Goal: Task Accomplishment & Management: Manage account settings

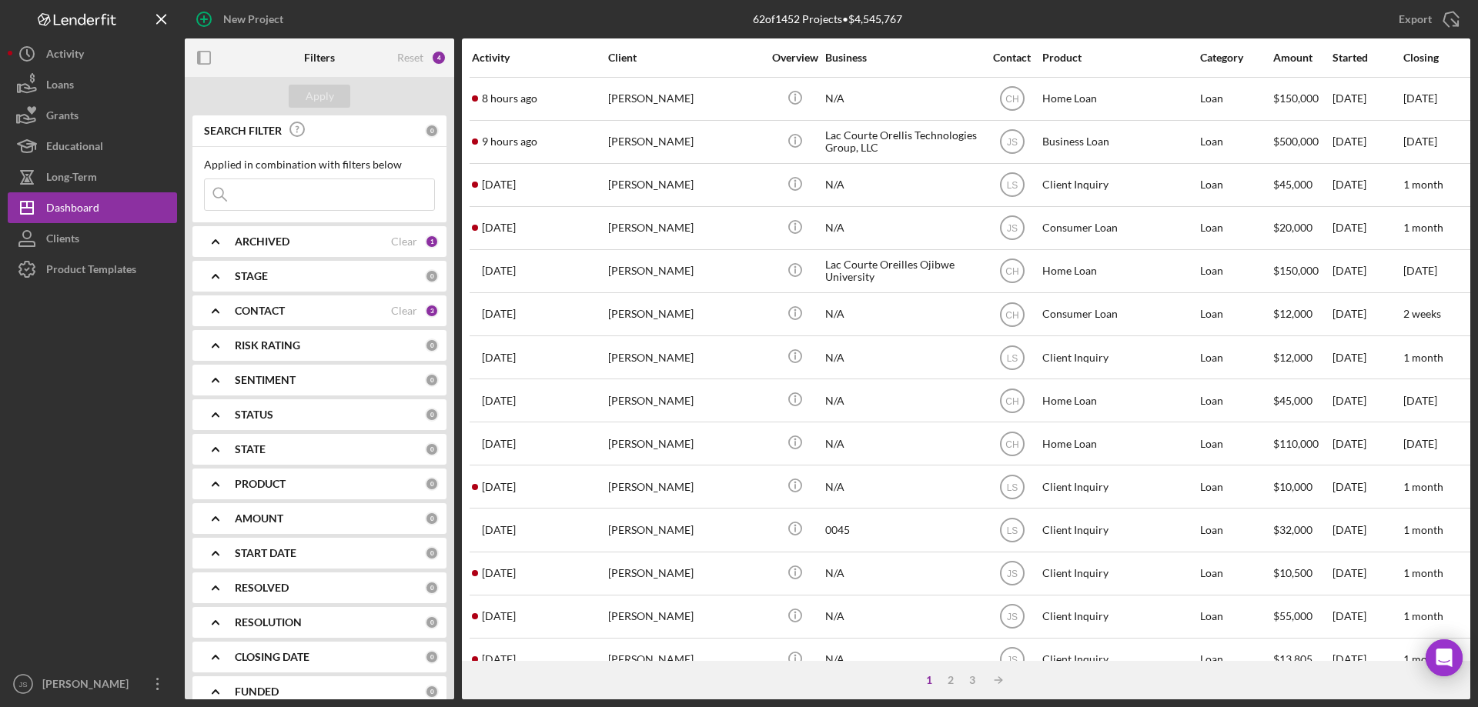
click at [259, 199] on input at bounding box center [319, 194] width 229 height 31
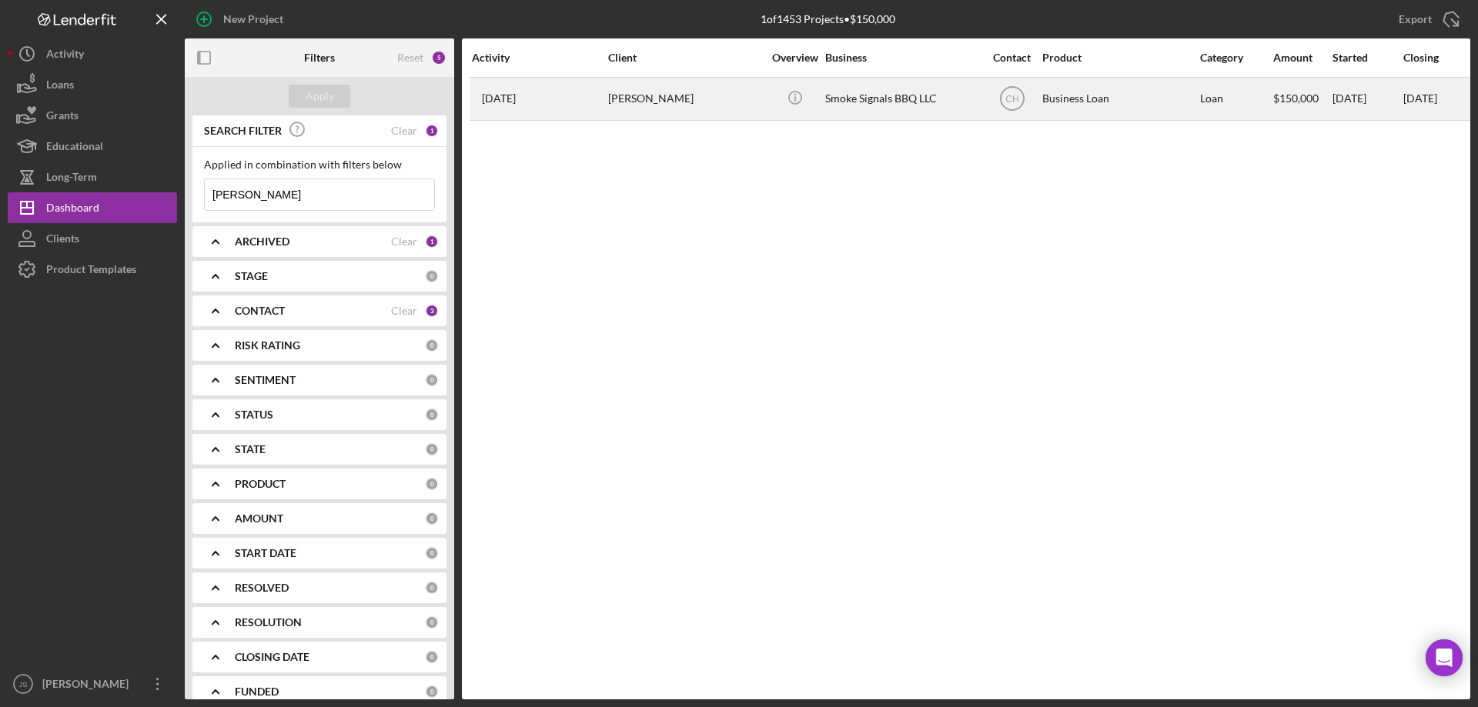
type input "[PERSON_NAME]"
click at [720, 100] on div "[PERSON_NAME]" at bounding box center [685, 98] width 154 height 41
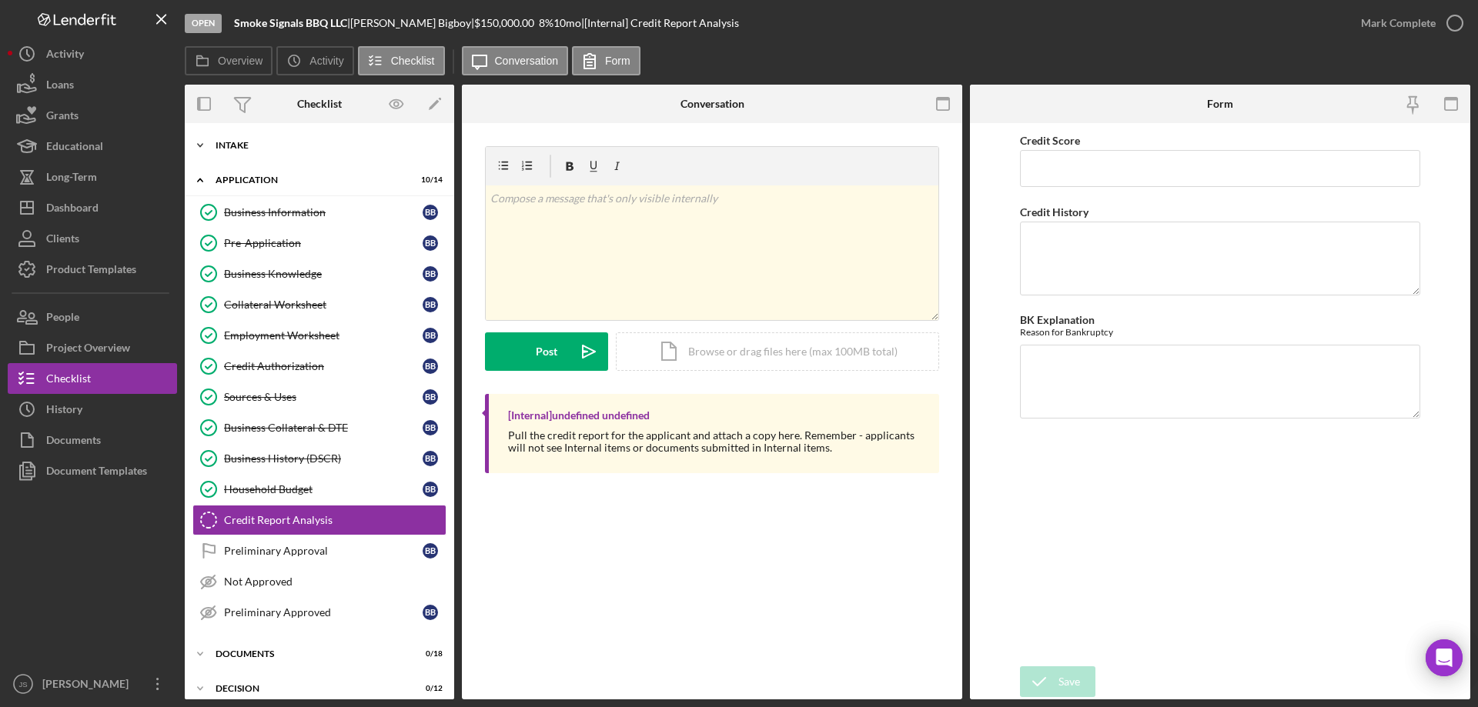
click at [198, 147] on icon "Icon/Expander" at bounding box center [200, 145] width 31 height 31
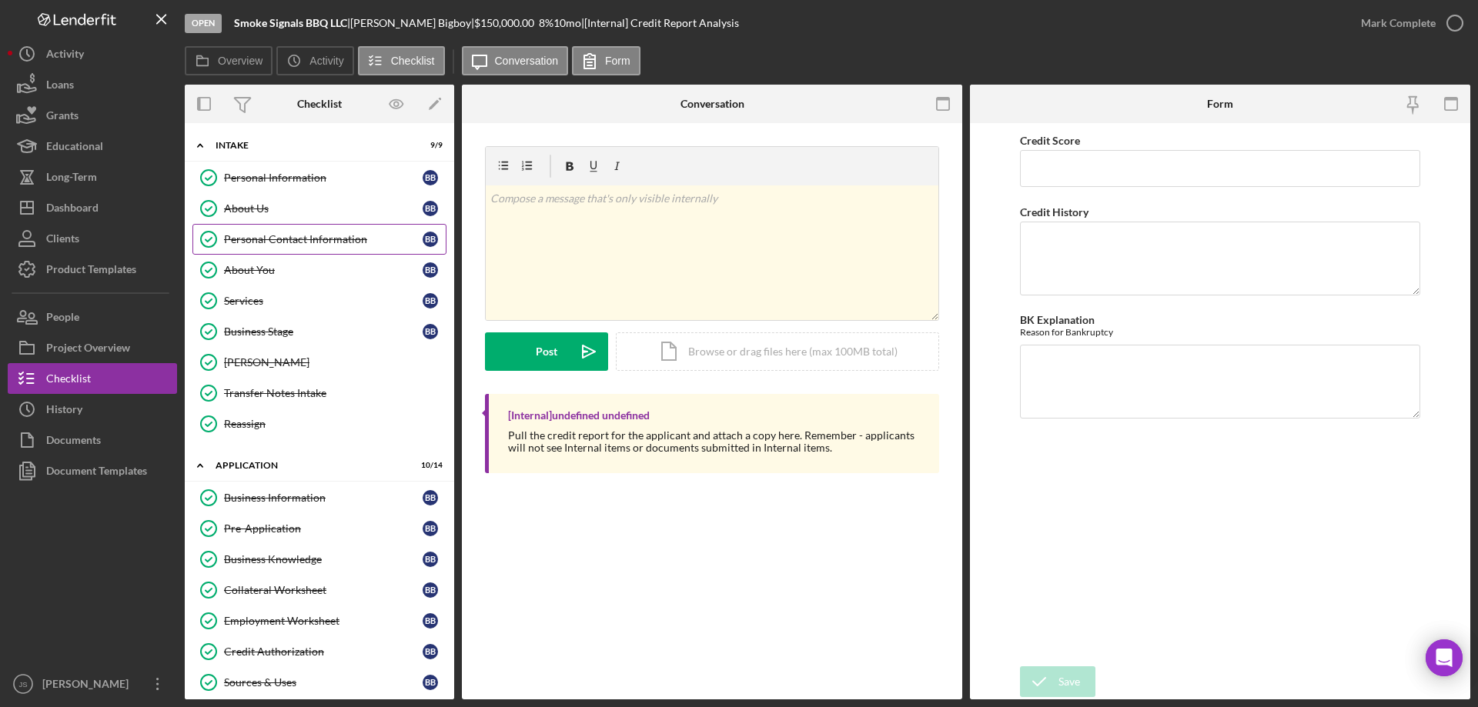
click at [322, 236] on div "Personal Contact Information" at bounding box center [323, 239] width 199 height 12
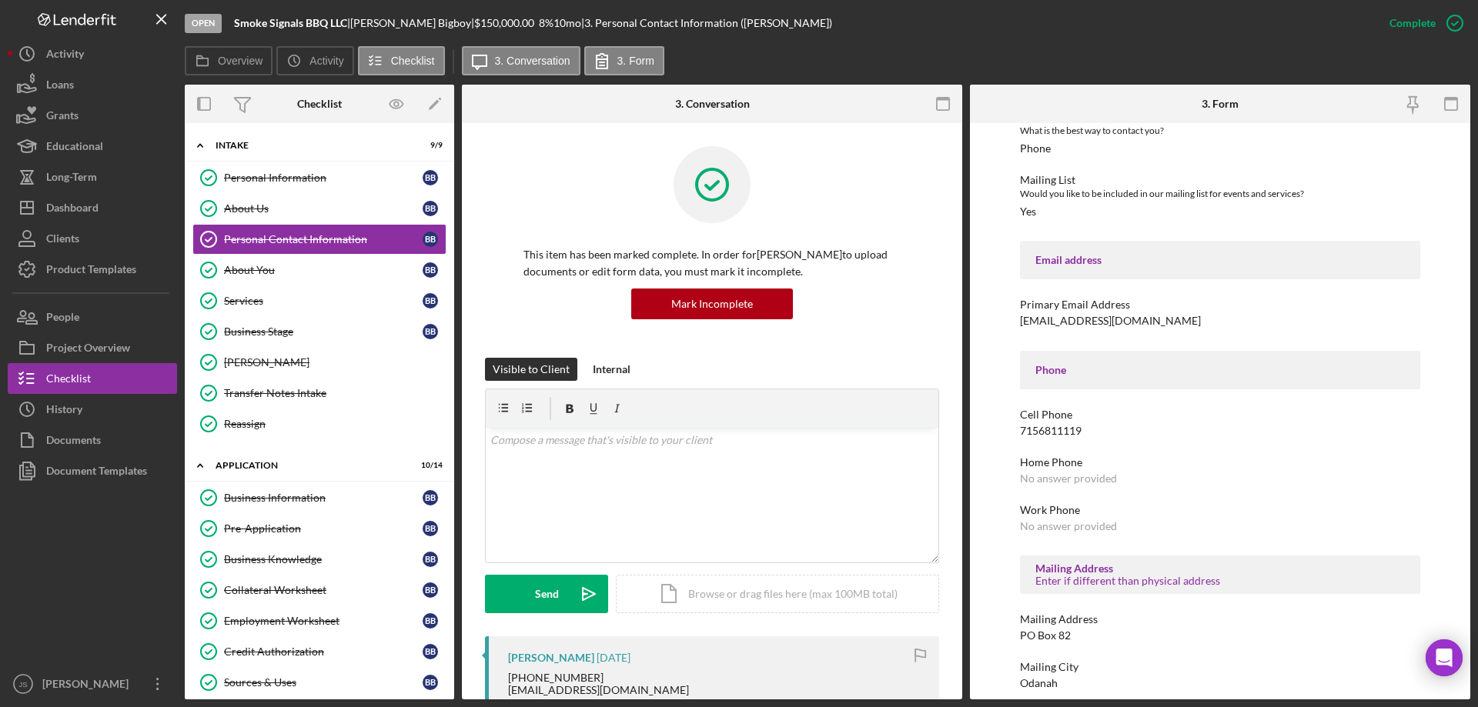
scroll to position [256, 0]
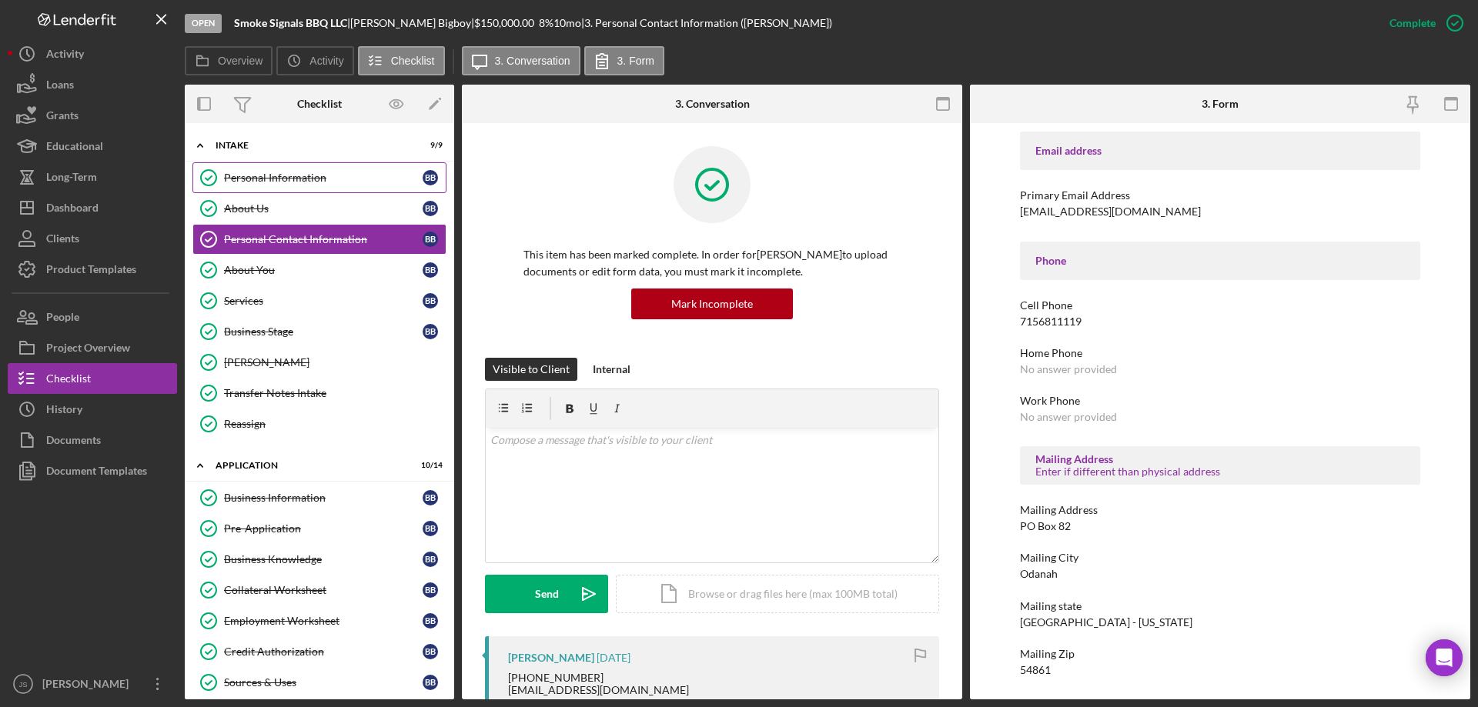
click at [315, 179] on div "Personal Information" at bounding box center [323, 178] width 199 height 12
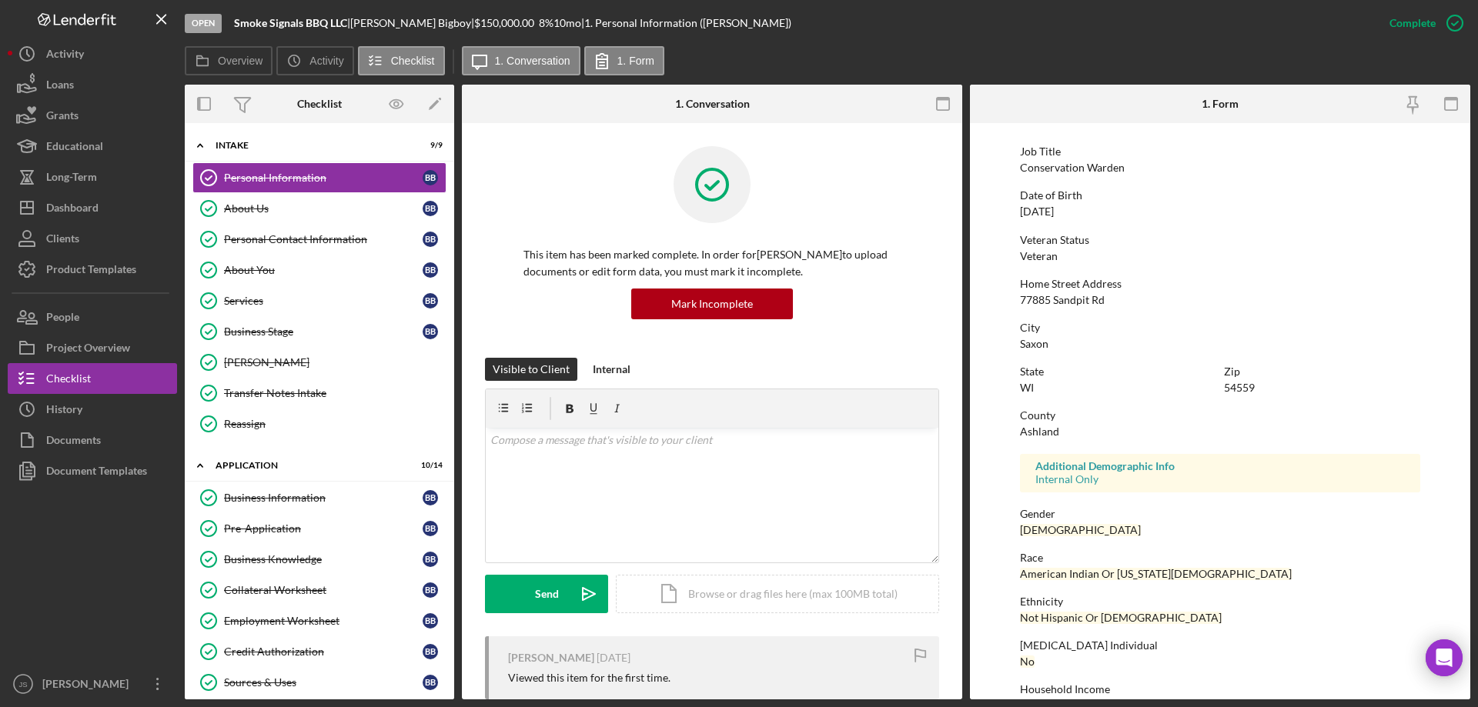
scroll to position [142, 0]
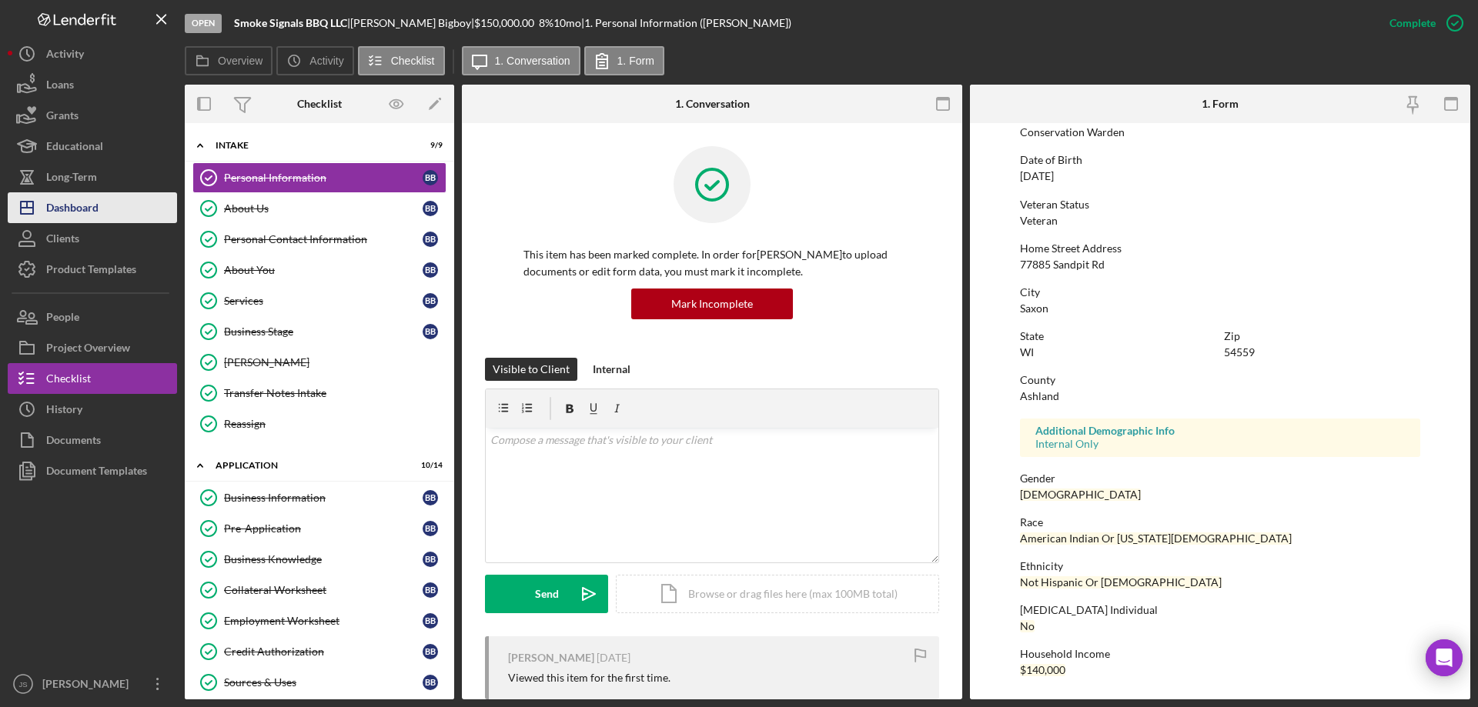
click at [91, 212] on div "Dashboard" at bounding box center [72, 209] width 52 height 35
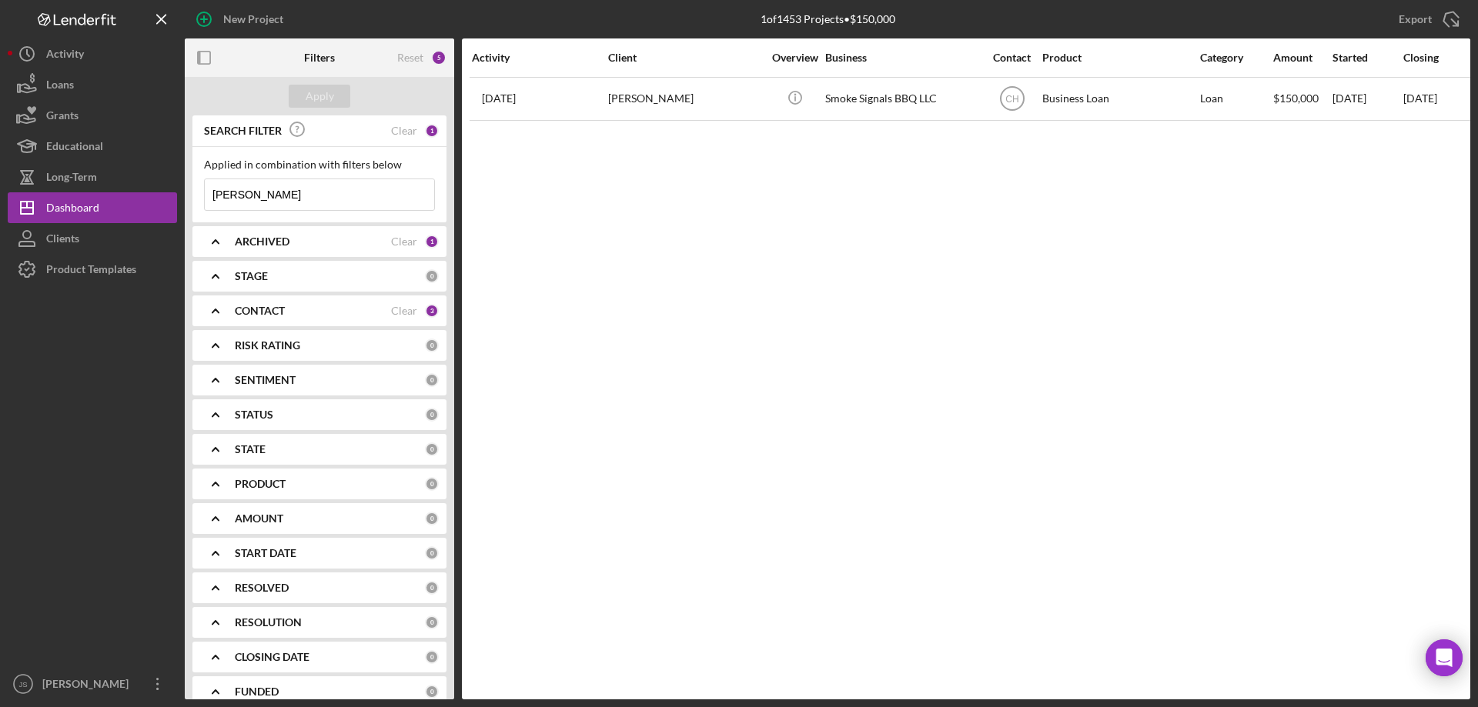
drag, startPoint x: 268, startPoint y: 197, endPoint x: 190, endPoint y: 194, distance: 77.8
click at [190, 194] on div "SEARCH FILTER Clear 1 Applied in combination with filters below [PERSON_NAME] I…" at bounding box center [319, 407] width 269 height 584
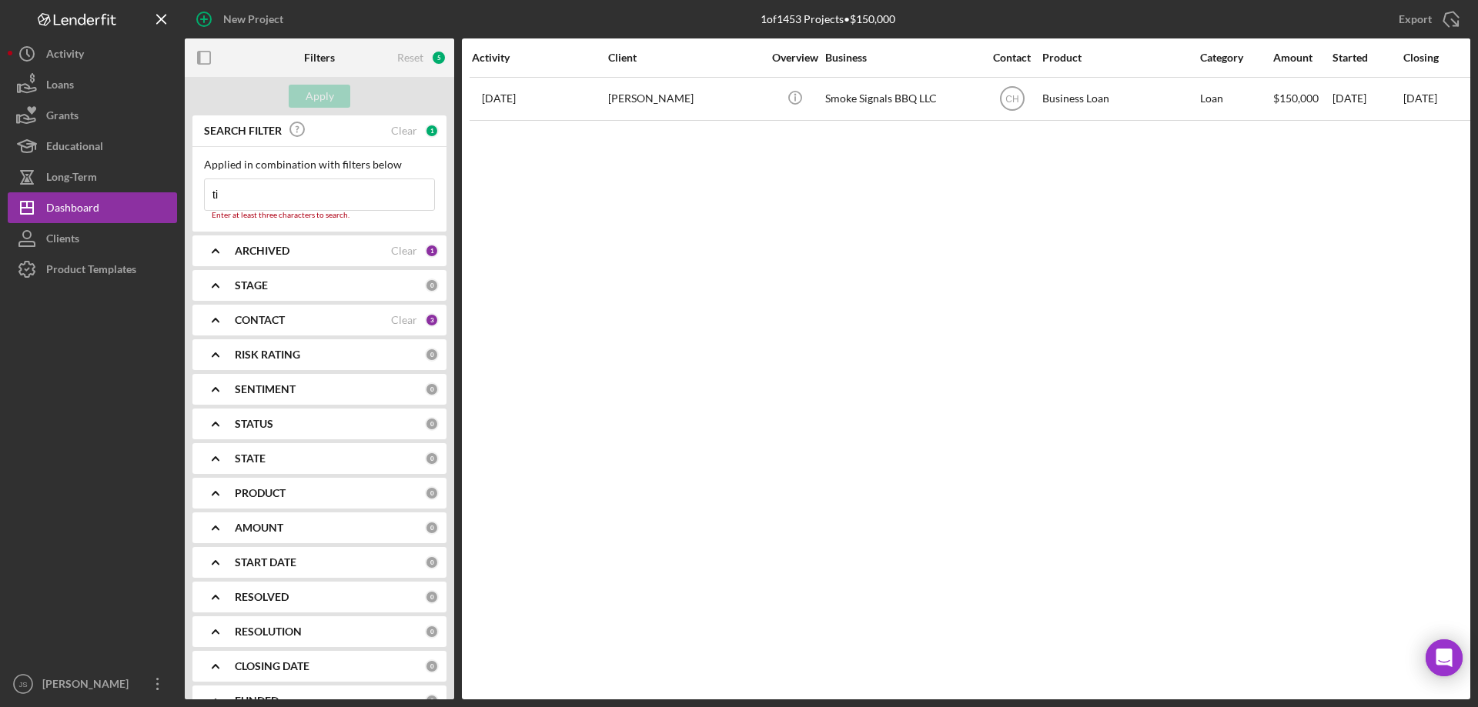
type input "t"
type input "i"
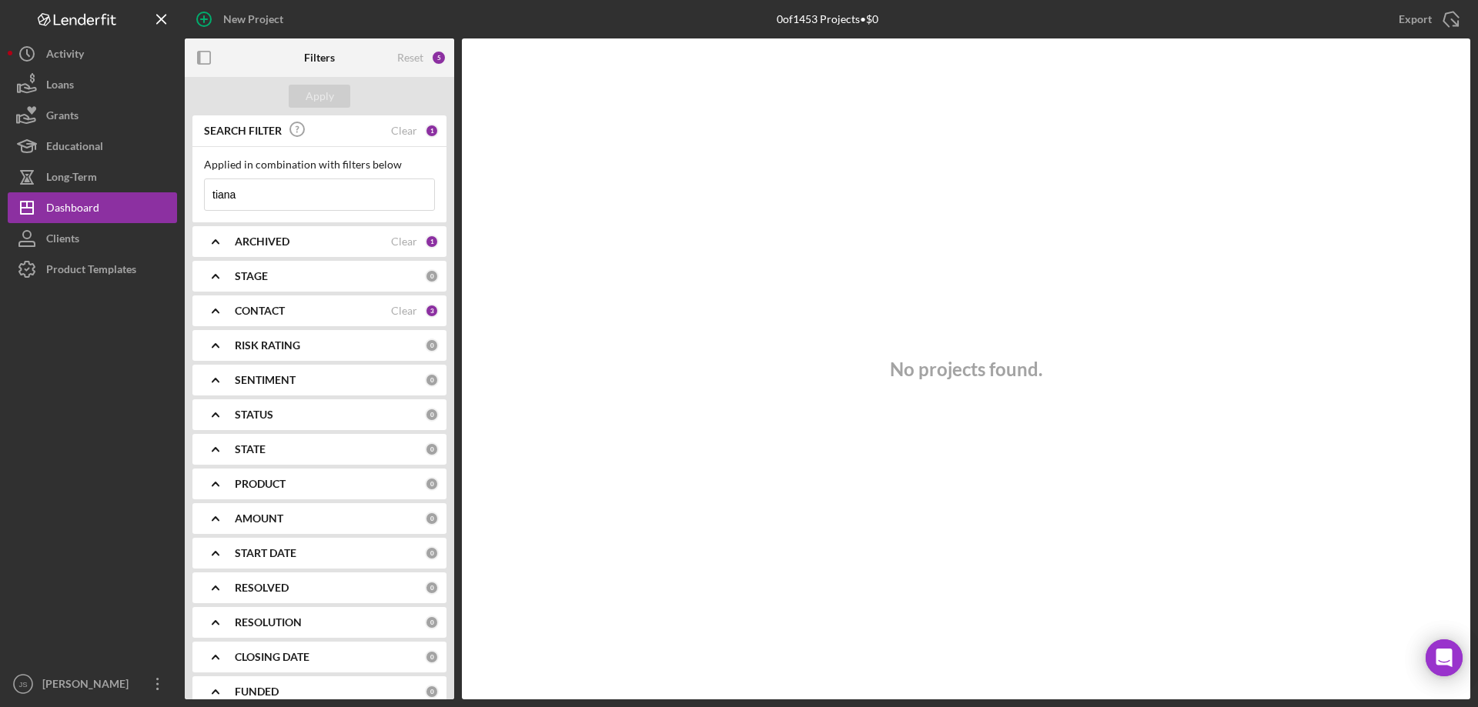
type input "tiana"
click at [216, 241] on polyline at bounding box center [215, 241] width 6 height 3
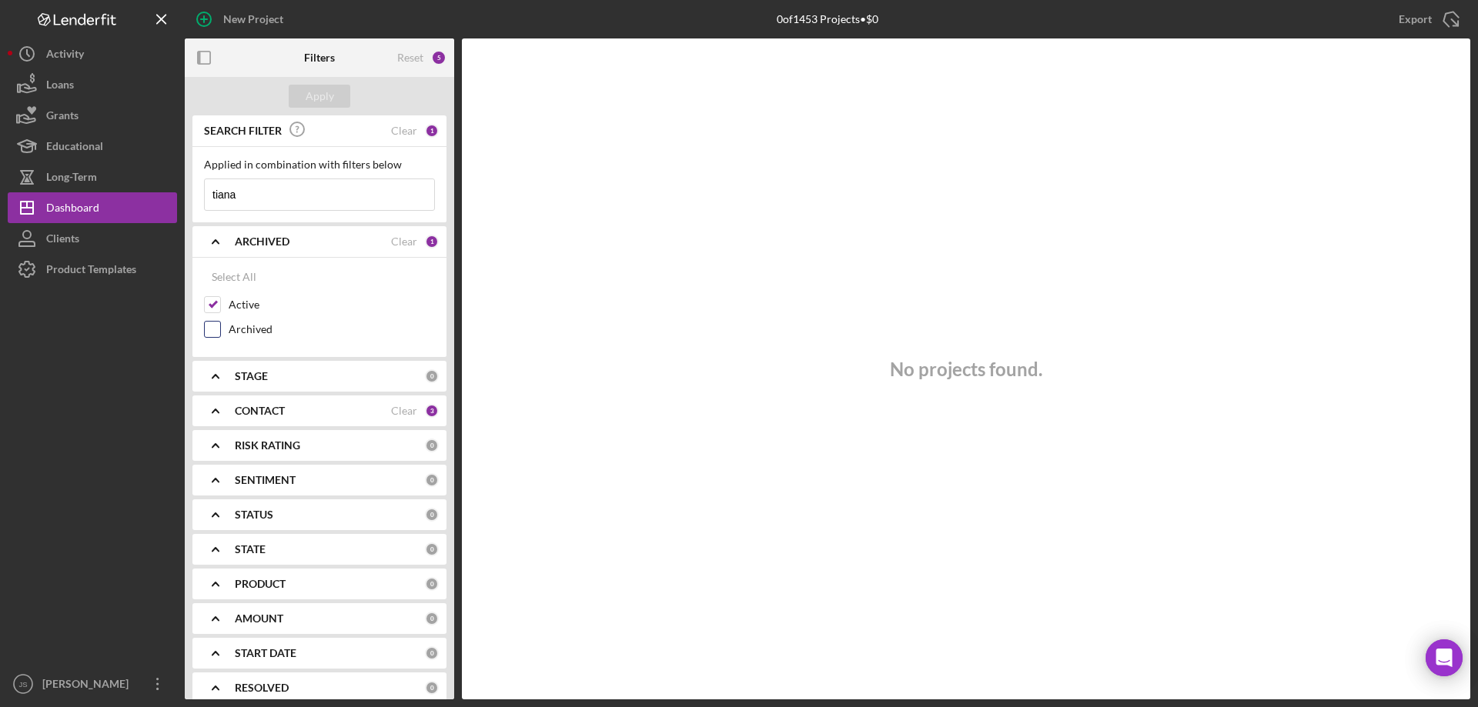
click at [215, 332] on input "Archived" at bounding box center [212, 329] width 15 height 15
checkbox input "true"
click at [319, 94] on div "Apply" at bounding box center [320, 96] width 28 height 23
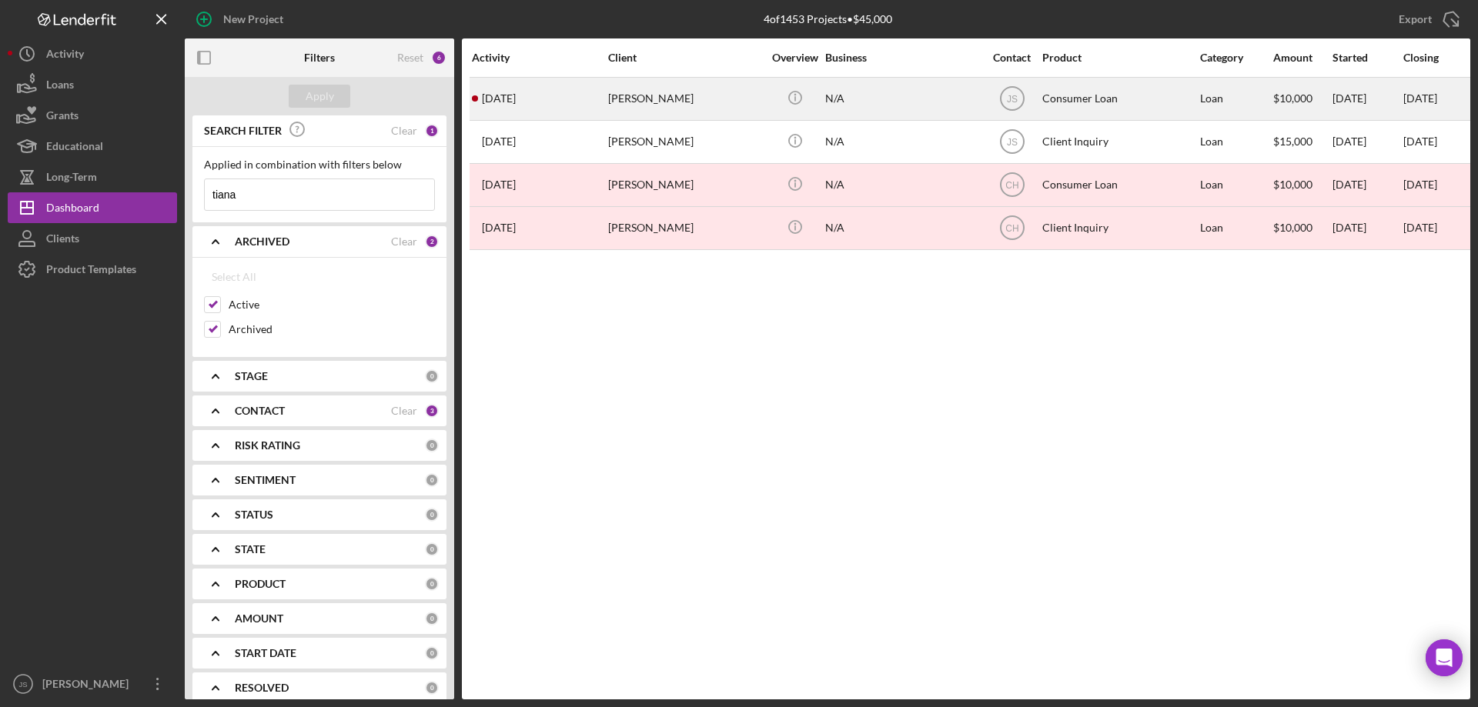
click at [901, 103] on div "N/A" at bounding box center [902, 98] width 154 height 41
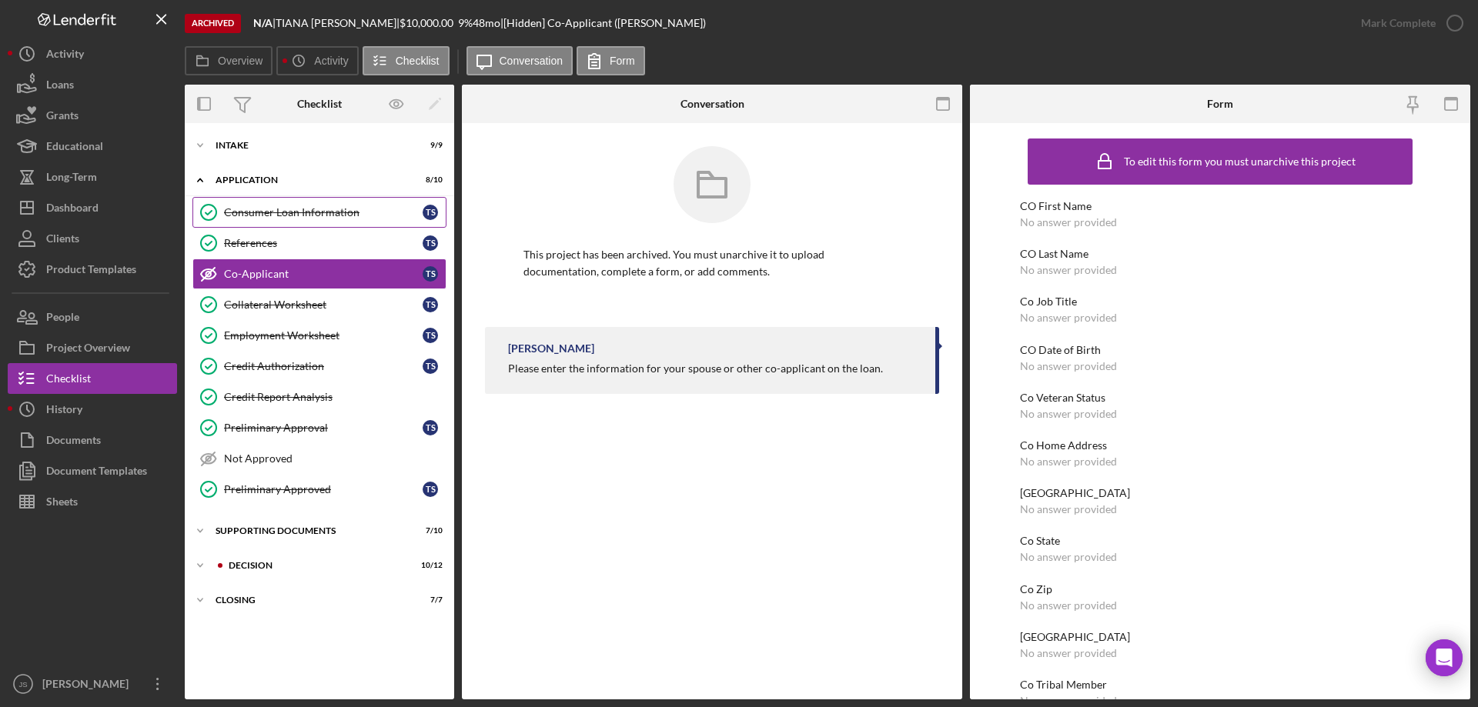
click at [296, 211] on div "Consumer Loan Information" at bounding box center [323, 212] width 199 height 12
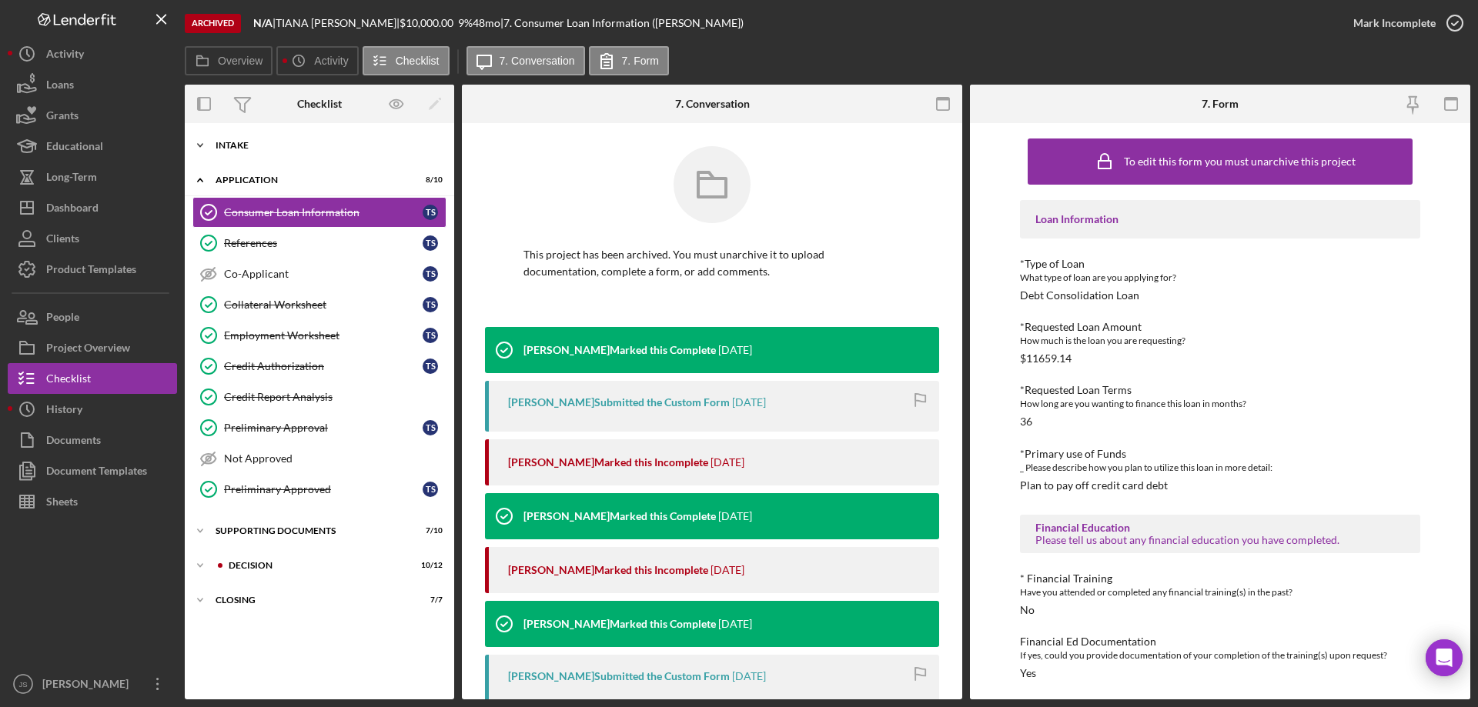
click at [198, 148] on icon "Icon/Expander" at bounding box center [200, 145] width 31 height 31
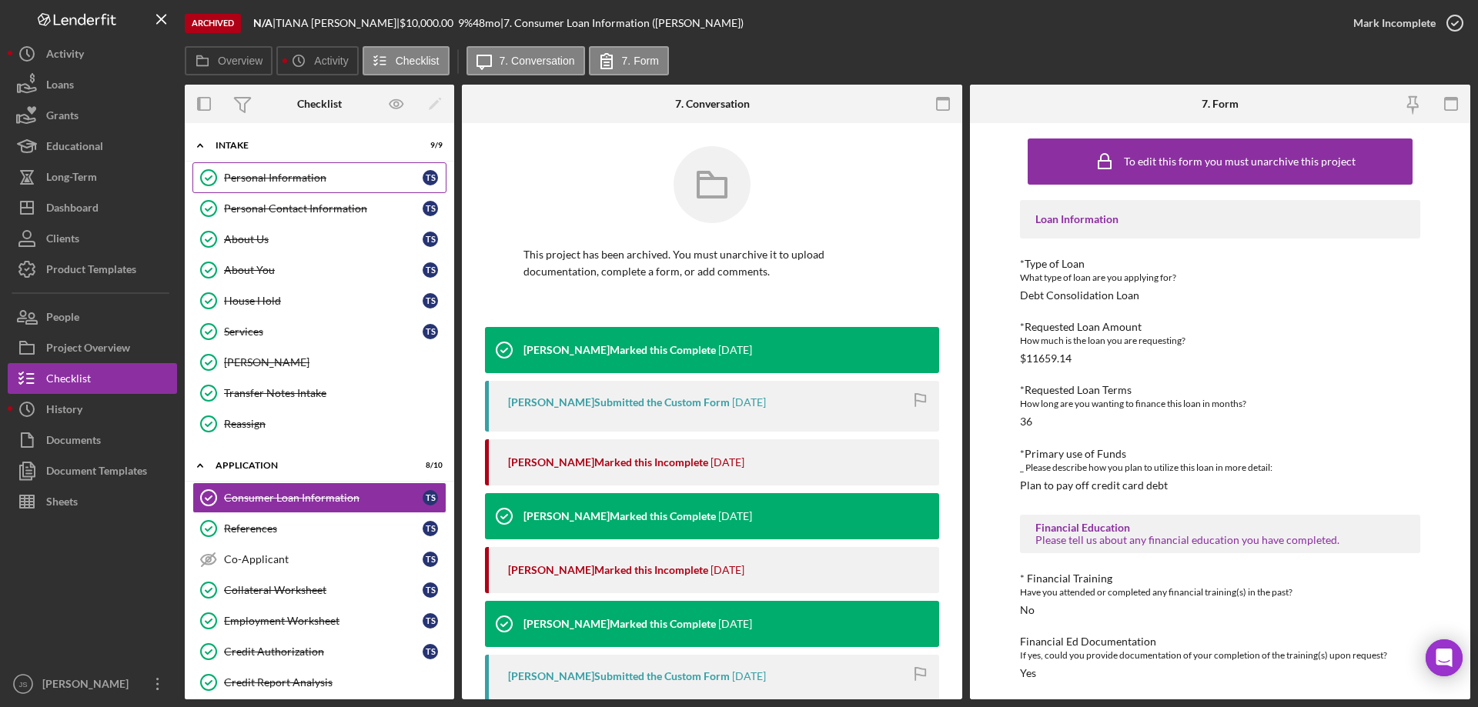
click at [303, 182] on div "Personal Information" at bounding box center [323, 178] width 199 height 12
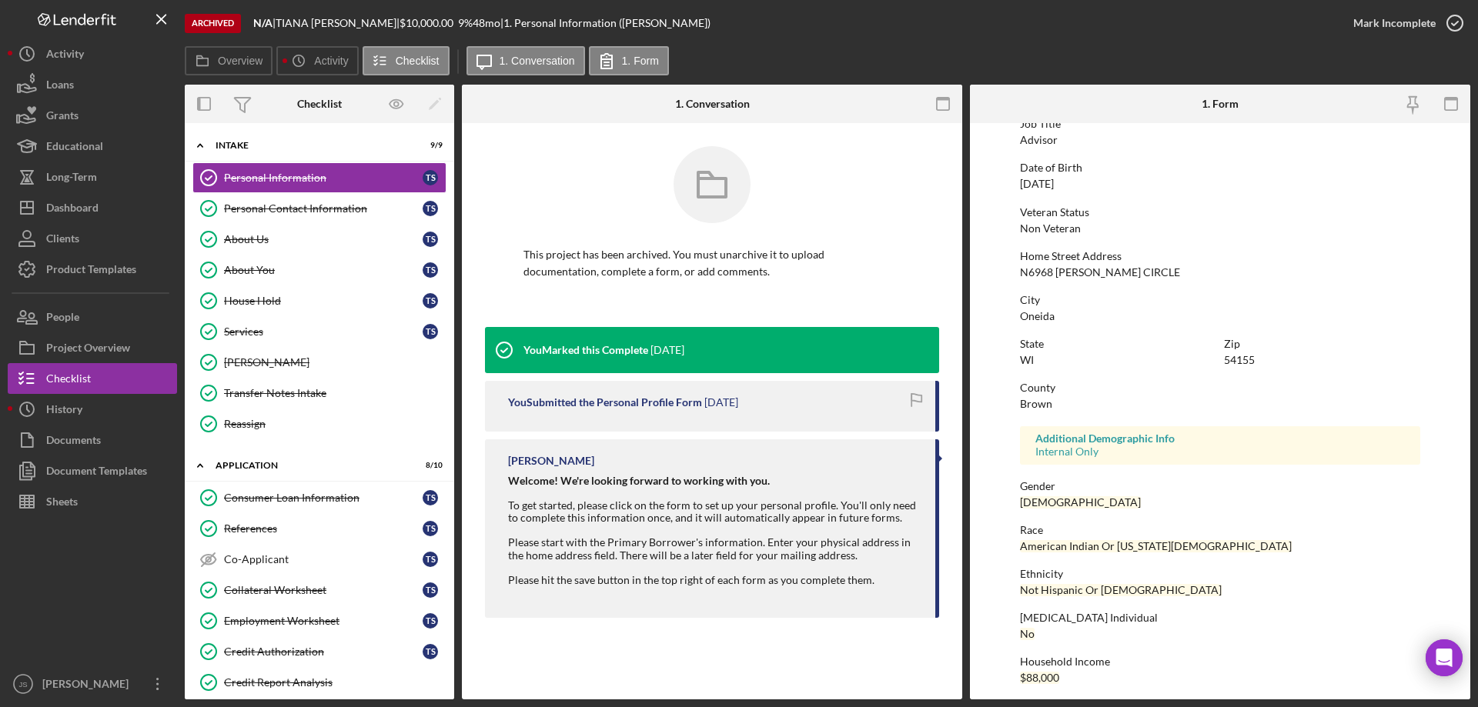
scroll to position [142, 0]
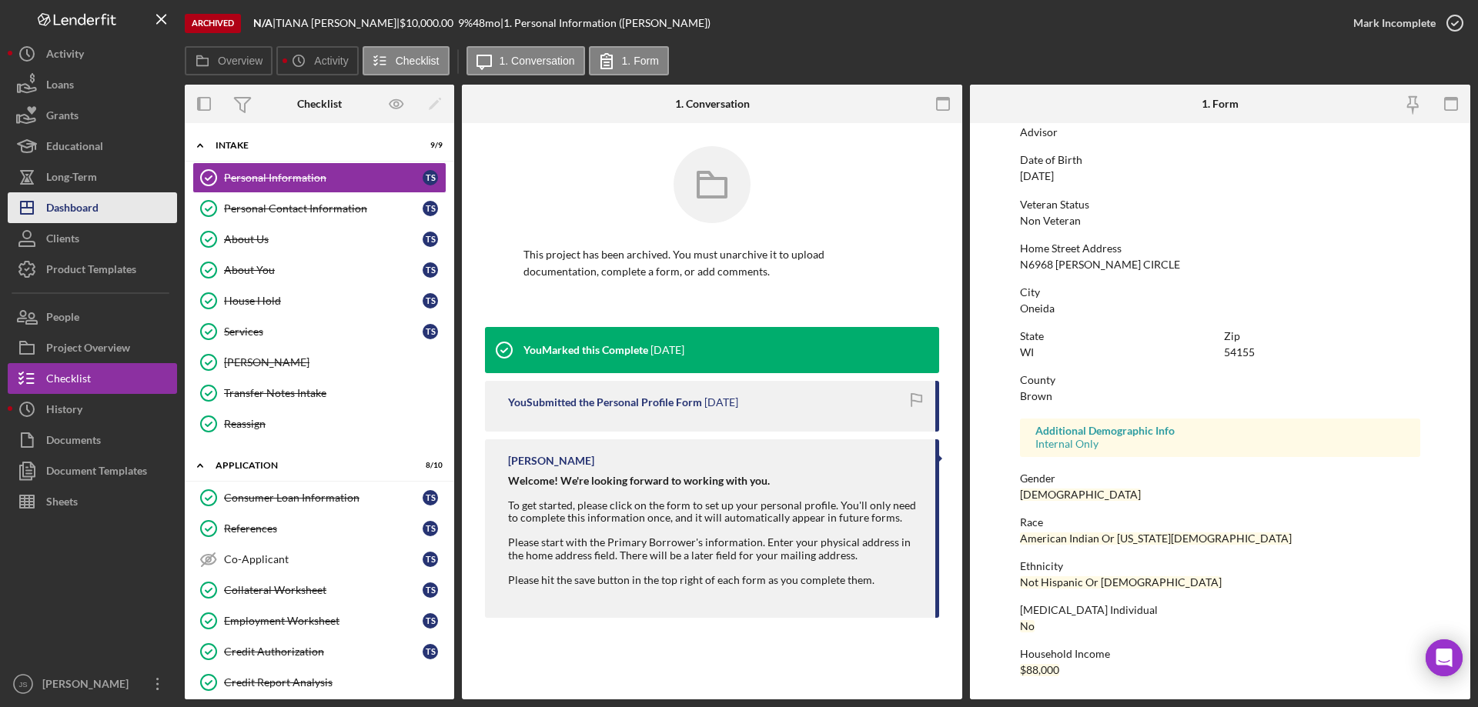
click at [107, 209] on button "Icon/Dashboard Dashboard" at bounding box center [92, 207] width 169 height 31
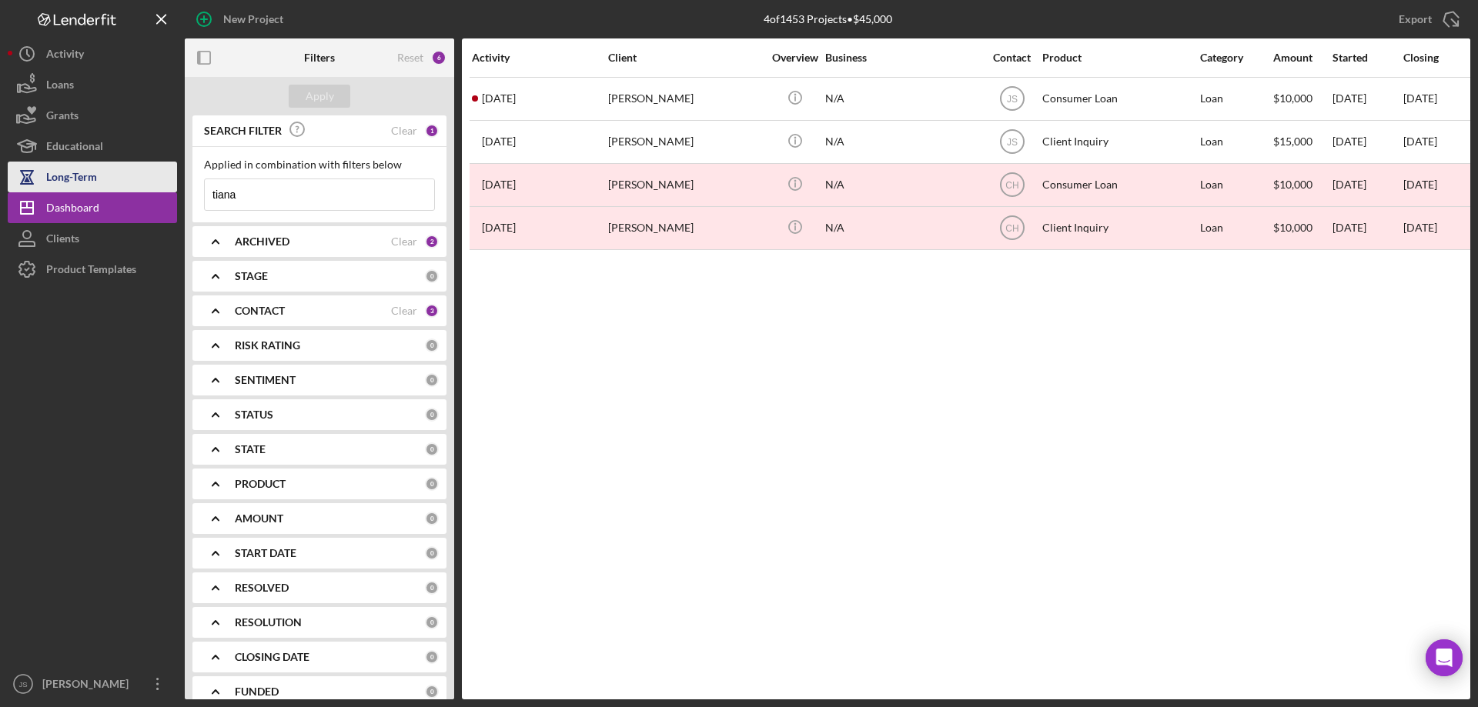
drag, startPoint x: 257, startPoint y: 202, endPoint x: 92, endPoint y: 181, distance: 166.0
click at [132, 196] on div "New Project 4 of 1453 Projects • $45,000 tiana Export Icon/Export Filters Reset…" at bounding box center [739, 350] width 1462 height 700
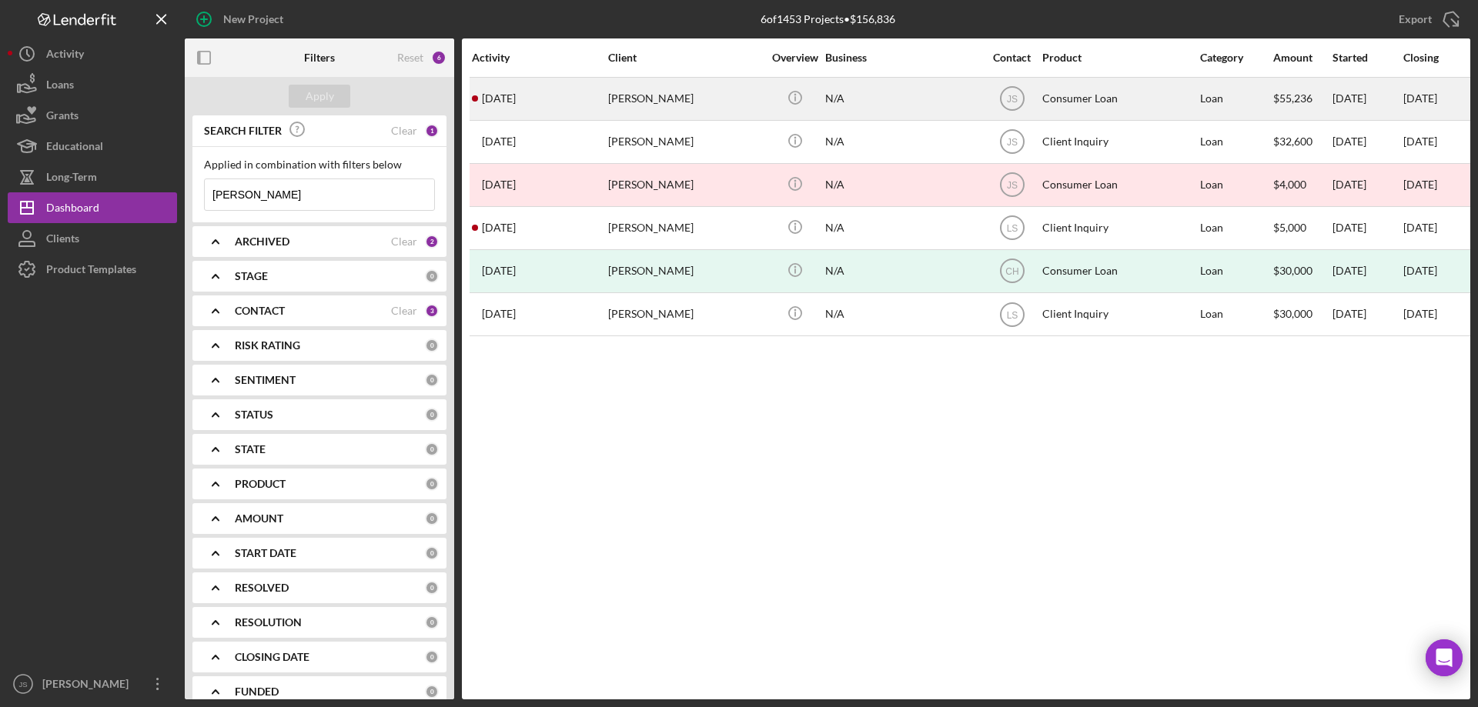
type input "[PERSON_NAME]"
click at [928, 109] on div "N/A" at bounding box center [902, 98] width 154 height 41
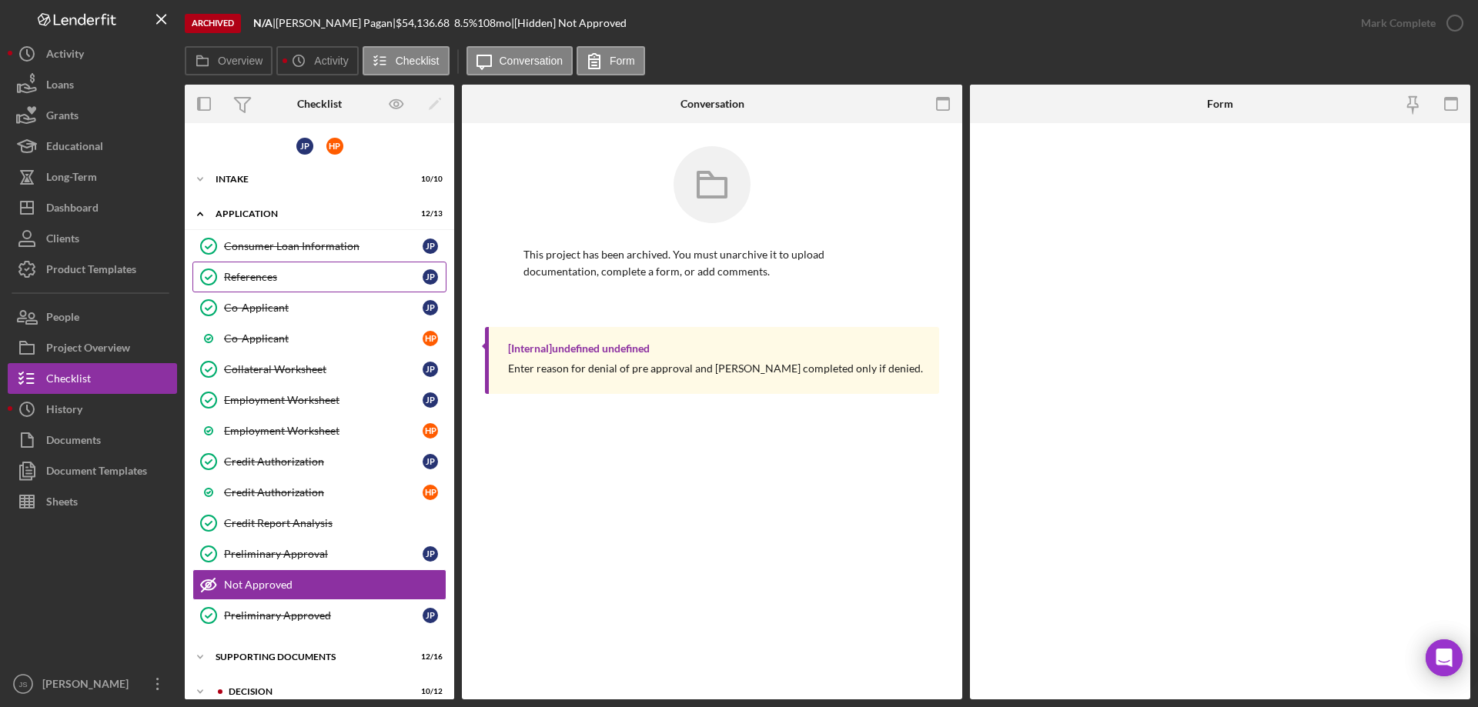
scroll to position [51, 0]
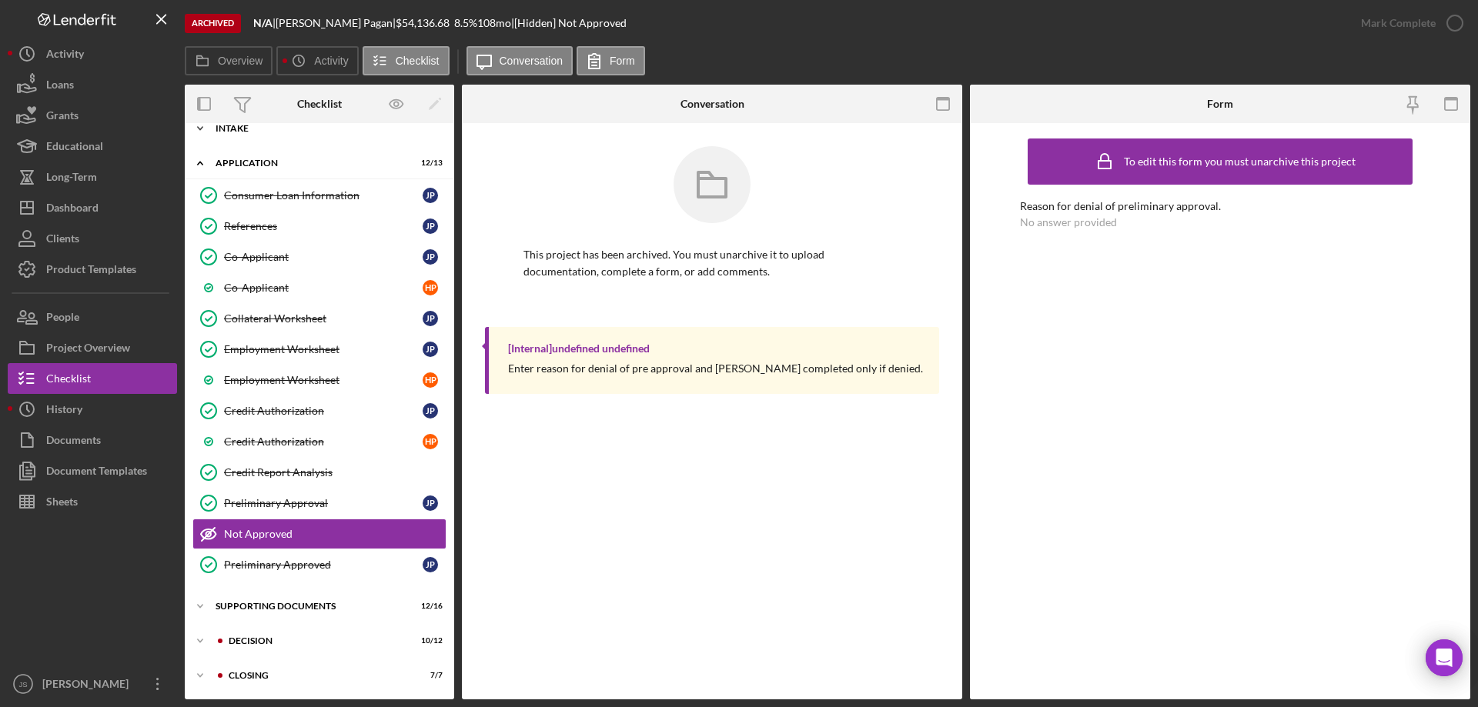
click at [196, 125] on icon "Icon/Expander" at bounding box center [200, 128] width 31 height 31
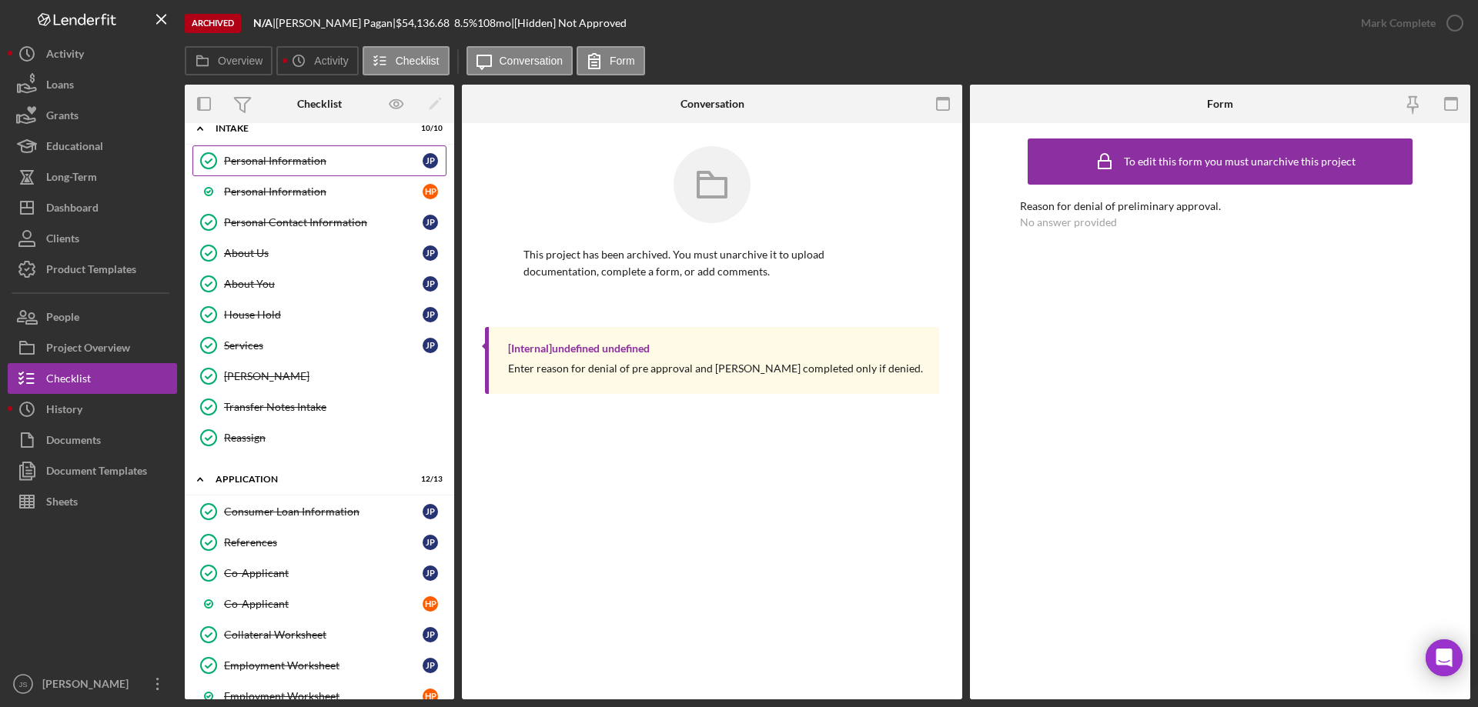
click at [290, 165] on div "Personal Information" at bounding box center [323, 161] width 199 height 12
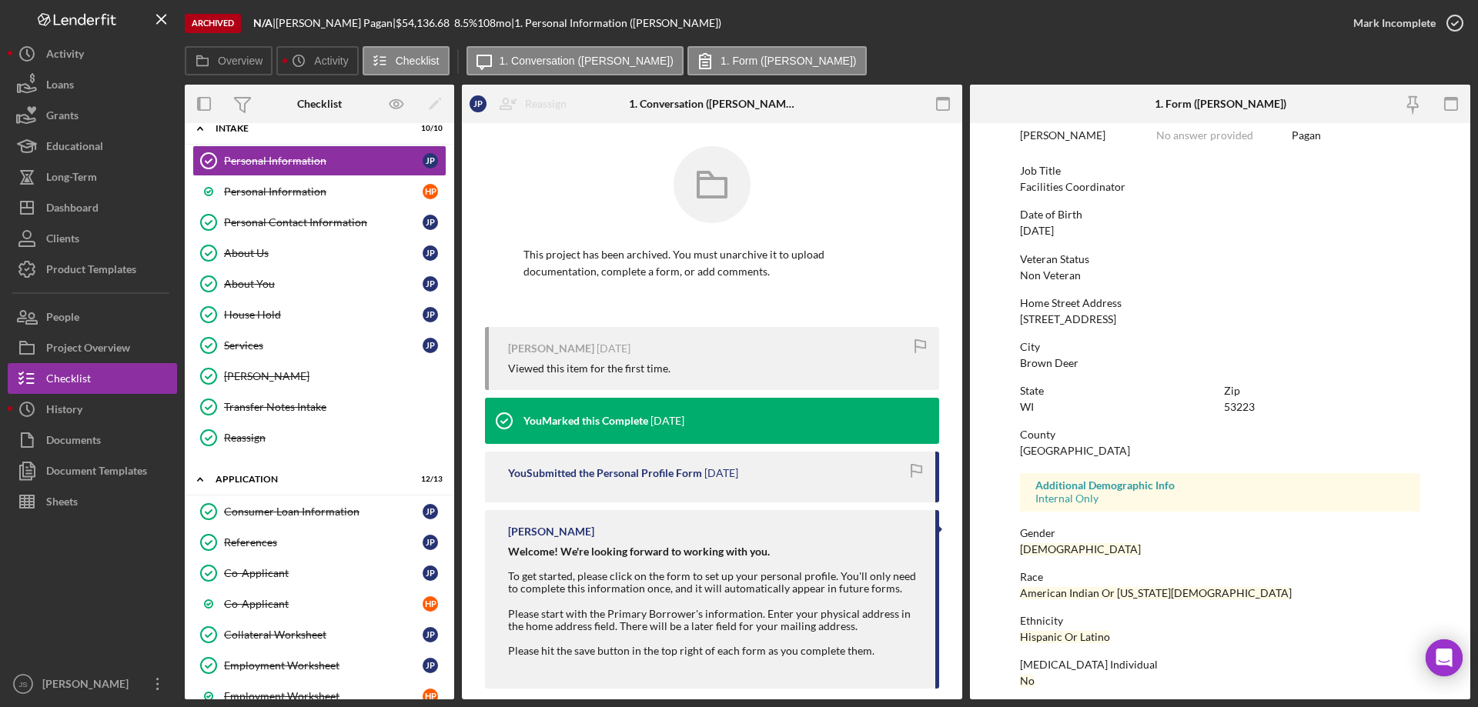
scroll to position [142, 0]
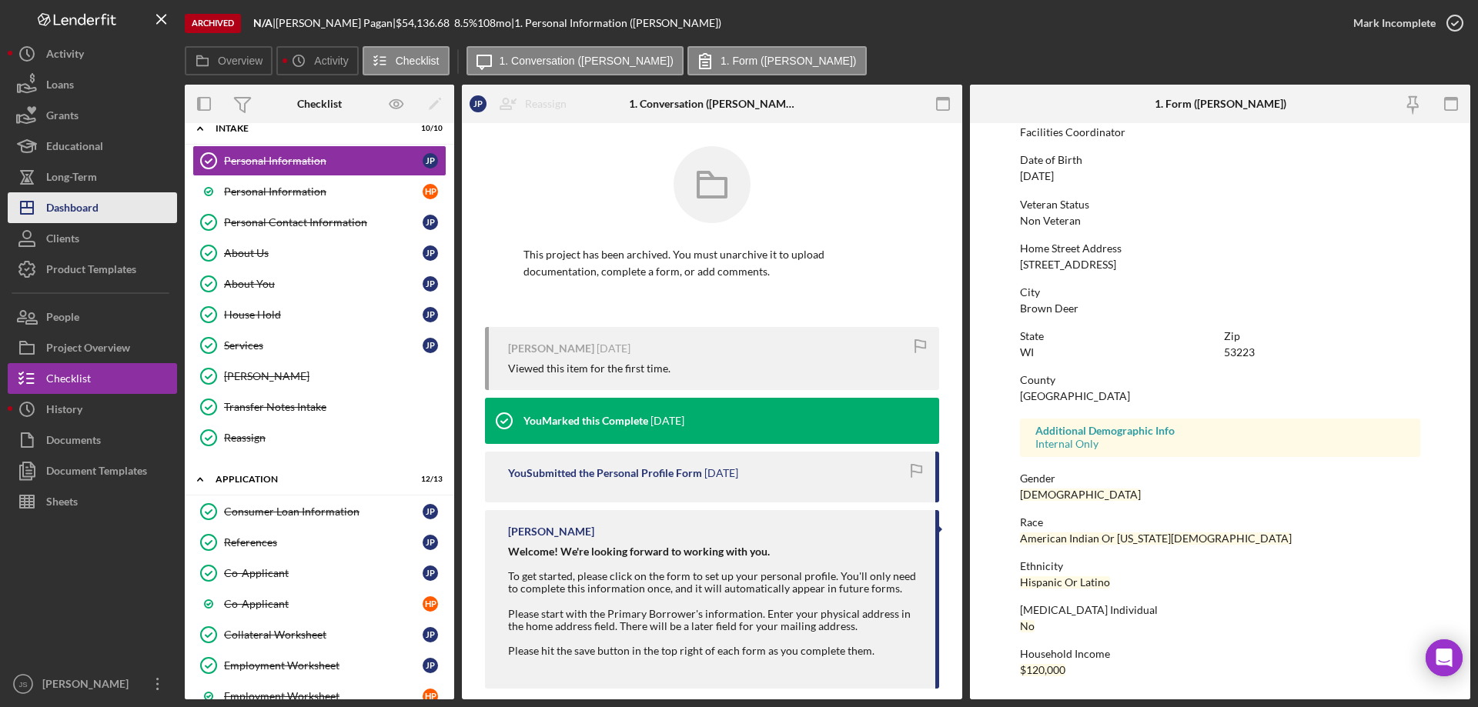
click at [92, 207] on div "Dashboard" at bounding box center [72, 209] width 52 height 35
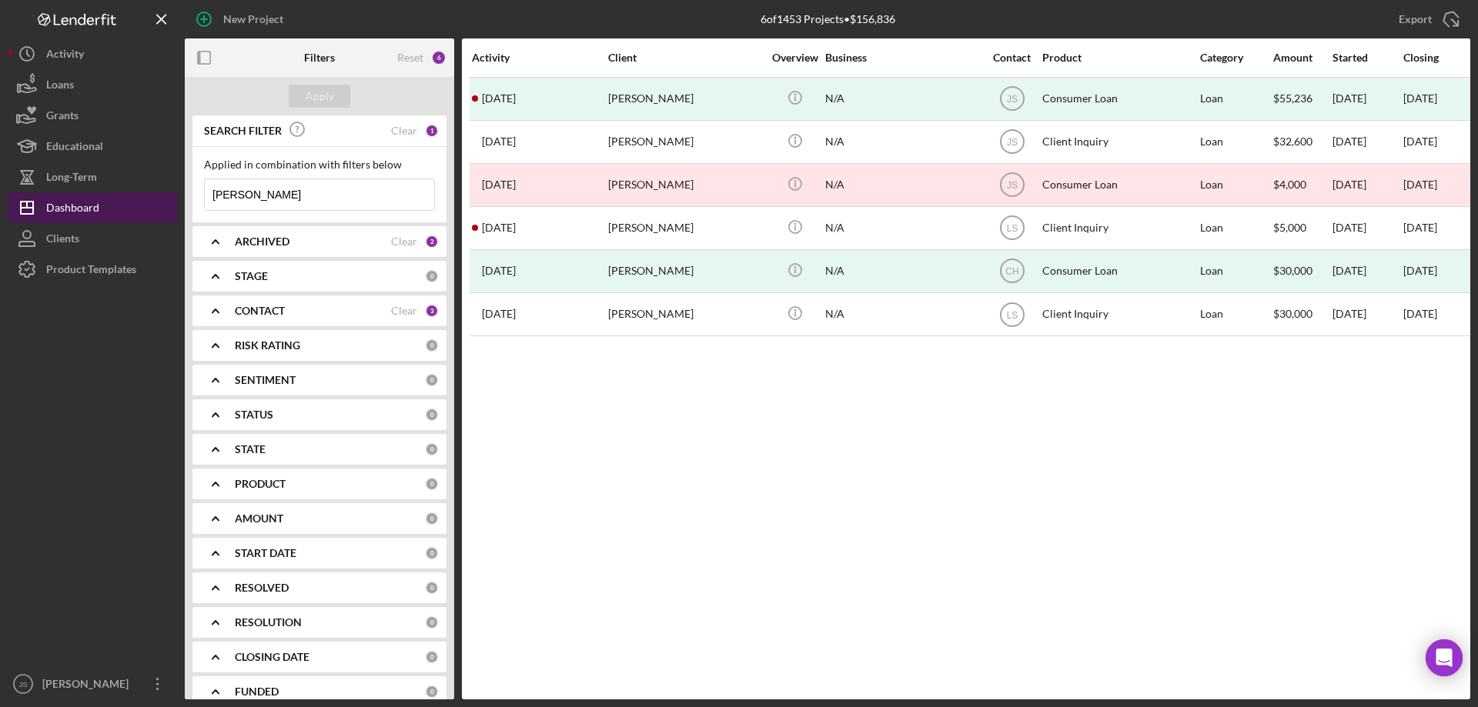
drag, startPoint x: 247, startPoint y: 193, endPoint x: 135, endPoint y: 196, distance: 112.4
click at [135, 196] on div "New Project 6 of 1453 Projects • $156,836 [PERSON_NAME] Export Icon/Export Filt…" at bounding box center [739, 350] width 1462 height 700
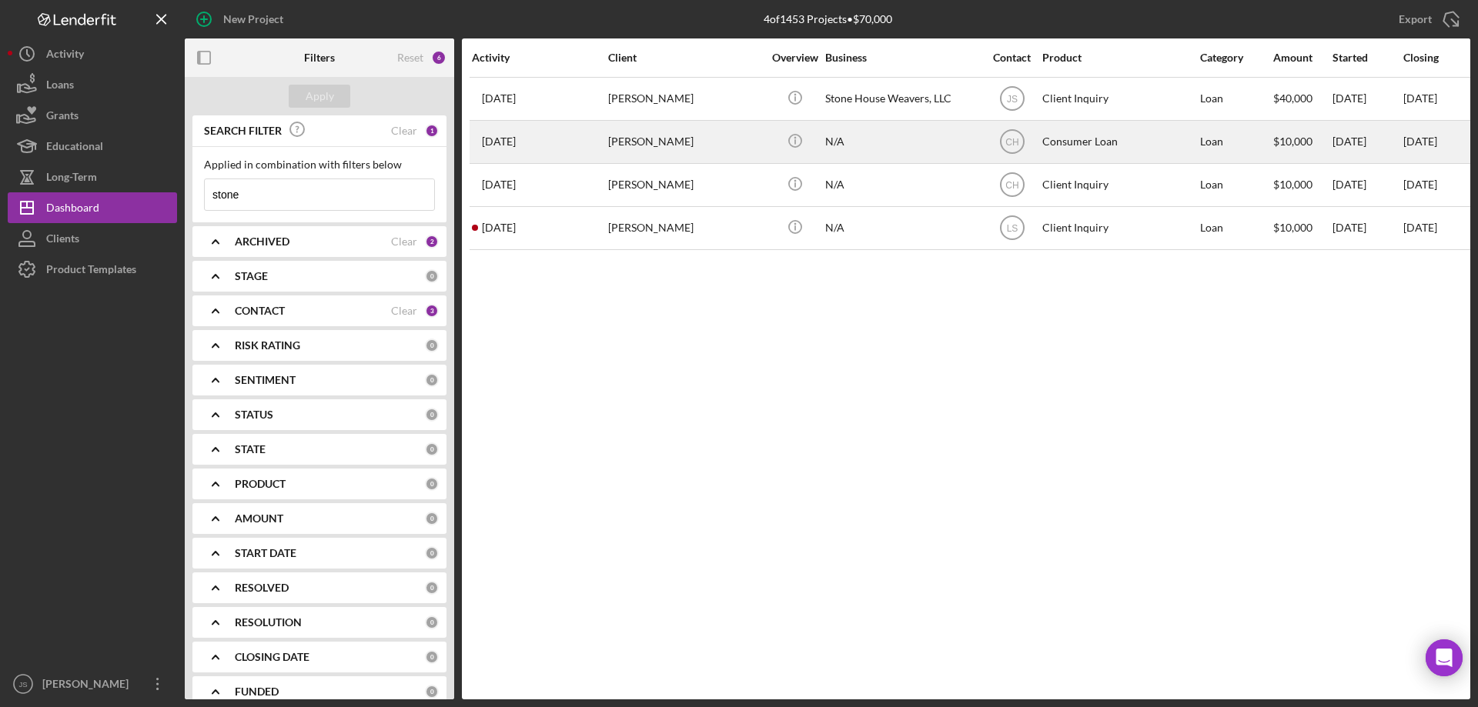
type input "stone"
click at [891, 141] on div "N/A" at bounding box center [902, 142] width 154 height 41
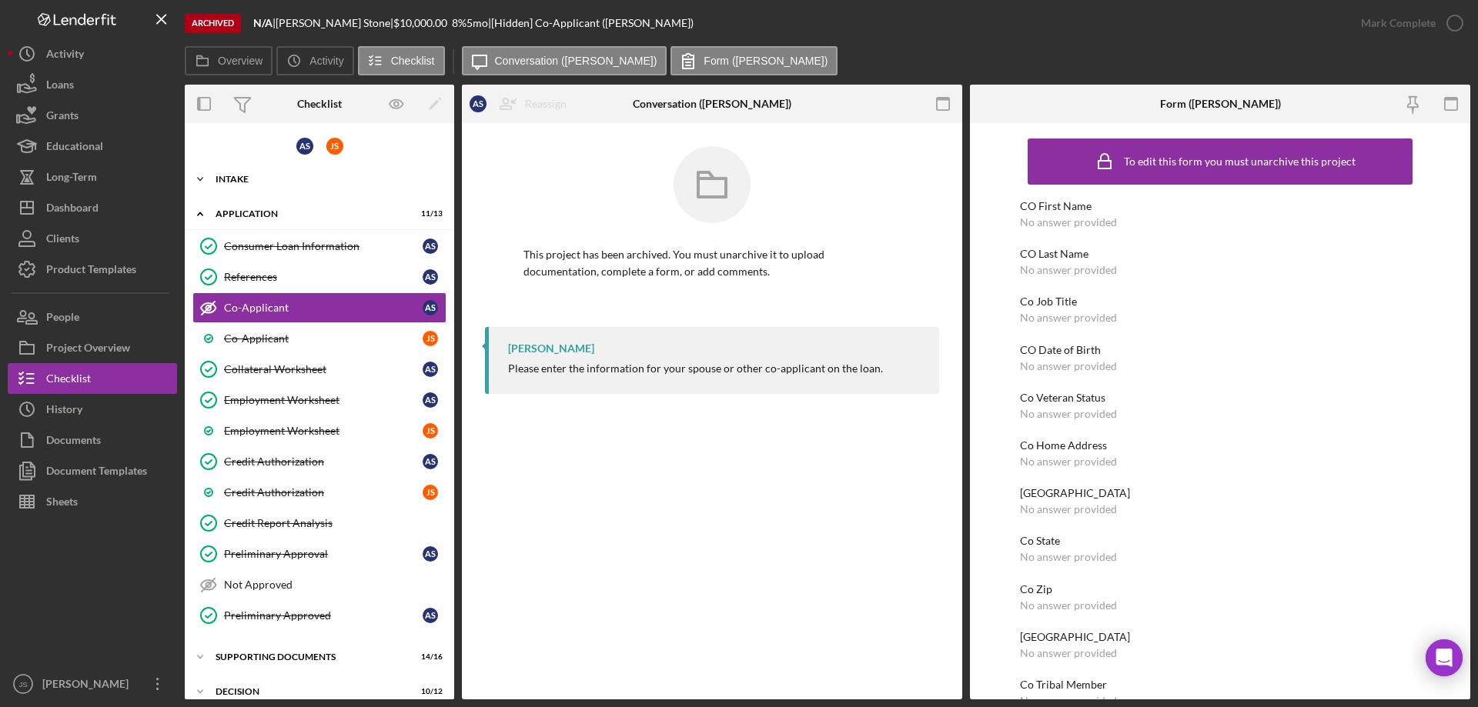
click at [201, 179] on icon "Icon/Expander" at bounding box center [200, 179] width 31 height 31
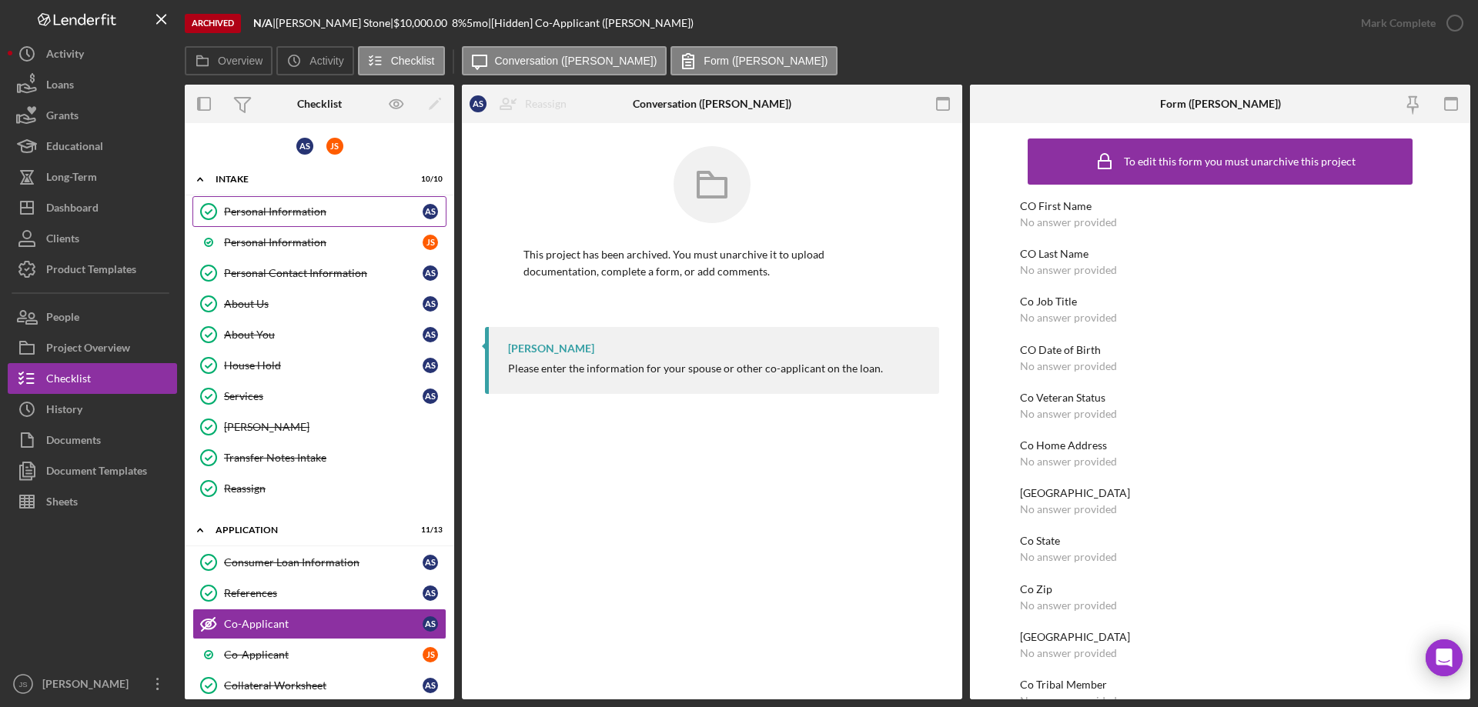
click at [292, 211] on div "Personal Information" at bounding box center [323, 211] width 199 height 12
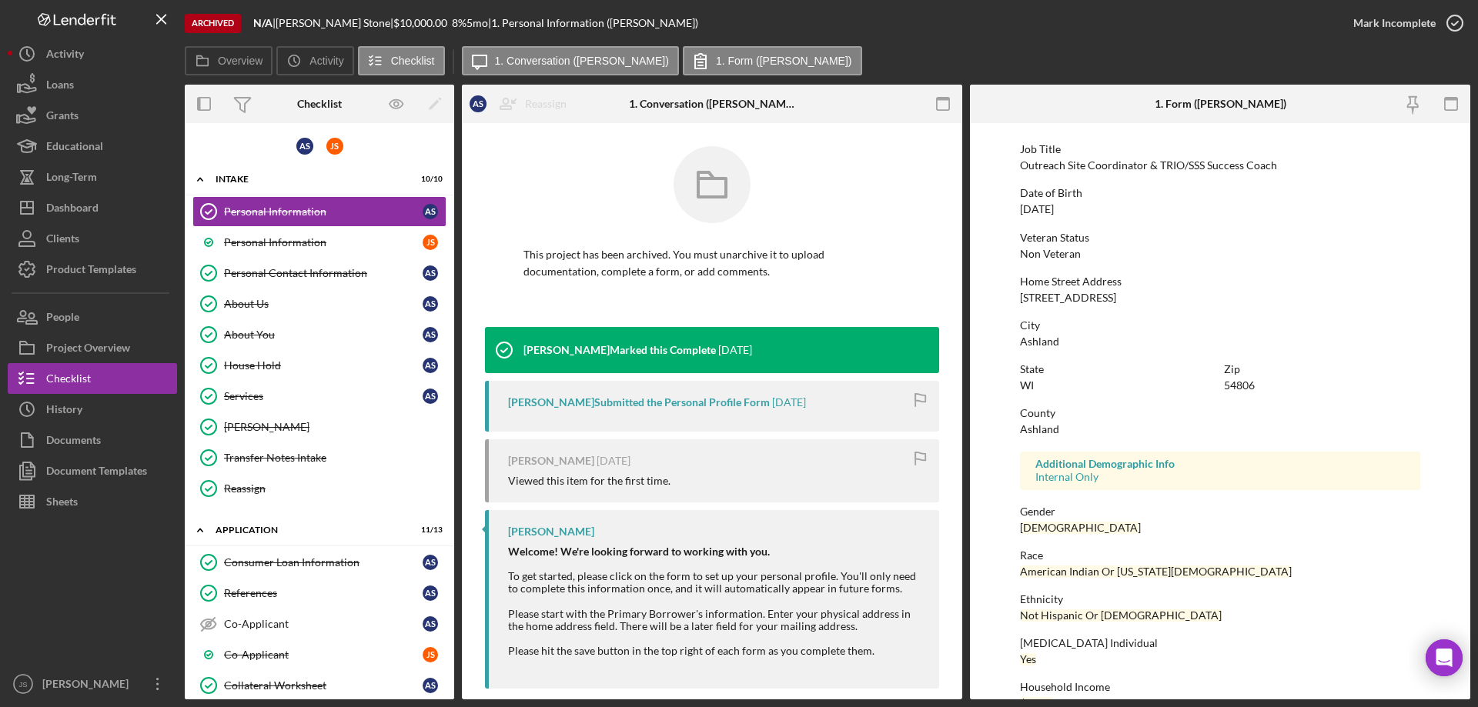
scroll to position [142, 0]
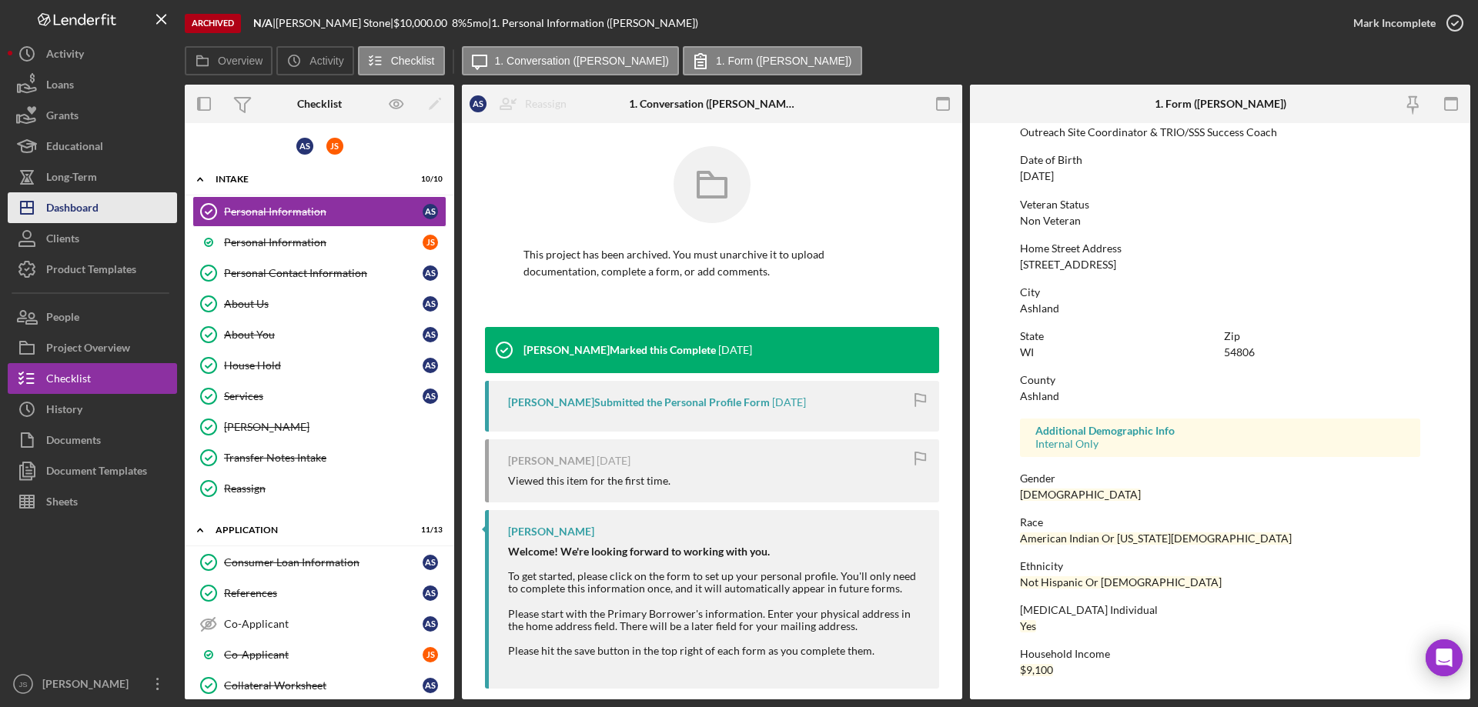
drag, startPoint x: 75, startPoint y: 214, endPoint x: 85, endPoint y: 205, distance: 13.7
click at [75, 215] on div "Dashboard" at bounding box center [72, 209] width 52 height 35
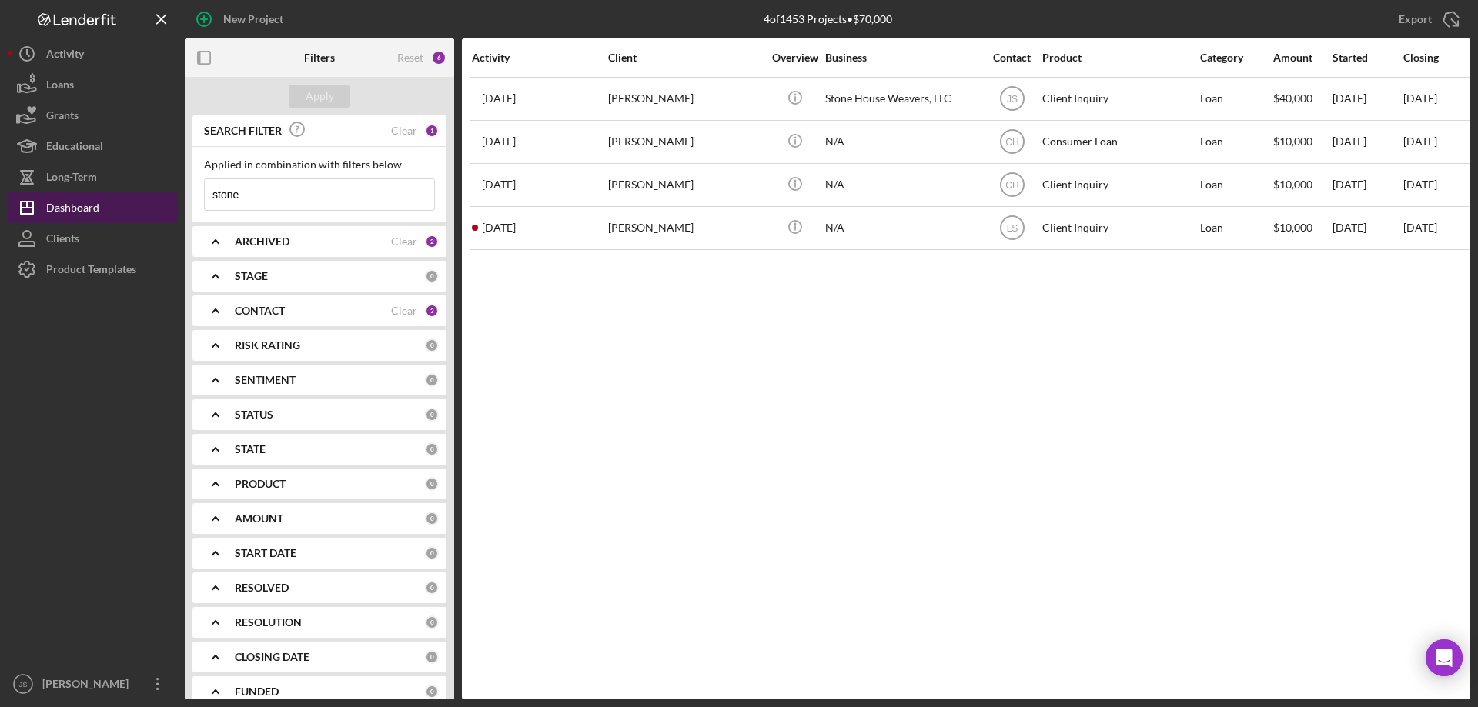
drag, startPoint x: 215, startPoint y: 198, endPoint x: 102, endPoint y: 180, distance: 114.5
click at [147, 194] on div "New Project 4 of 1453 Projects • $70,000 stone Export Icon/Export Filters Reset…" at bounding box center [739, 350] width 1462 height 700
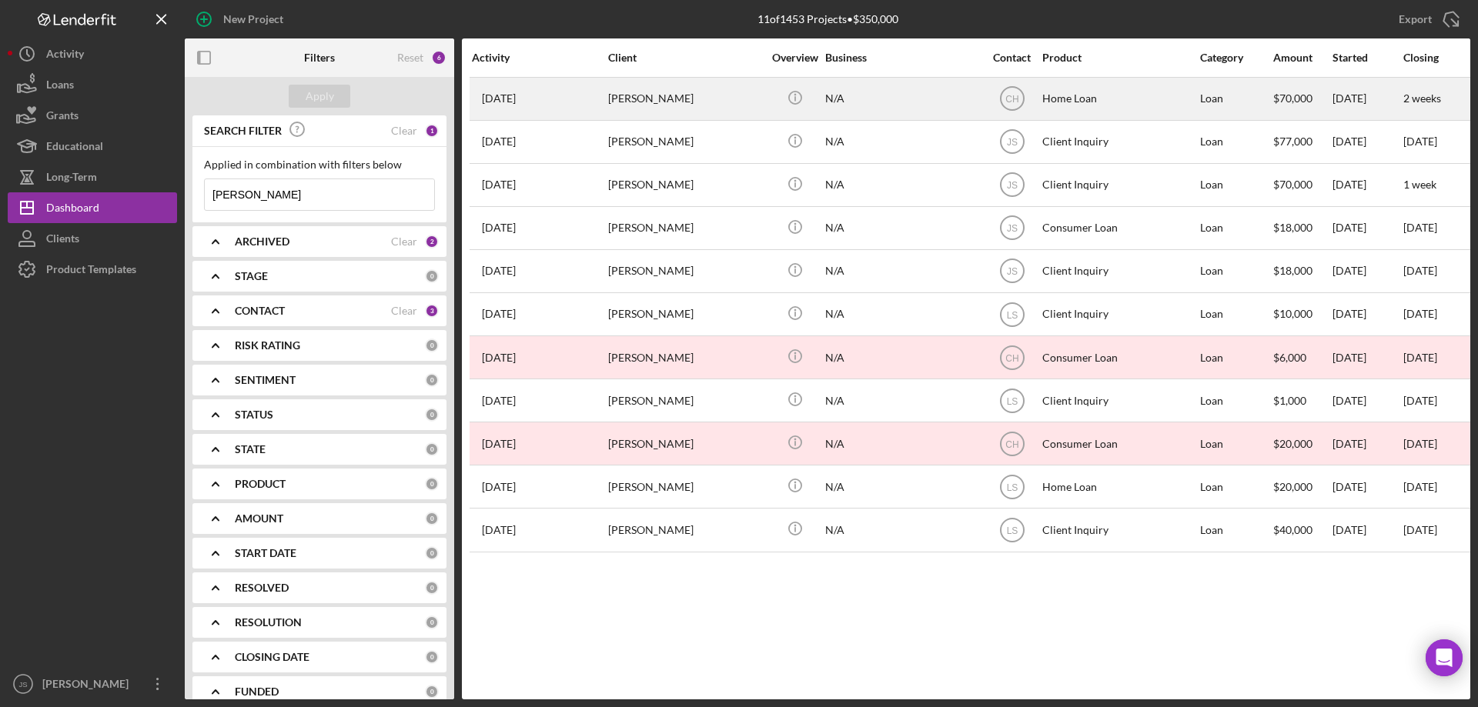
type input "[PERSON_NAME]"
click at [922, 106] on div "N/A" at bounding box center [902, 98] width 154 height 41
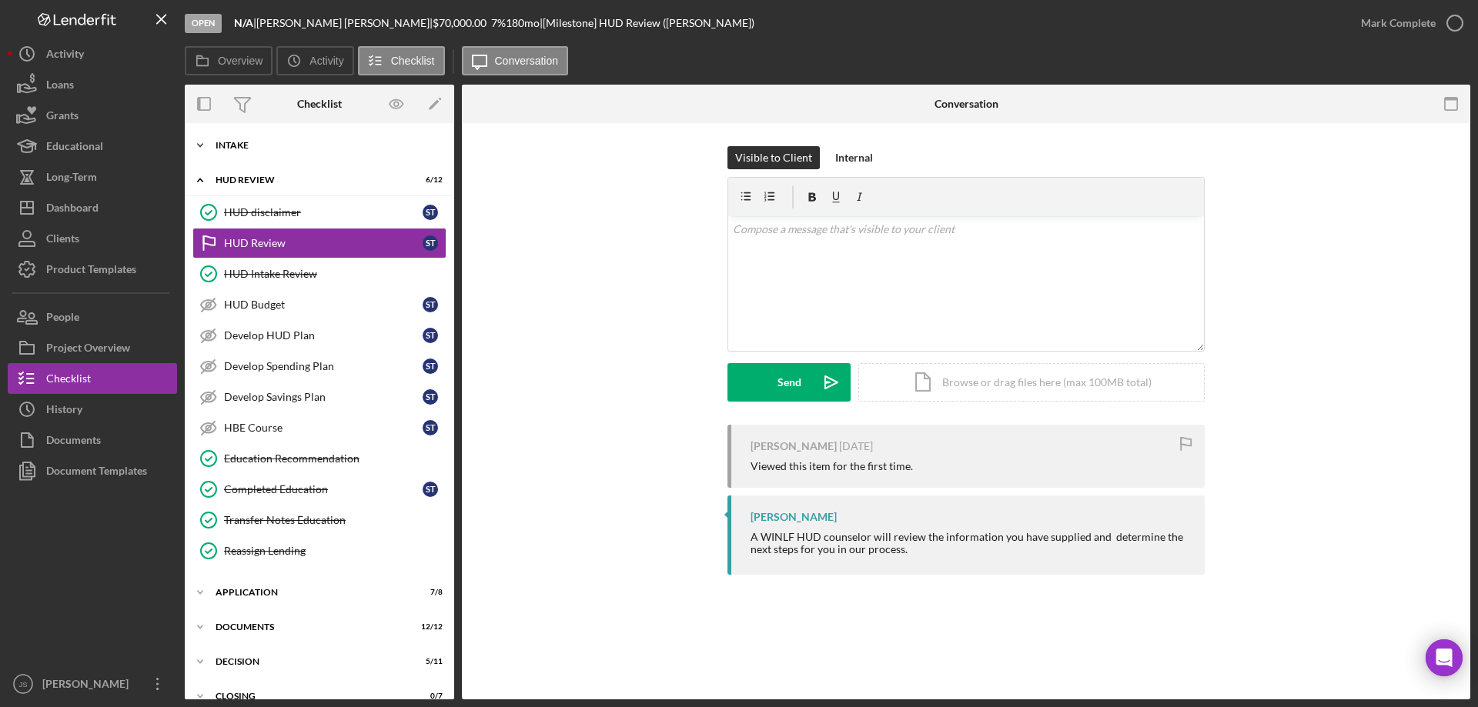
click at [200, 142] on icon "Icon/Expander" at bounding box center [200, 145] width 31 height 31
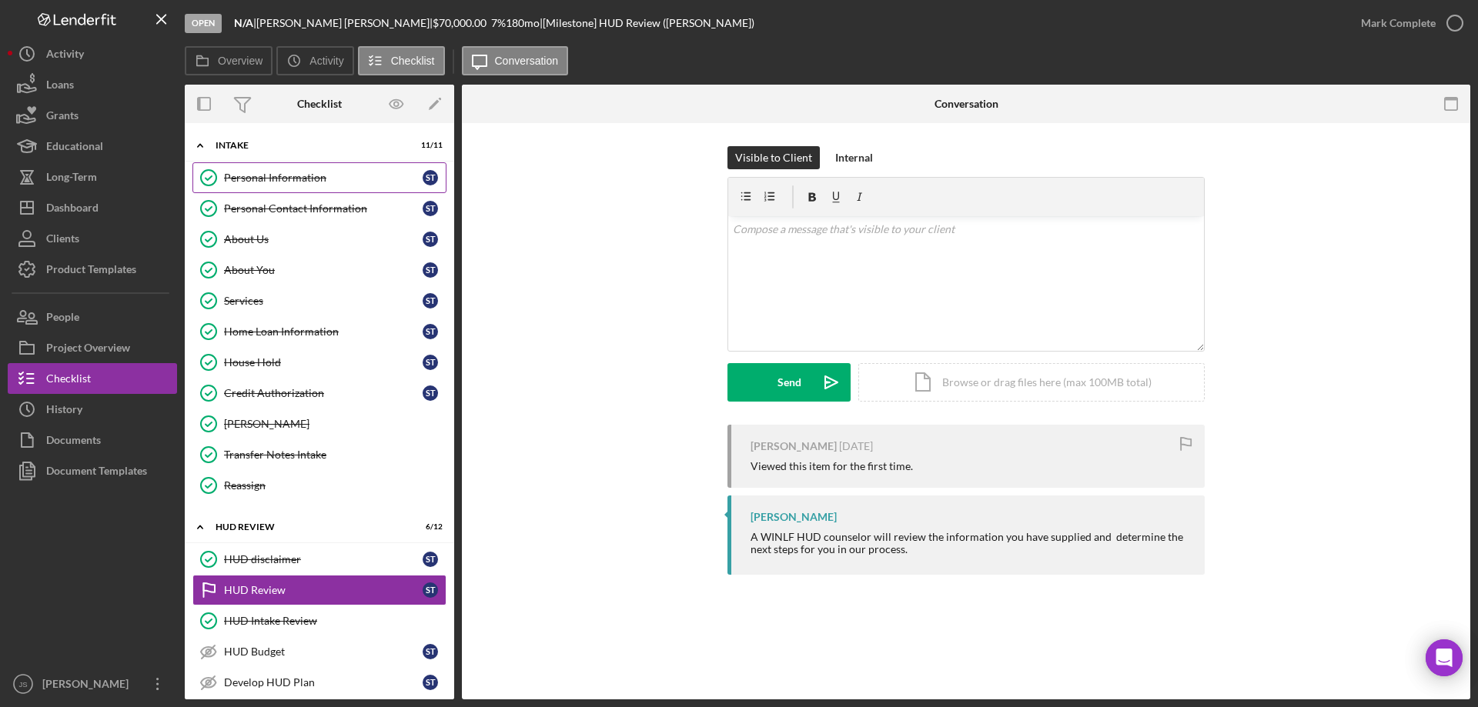
click at [279, 181] on div "Personal Information" at bounding box center [323, 178] width 199 height 12
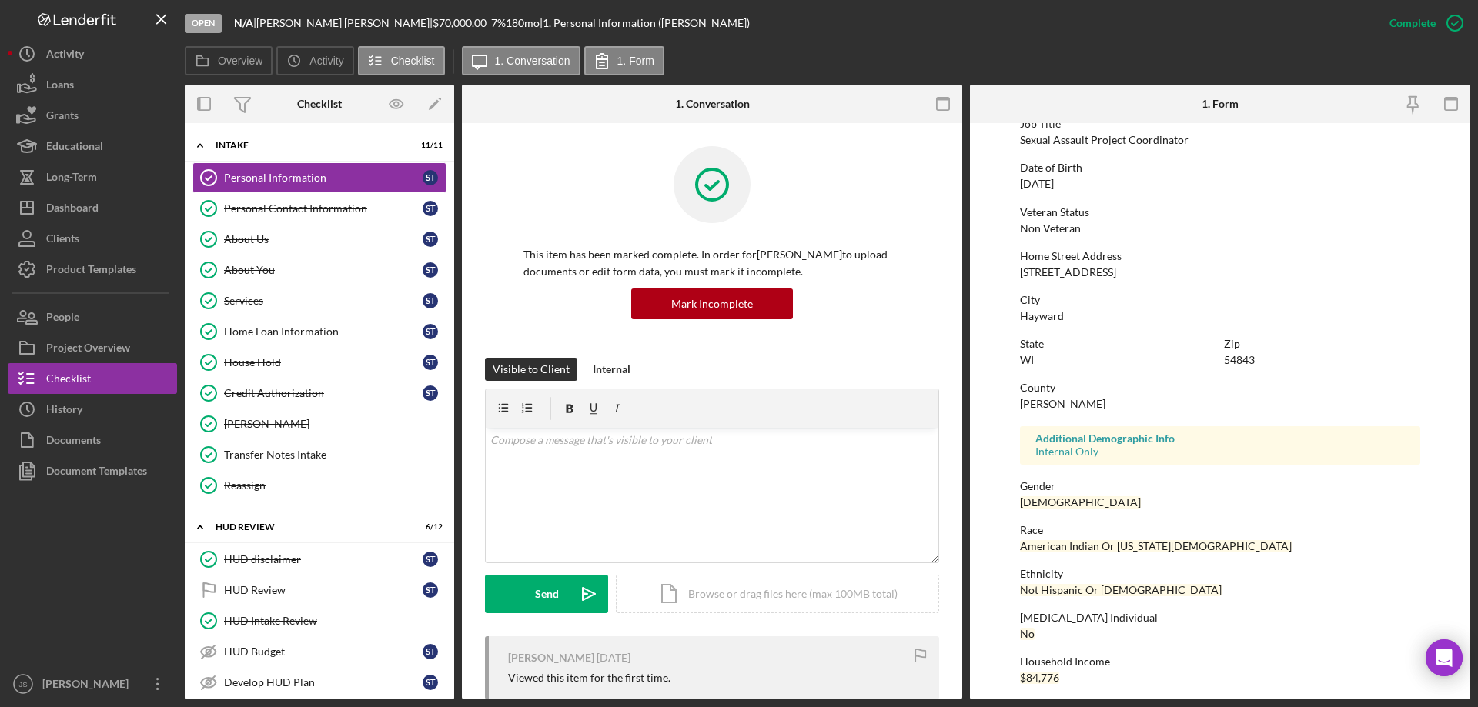
scroll to position [142, 0]
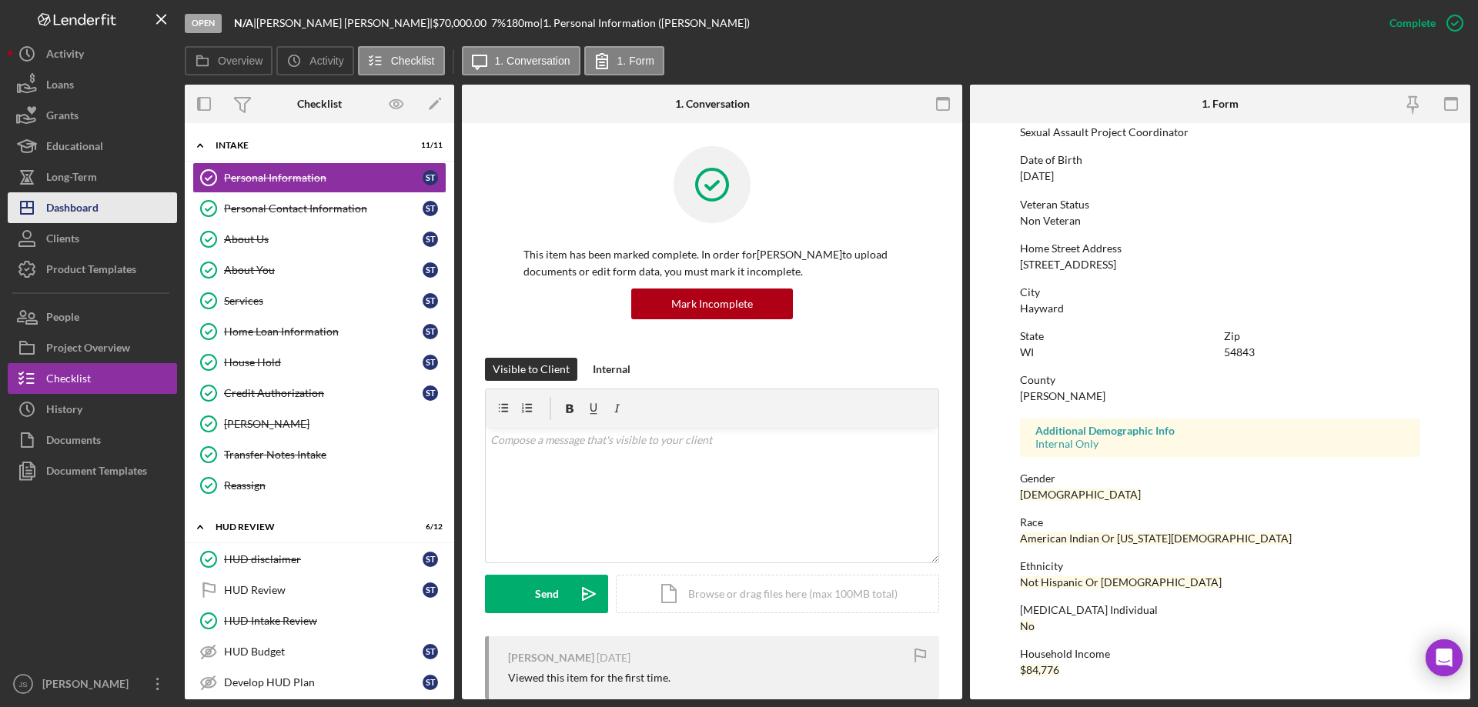
click at [112, 208] on button "Icon/Dashboard Dashboard" at bounding box center [92, 207] width 169 height 31
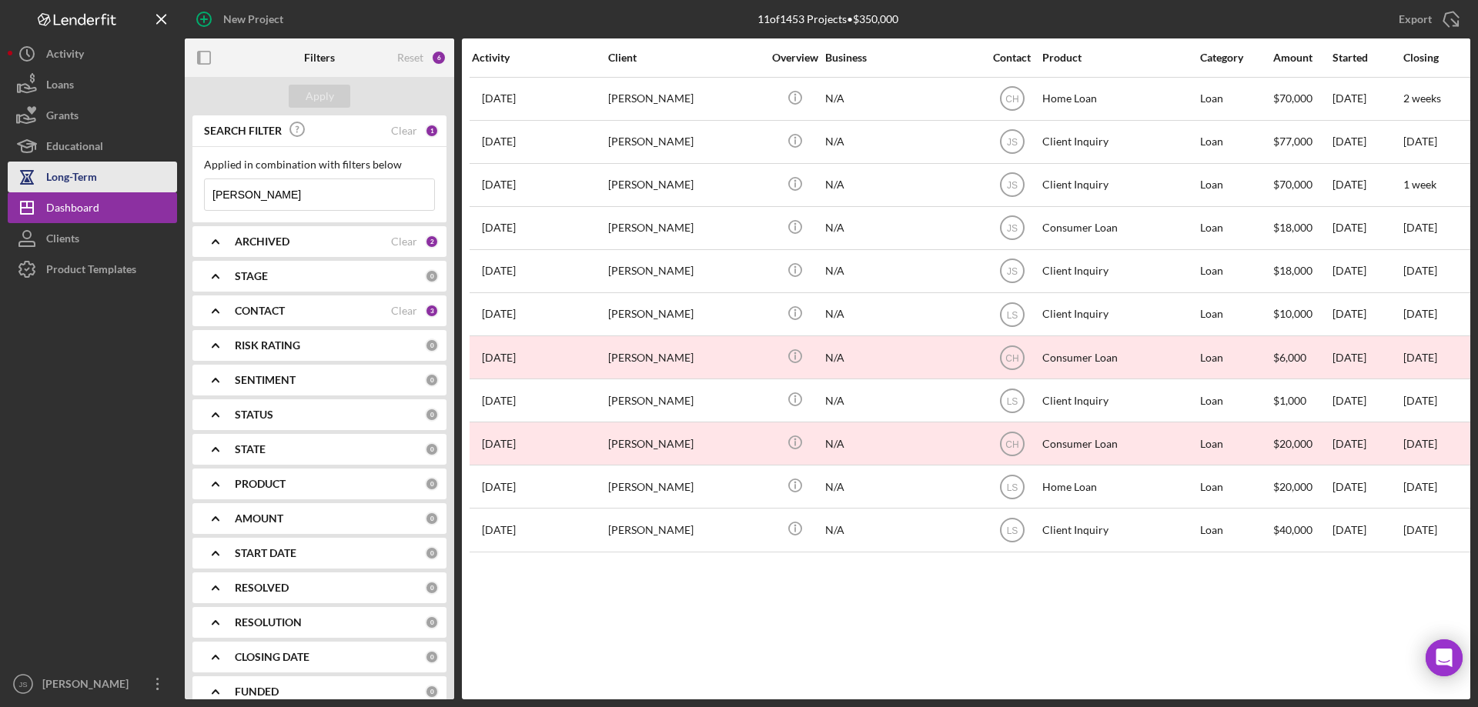
drag, startPoint x: 297, startPoint y: 204, endPoint x: 82, endPoint y: 192, distance: 215.8
click at [99, 195] on div "New Project 11 of 1453 Projects • $350,000 [PERSON_NAME] Export Icon/Export Fil…" at bounding box center [739, 350] width 1462 height 700
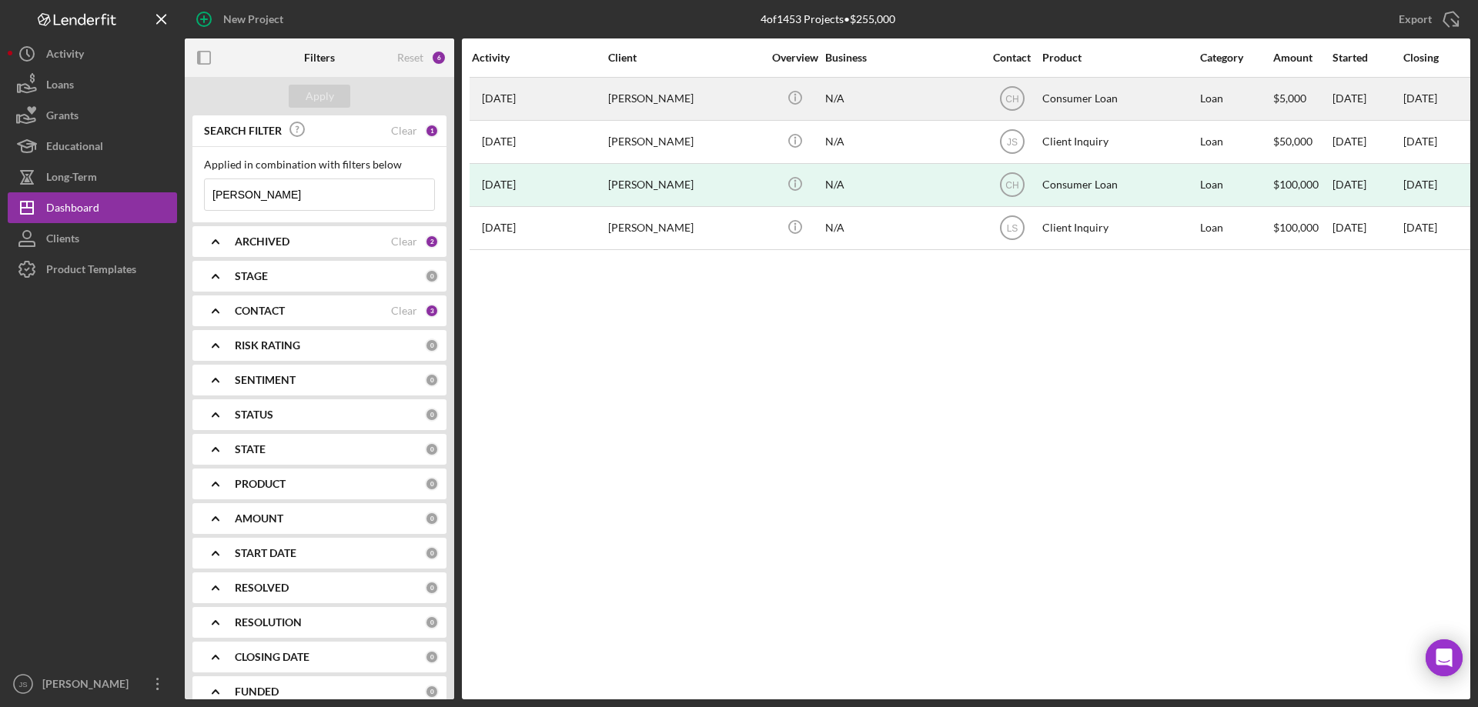
type input "[PERSON_NAME]"
click at [914, 97] on div "N/A" at bounding box center [902, 98] width 154 height 41
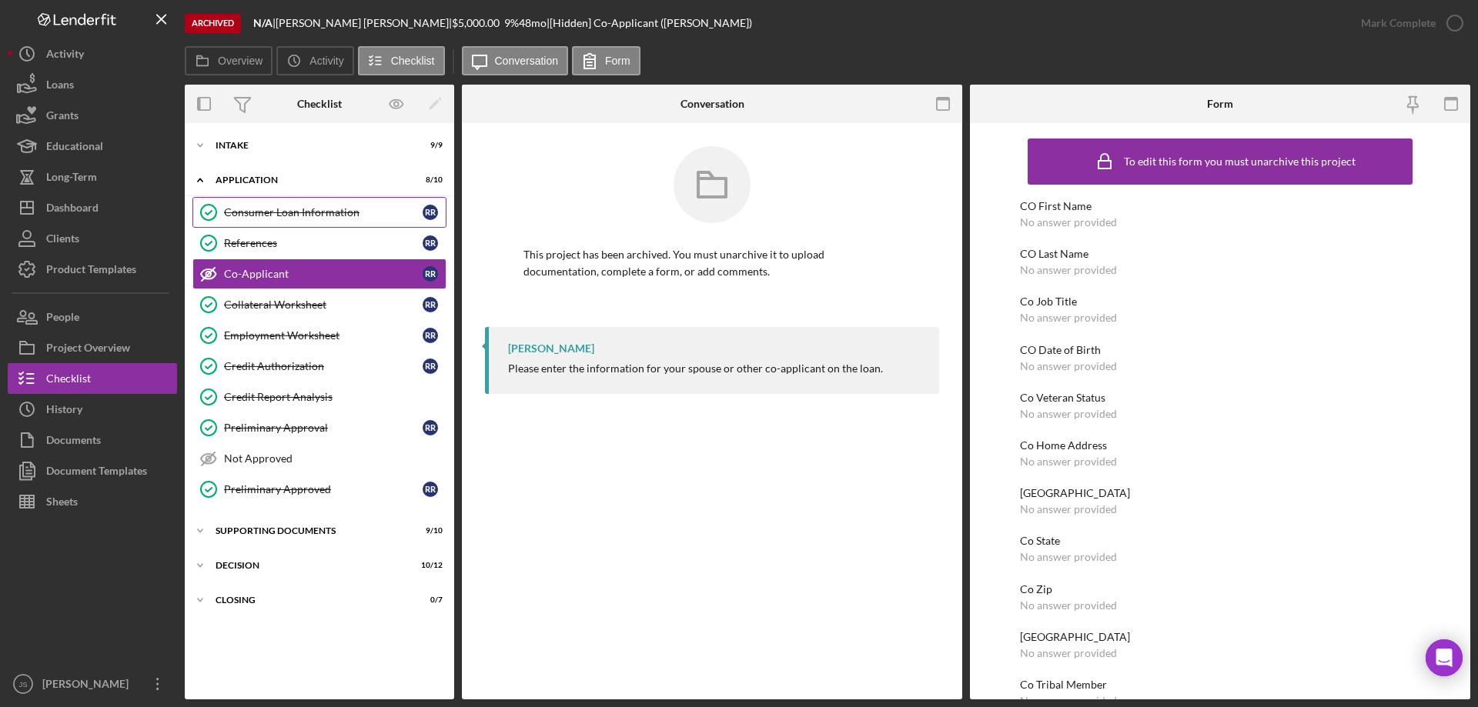
click at [256, 209] on div "Consumer Loan Information" at bounding box center [323, 212] width 199 height 12
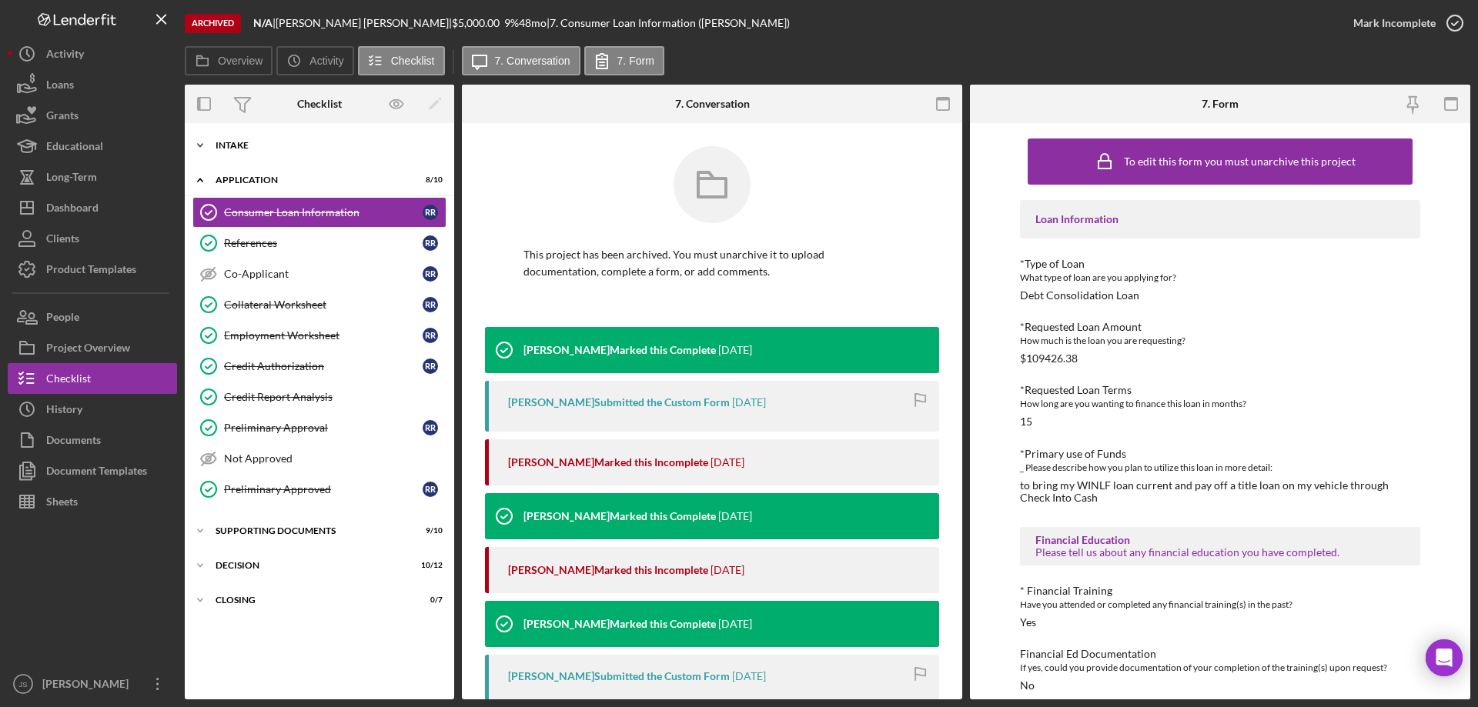
click at [202, 143] on icon "Icon/Expander" at bounding box center [200, 145] width 31 height 31
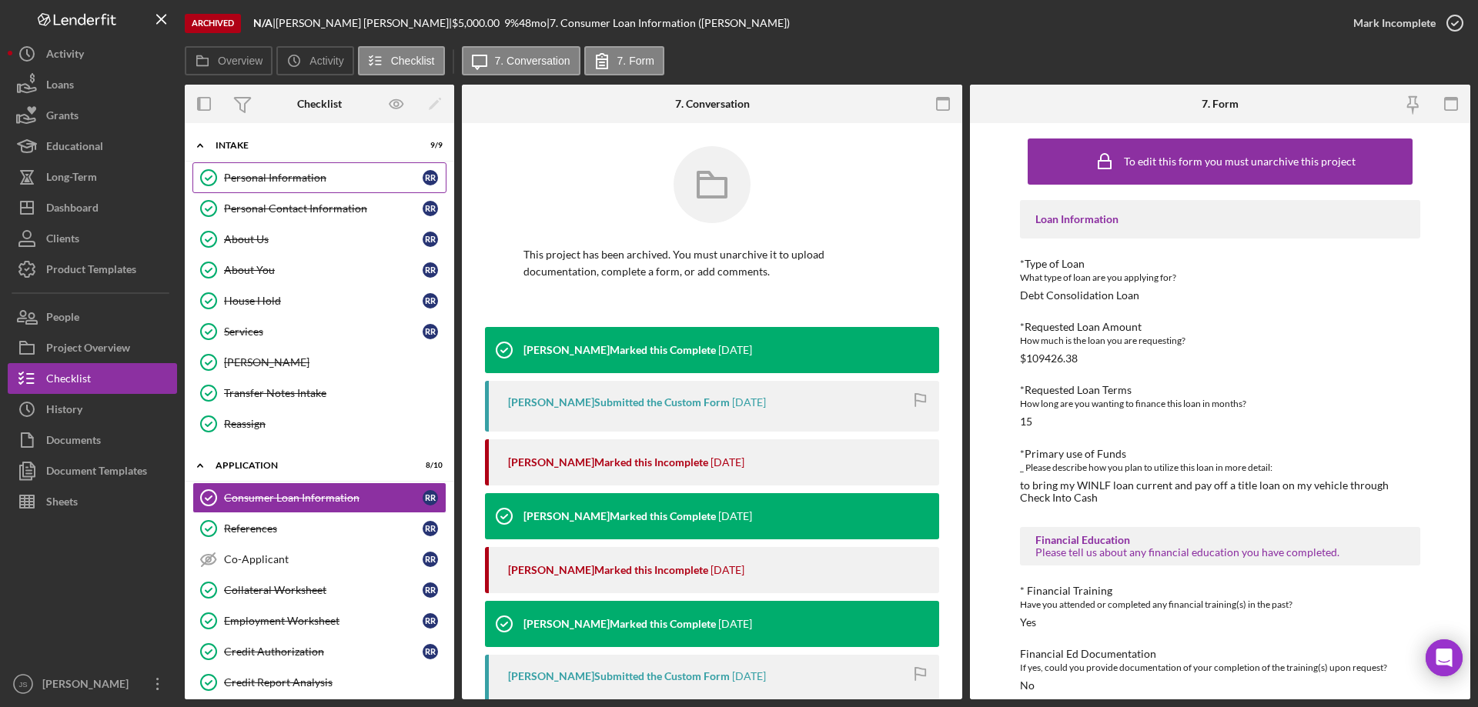
click at [283, 179] on div "Personal Information" at bounding box center [323, 178] width 199 height 12
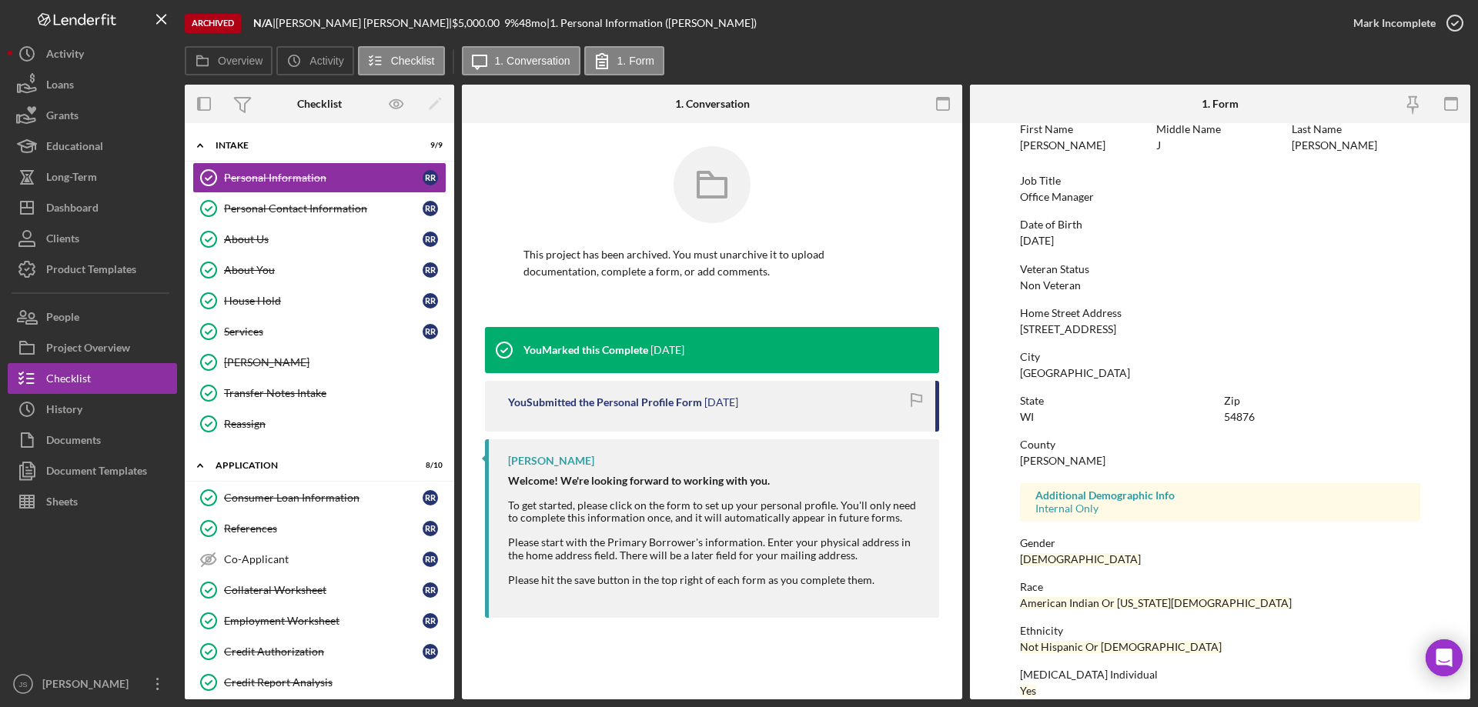
scroll to position [142, 0]
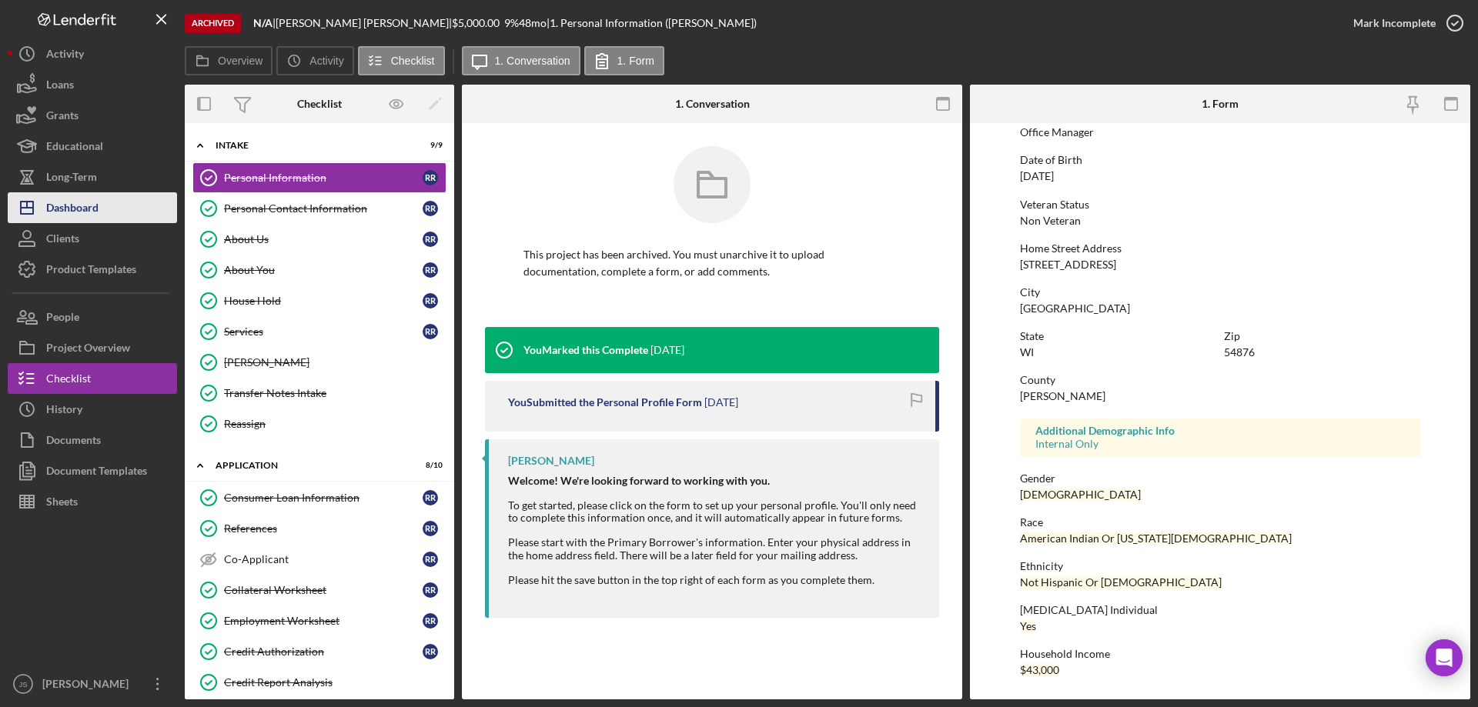
click at [96, 211] on div "Dashboard" at bounding box center [72, 209] width 52 height 35
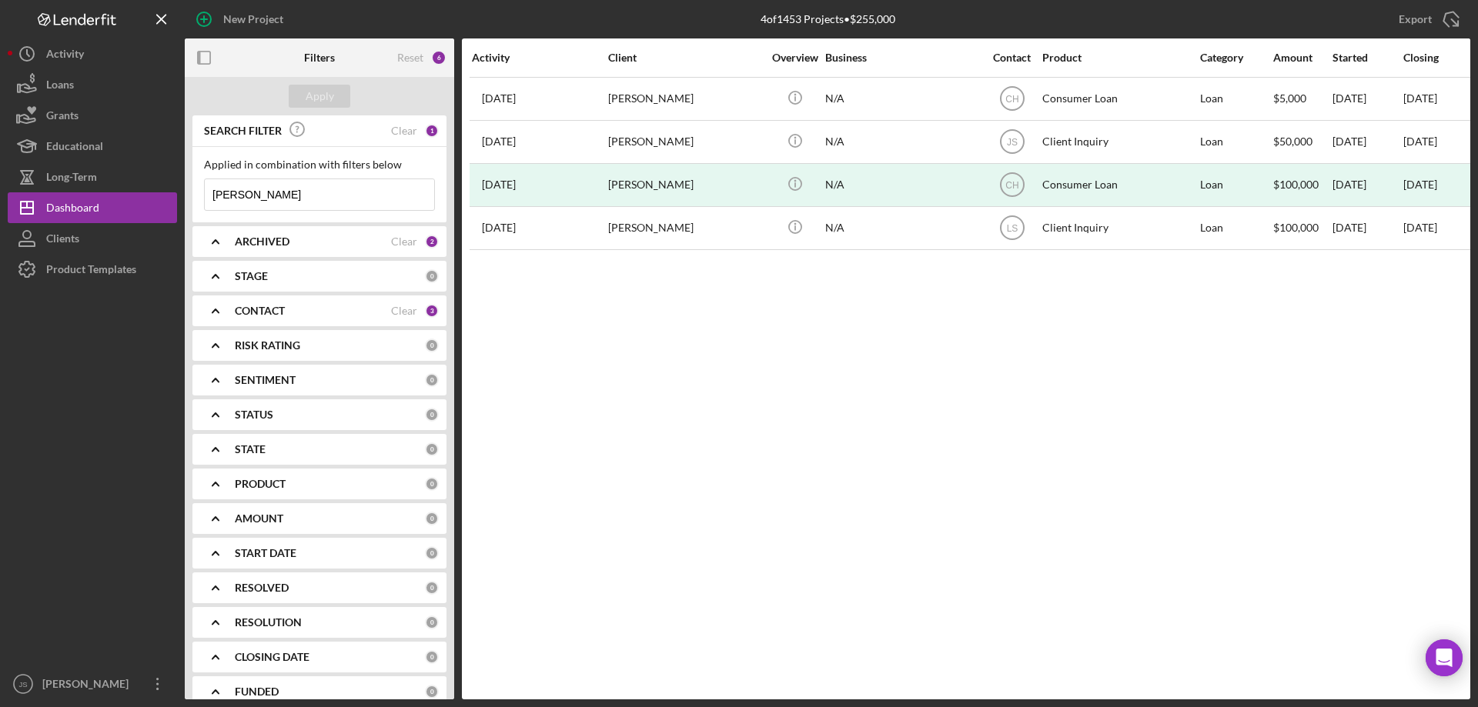
drag, startPoint x: 258, startPoint y: 191, endPoint x: 6, endPoint y: 160, distance: 253.5
click at [6, 162] on div "New Project 4 of 1453 Projects • $255,000 [PERSON_NAME] Export Icon/Export Filt…" at bounding box center [739, 353] width 1478 height 707
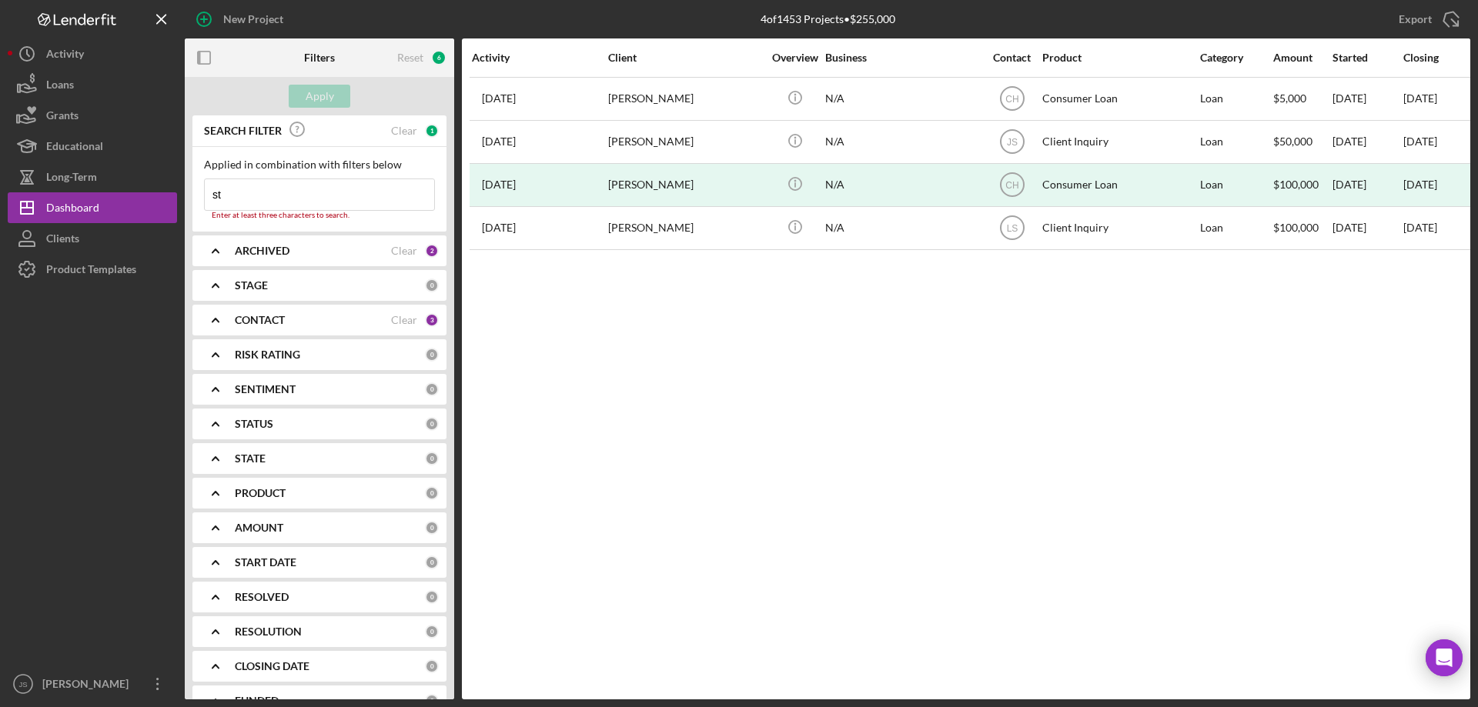
type input "s"
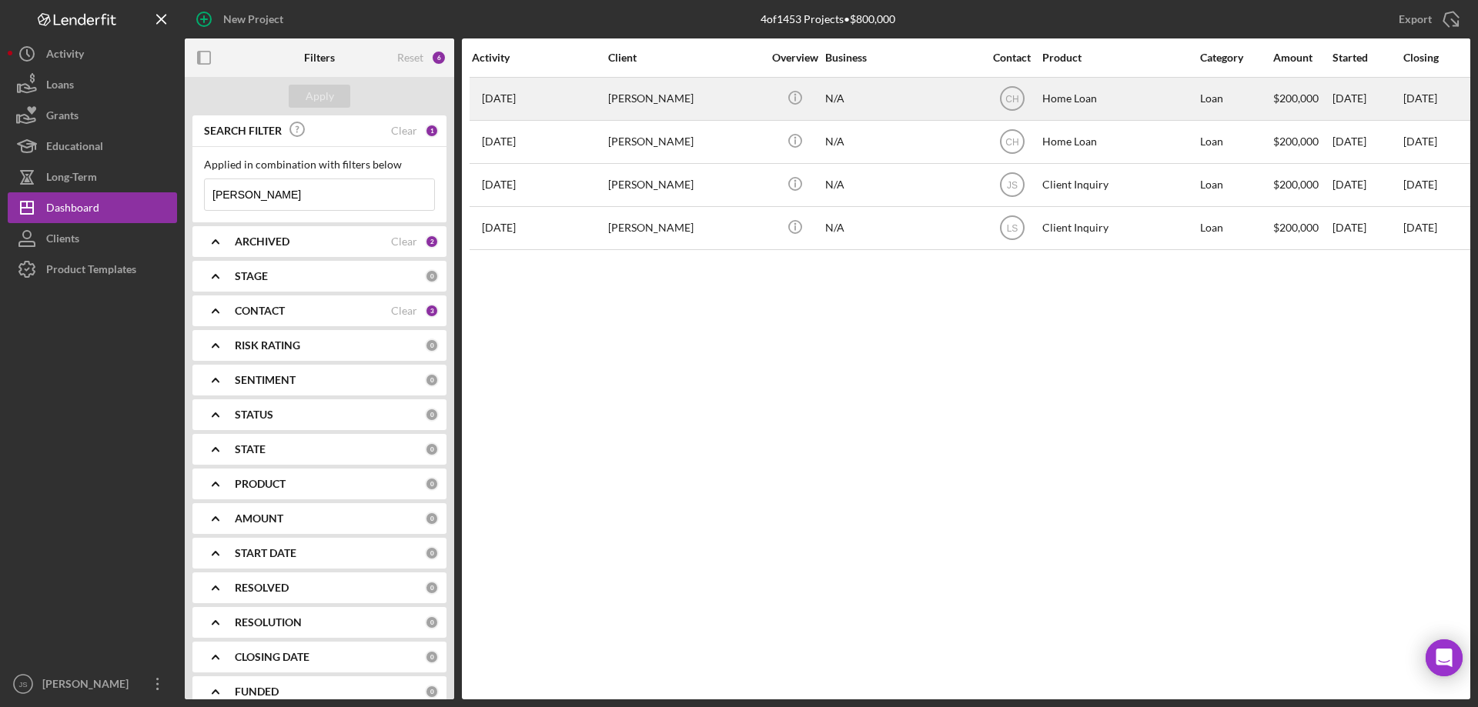
type input "[PERSON_NAME]"
click at [960, 106] on div "N/A" at bounding box center [902, 98] width 154 height 41
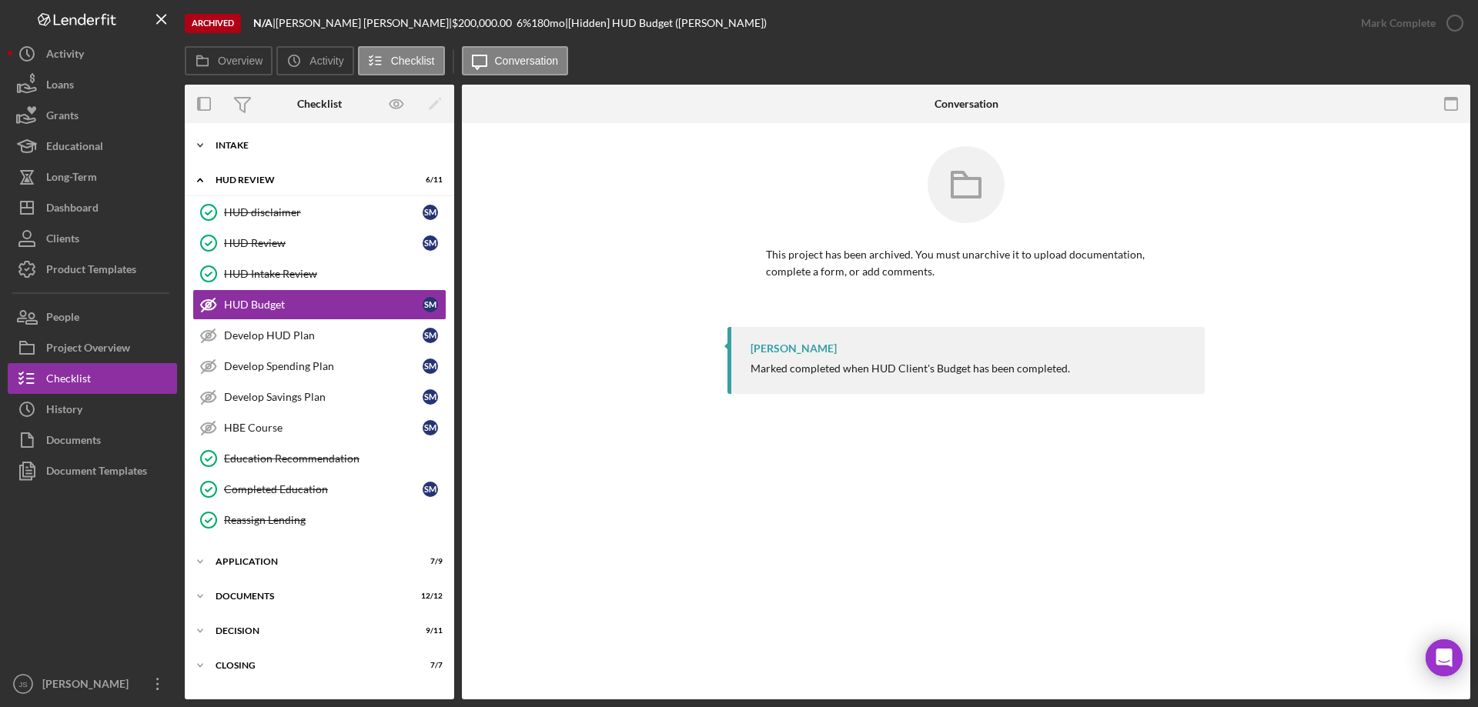
click at [201, 142] on icon "Icon/Expander" at bounding box center [200, 145] width 31 height 31
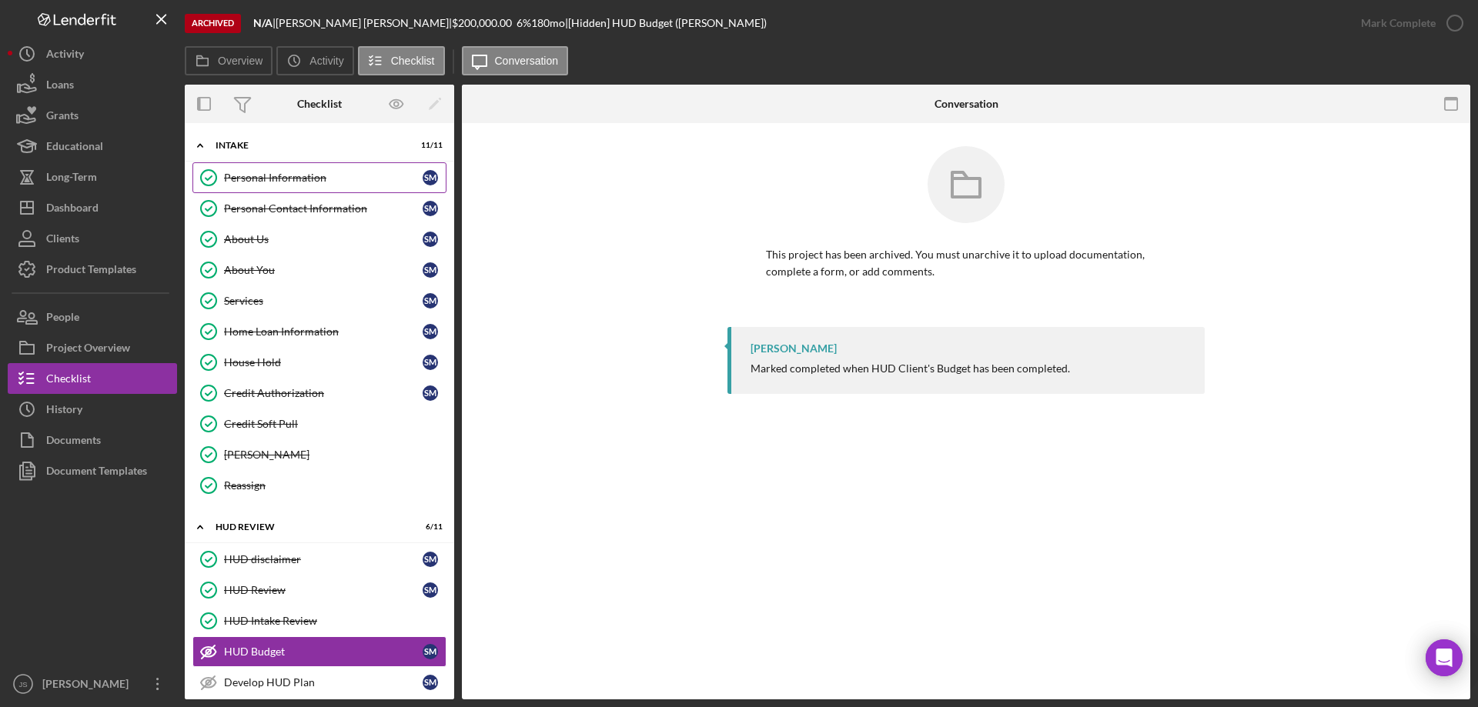
click at [251, 175] on div "Personal Information" at bounding box center [323, 178] width 199 height 12
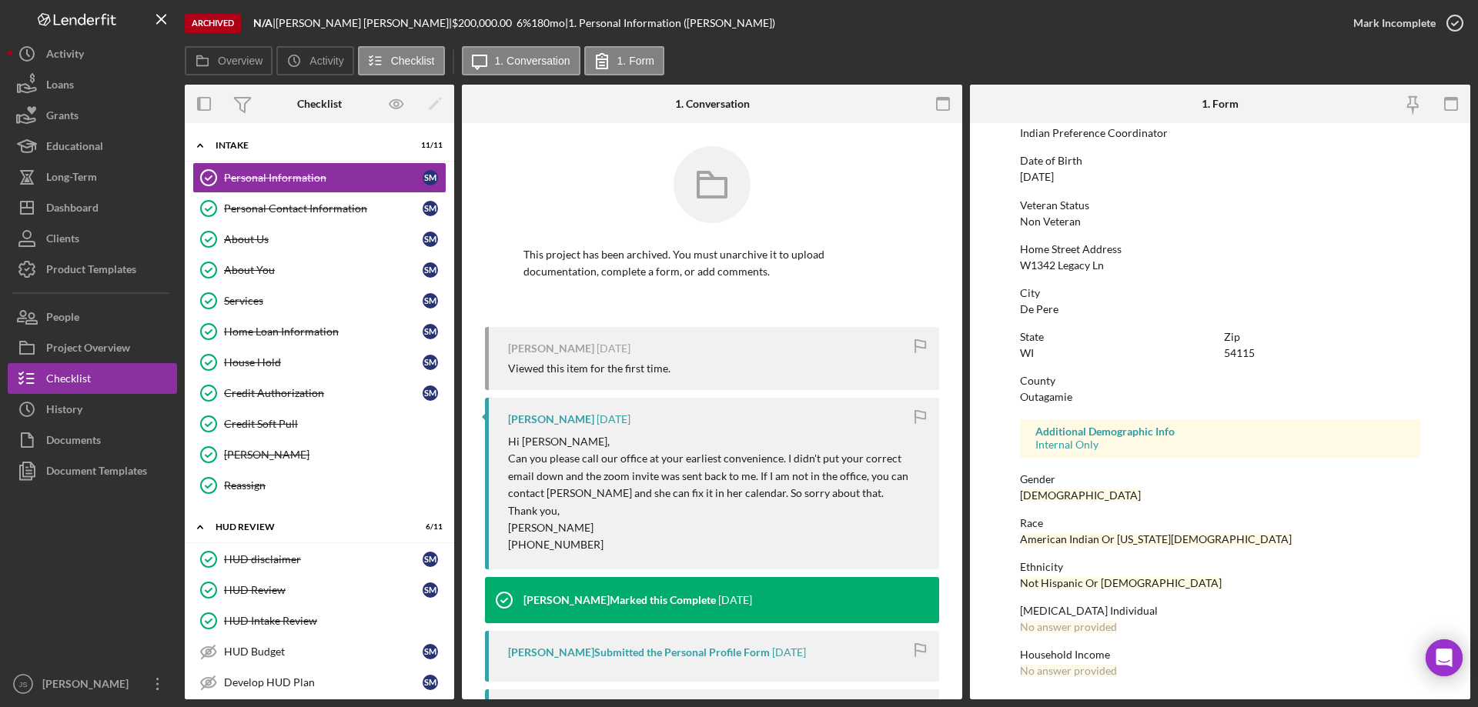
scroll to position [142, 0]
click at [199, 145] on polyline at bounding box center [200, 145] width 5 height 3
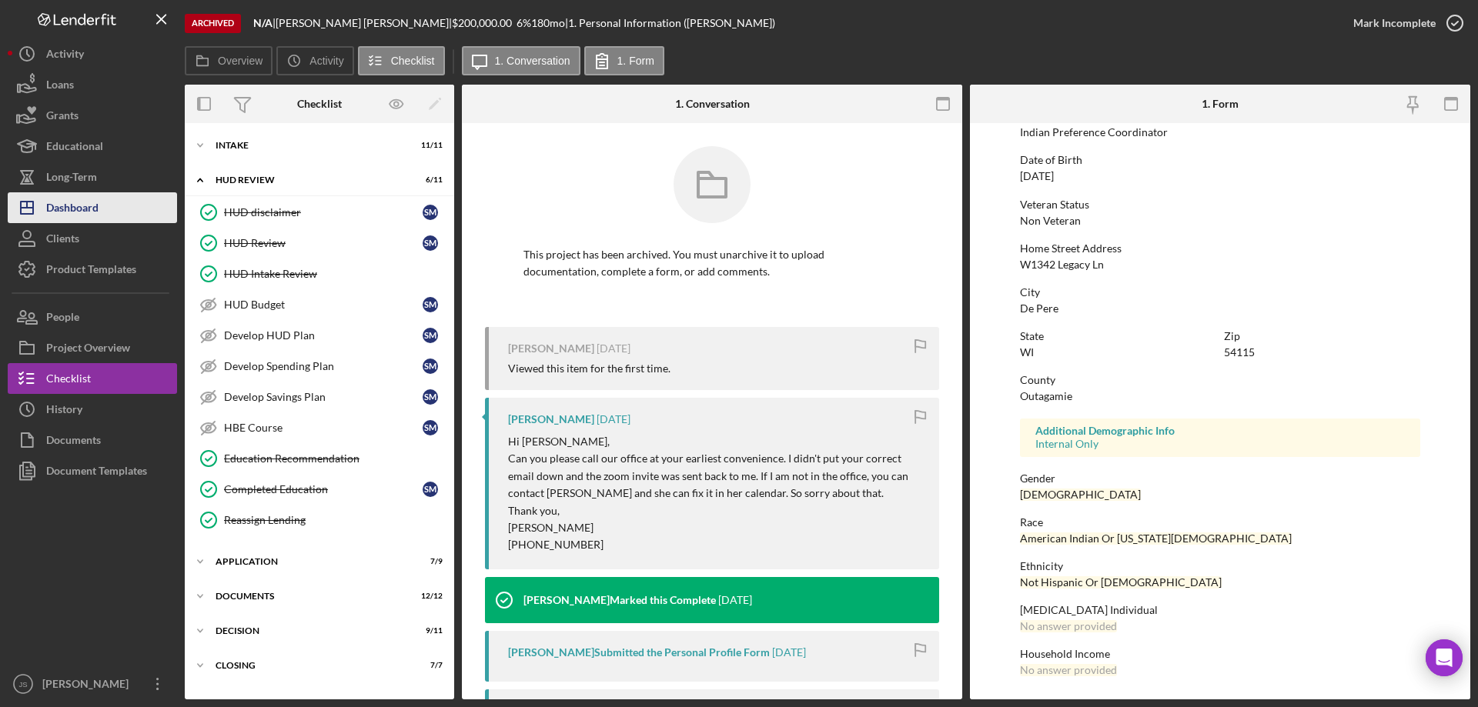
click at [70, 212] on div "Dashboard" at bounding box center [72, 209] width 52 height 35
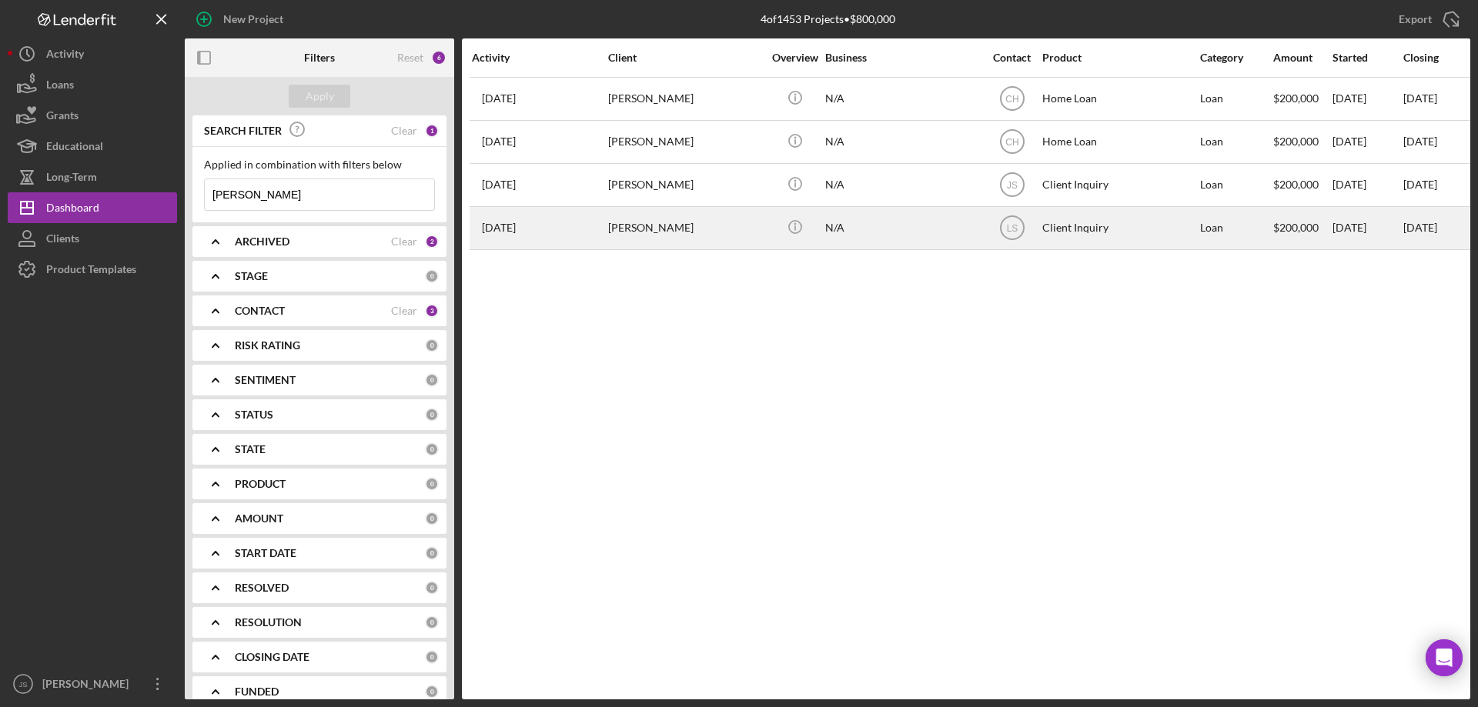
click at [919, 233] on div "N/A" at bounding box center [902, 228] width 154 height 41
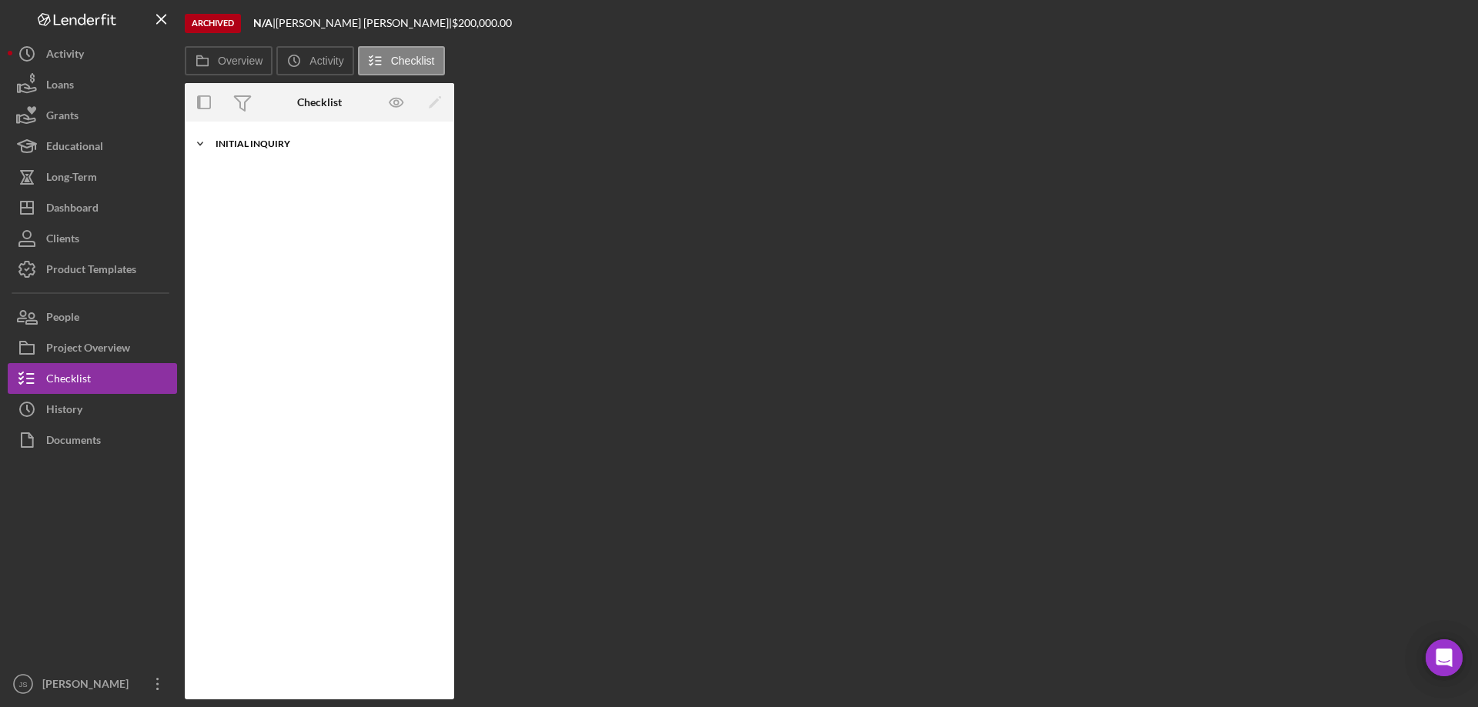
click at [200, 140] on icon "Icon/Expander" at bounding box center [200, 144] width 31 height 31
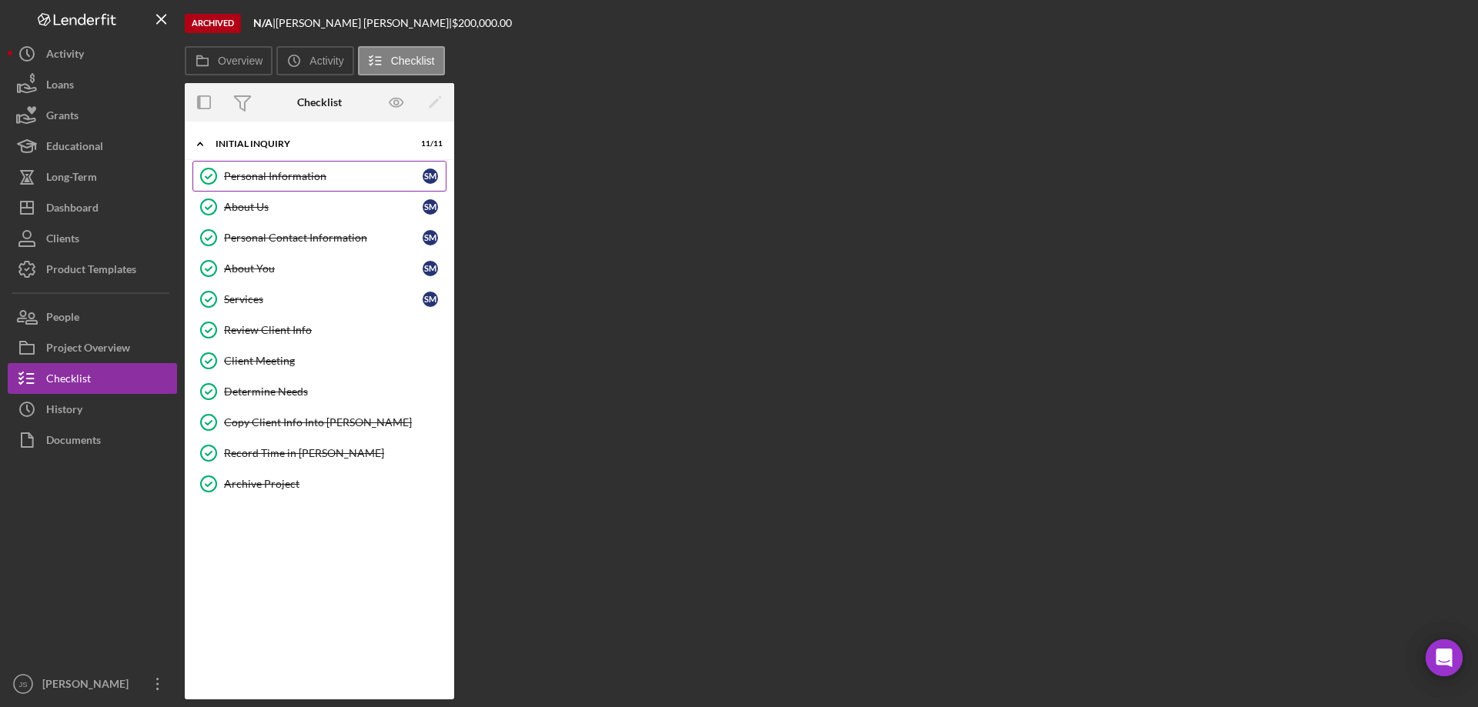
click at [297, 182] on div "Personal Information" at bounding box center [323, 176] width 199 height 12
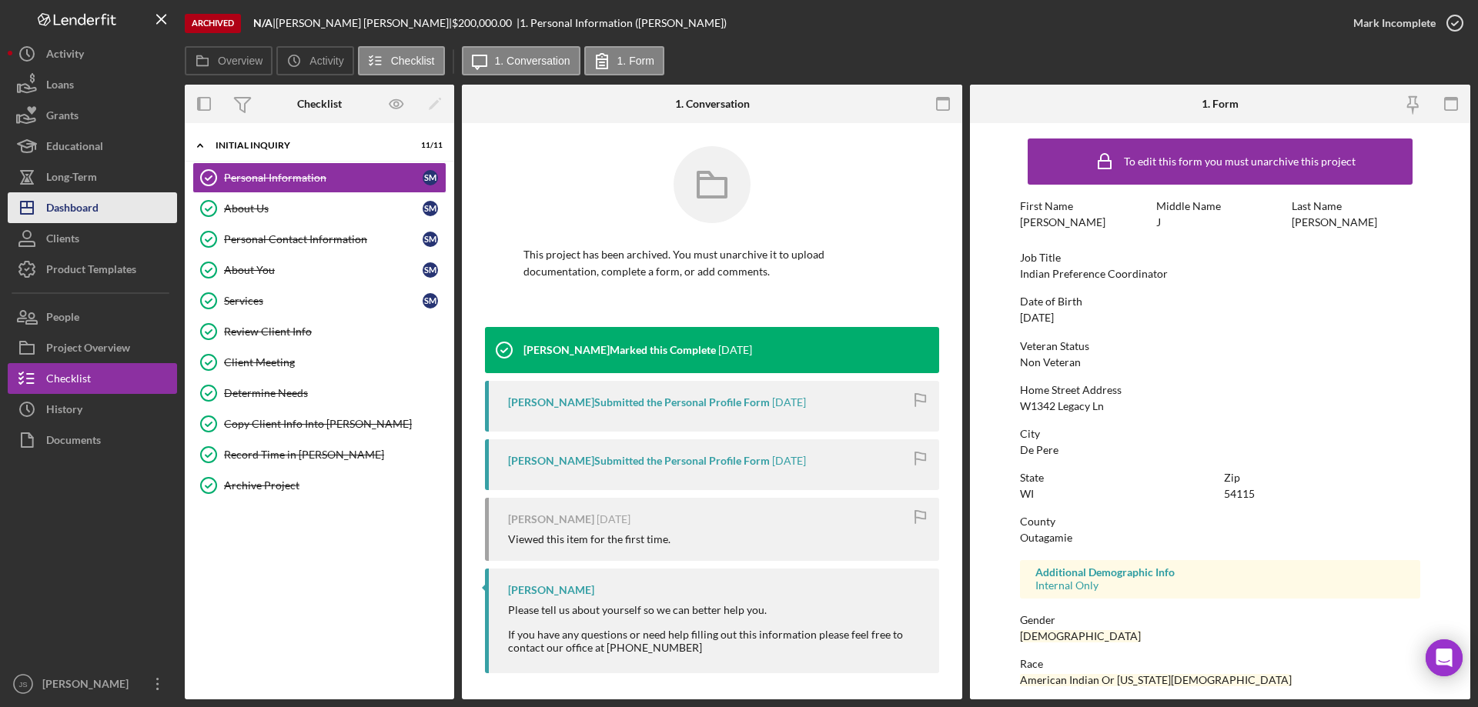
click at [100, 202] on button "Icon/Dashboard Dashboard" at bounding box center [92, 207] width 169 height 31
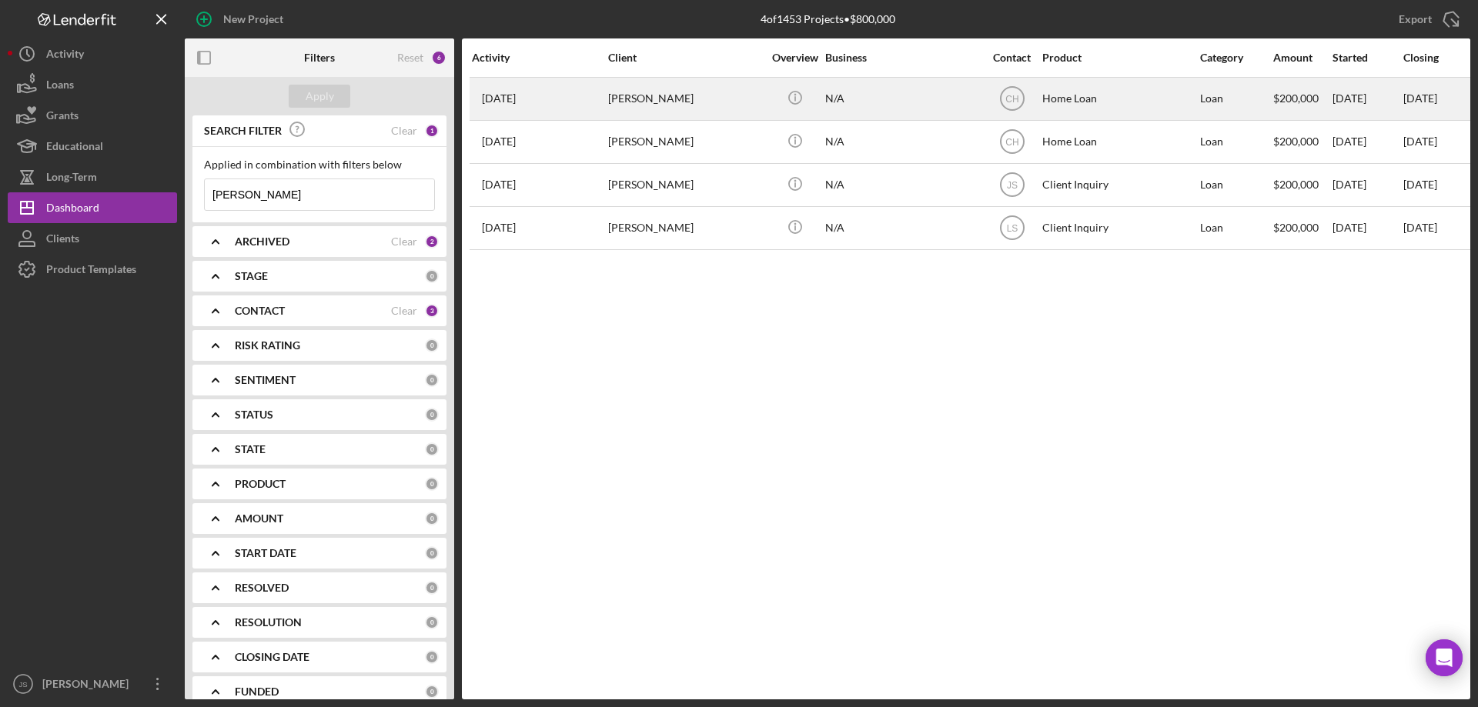
click at [916, 104] on div "N/A" at bounding box center [902, 98] width 154 height 41
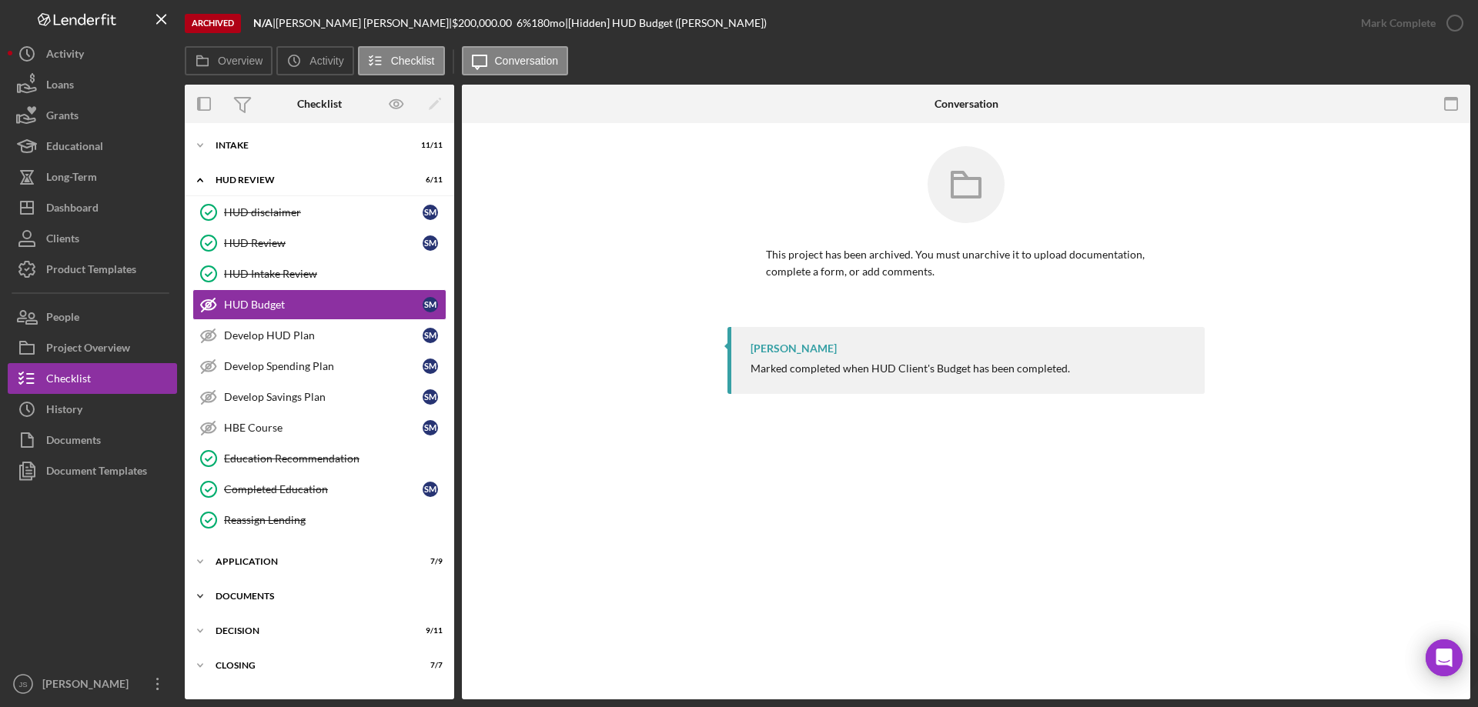
click at [196, 596] on icon "Icon/Expander" at bounding box center [200, 596] width 31 height 31
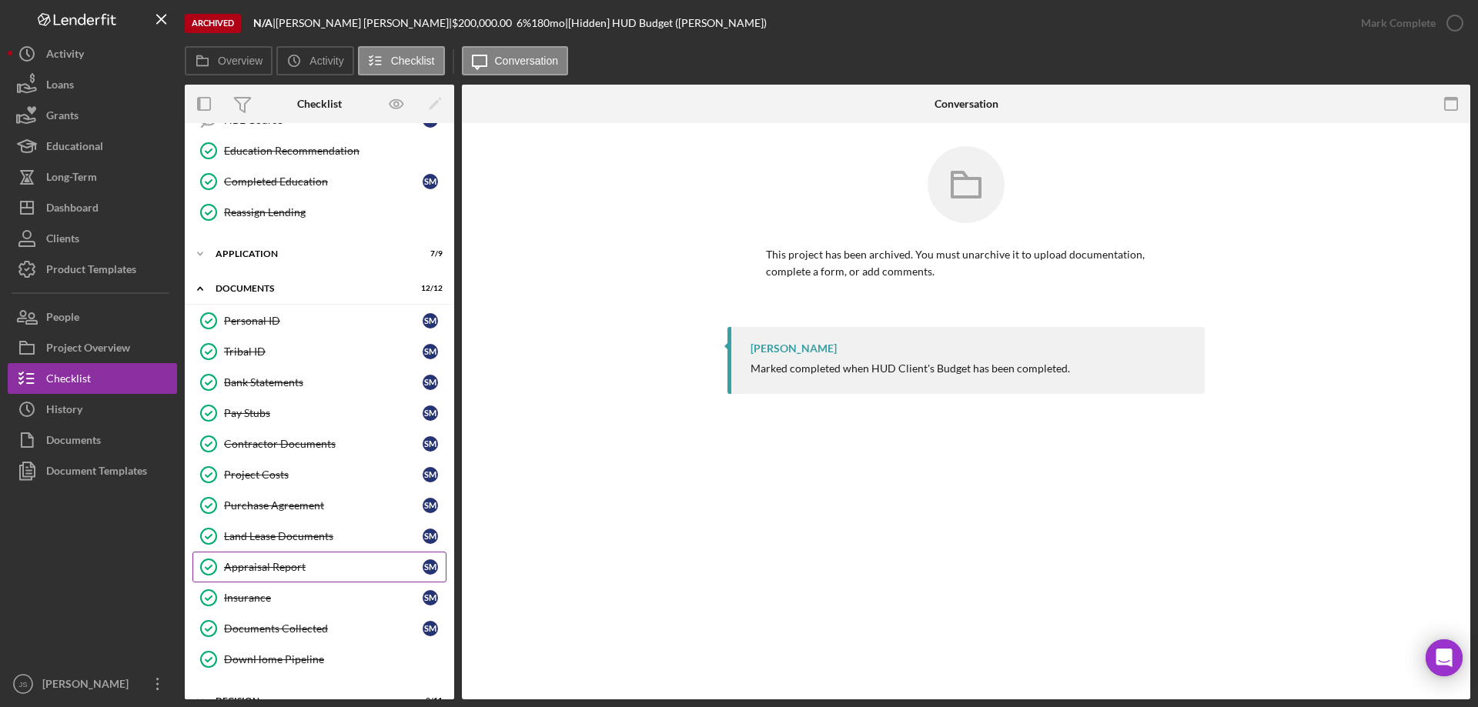
scroll to position [368, 0]
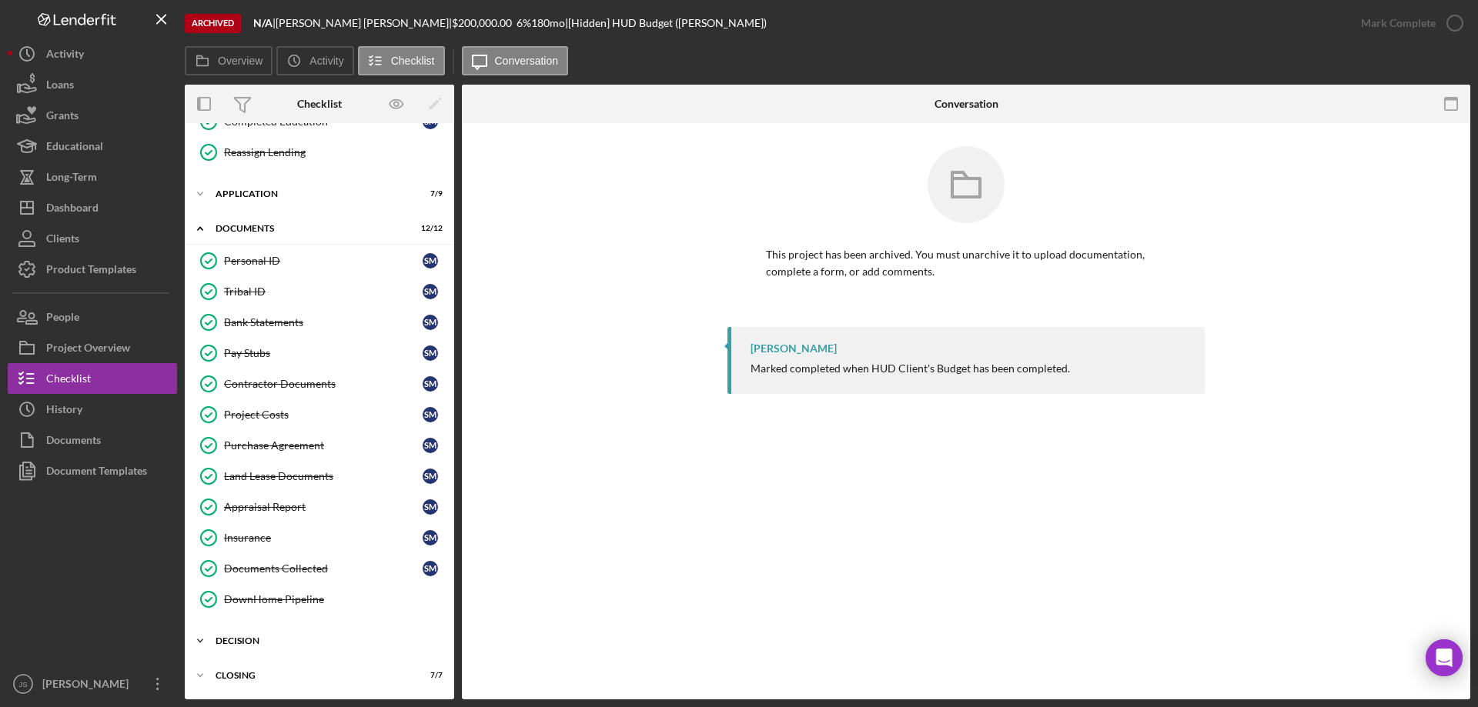
click at [202, 641] on icon "Icon/Expander" at bounding box center [200, 641] width 31 height 31
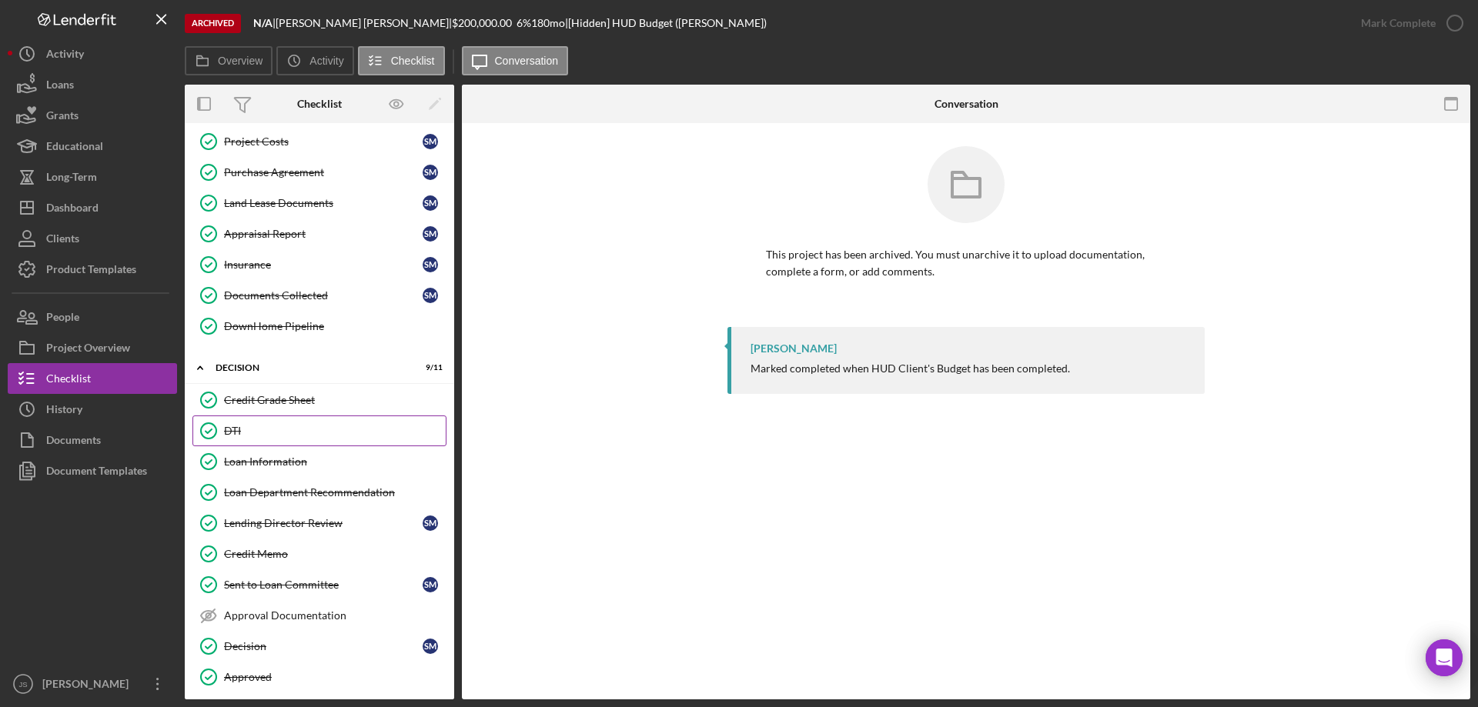
scroll to position [676, 0]
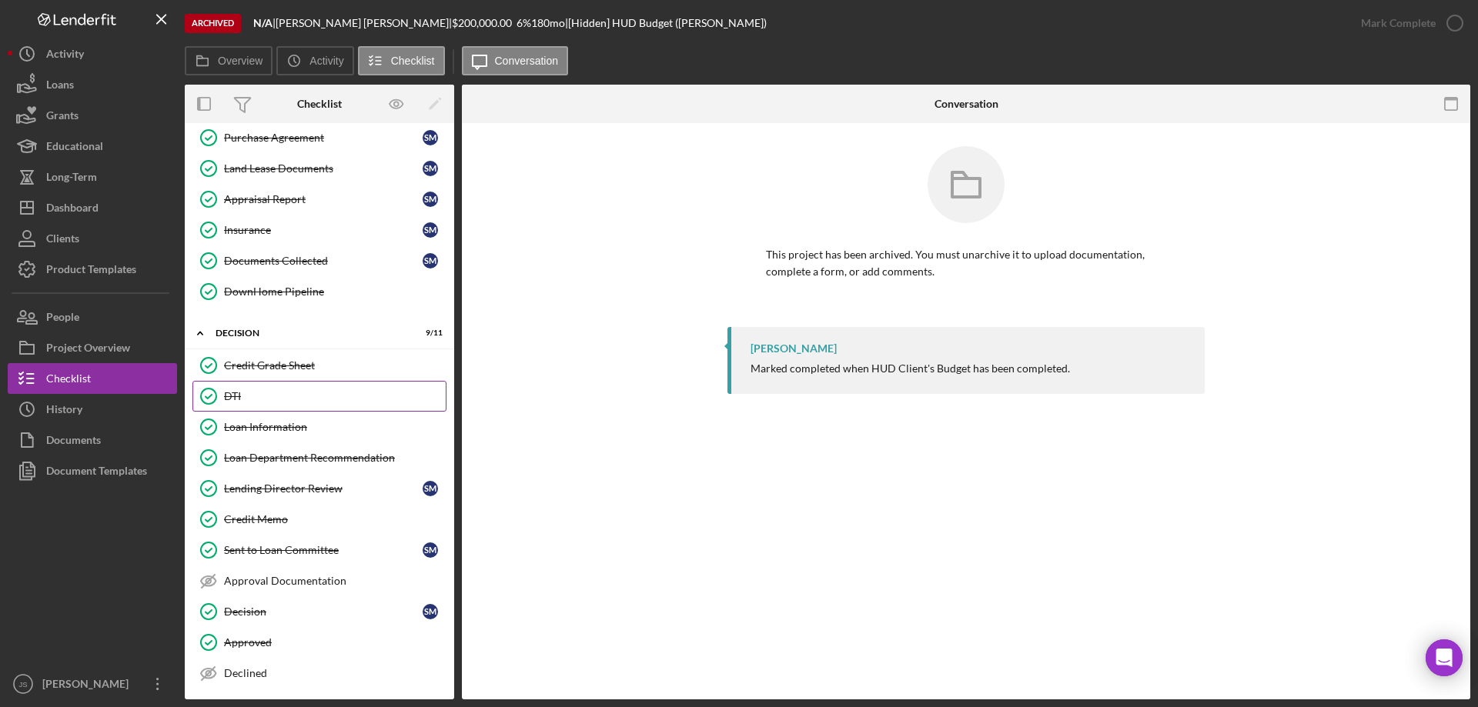
click at [278, 402] on div "DTI" at bounding box center [335, 396] width 222 height 12
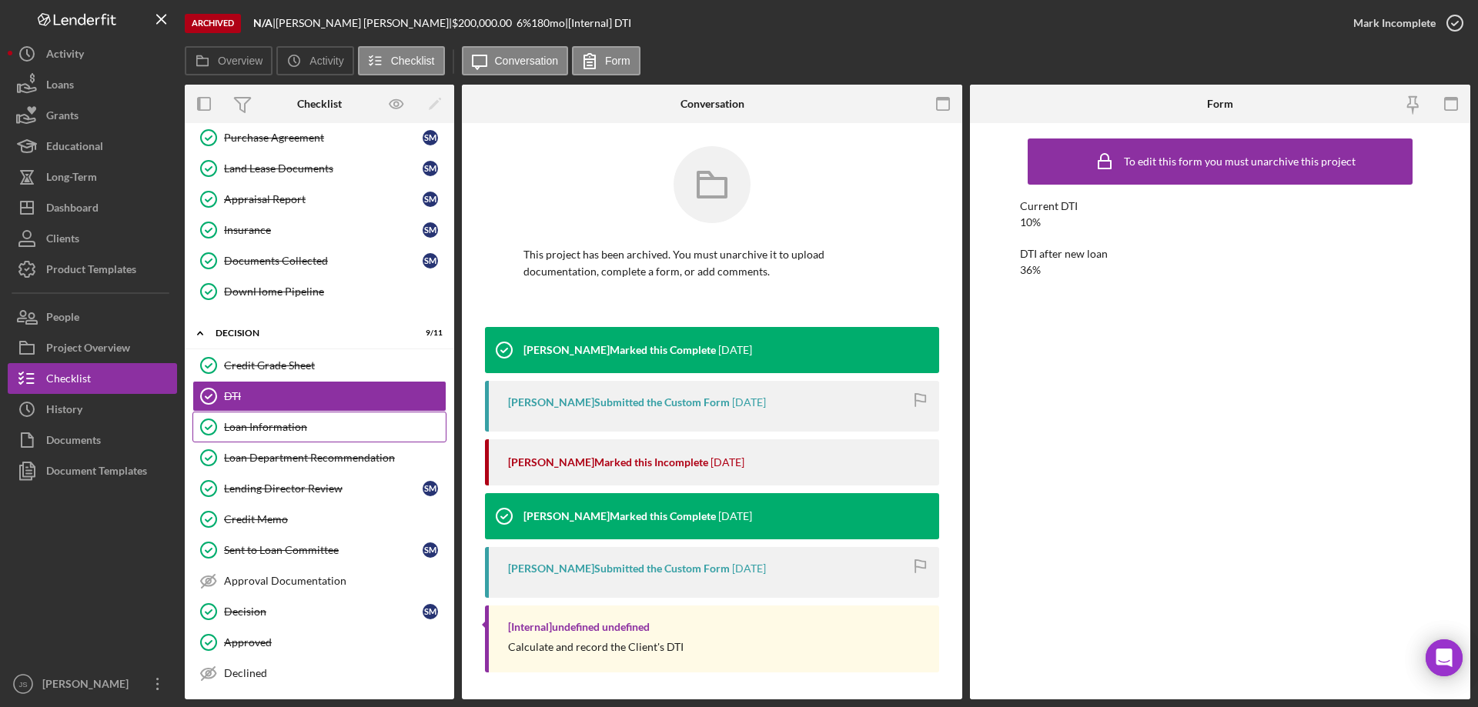
click at [287, 429] on div "Loan Information" at bounding box center [335, 427] width 222 height 12
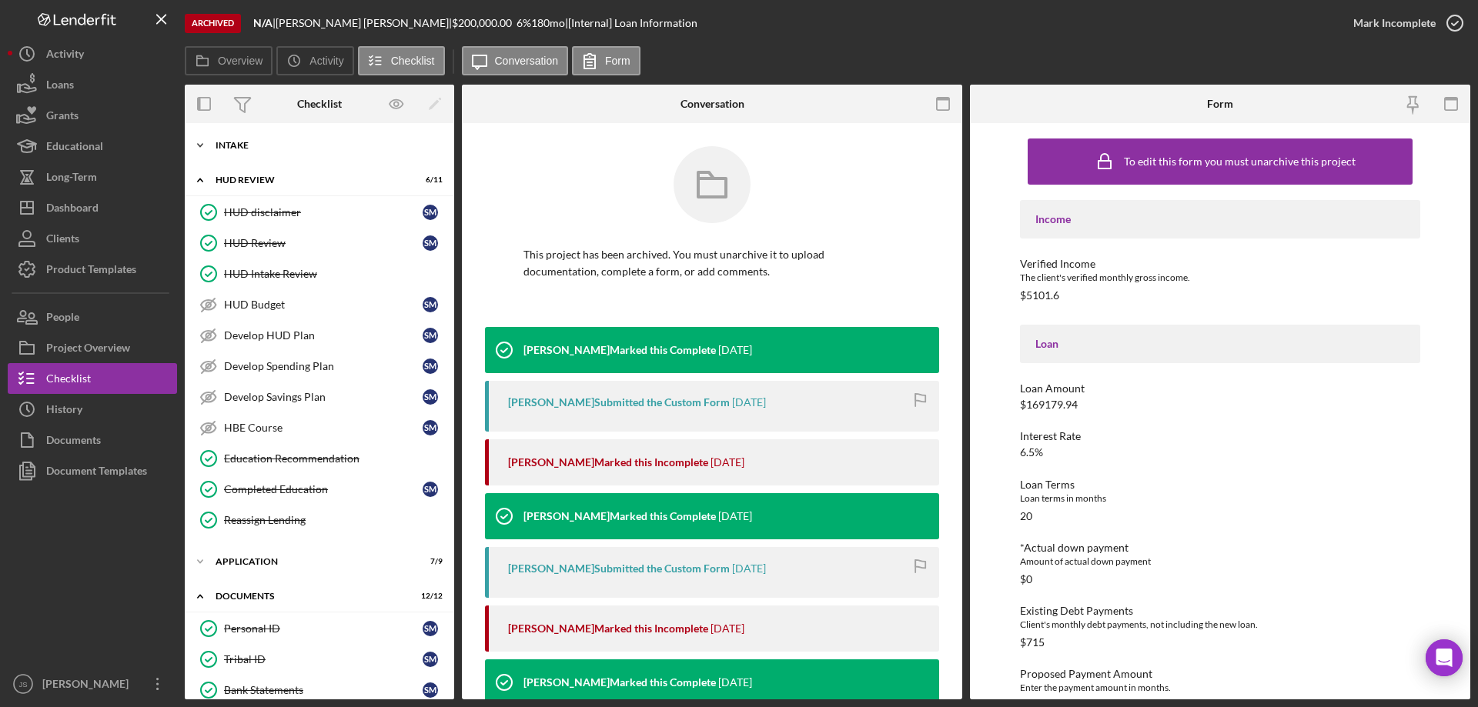
click at [199, 143] on icon "Icon/Expander" at bounding box center [200, 145] width 31 height 31
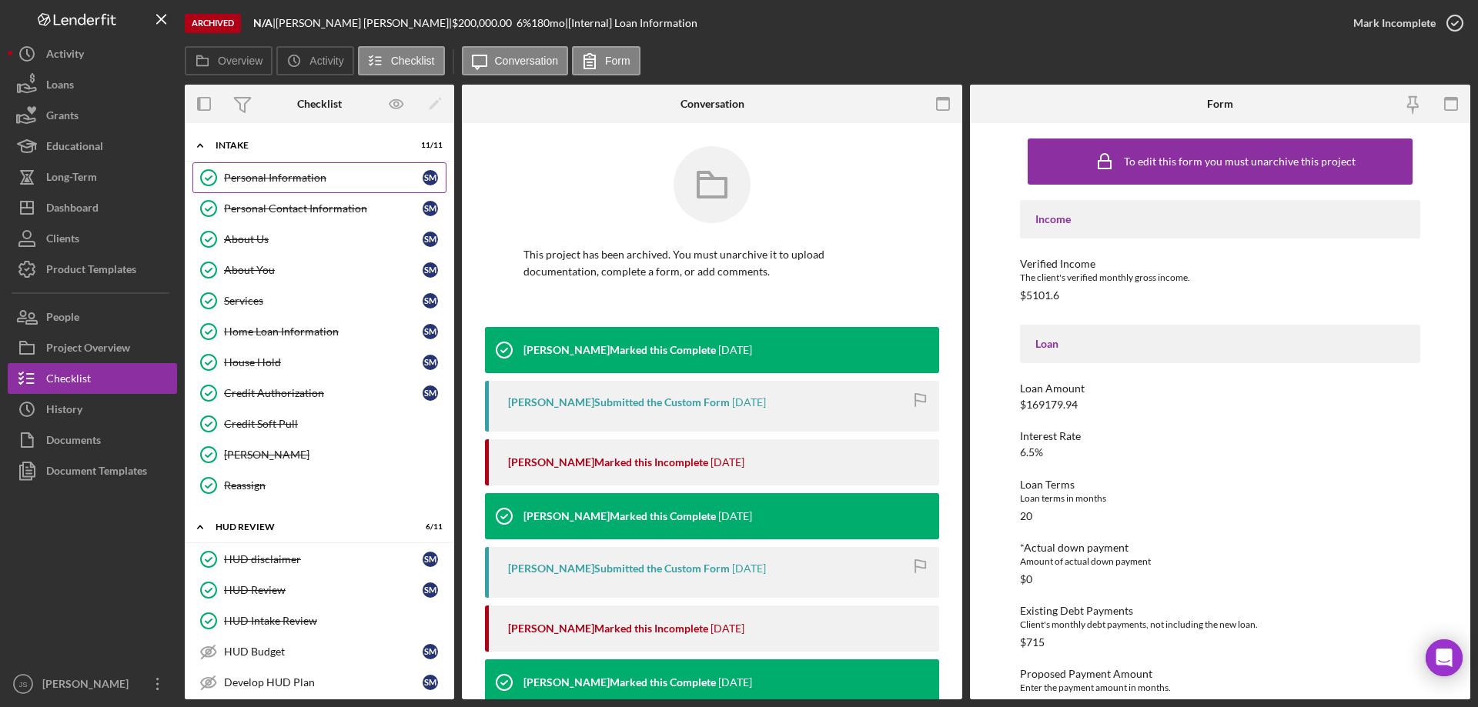
click at [285, 177] on div "Personal Information" at bounding box center [323, 178] width 199 height 12
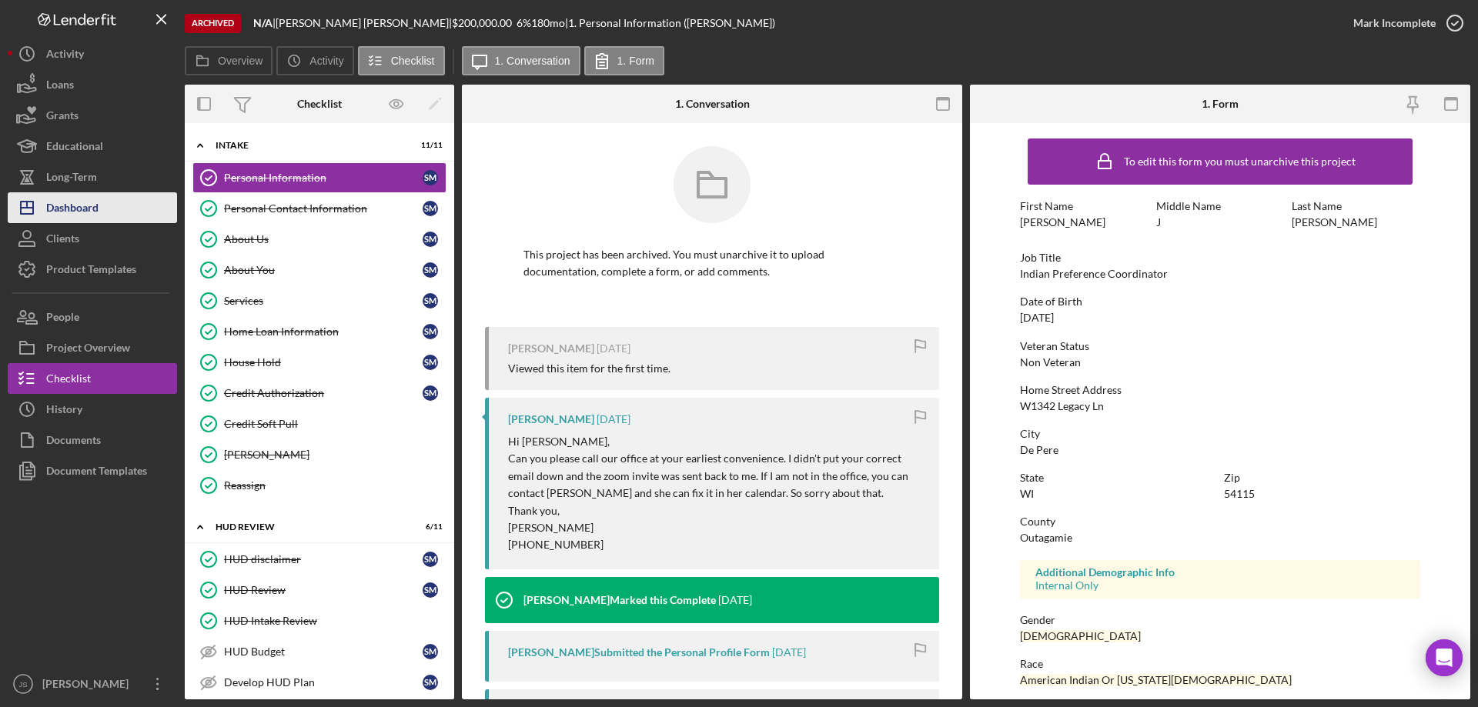
click at [99, 209] on div "Dashboard" at bounding box center [72, 209] width 52 height 35
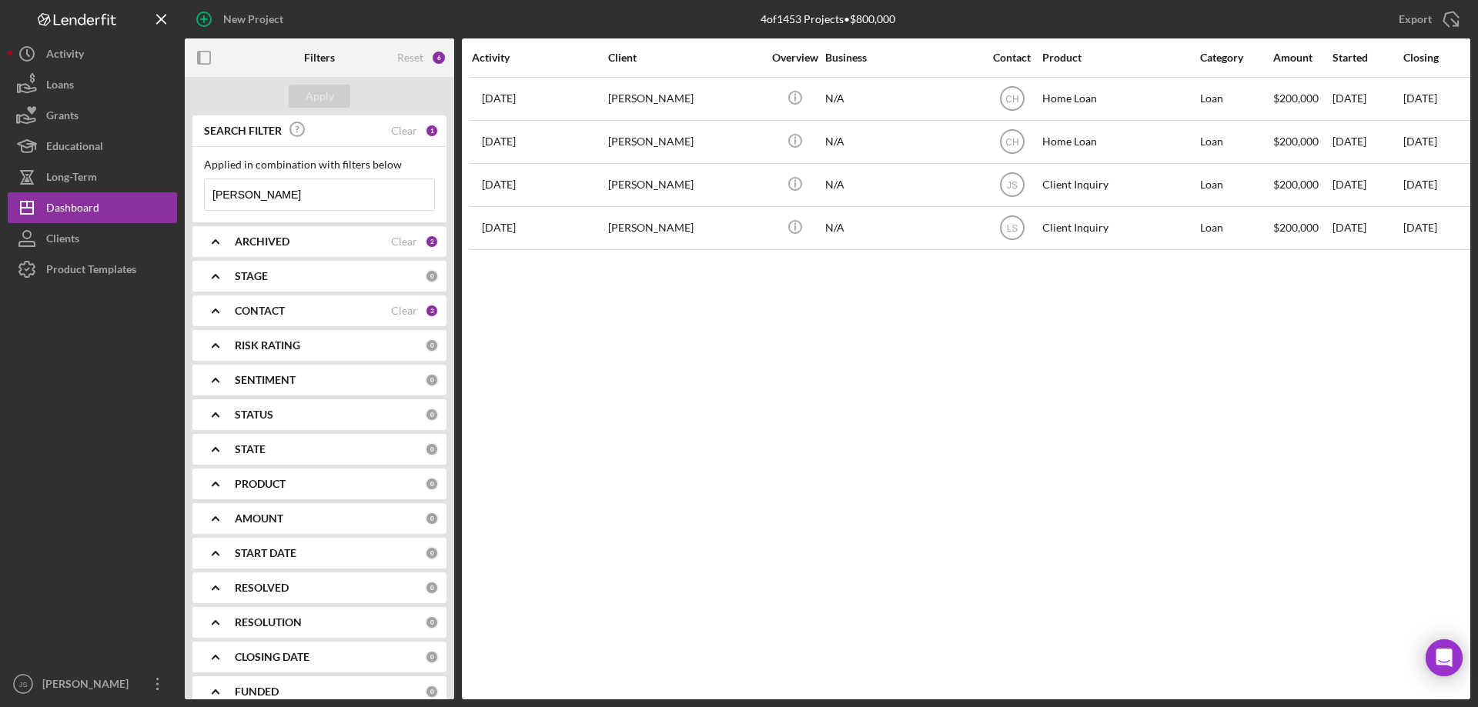
drag, startPoint x: 316, startPoint y: 203, endPoint x: 0, endPoint y: 165, distance: 318.5
click at [0, 165] on div "New Project 4 of 1453 Projects • $800,000 [PERSON_NAME] Export Icon/Export Filt…" at bounding box center [739, 353] width 1478 height 707
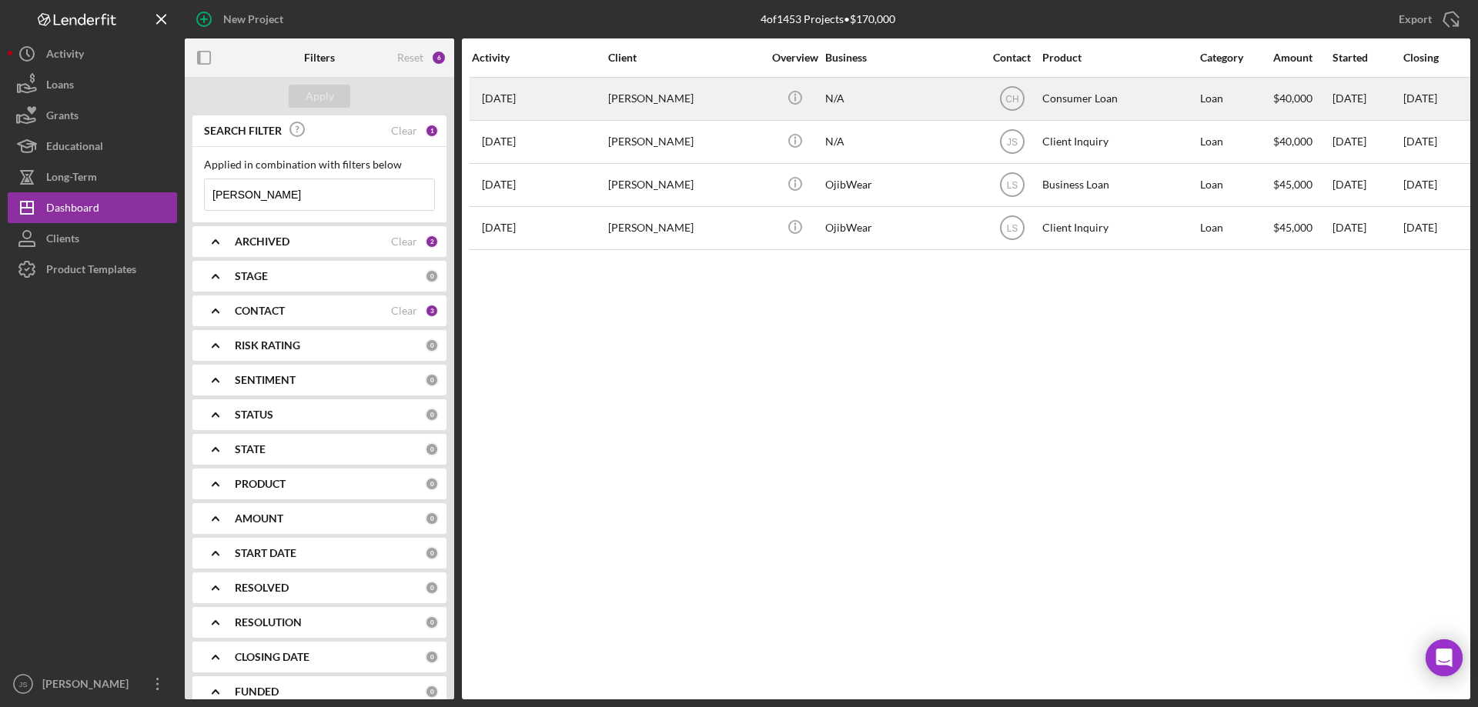
type input "[PERSON_NAME]"
click at [911, 98] on div "N/A" at bounding box center [902, 98] width 154 height 41
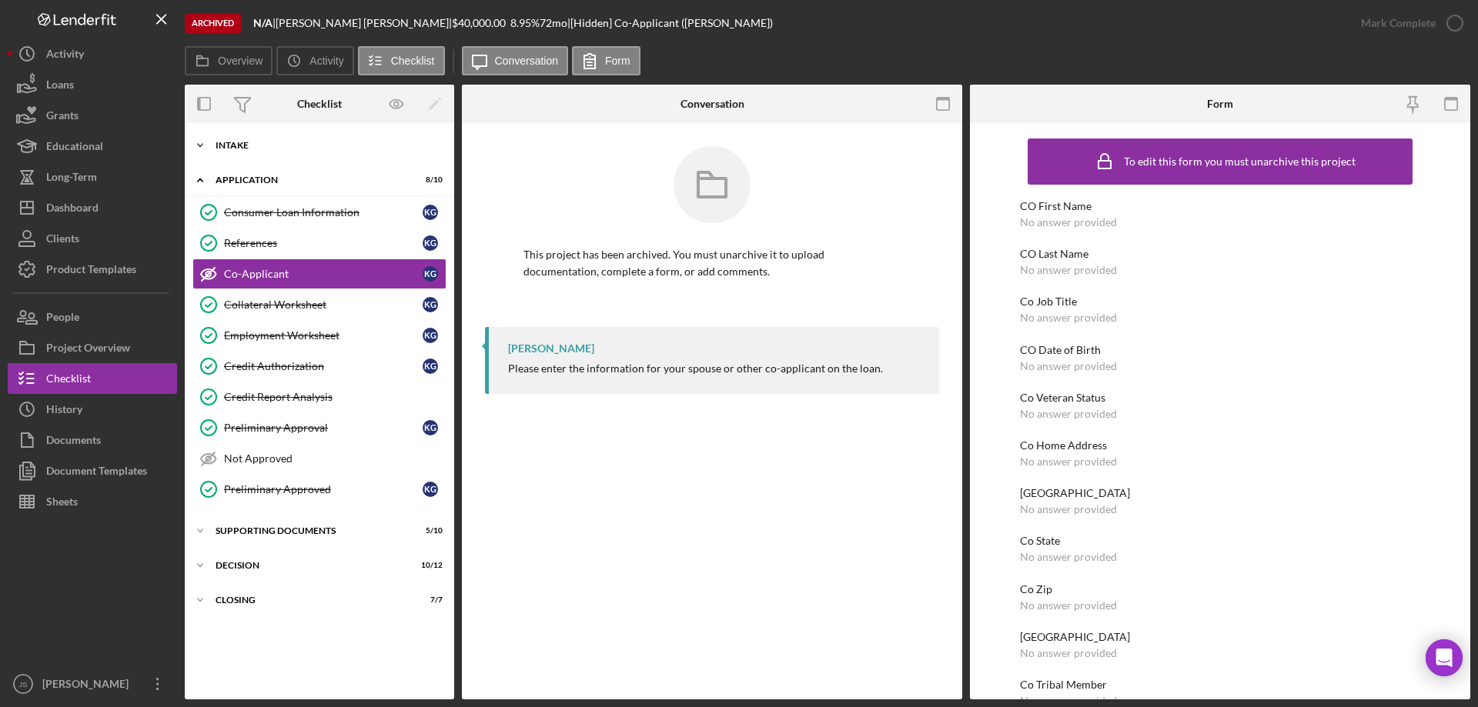
click at [203, 142] on icon "Icon/Expander" at bounding box center [200, 145] width 31 height 31
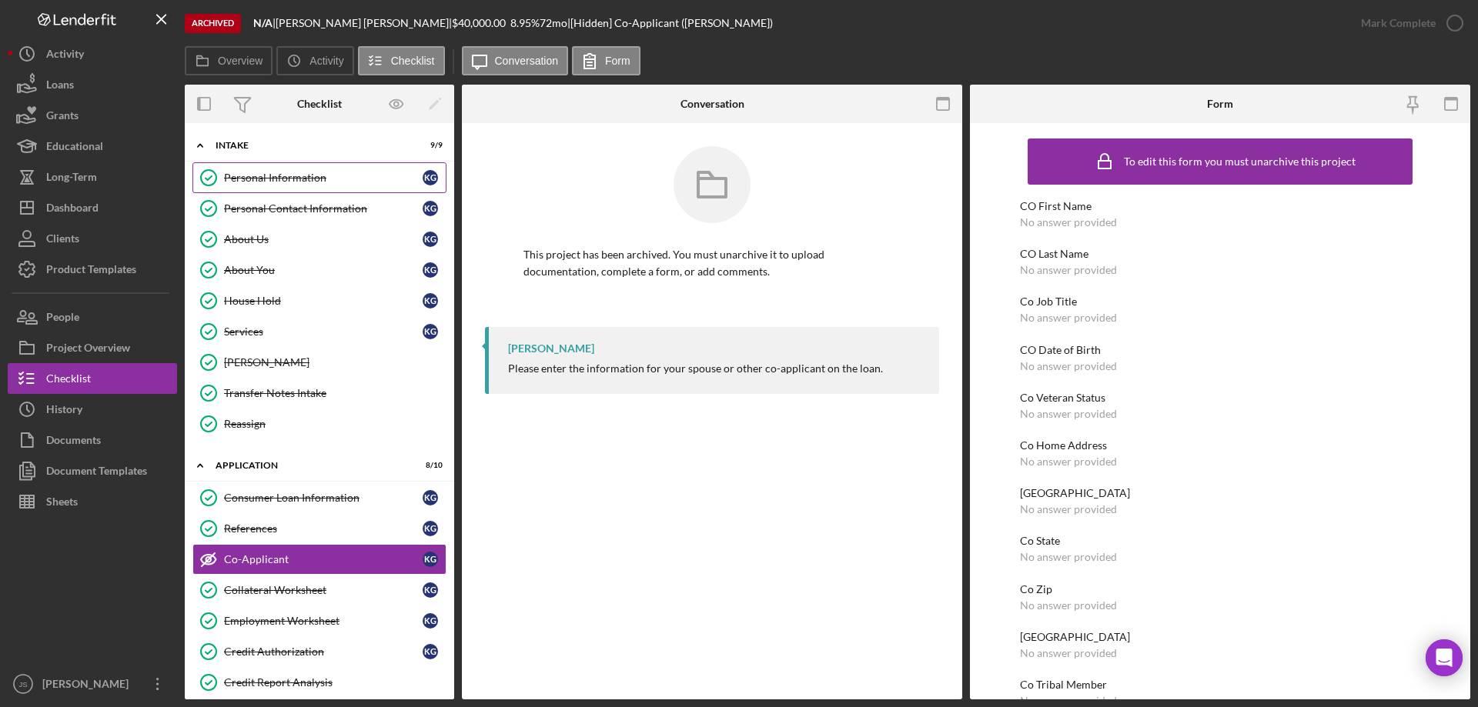
click at [245, 179] on div "Personal Information" at bounding box center [323, 178] width 199 height 12
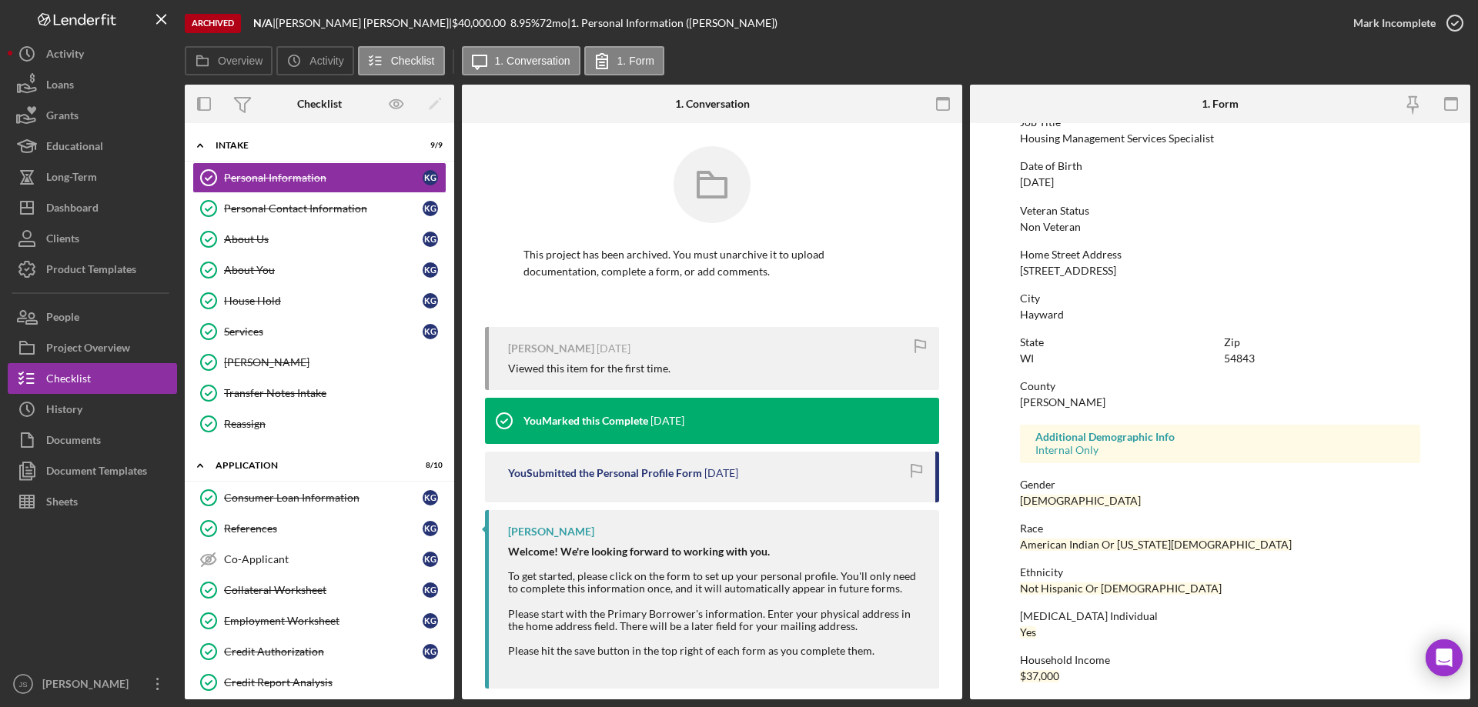
scroll to position [142, 0]
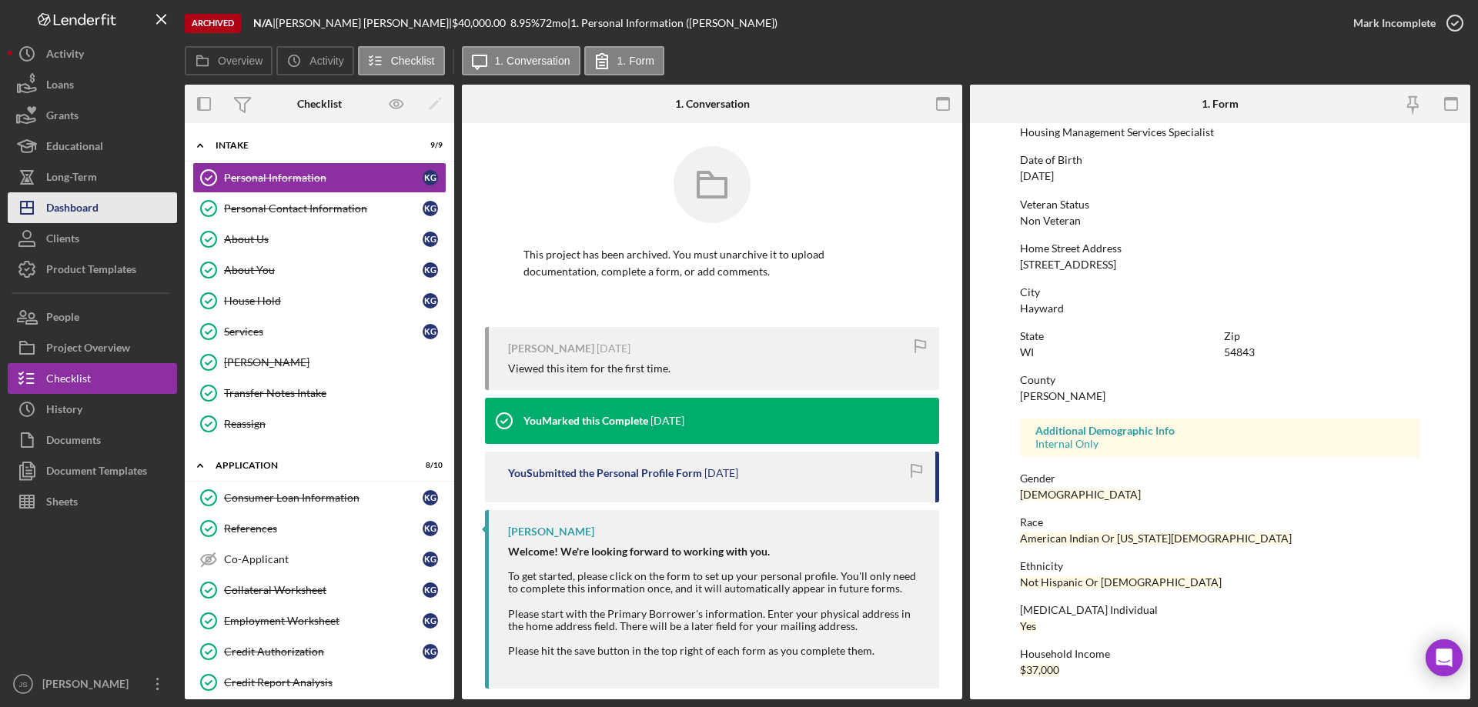
click at [106, 208] on button "Icon/Dashboard Dashboard" at bounding box center [92, 207] width 169 height 31
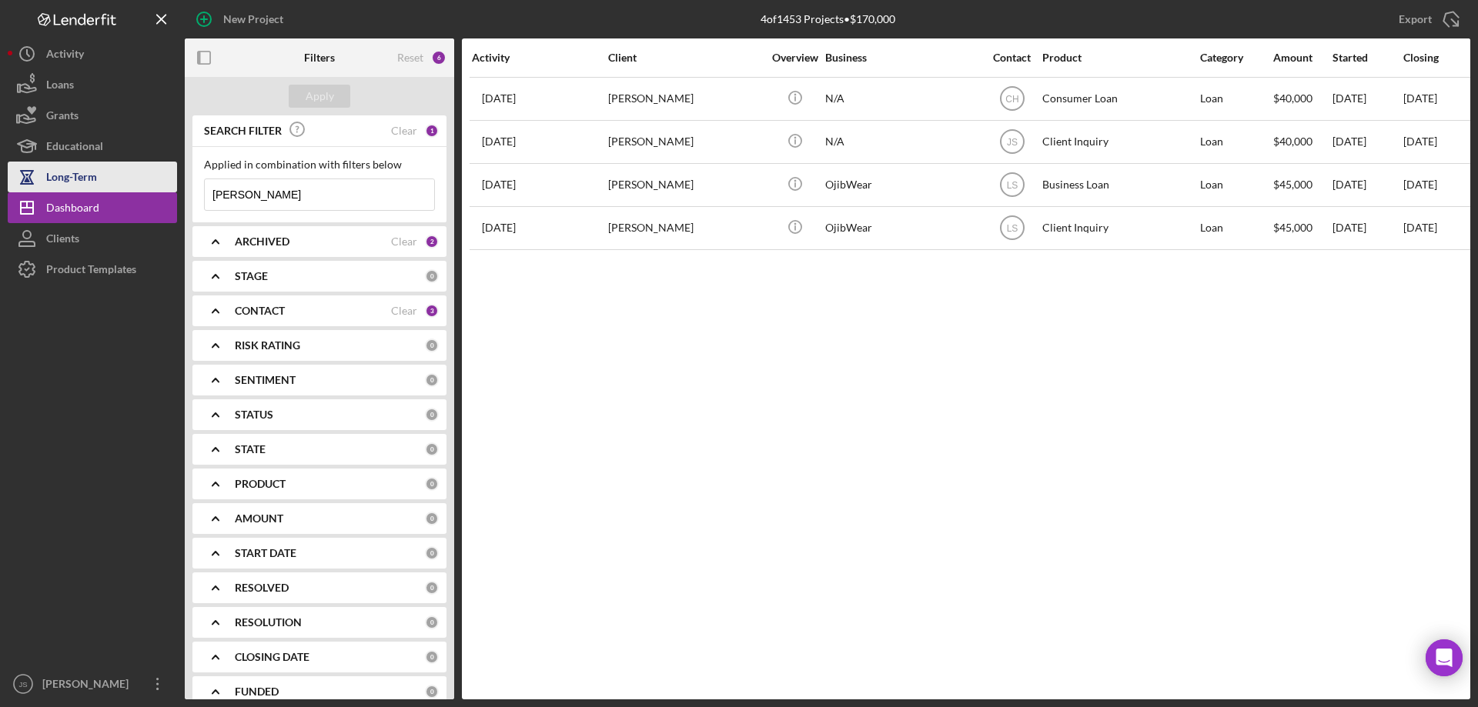
drag, startPoint x: 125, startPoint y: 185, endPoint x: 50, endPoint y: 171, distance: 76.7
click at [50, 174] on div "New Project 4 of 1453 Projects • $170,000 [PERSON_NAME] Export Icon/Export Filt…" at bounding box center [739, 350] width 1462 height 700
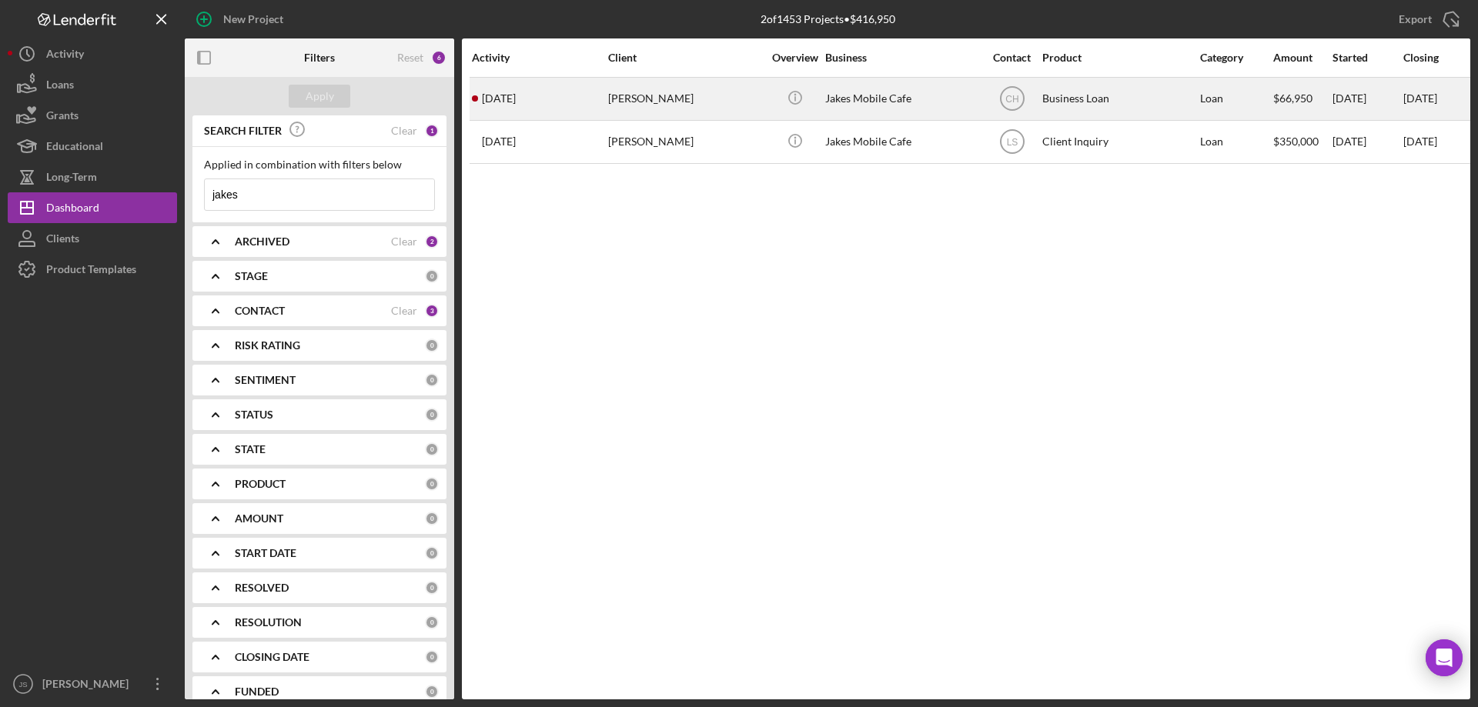
type input "jakes"
click at [740, 105] on div "[PERSON_NAME]" at bounding box center [685, 98] width 154 height 41
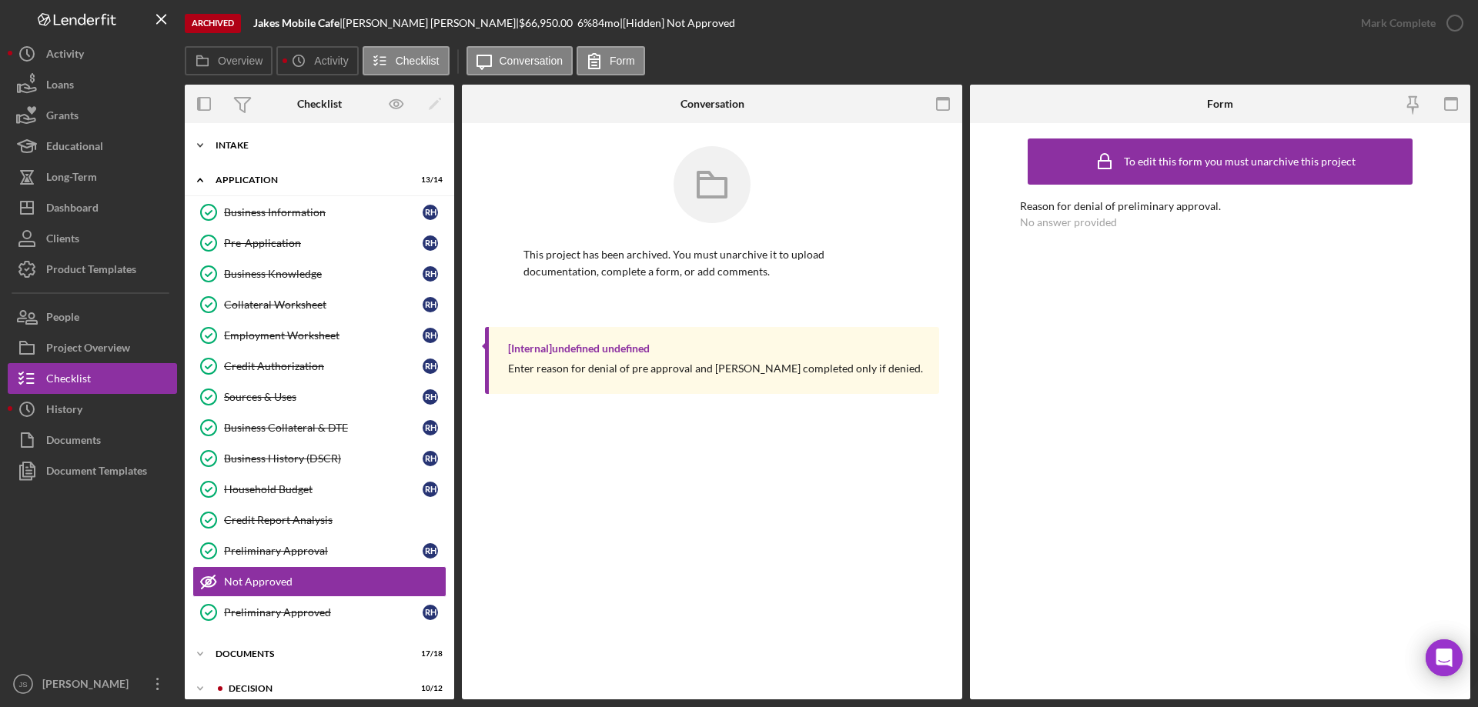
click at [204, 148] on icon "Icon/Expander" at bounding box center [200, 145] width 31 height 31
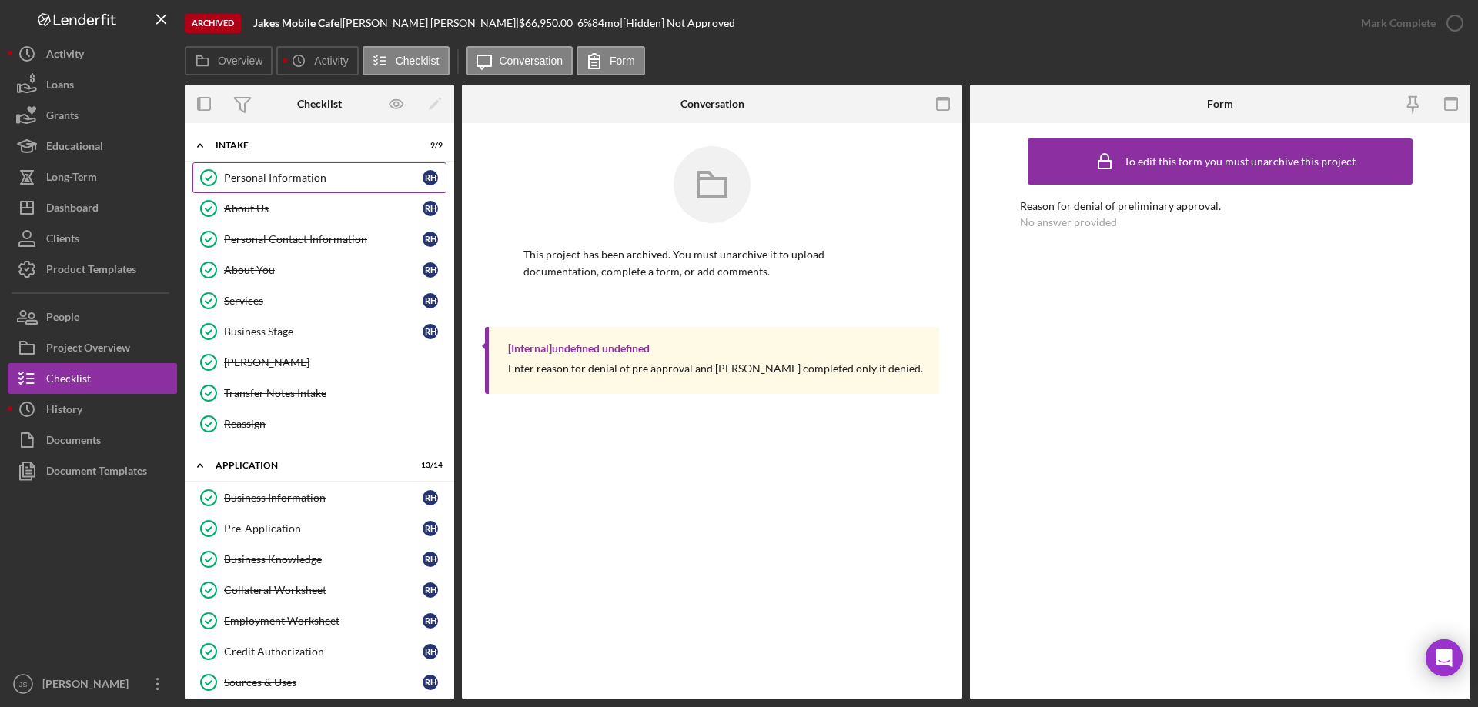
click at [307, 181] on div "Personal Information" at bounding box center [323, 178] width 199 height 12
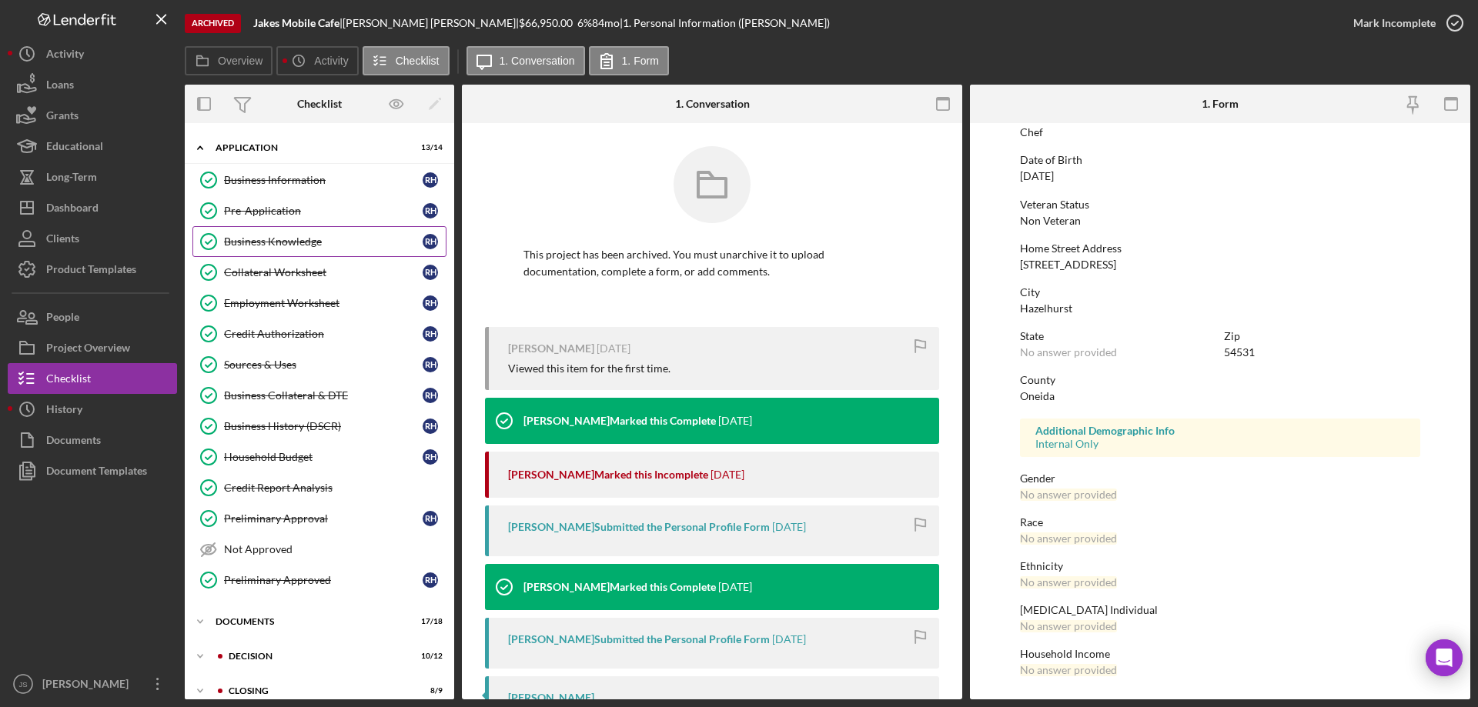
scroll to position [333, 0]
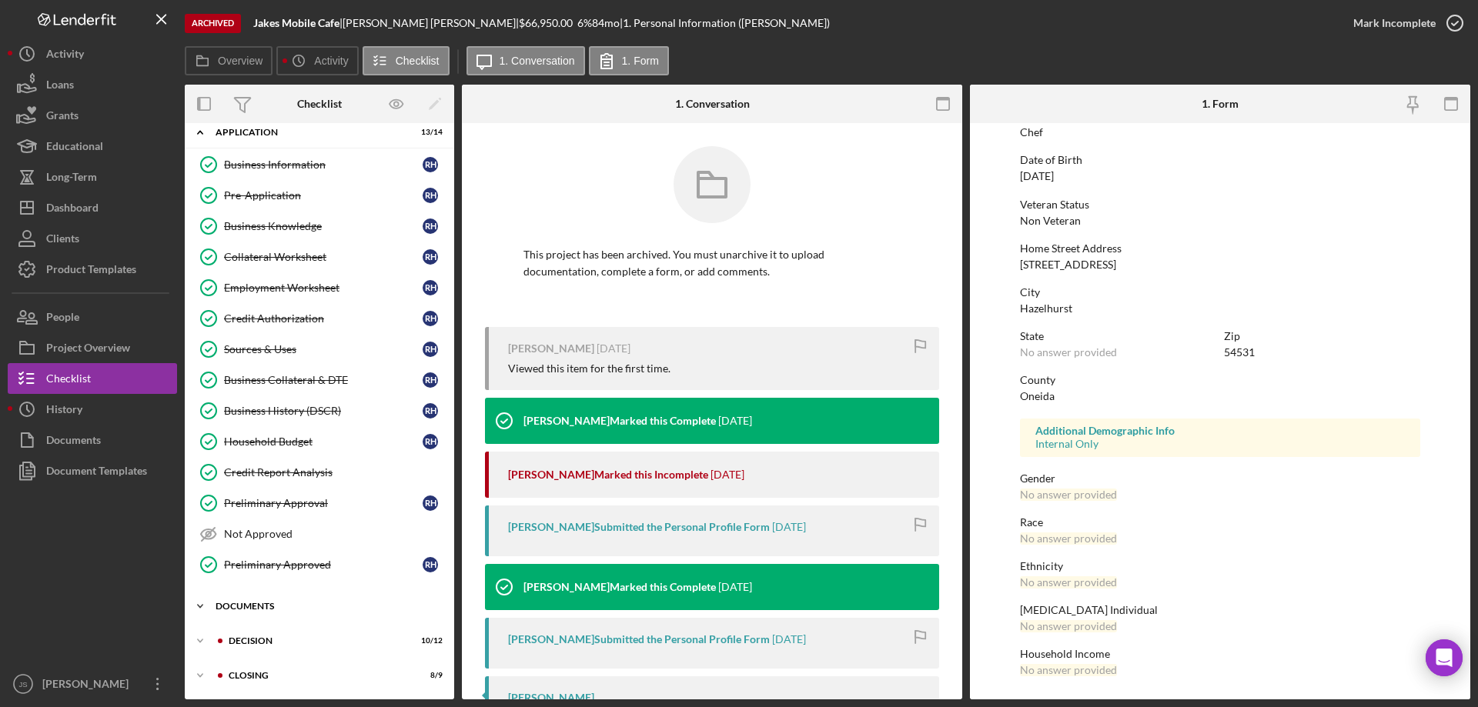
click at [205, 606] on icon "Icon/Expander" at bounding box center [200, 606] width 31 height 31
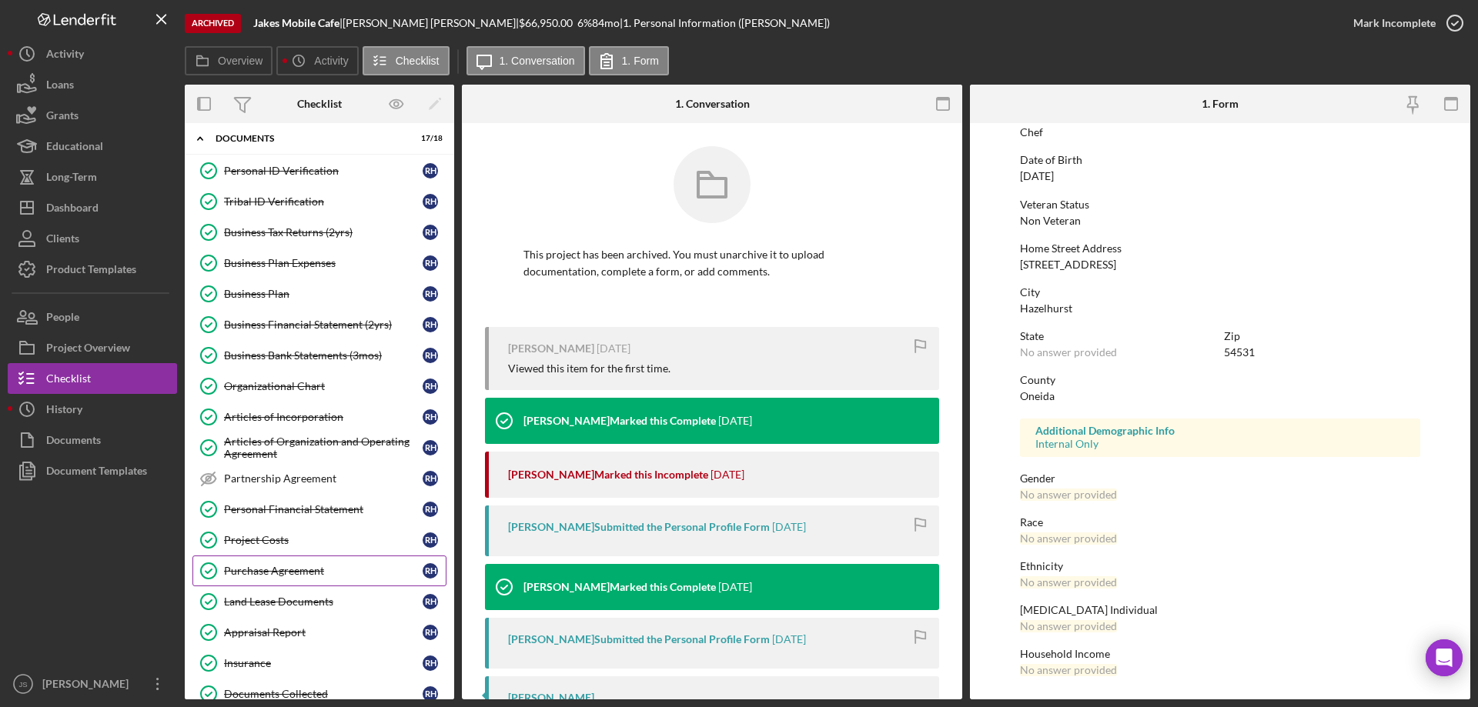
scroll to position [896, 0]
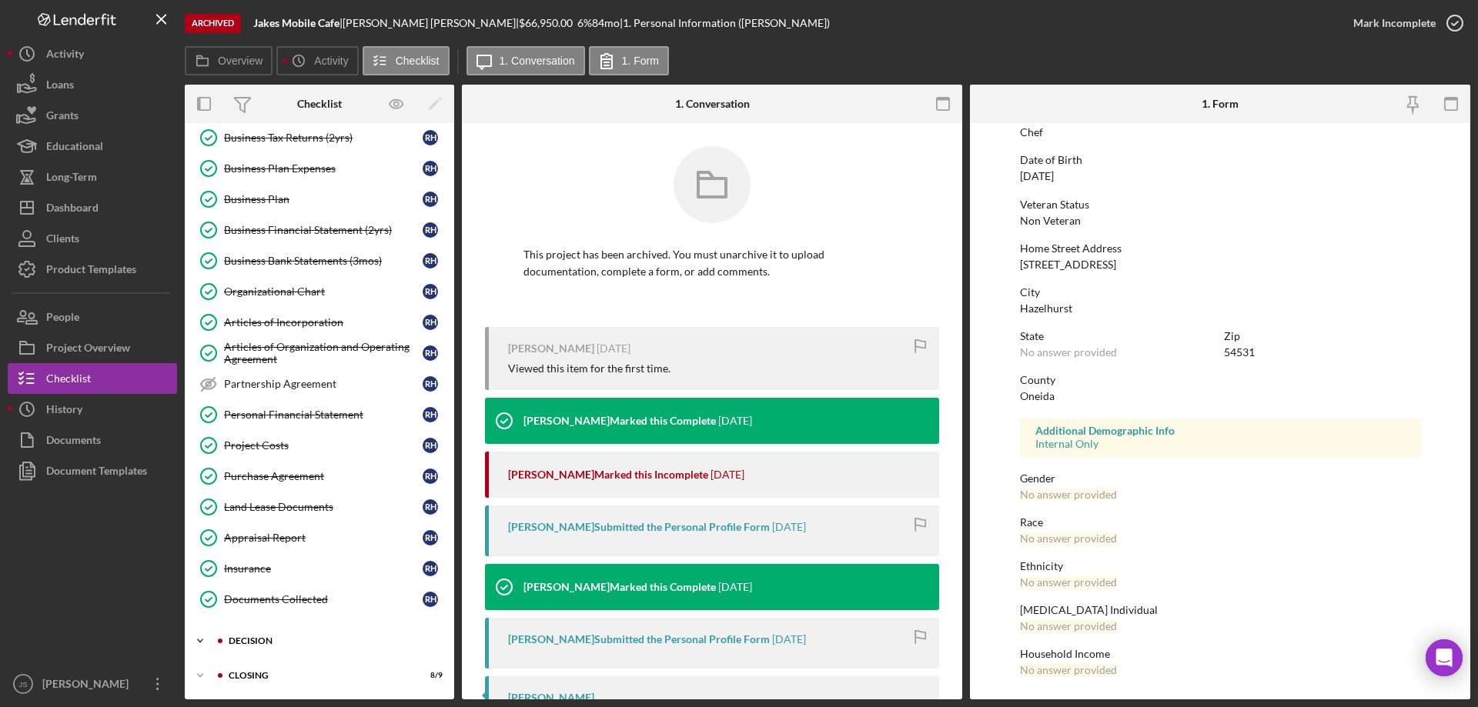
click at [202, 639] on icon "Icon/Expander" at bounding box center [200, 641] width 31 height 31
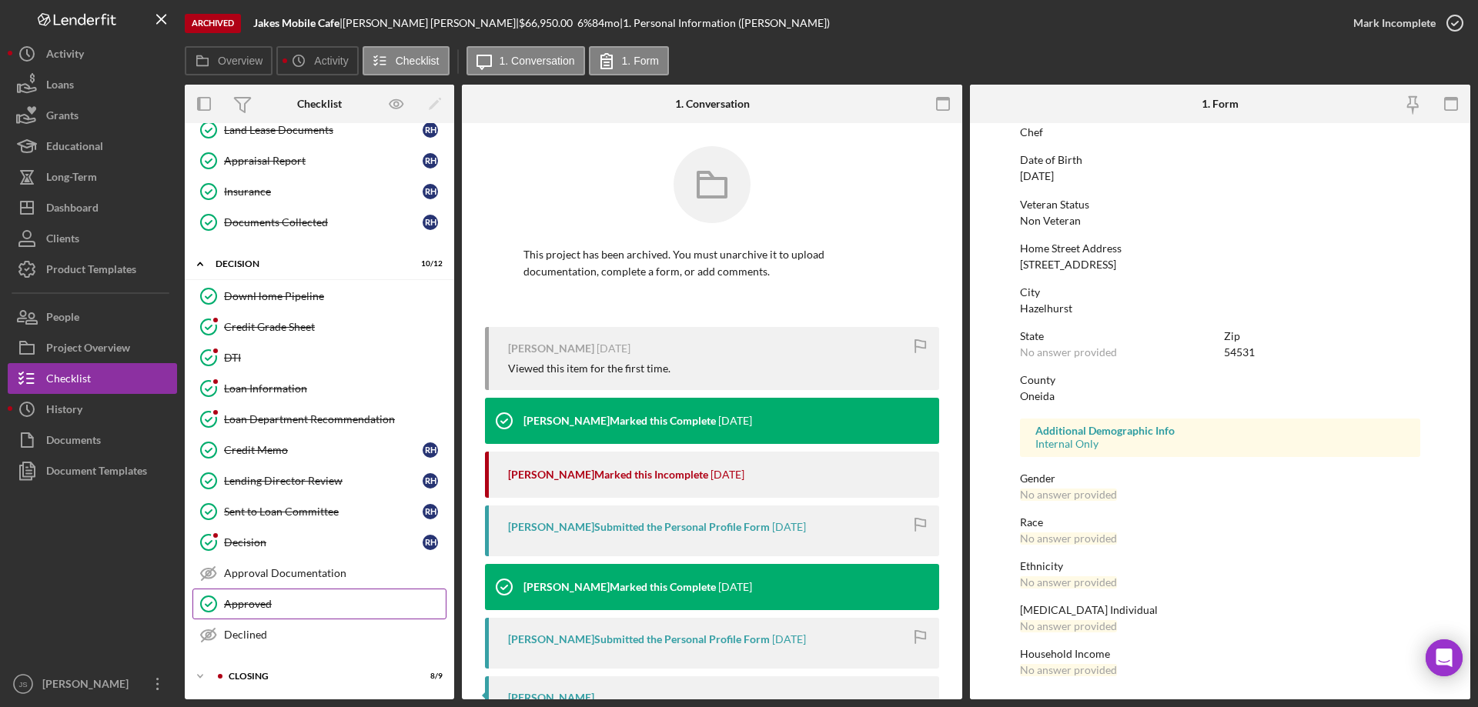
scroll to position [1274, 0]
click at [296, 445] on div "Credit Memo" at bounding box center [323, 449] width 199 height 12
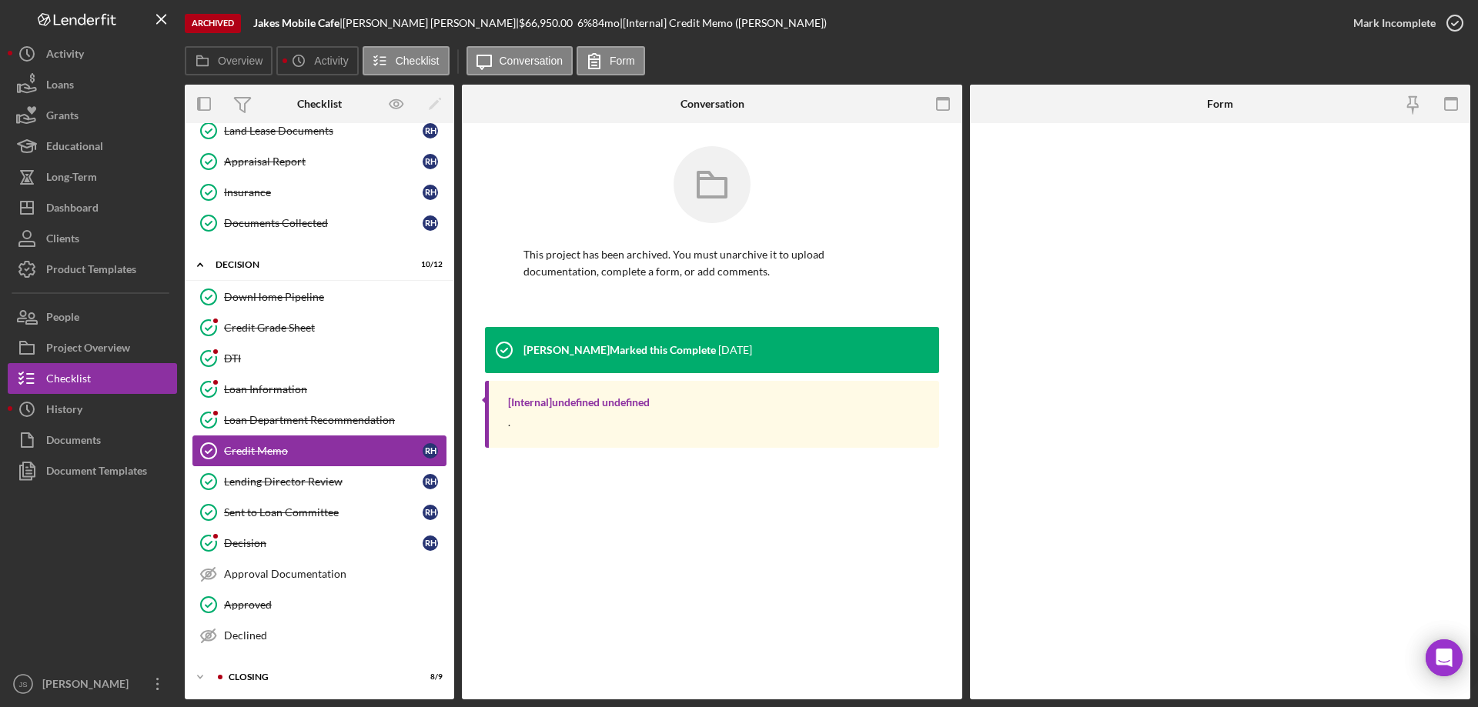
scroll to position [1274, 0]
click at [314, 424] on div "Loan Department Recommendation" at bounding box center [335, 418] width 222 height 12
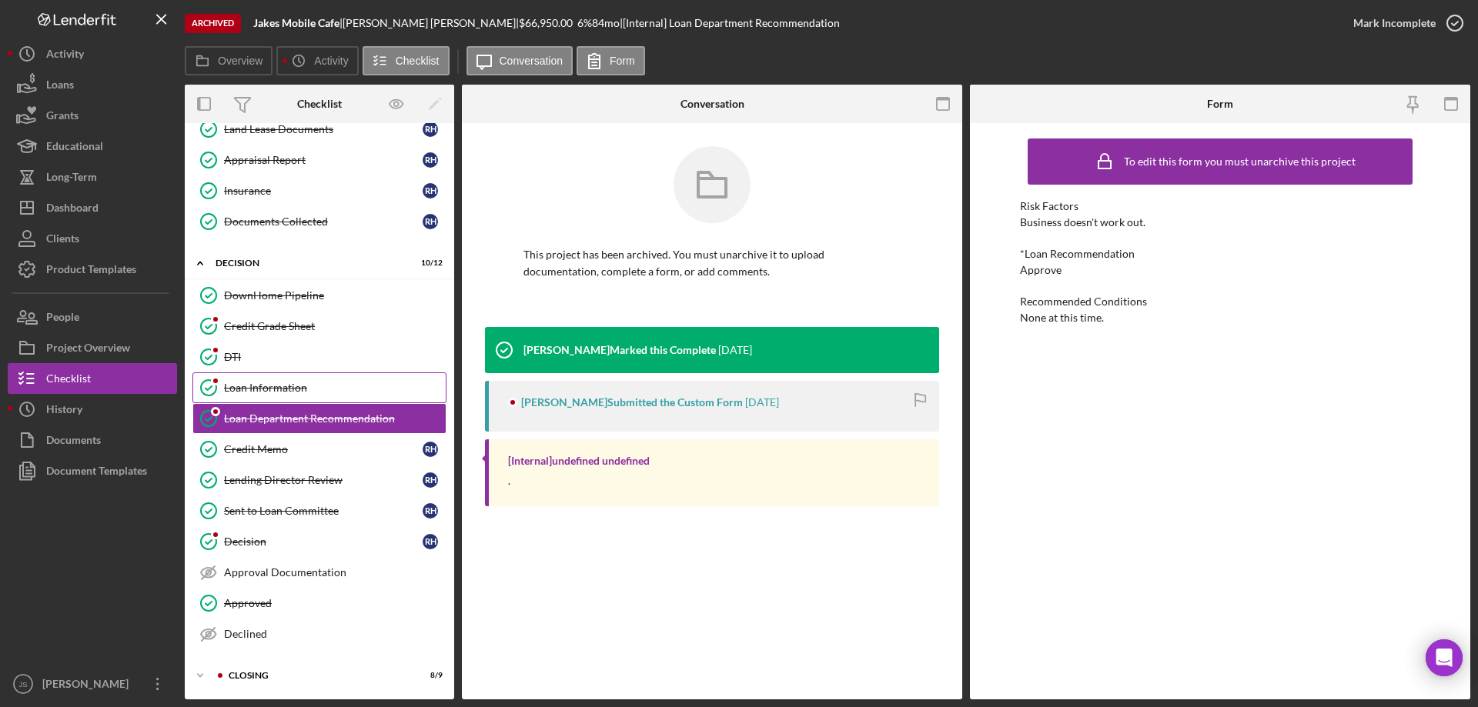
click at [310, 392] on div "Loan Information" at bounding box center [335, 388] width 222 height 12
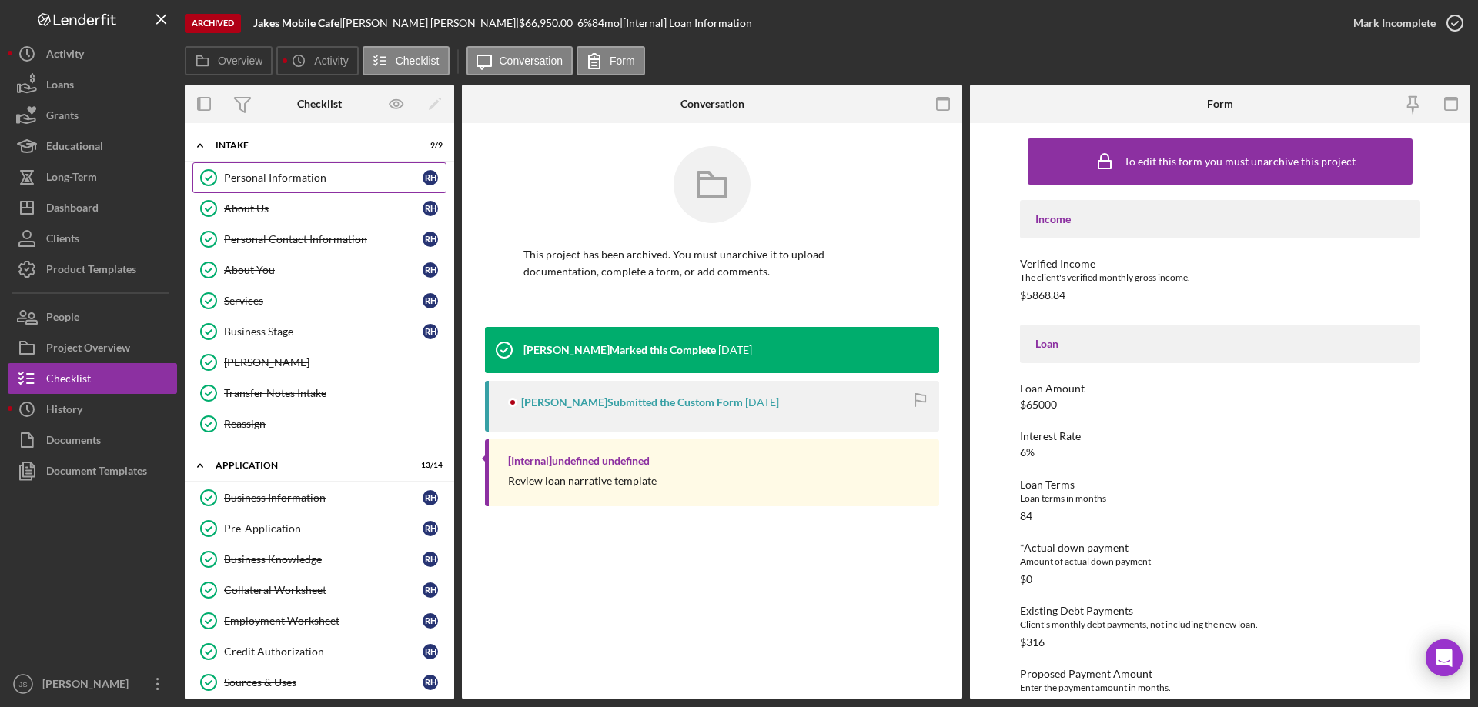
click at [287, 178] on div "Personal Information" at bounding box center [323, 178] width 199 height 12
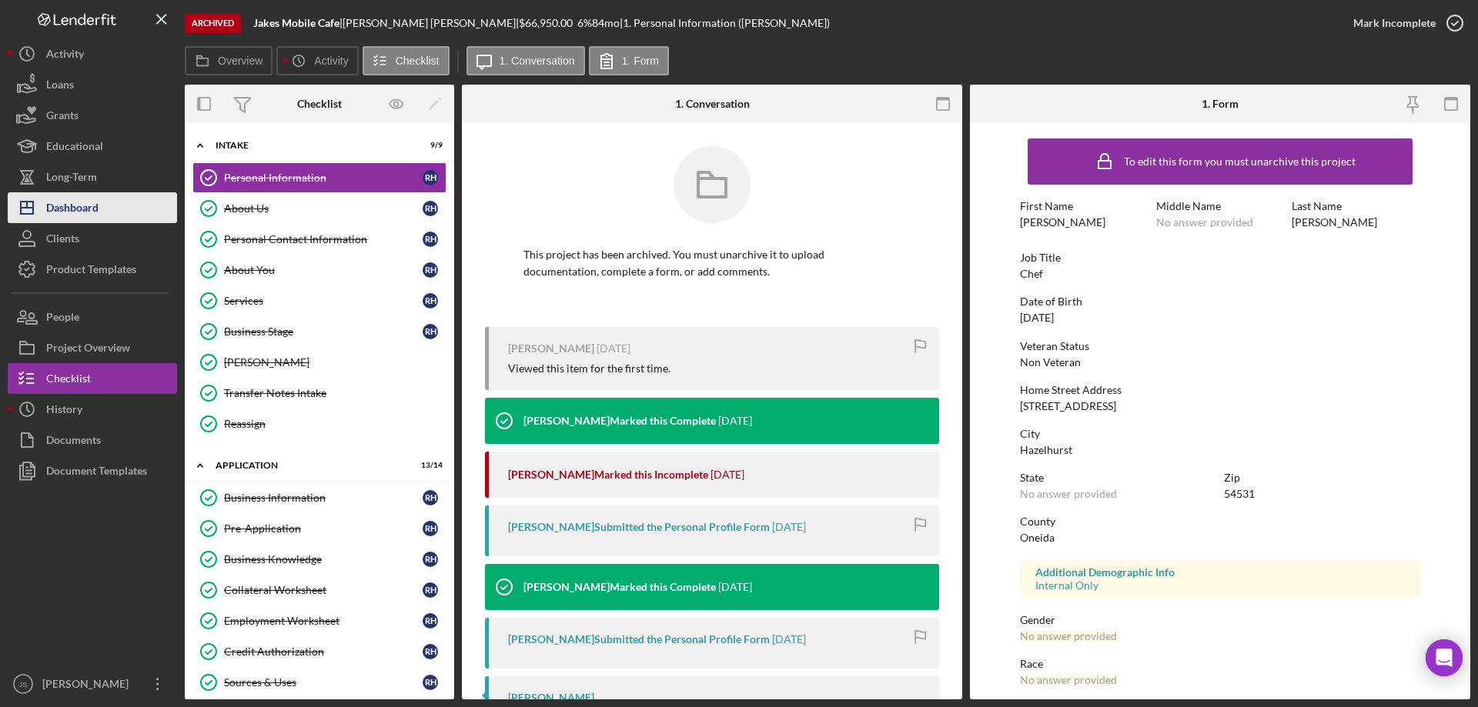
click at [105, 206] on button "Icon/Dashboard Dashboard" at bounding box center [92, 207] width 169 height 31
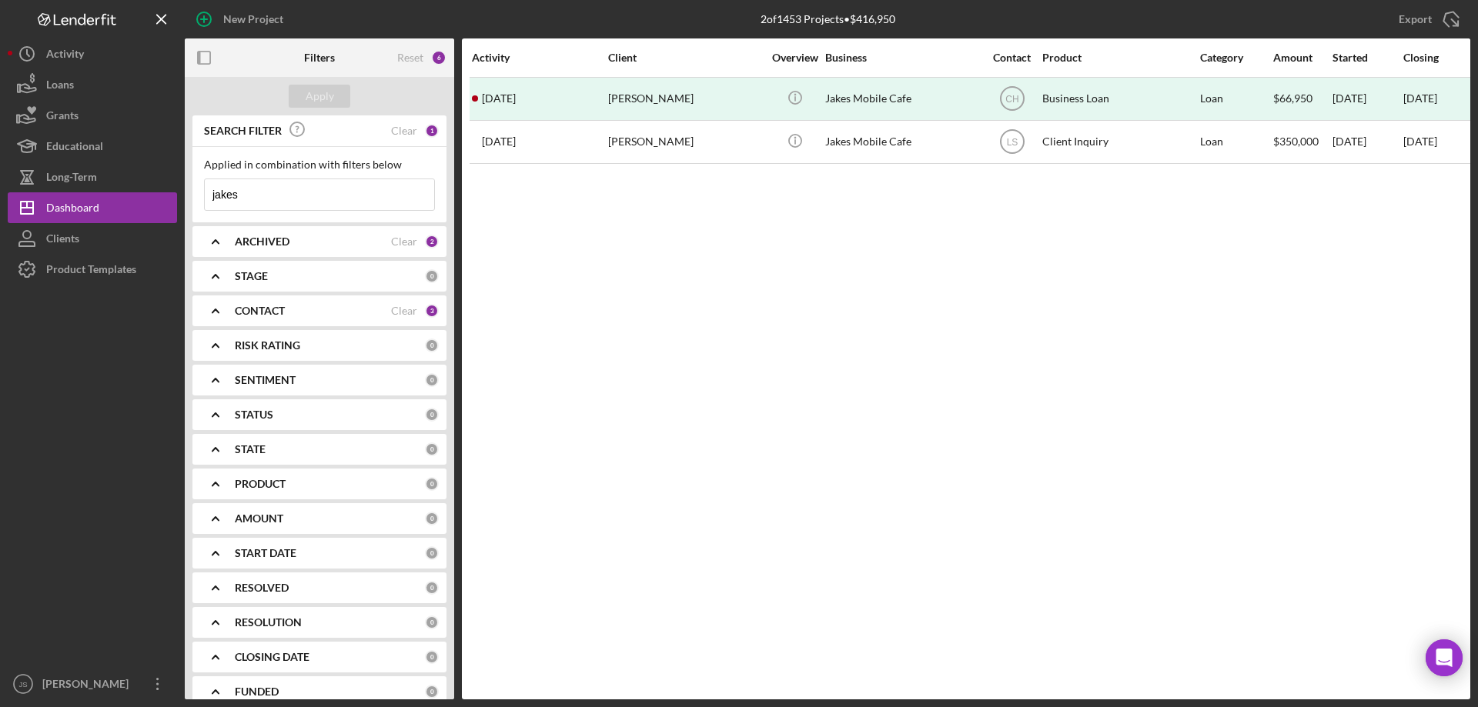
drag, startPoint x: 277, startPoint y: 189, endPoint x: 0, endPoint y: 185, distance: 277.1
click at [51, 208] on div "New Project 2 of 1453 Projects • $416,950 jakes Export Icon/Export Filters Rese…" at bounding box center [739, 350] width 1462 height 700
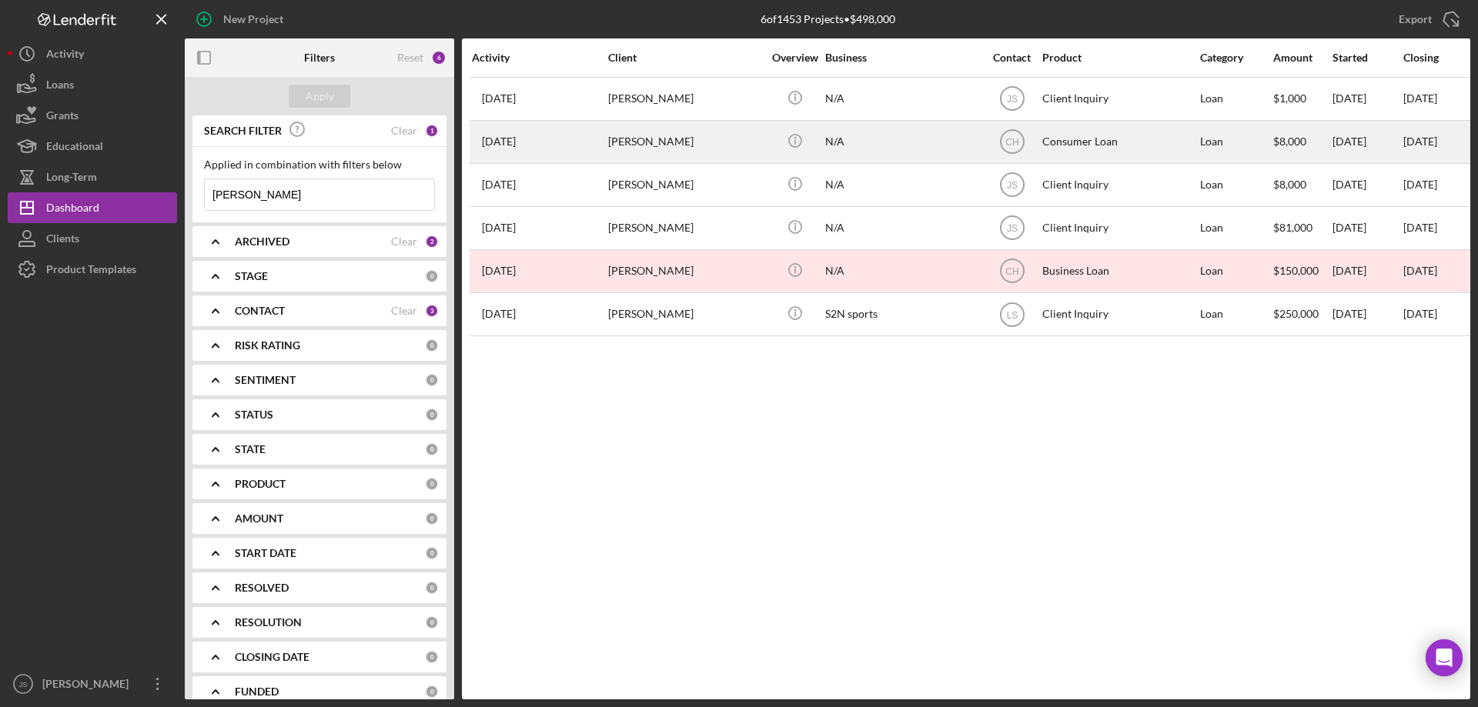
type input "[PERSON_NAME]"
click at [923, 145] on div "N/A" at bounding box center [902, 142] width 154 height 41
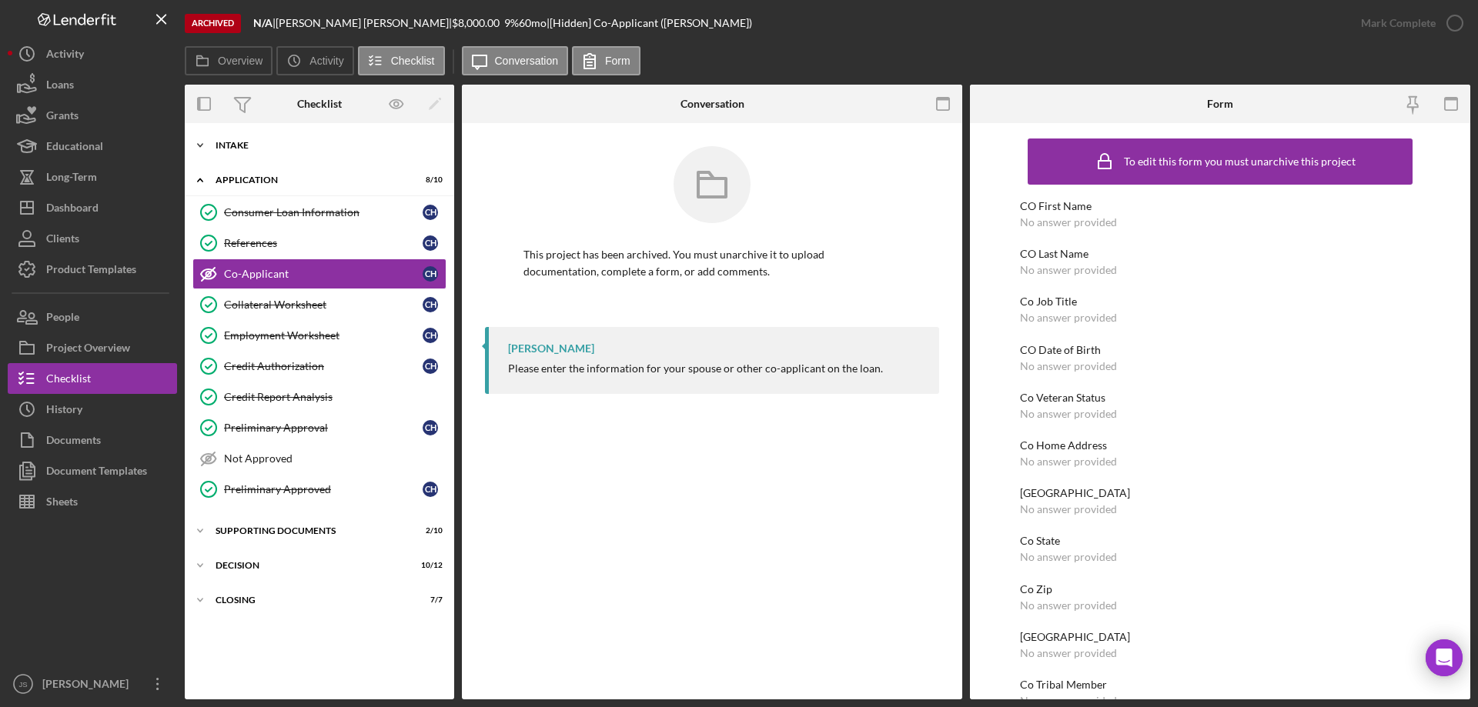
click at [206, 144] on icon "Icon/Expander" at bounding box center [200, 145] width 31 height 31
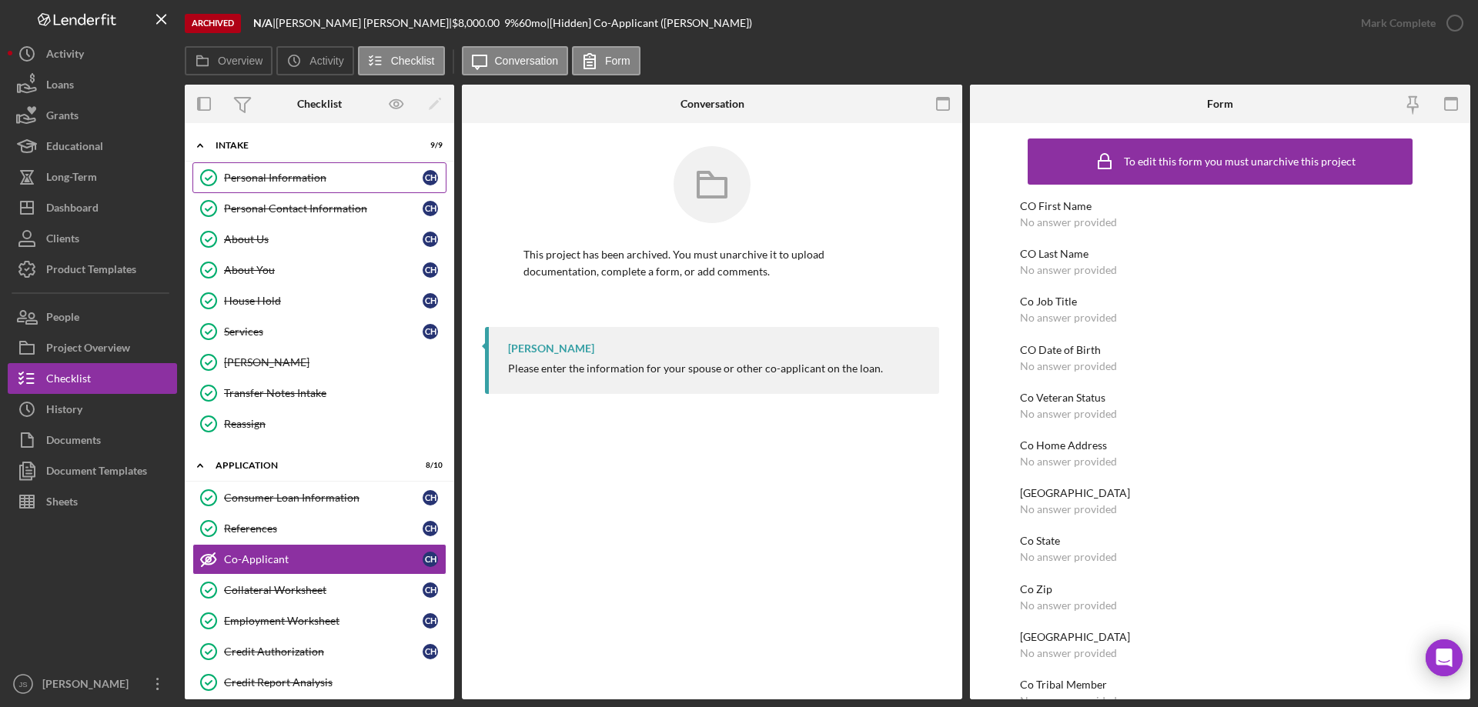
click at [239, 174] on div "Personal Information" at bounding box center [323, 178] width 199 height 12
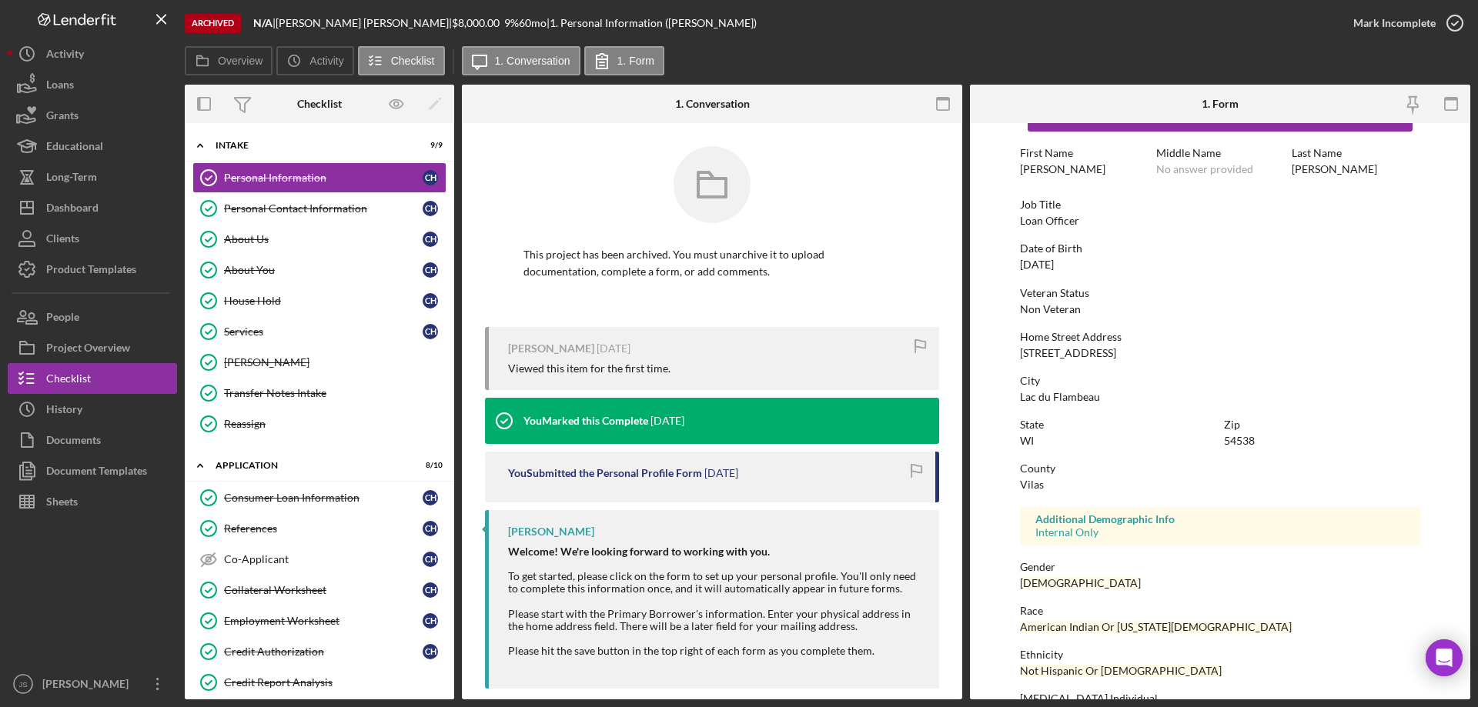
scroll to position [142, 0]
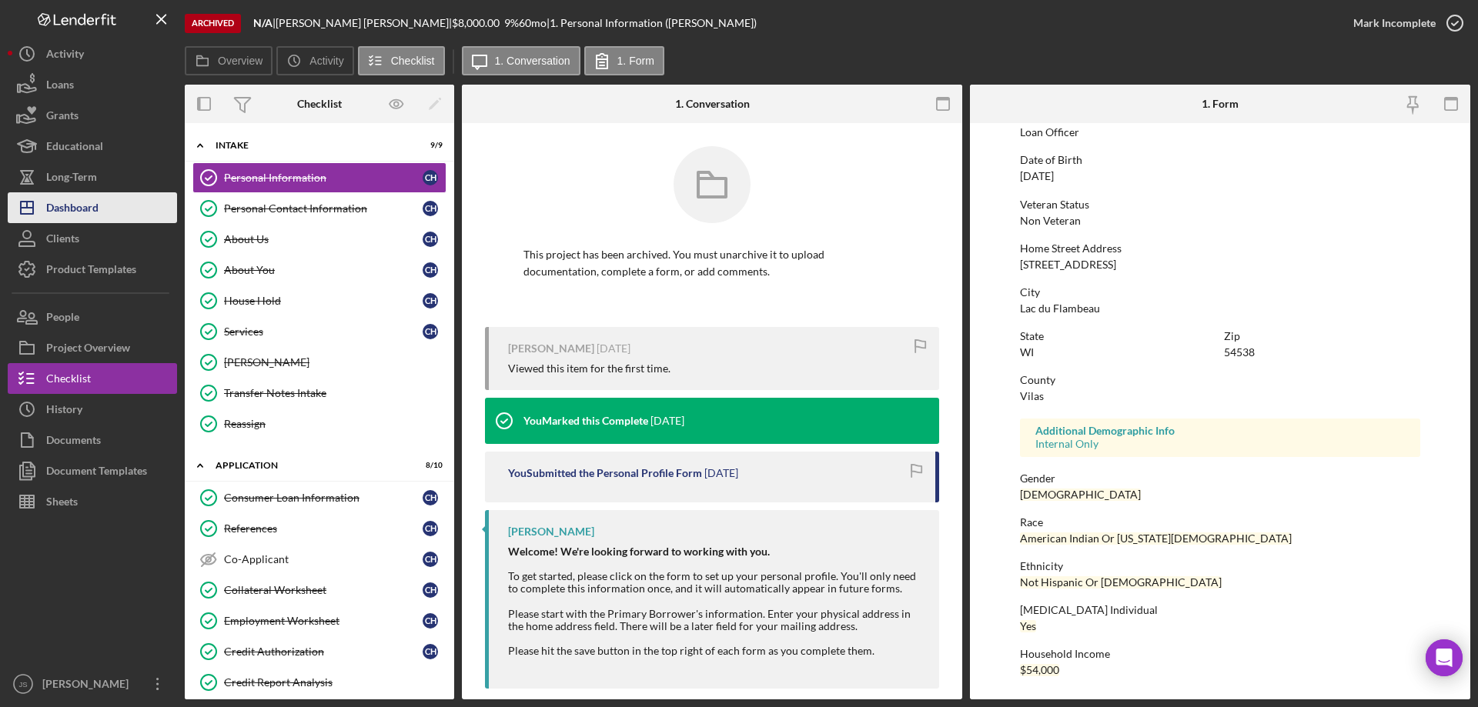
click at [99, 207] on button "Icon/Dashboard Dashboard" at bounding box center [92, 207] width 169 height 31
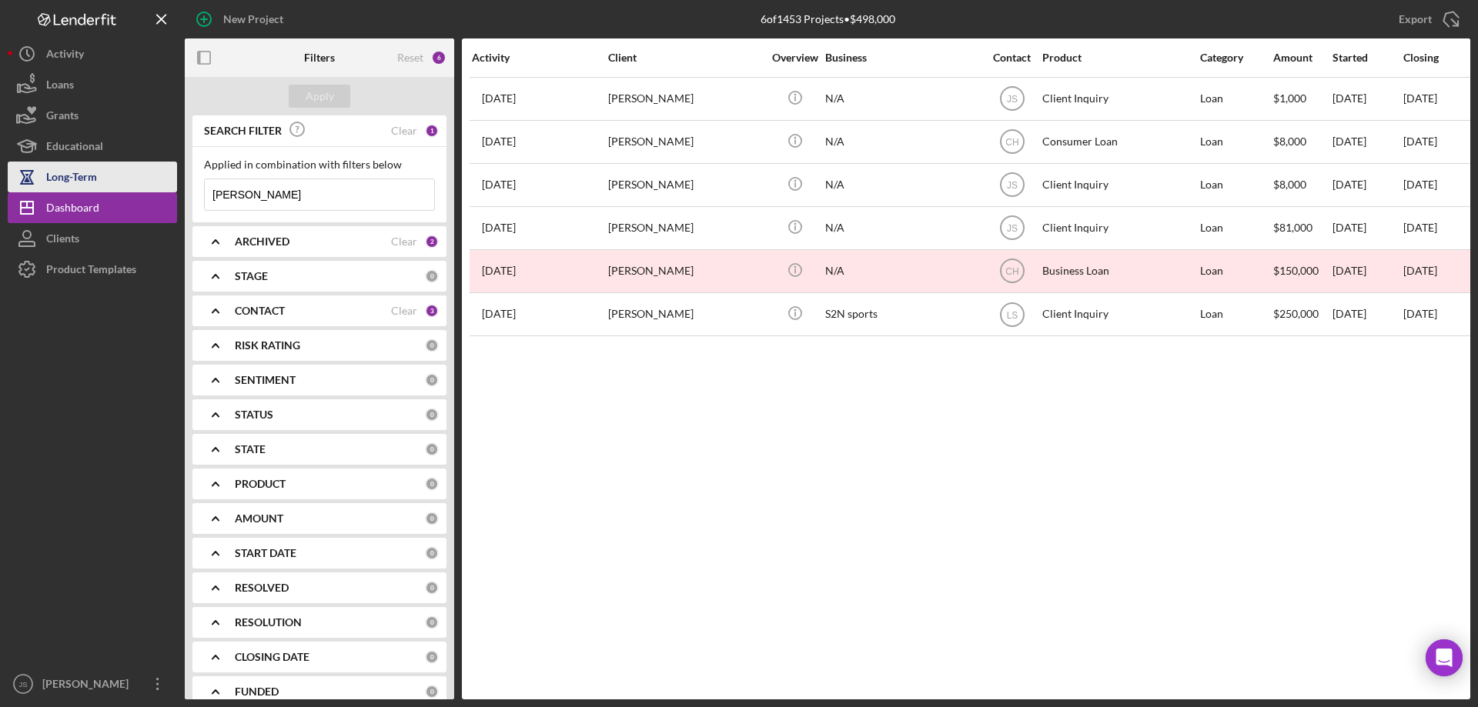
drag, startPoint x: 277, startPoint y: 191, endPoint x: 20, endPoint y: 179, distance: 257.3
click at [28, 185] on div "New Project 6 of 1453 Projects • $498,000 [PERSON_NAME] Export Icon/Export Filt…" at bounding box center [739, 350] width 1462 height 700
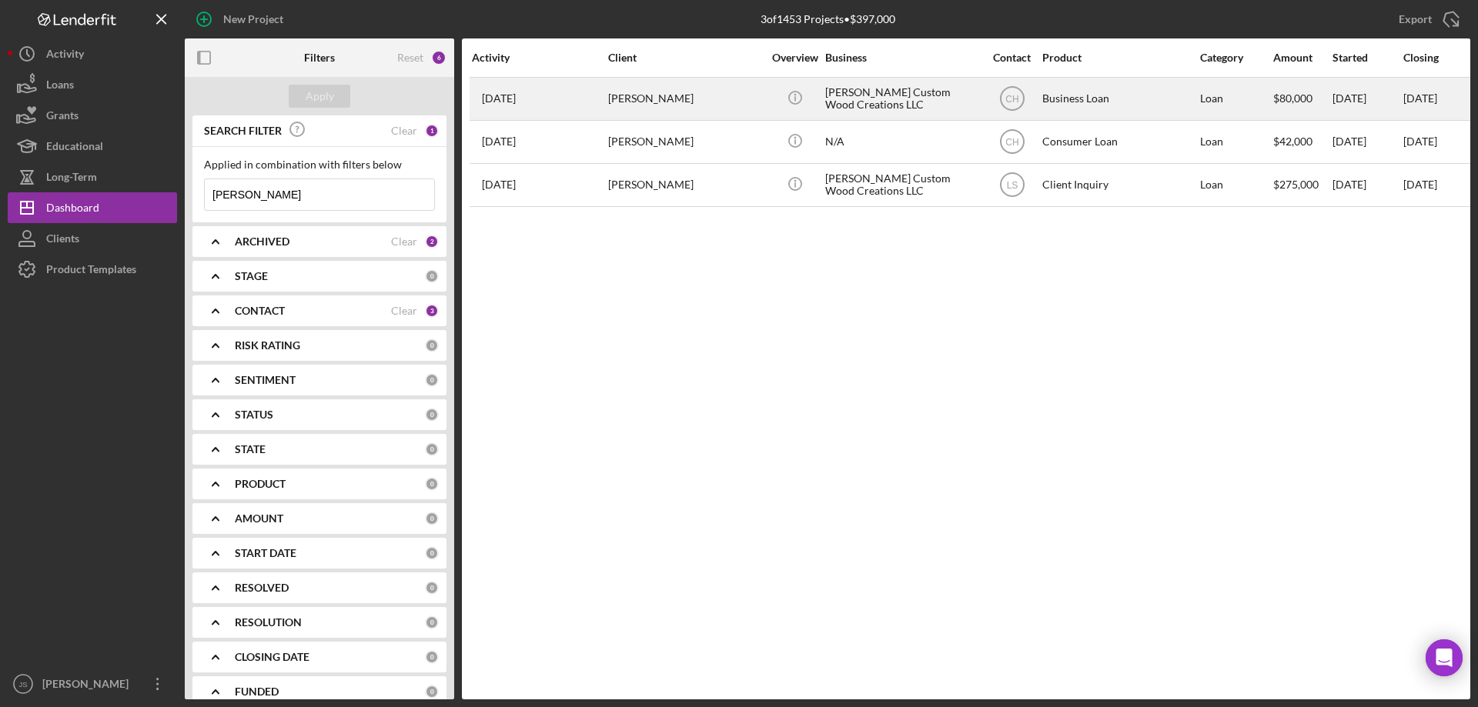
type input "[PERSON_NAME]"
click at [726, 106] on div "[PERSON_NAME]" at bounding box center [685, 98] width 154 height 41
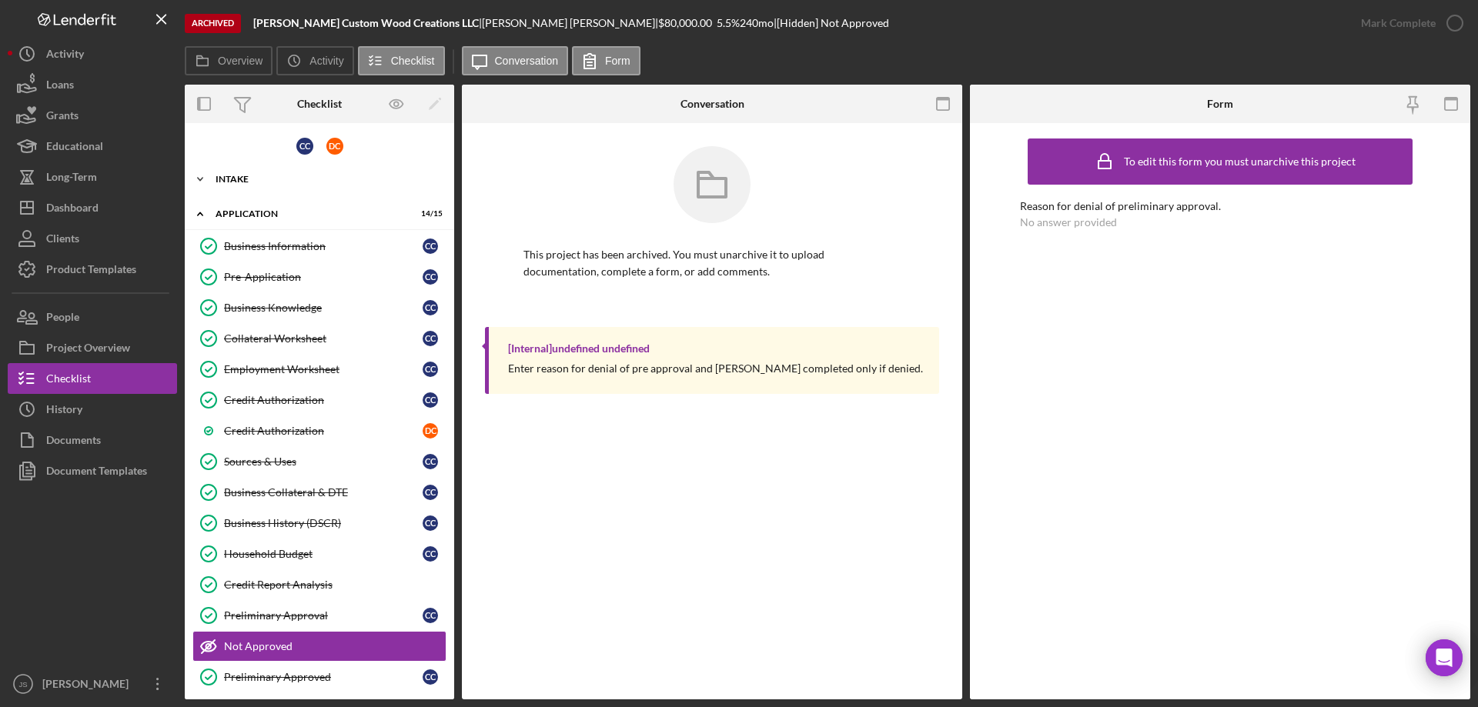
click at [197, 176] on icon "Icon/Expander" at bounding box center [200, 179] width 31 height 31
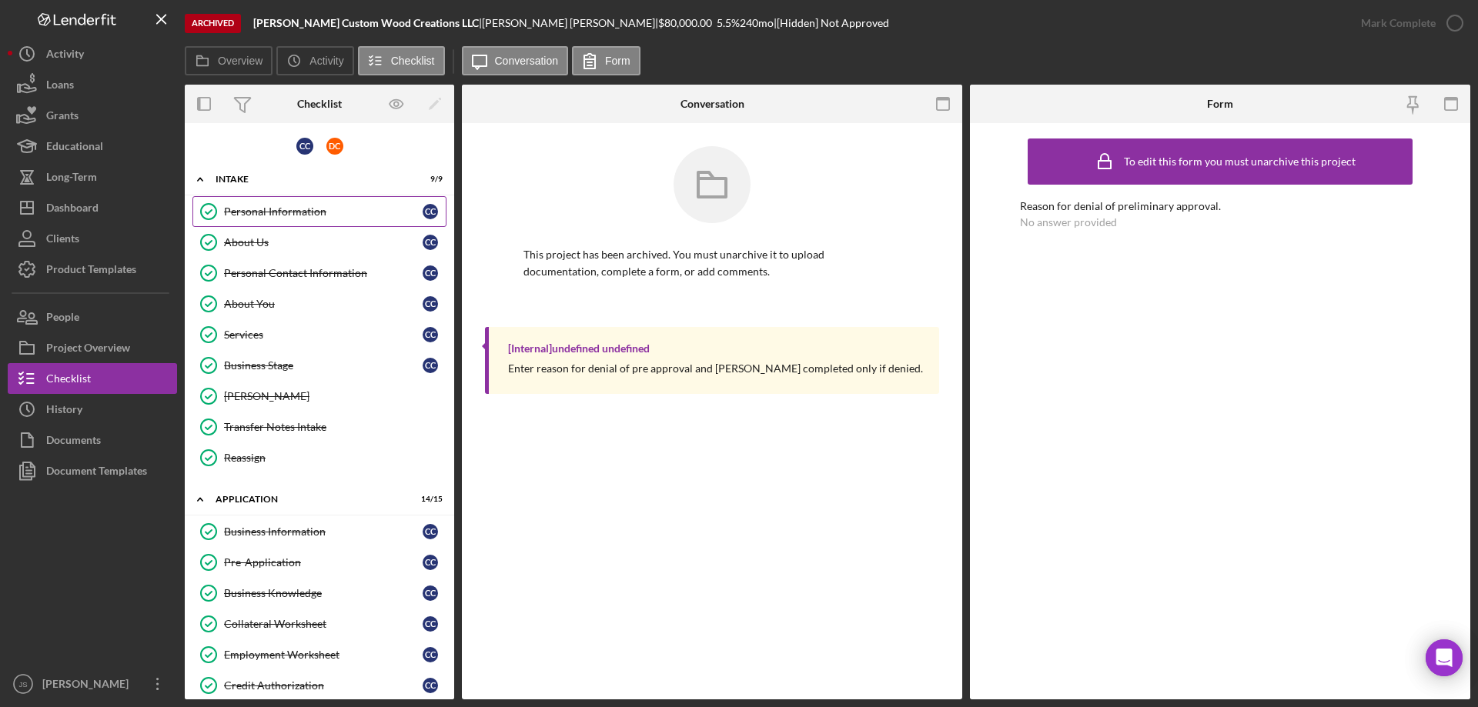
click at [273, 214] on div "Personal Information" at bounding box center [323, 211] width 199 height 12
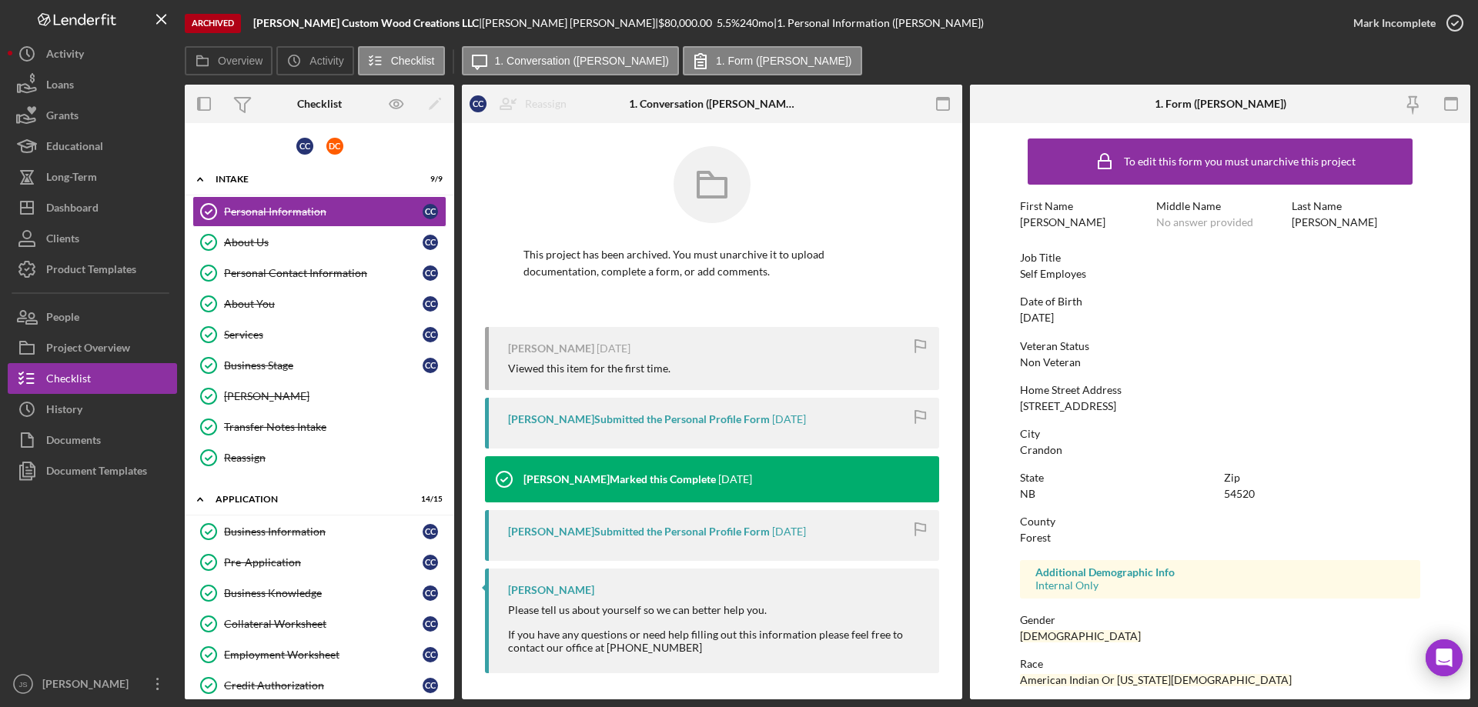
scroll to position [142, 0]
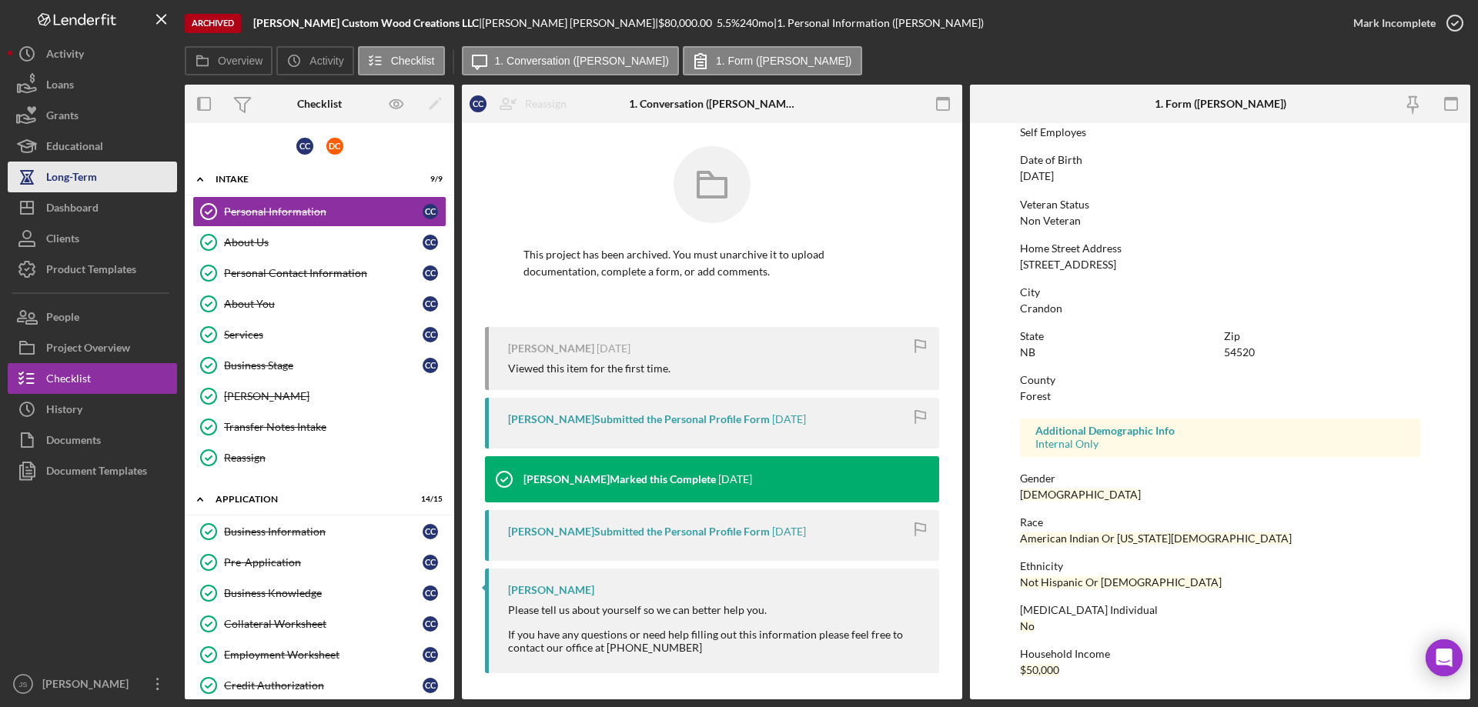
drag, startPoint x: 78, startPoint y: 204, endPoint x: 123, endPoint y: 181, distance: 50.3
click at [80, 203] on div "Dashboard" at bounding box center [72, 209] width 52 height 35
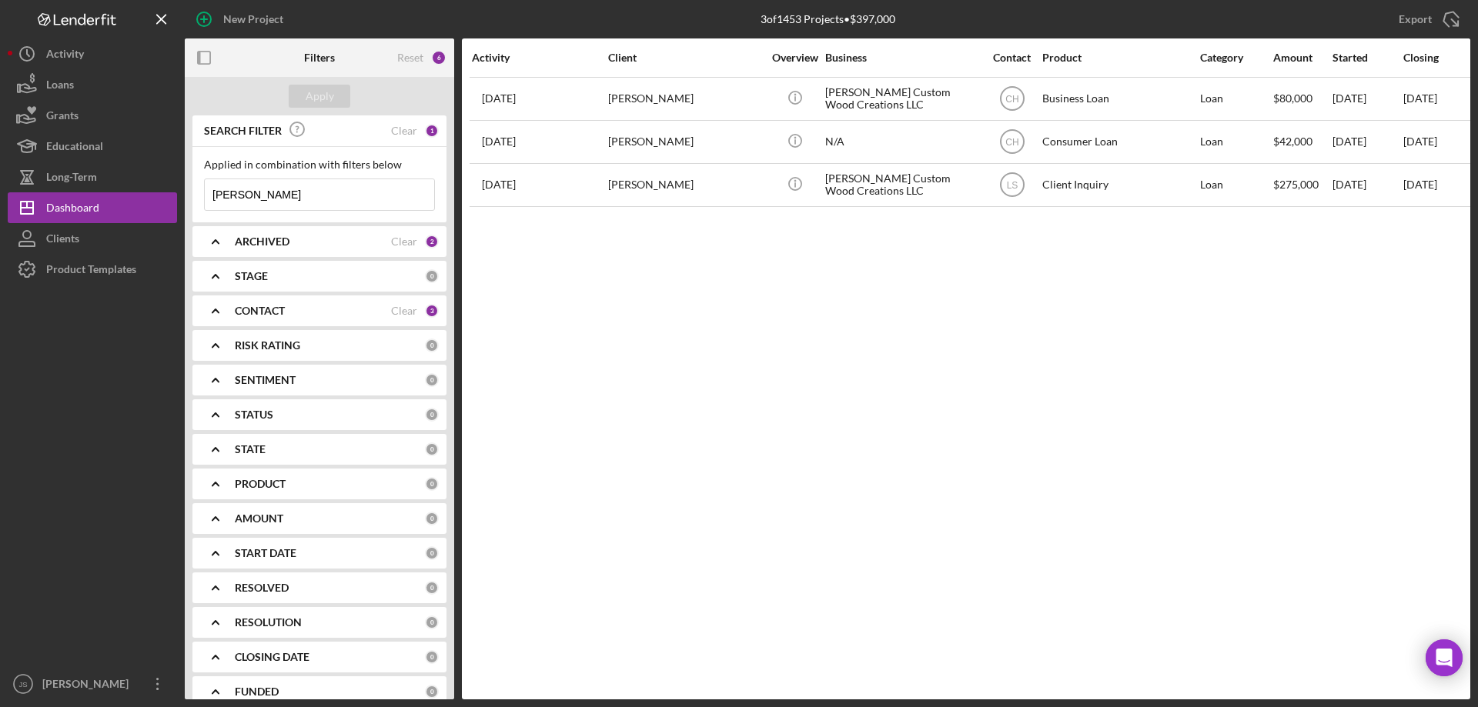
drag, startPoint x: 258, startPoint y: 196, endPoint x: 0, endPoint y: 182, distance: 258.2
click at [0, 193] on div "New Project 3 of 1453 Projects • $397,000 [PERSON_NAME] Export Icon/Export Filt…" at bounding box center [739, 353] width 1478 height 707
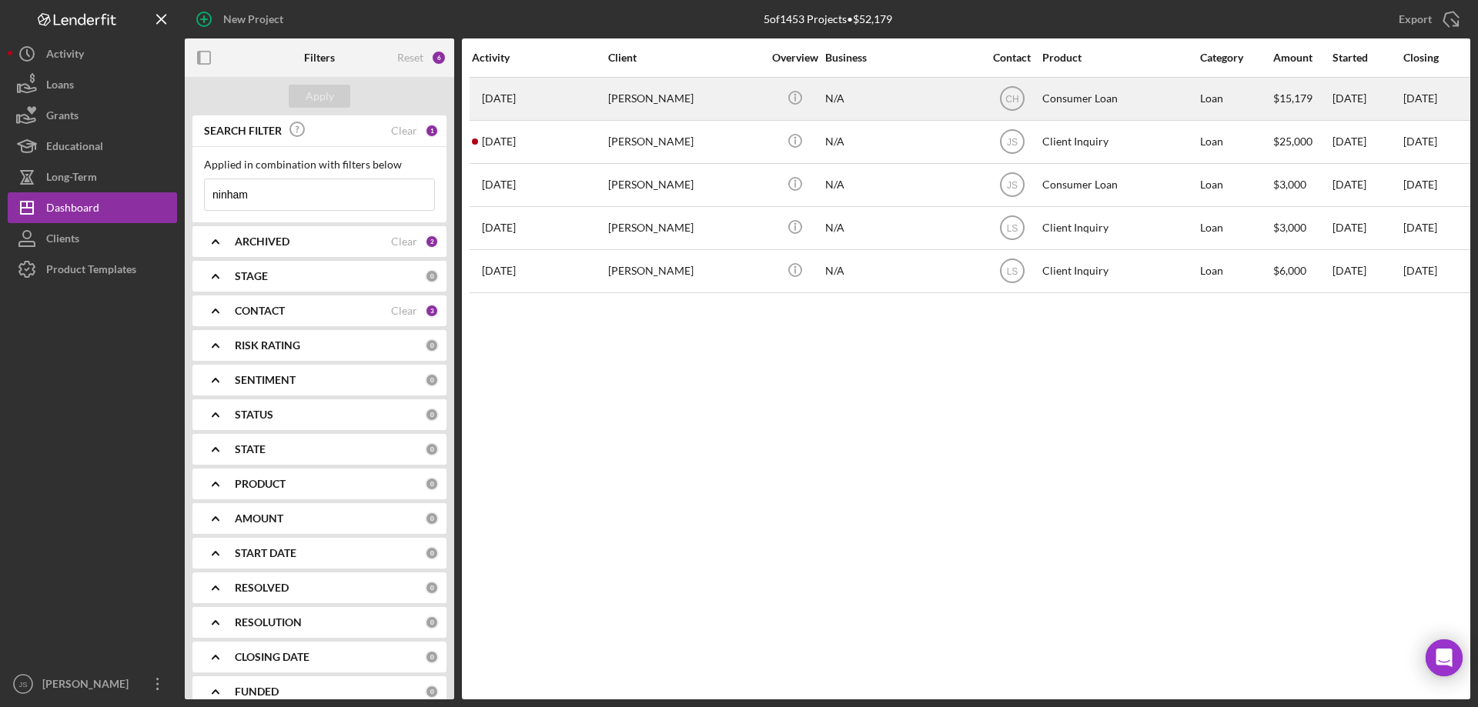
type input "ninham"
click at [953, 105] on div "N/A" at bounding box center [902, 98] width 154 height 41
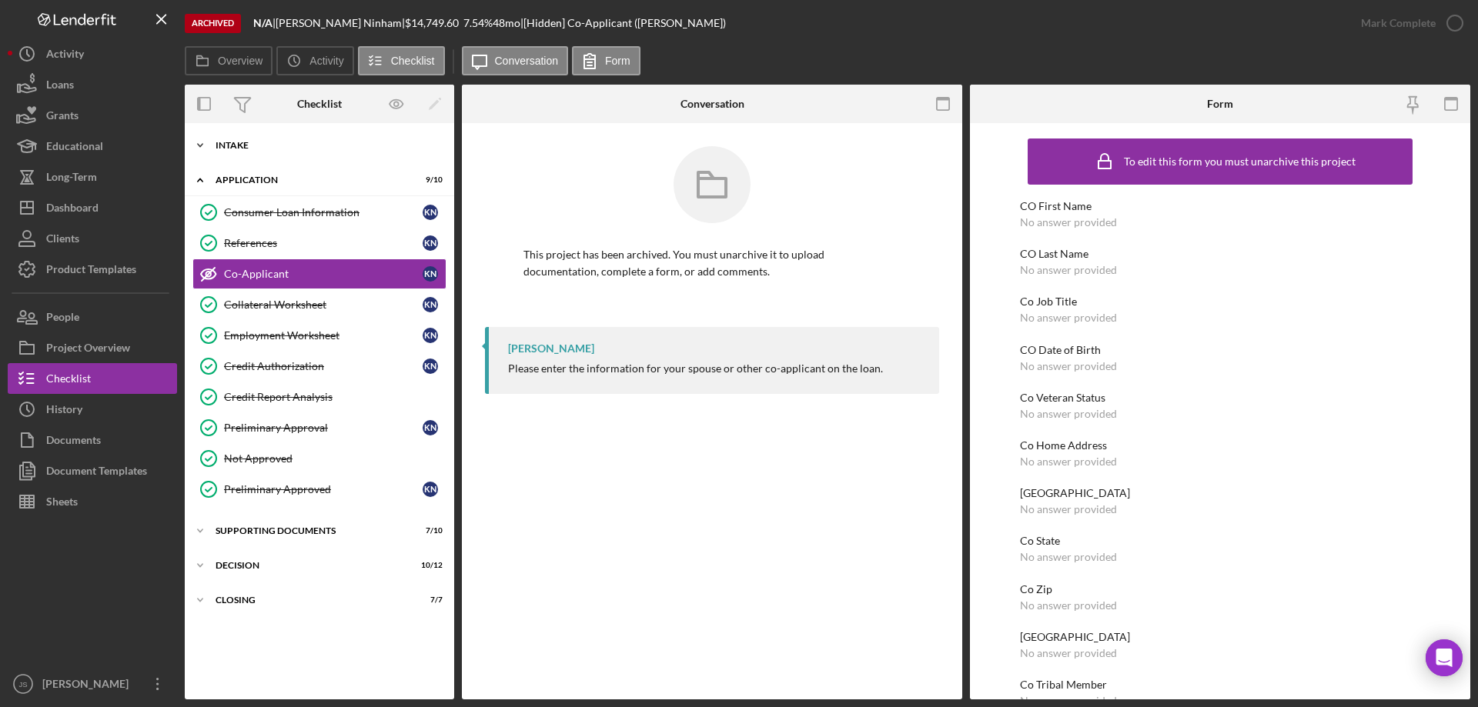
click at [202, 145] on polyline at bounding box center [200, 145] width 5 height 3
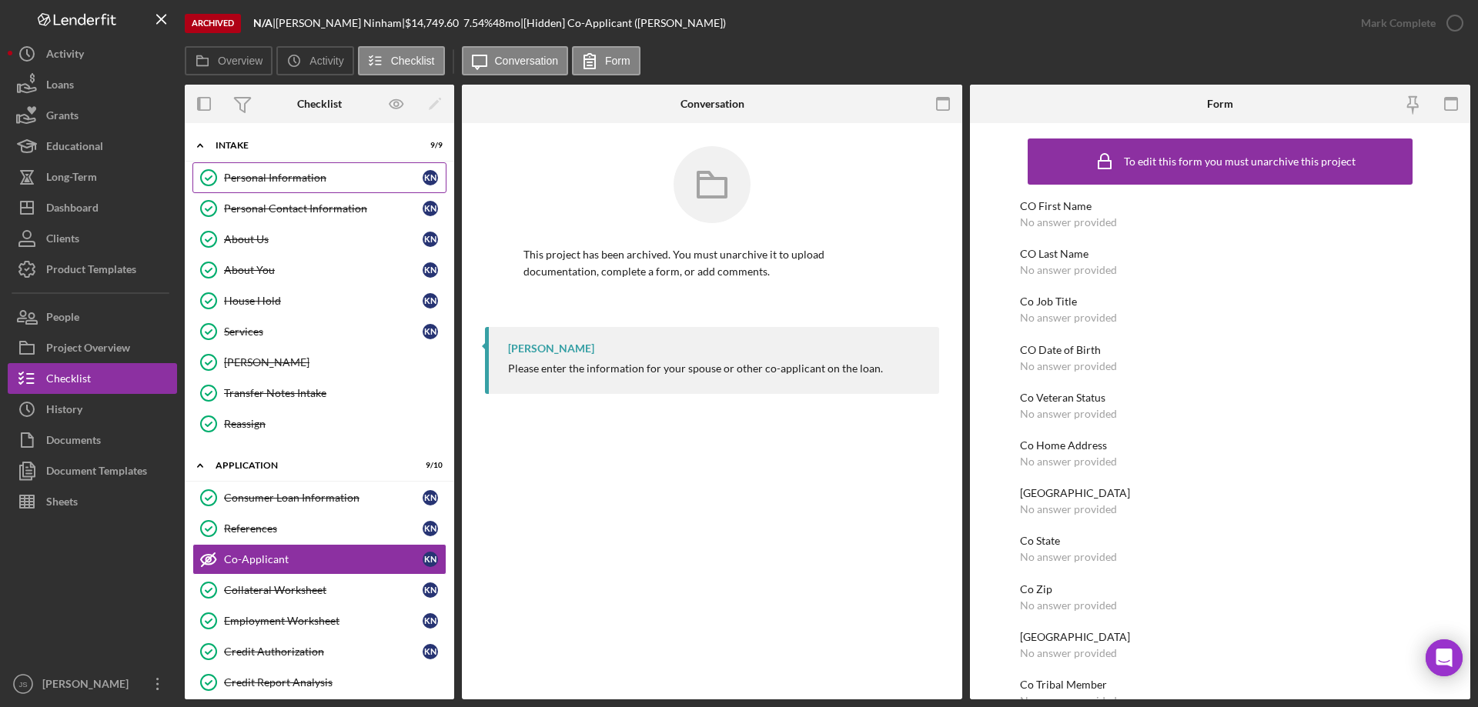
click at [246, 177] on div "Personal Information" at bounding box center [323, 178] width 199 height 12
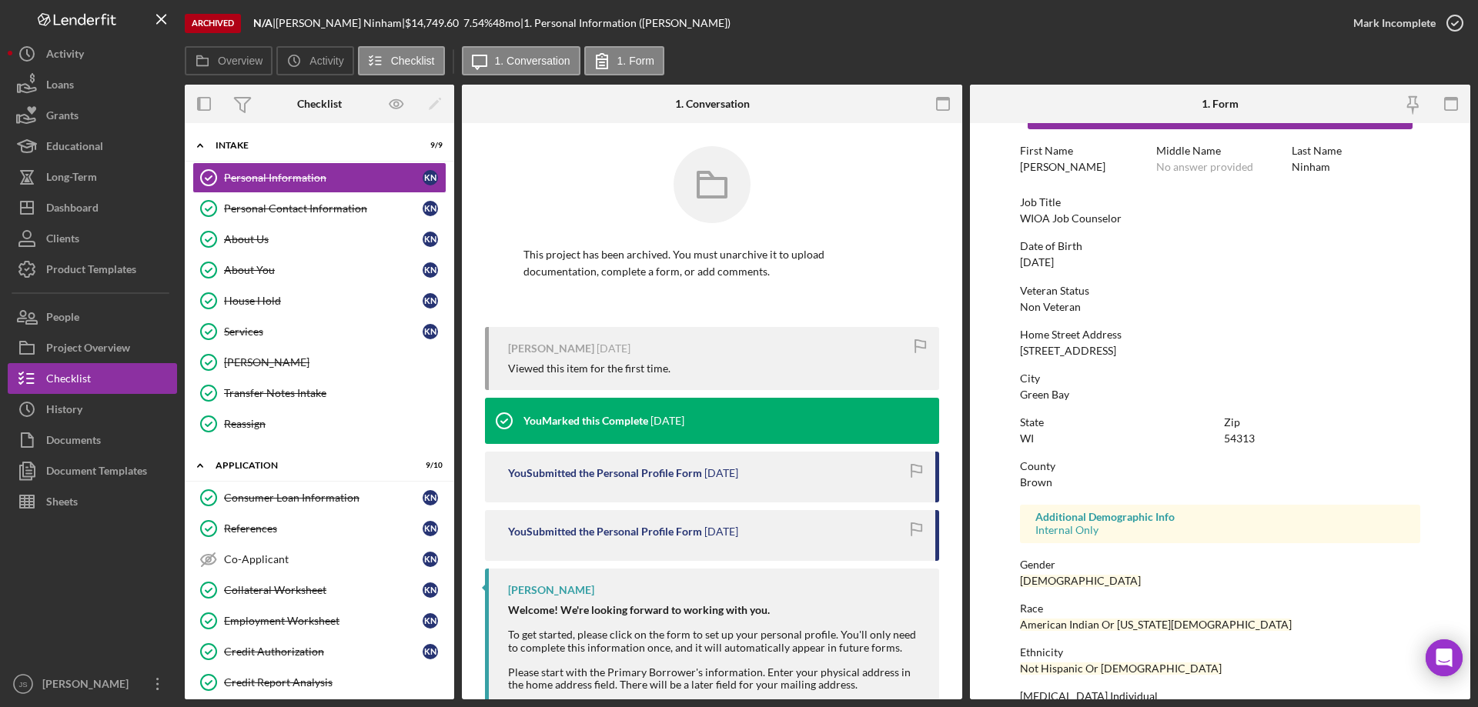
scroll to position [142, 0]
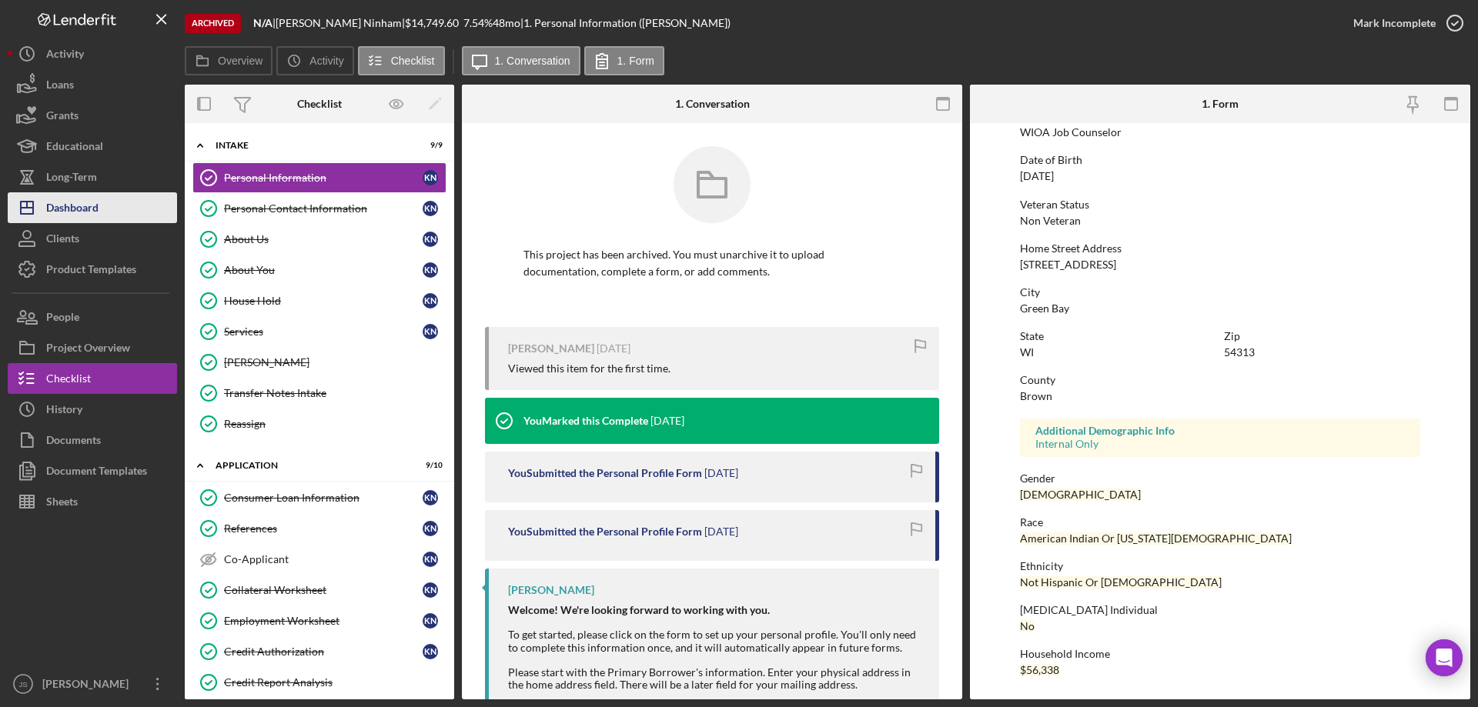
drag, startPoint x: 103, startPoint y: 202, endPoint x: 134, endPoint y: 195, distance: 31.7
click at [104, 202] on button "Icon/Dashboard Dashboard" at bounding box center [92, 207] width 169 height 31
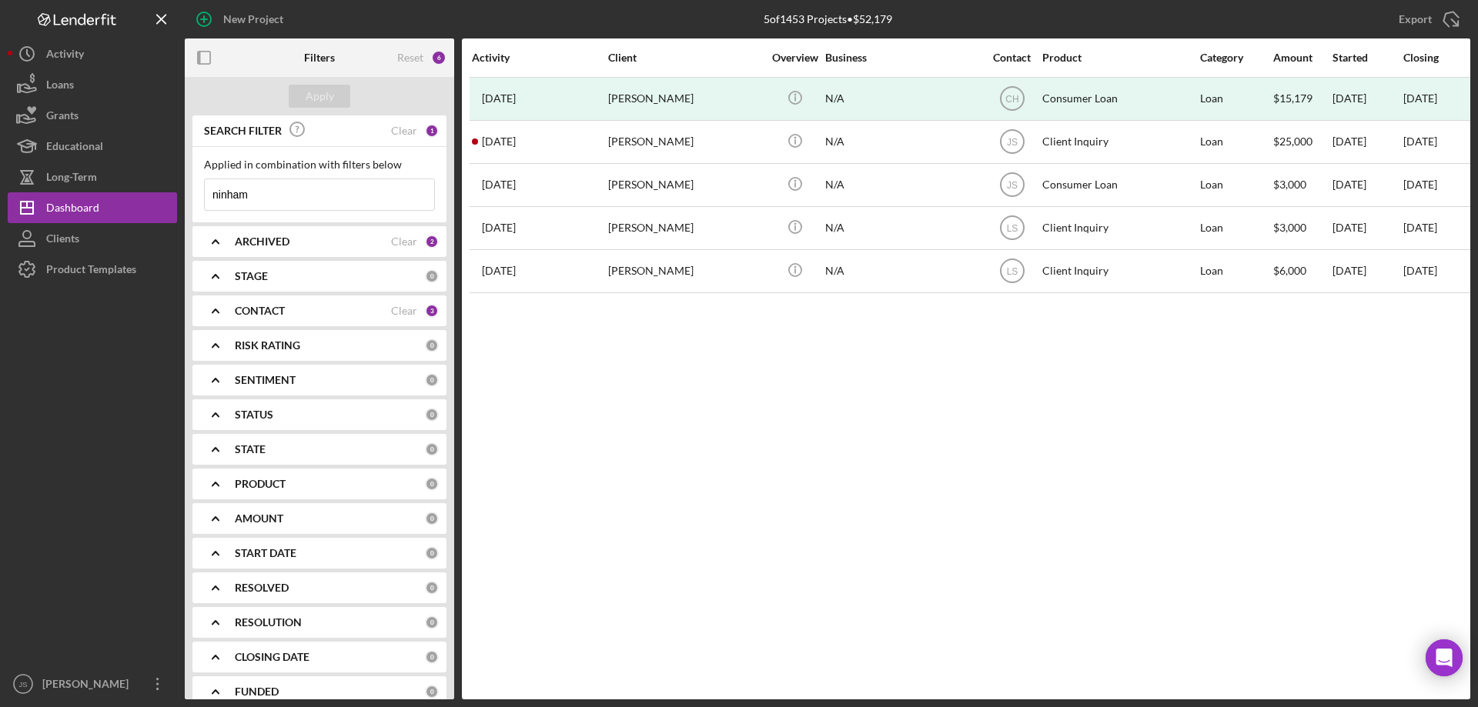
drag, startPoint x: 256, startPoint y: 198, endPoint x: 0, endPoint y: 162, distance: 258.7
click at [0, 168] on div "New Project 5 of 1453 Projects • $52,179 ninham Export Icon/Export Filters Rese…" at bounding box center [739, 353] width 1478 height 707
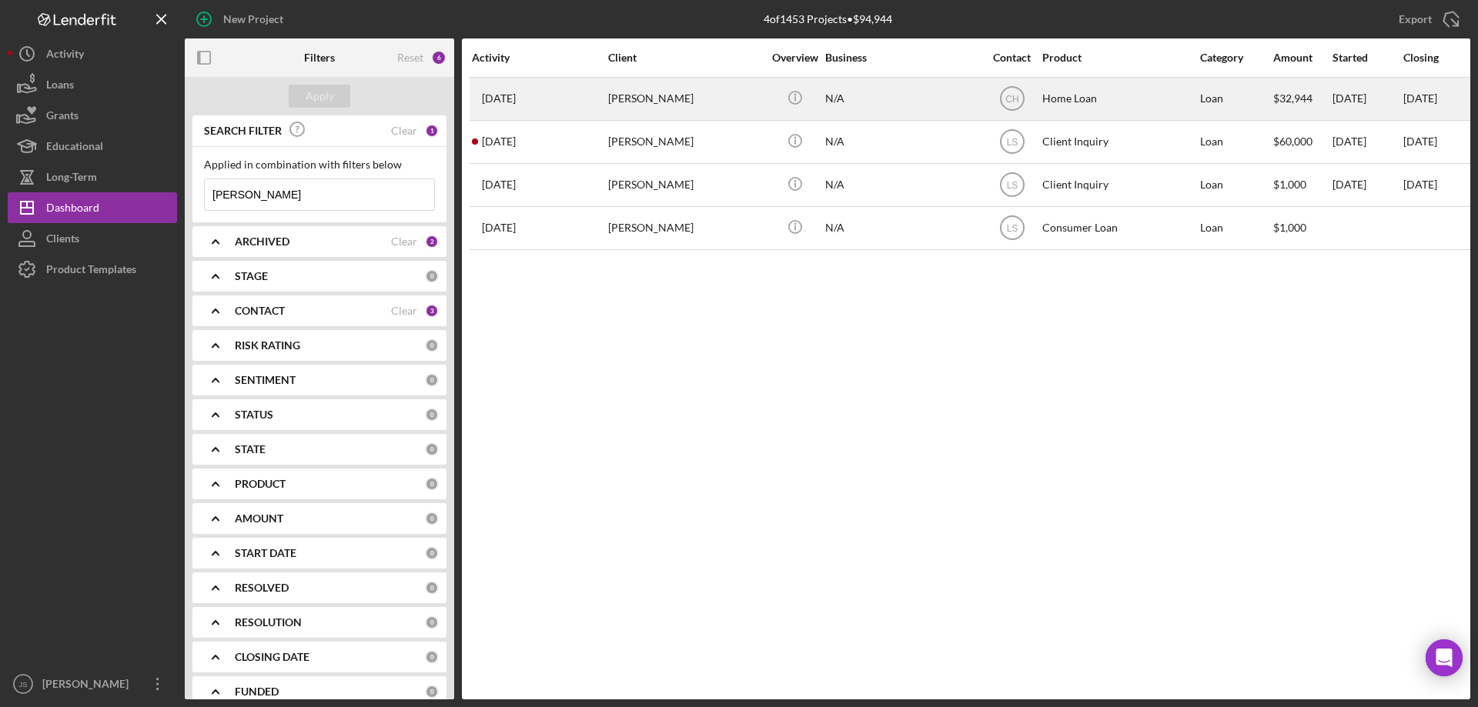
type input "[PERSON_NAME]"
click at [901, 100] on div "N/A" at bounding box center [902, 98] width 154 height 41
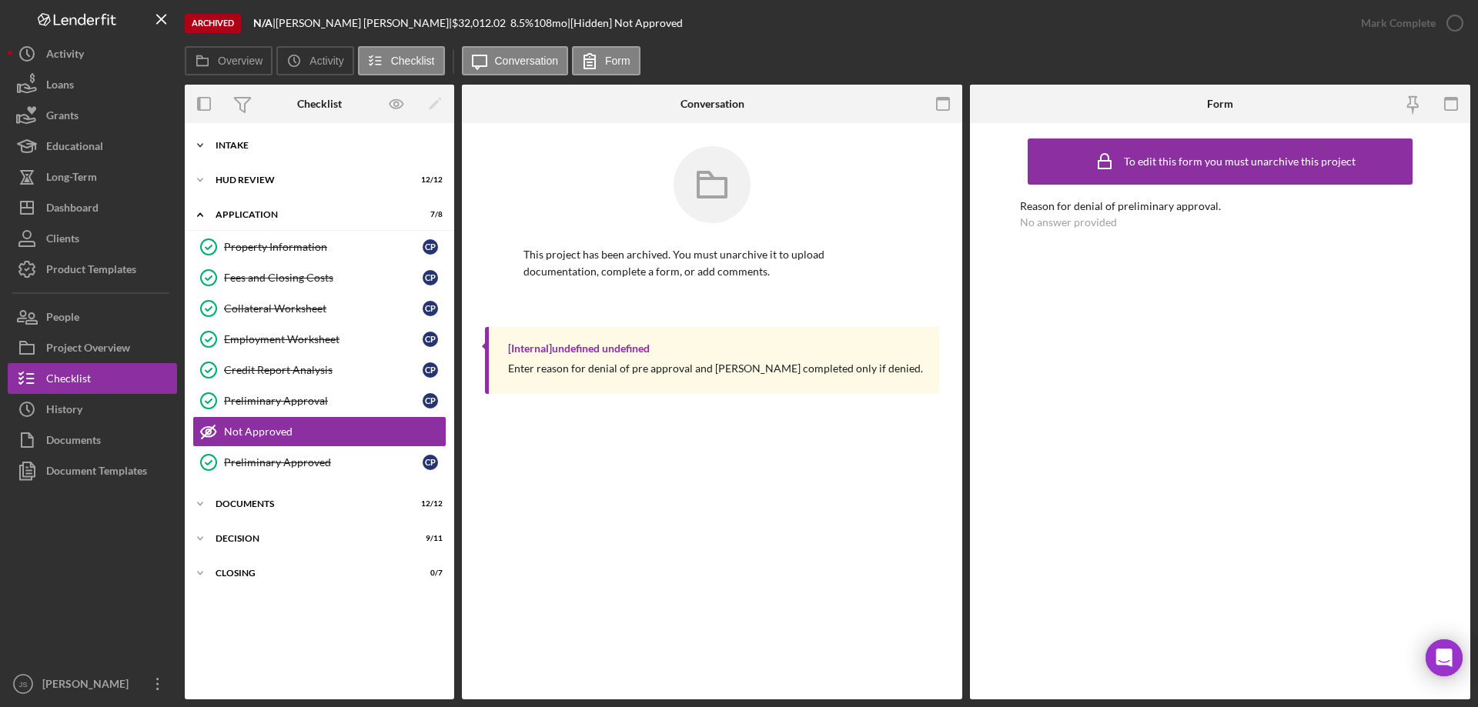
drag, startPoint x: 199, startPoint y: 142, endPoint x: 209, endPoint y: 150, distance: 13.1
click at [199, 142] on icon "Icon/Expander" at bounding box center [200, 145] width 31 height 31
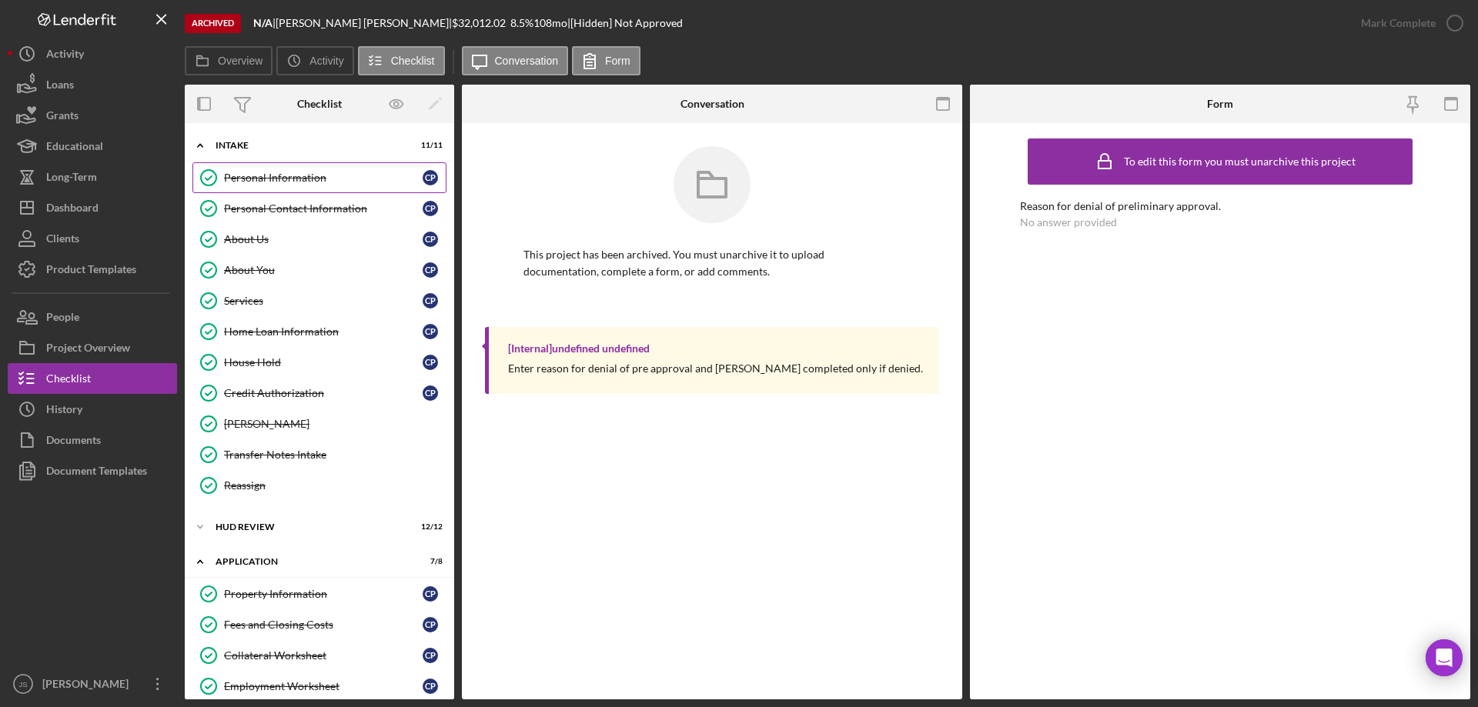
click at [242, 178] on div "Personal Information" at bounding box center [323, 178] width 199 height 12
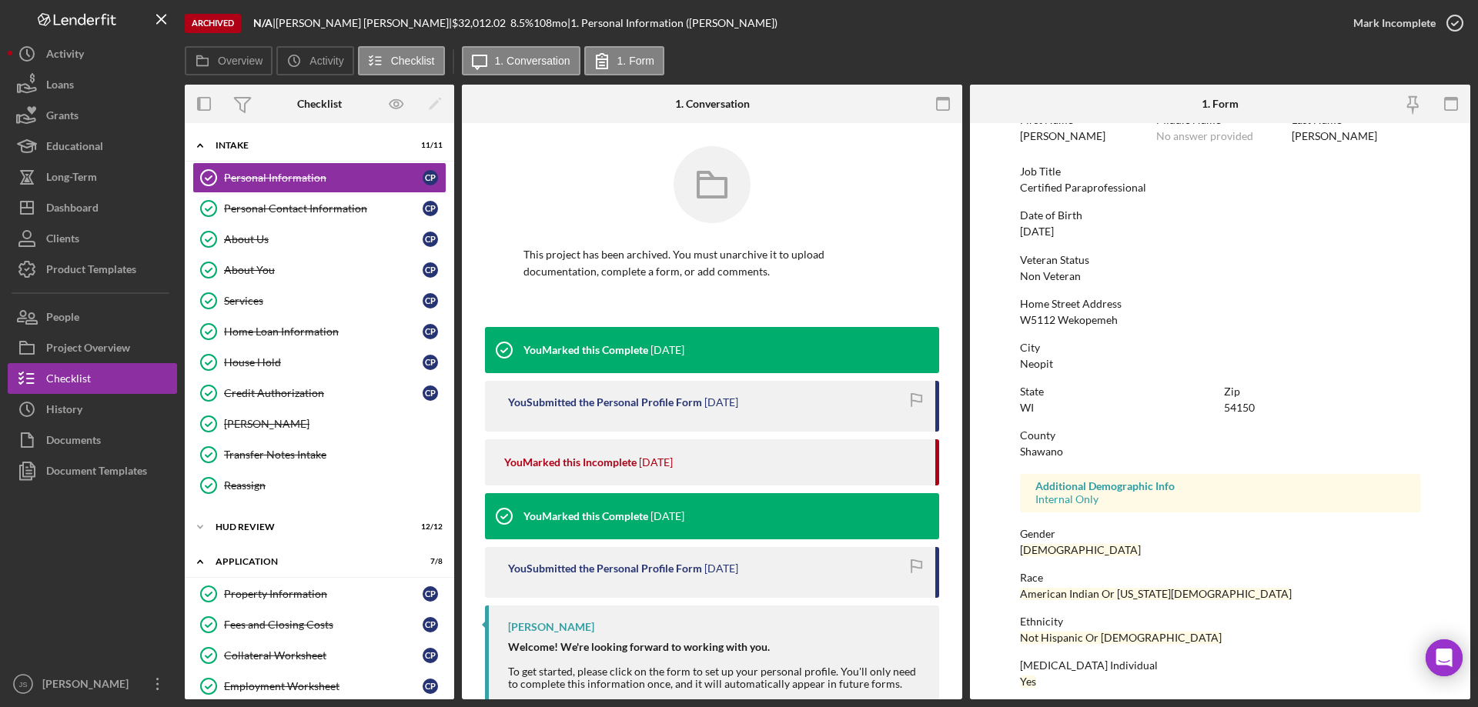
scroll to position [142, 0]
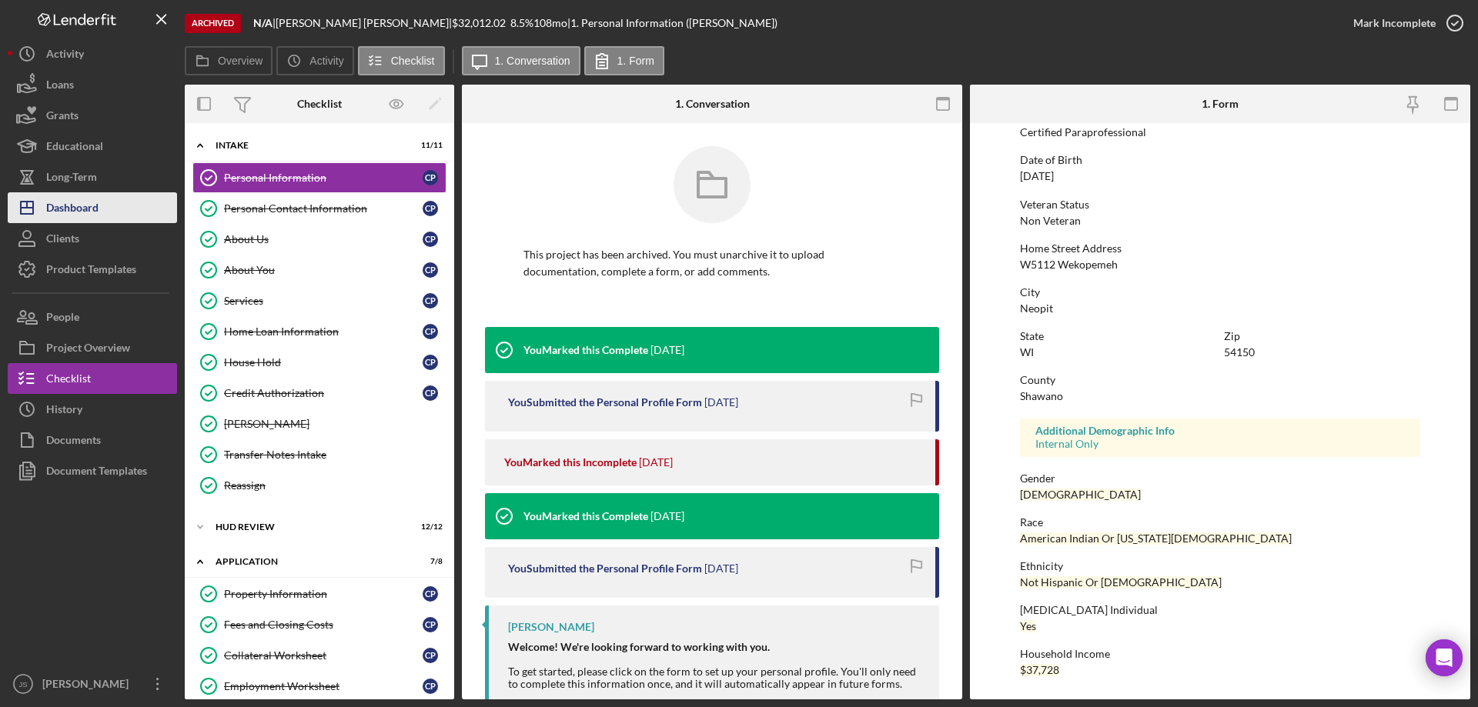
drag, startPoint x: 116, startPoint y: 205, endPoint x: 174, endPoint y: 195, distance: 58.5
click at [117, 205] on button "Icon/Dashboard Dashboard" at bounding box center [92, 207] width 169 height 31
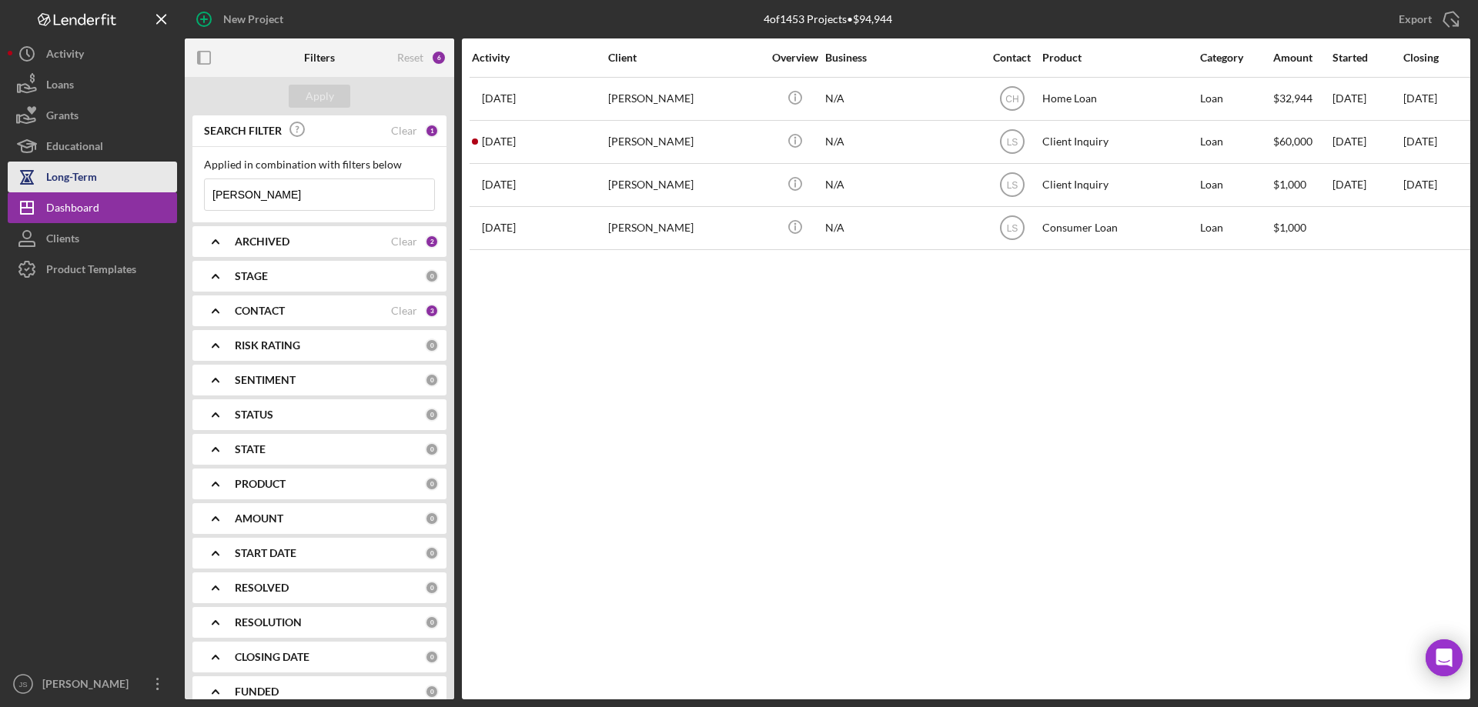
drag, startPoint x: 275, startPoint y: 193, endPoint x: 52, endPoint y: 188, distance: 222.5
click at [52, 188] on div "New Project 4 of 1453 Projects • $94,944 [PERSON_NAME] Export Icon/Export Filte…" at bounding box center [739, 350] width 1462 height 700
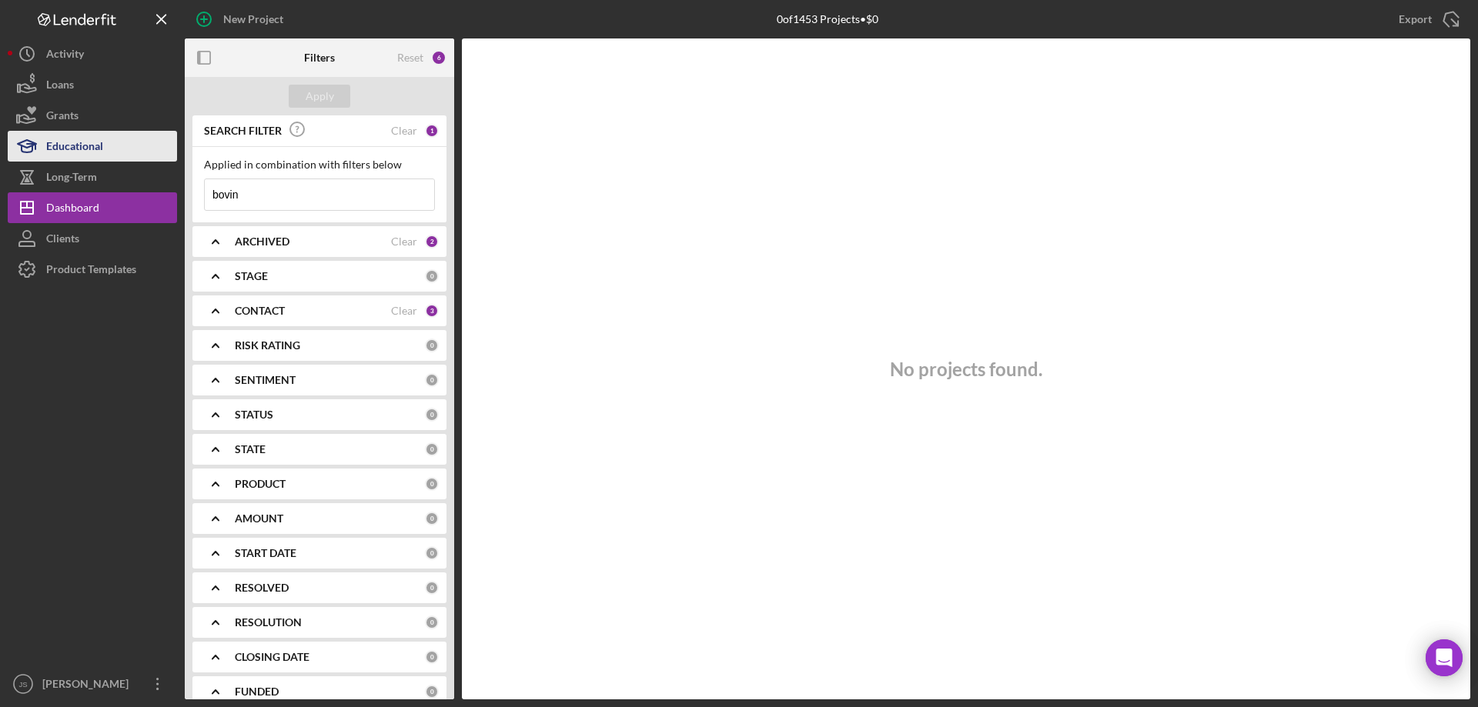
drag, startPoint x: 125, startPoint y: 171, endPoint x: 61, endPoint y: 158, distance: 65.2
click at [61, 159] on div "New Project 0 of 1453 Projects • $0 [PERSON_NAME] Export Icon/Export Filters Re…" at bounding box center [739, 350] width 1462 height 700
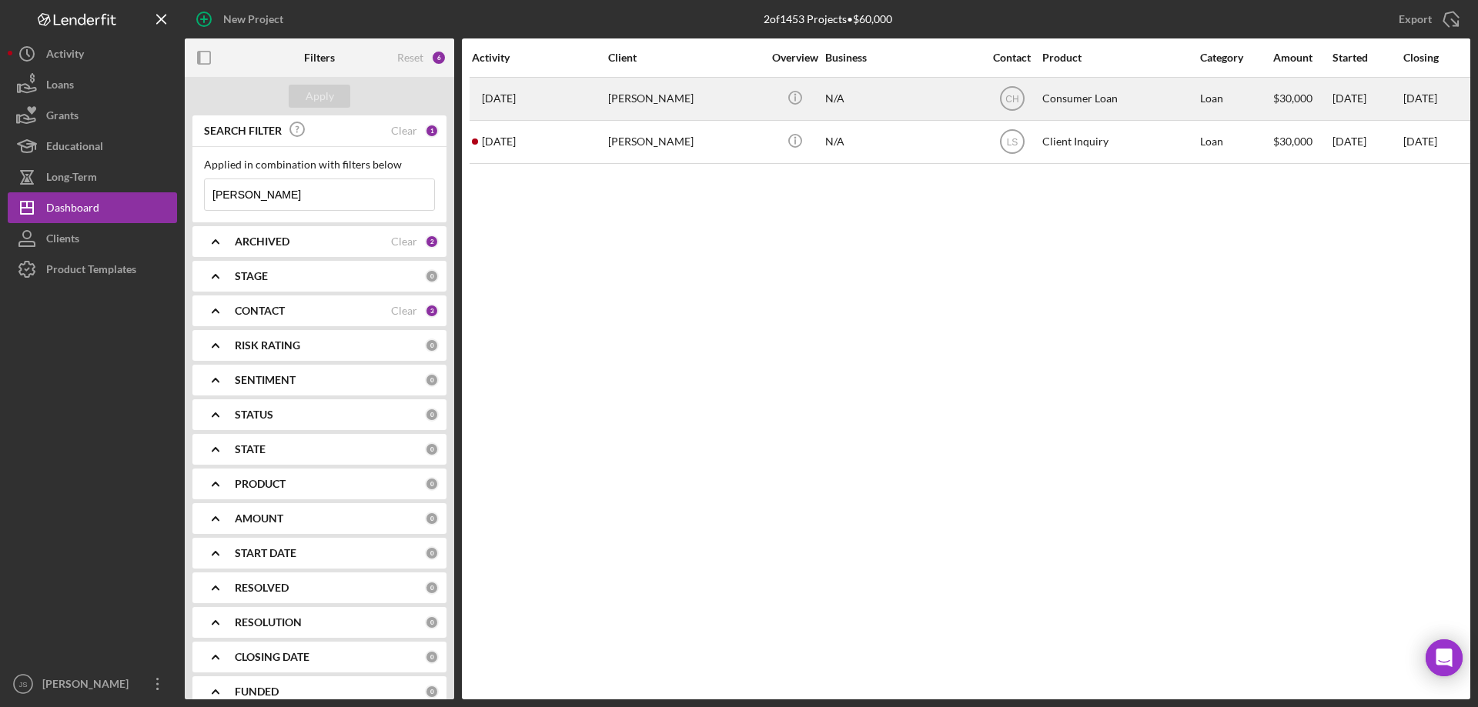
type input "[PERSON_NAME]"
click at [933, 108] on div "N/A" at bounding box center [902, 98] width 154 height 41
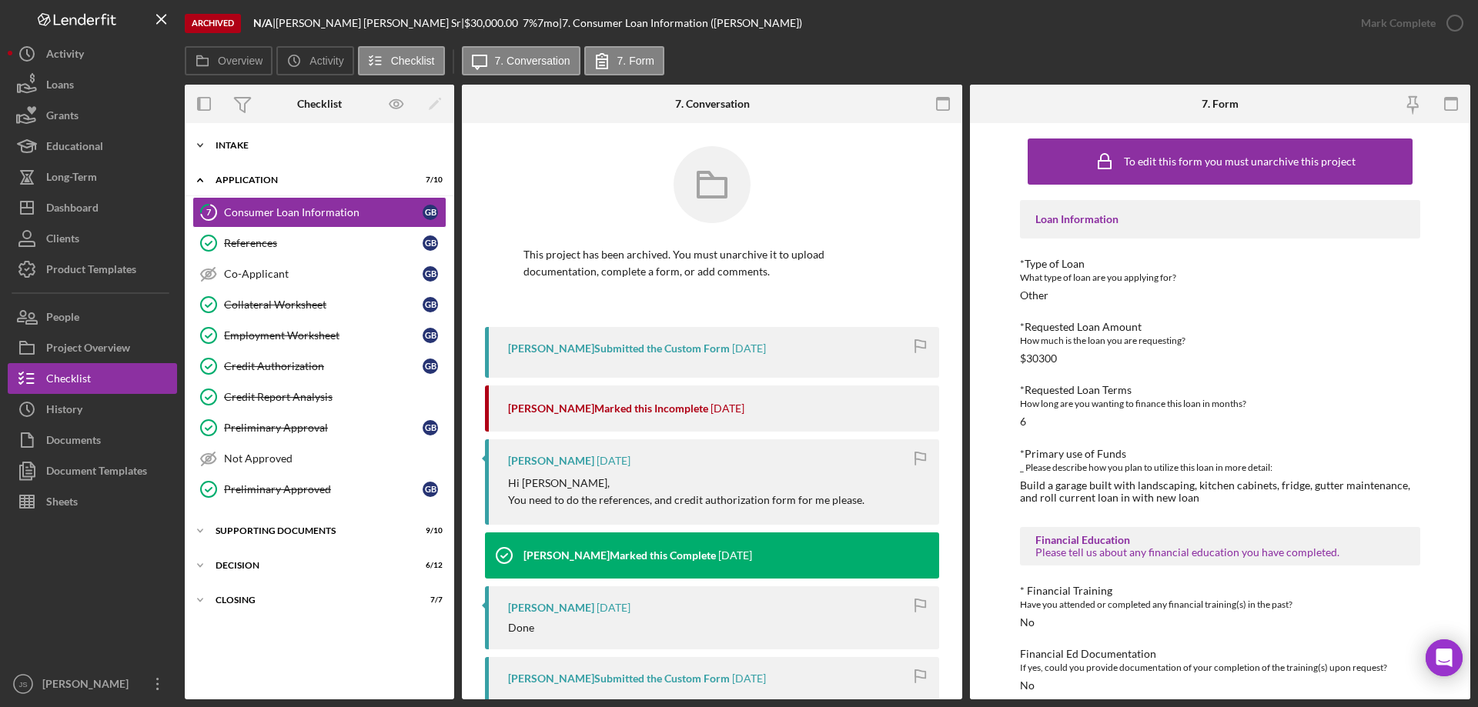
click at [201, 144] on icon "Icon/Expander" at bounding box center [200, 145] width 31 height 31
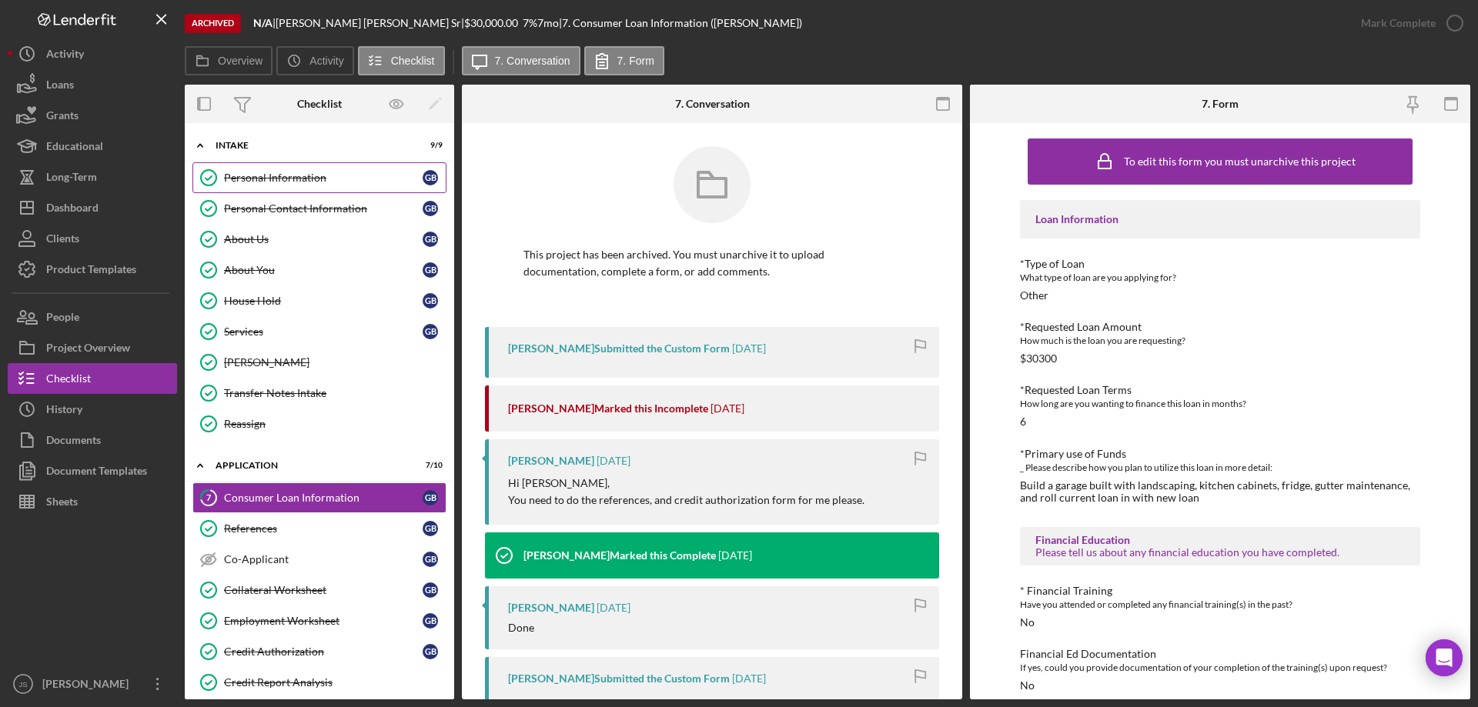
click at [266, 172] on div "Personal Information" at bounding box center [323, 178] width 199 height 12
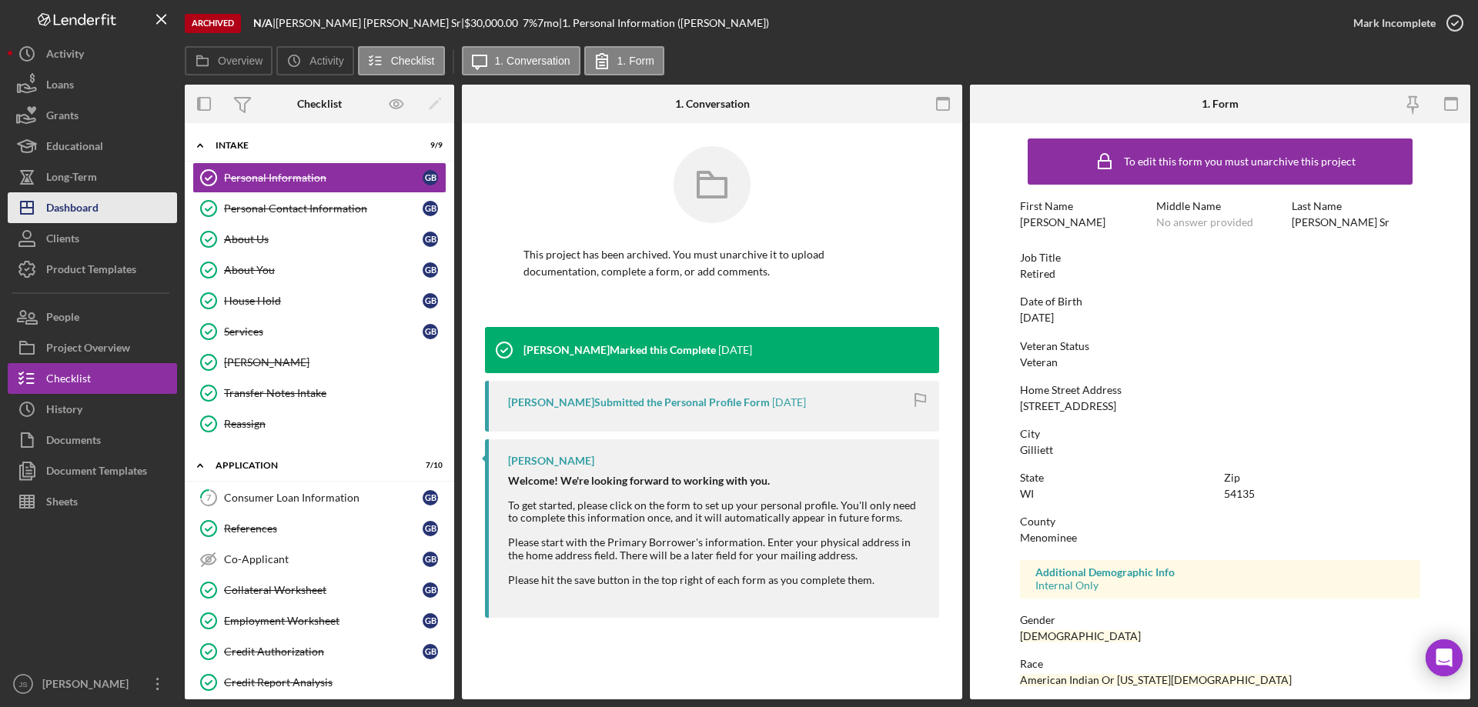
click at [113, 212] on button "Icon/Dashboard Dashboard" at bounding box center [92, 207] width 169 height 31
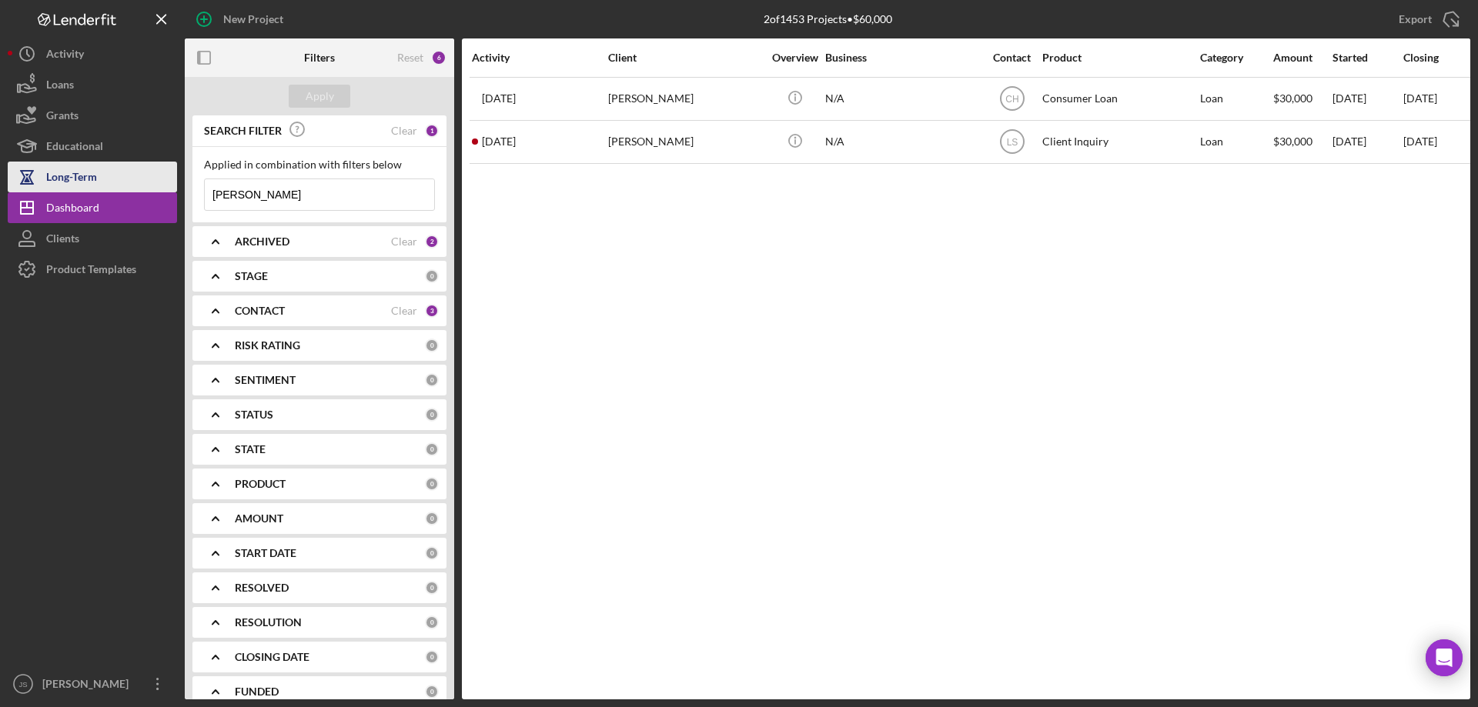
drag, startPoint x: 252, startPoint y: 197, endPoint x: 98, endPoint y: 182, distance: 154.7
click at [96, 182] on div "New Project 2 of 1453 Projects • $60,000 [PERSON_NAME] Export Icon/Export Filte…" at bounding box center [739, 350] width 1462 height 700
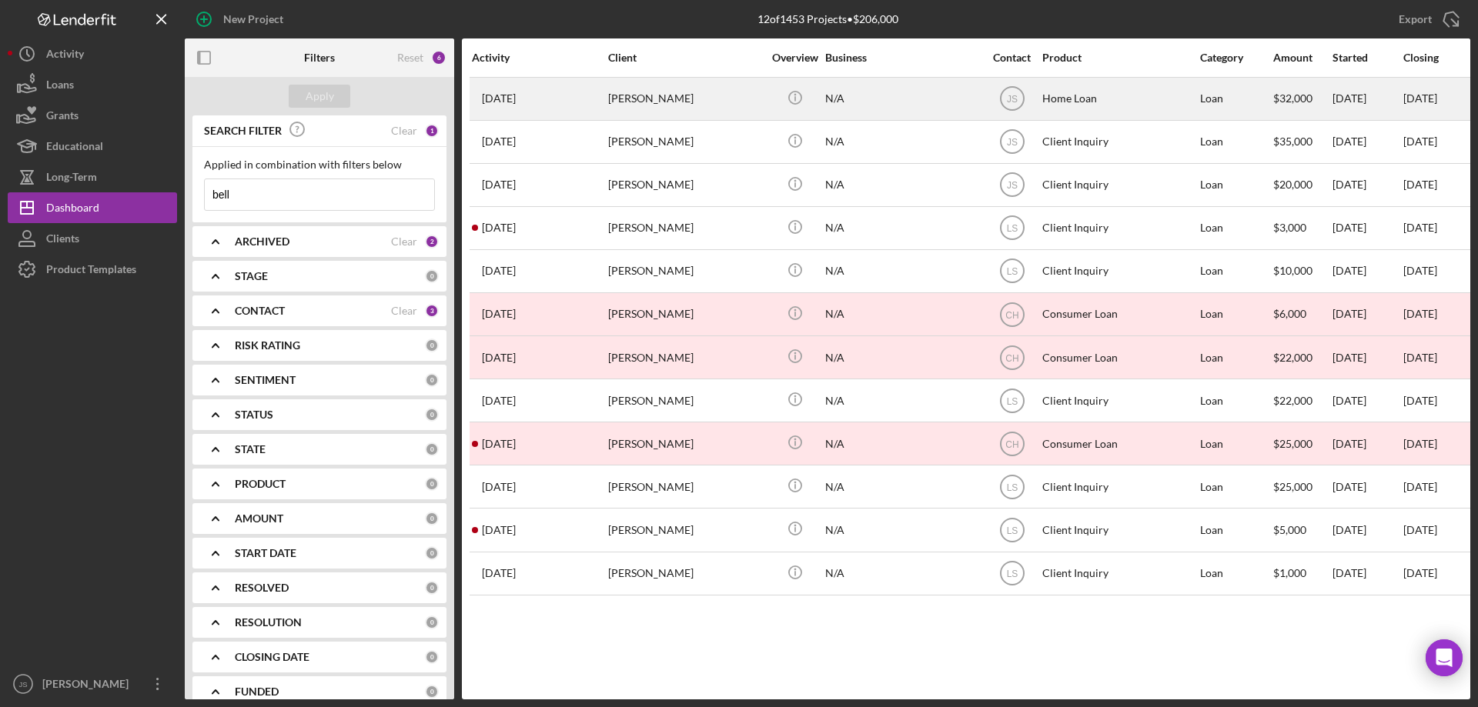
type input "bell"
click at [703, 104] on div "[PERSON_NAME]" at bounding box center [685, 98] width 154 height 41
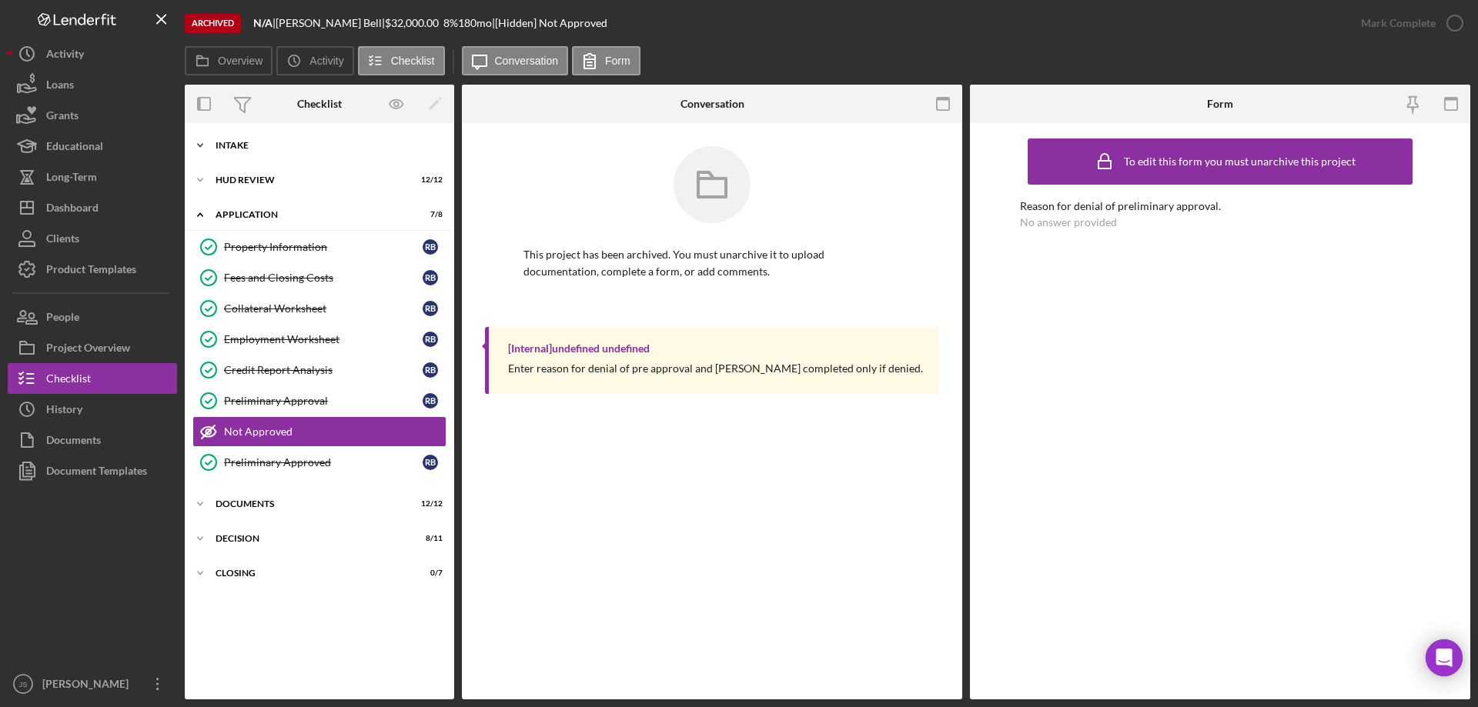
click at [199, 145] on icon "Icon/Expander" at bounding box center [200, 145] width 31 height 31
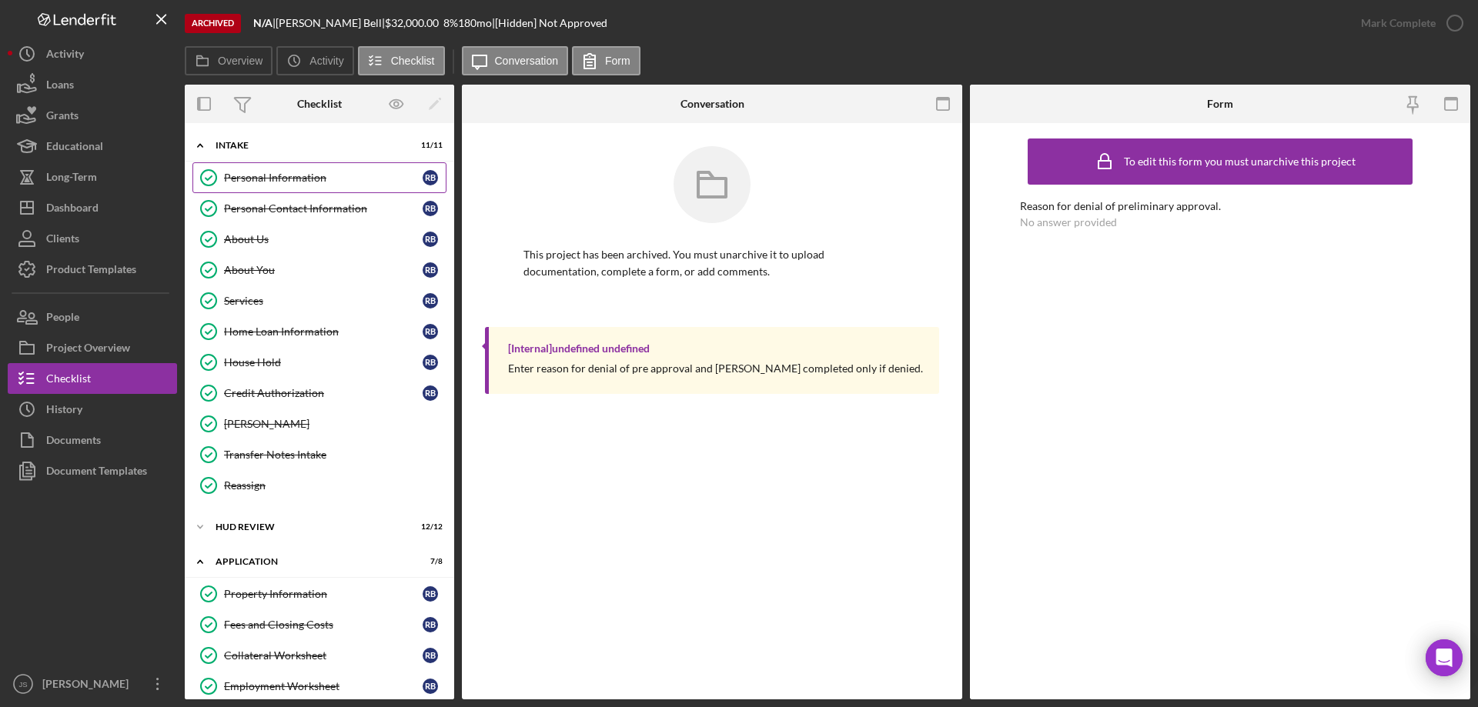
click at [301, 179] on div "Personal Information" at bounding box center [323, 178] width 199 height 12
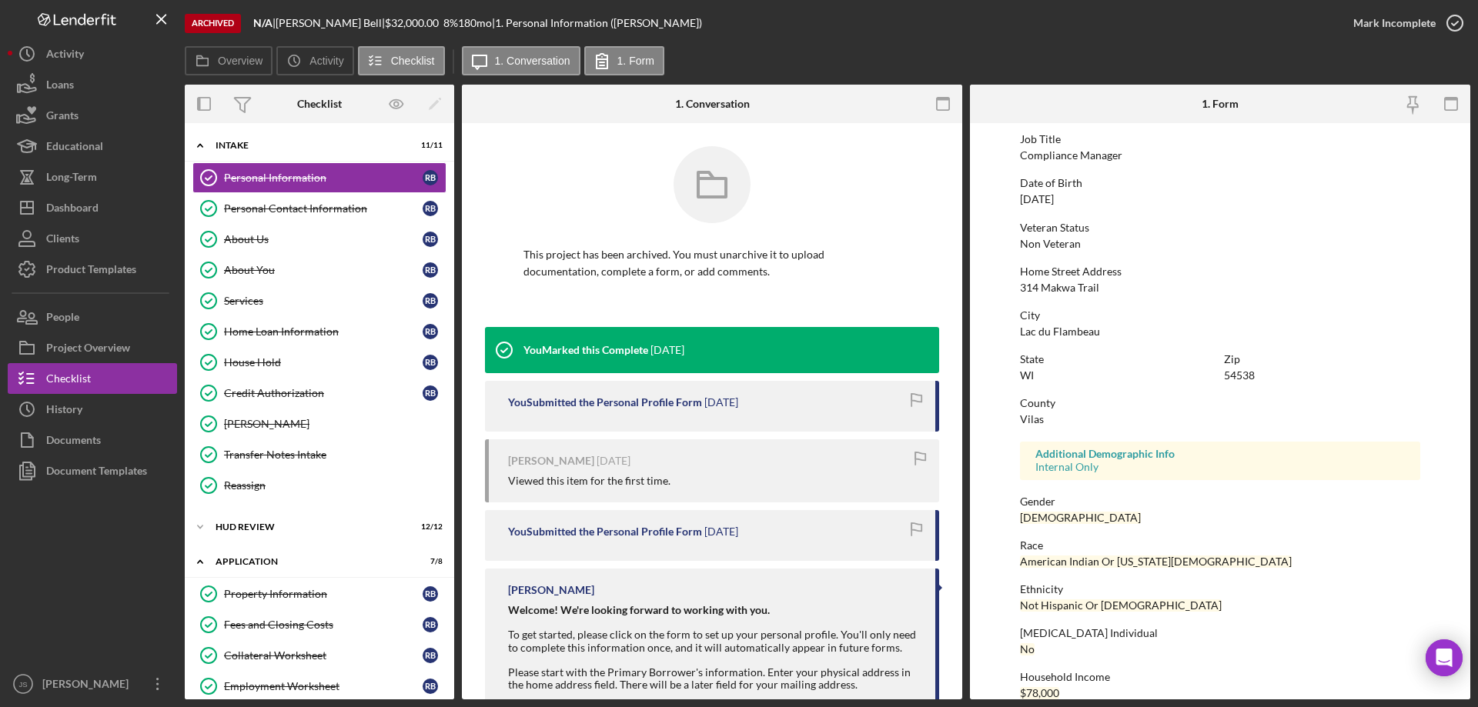
scroll to position [142, 0]
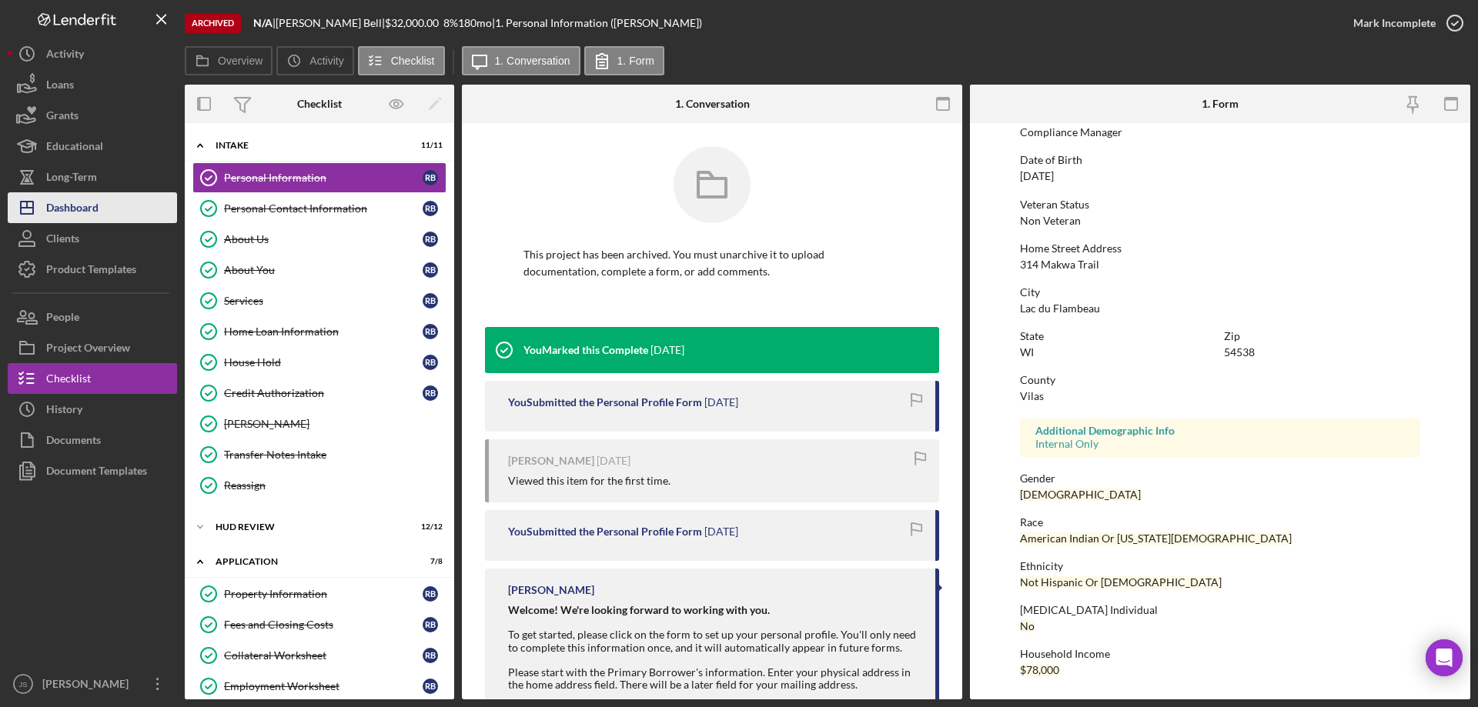
click at [98, 207] on div "Dashboard" at bounding box center [72, 209] width 52 height 35
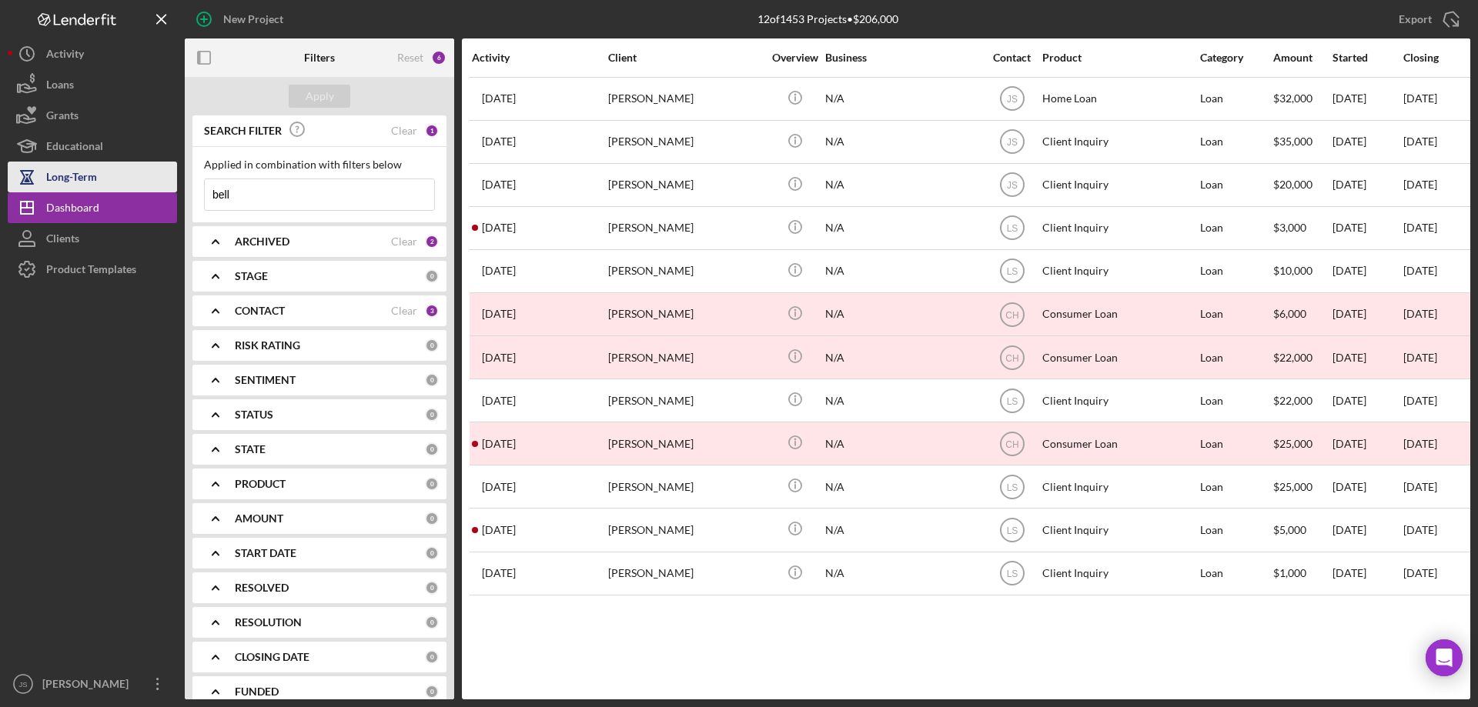
drag, startPoint x: 290, startPoint y: 192, endPoint x: 170, endPoint y: 178, distance: 120.9
click at [170, 178] on div "New Project 12 of 1453 Projects • $206,000 bell Export Icon/Export Filters Rese…" at bounding box center [739, 350] width 1462 height 700
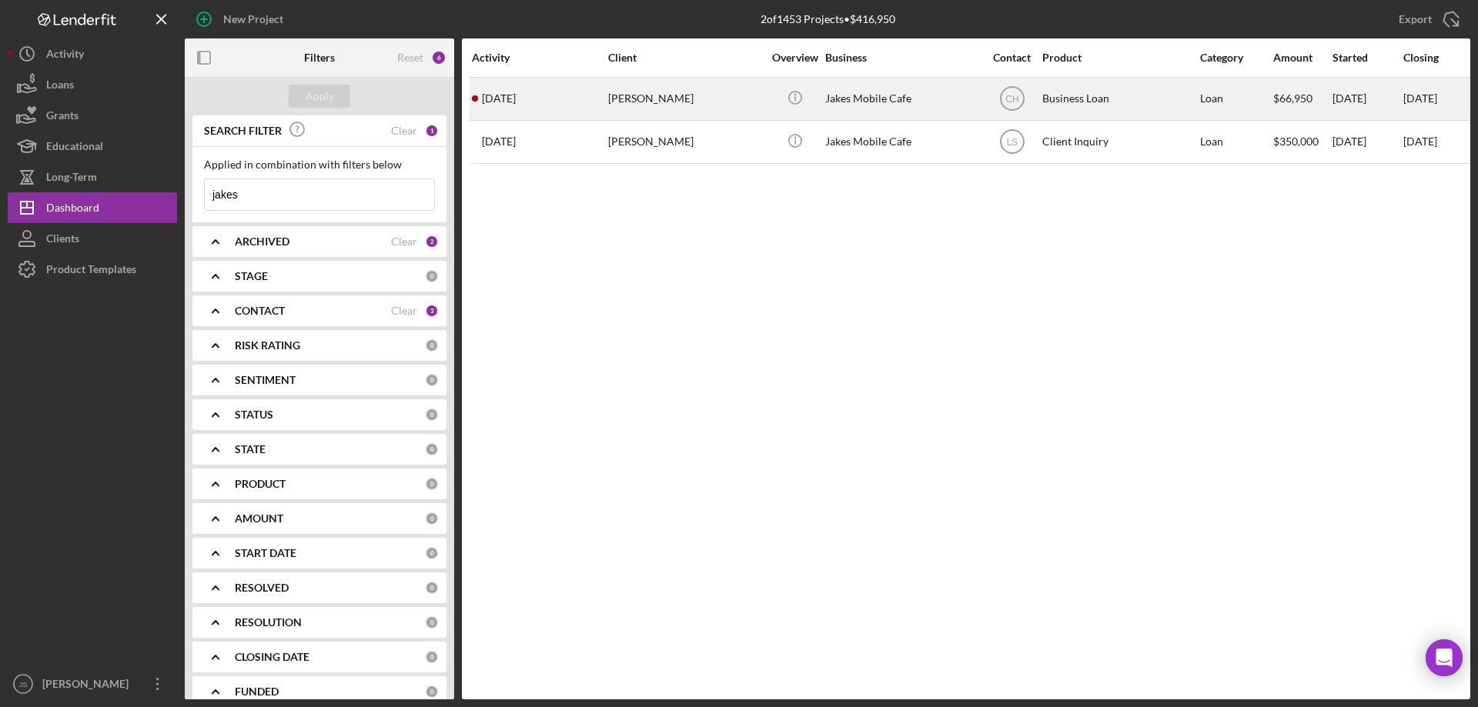
type input "jakes"
click at [964, 102] on div "Jakes Mobile Cafe" at bounding box center [902, 98] width 154 height 41
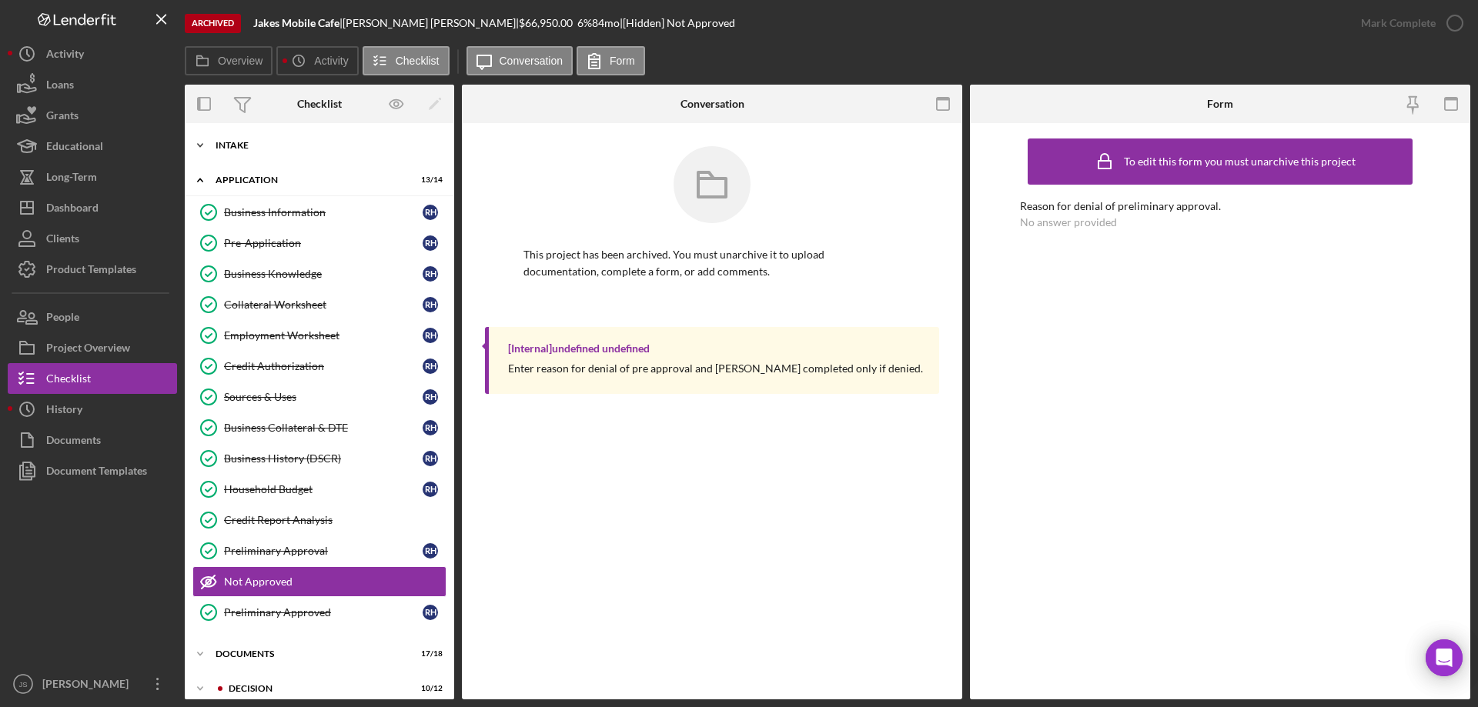
click at [196, 145] on icon "Icon/Expander" at bounding box center [200, 145] width 31 height 31
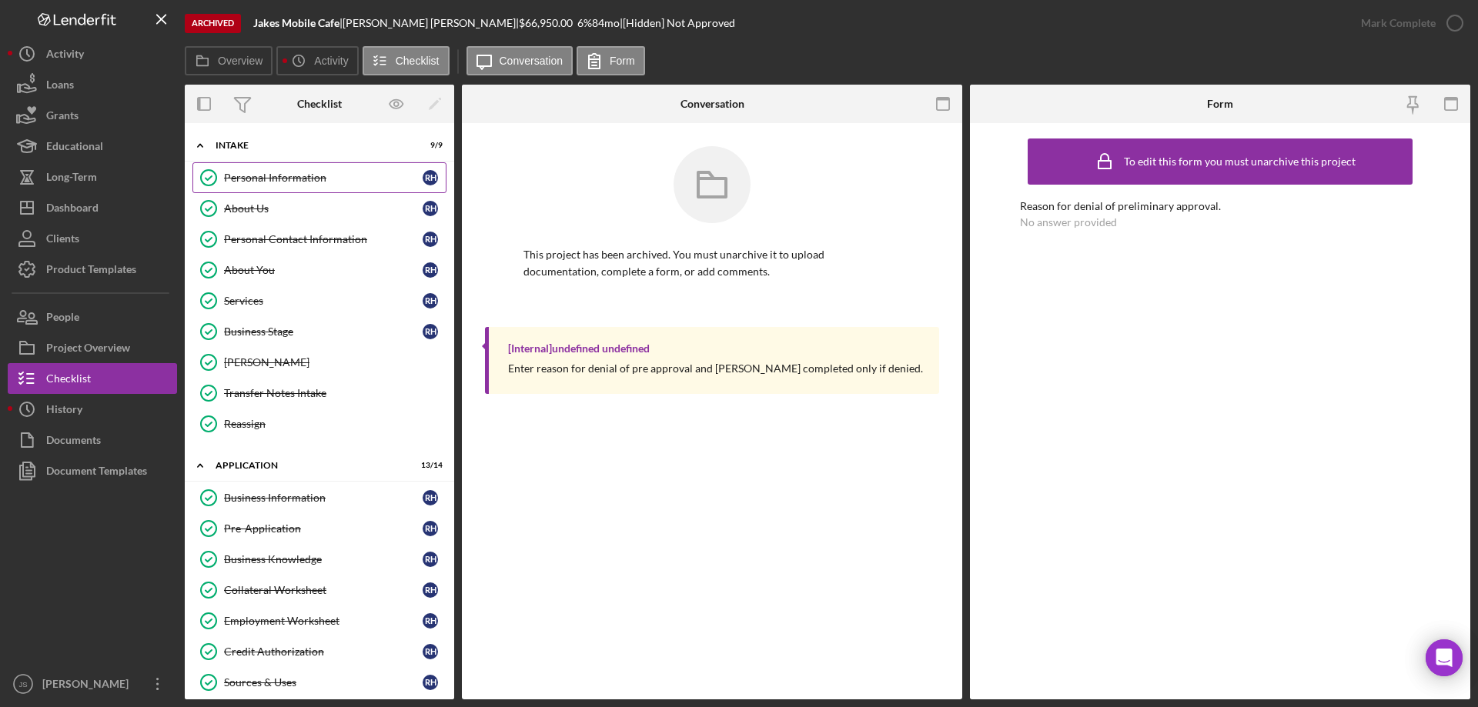
click at [318, 183] on div "Personal Information" at bounding box center [323, 178] width 199 height 12
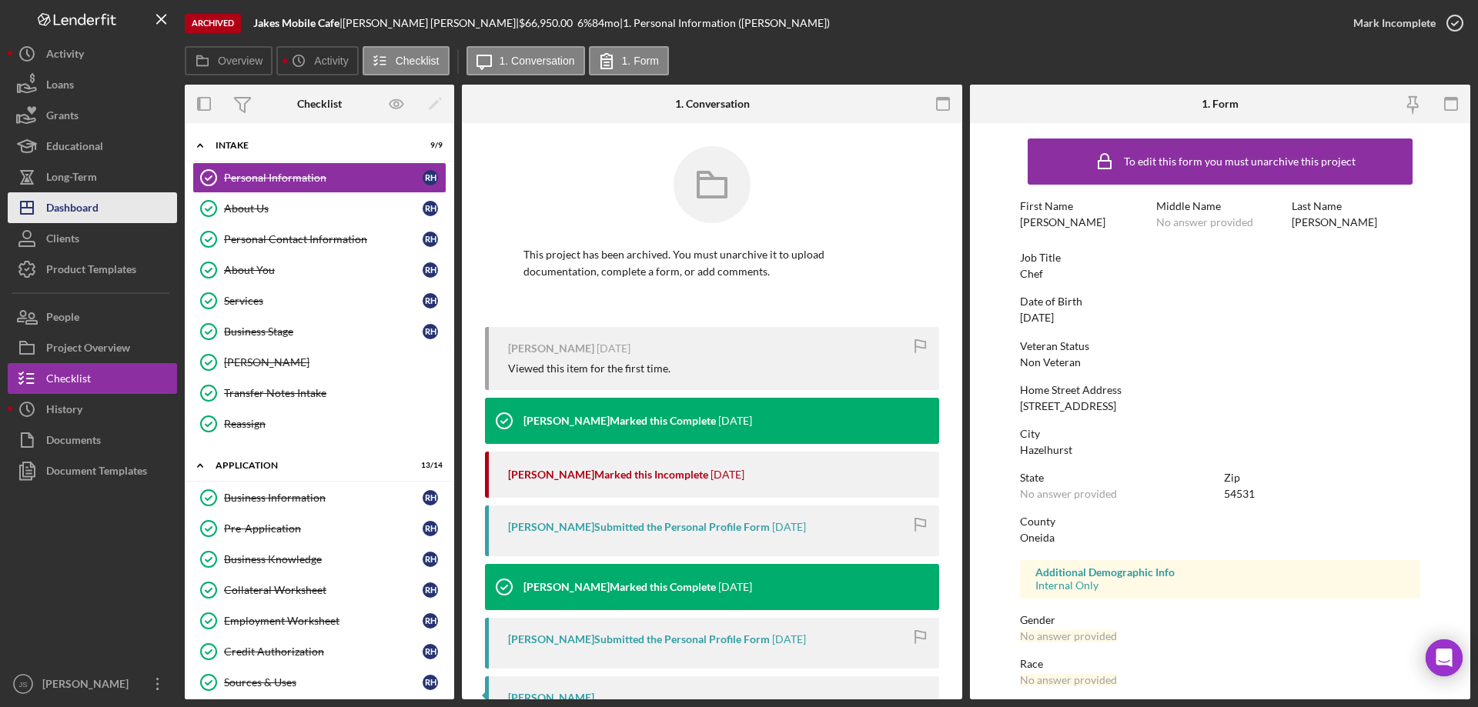
click at [89, 213] on div "Dashboard" at bounding box center [72, 209] width 52 height 35
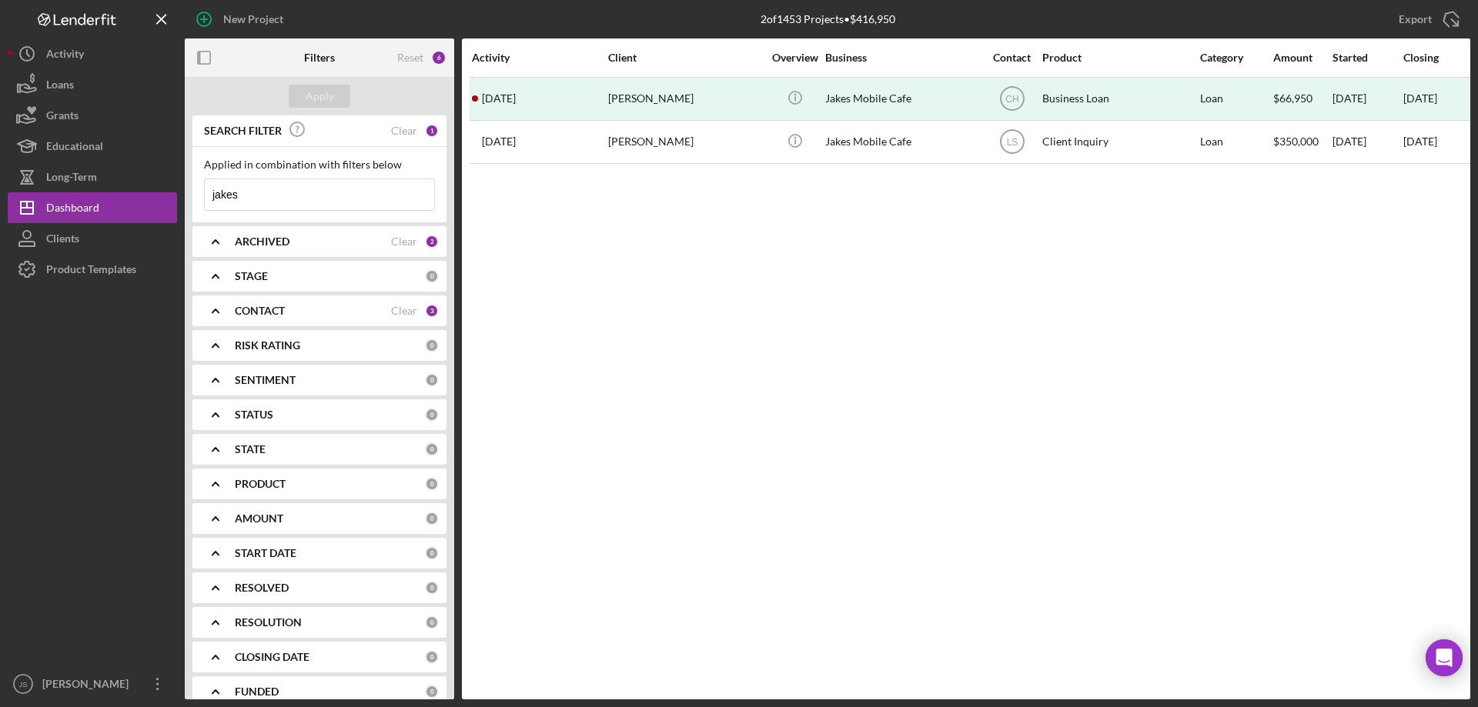
drag, startPoint x: 202, startPoint y: 195, endPoint x: 0, endPoint y: 139, distance: 209.8
click at [0, 139] on div "New Project 2 of 1453 Projects • $416,950 jakes Export Icon/Export Filters Rese…" at bounding box center [739, 353] width 1478 height 707
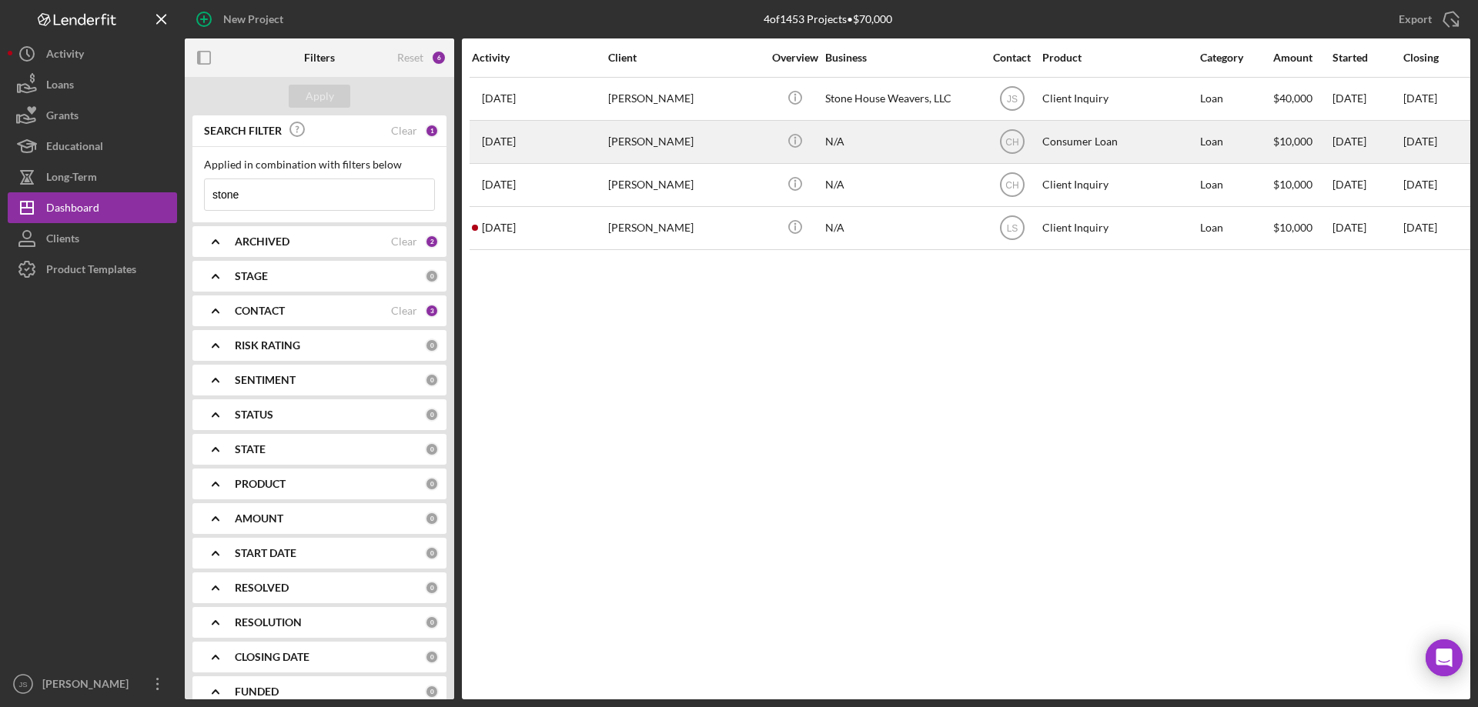
type input "stone"
click at [935, 144] on div "N/A" at bounding box center [902, 142] width 154 height 41
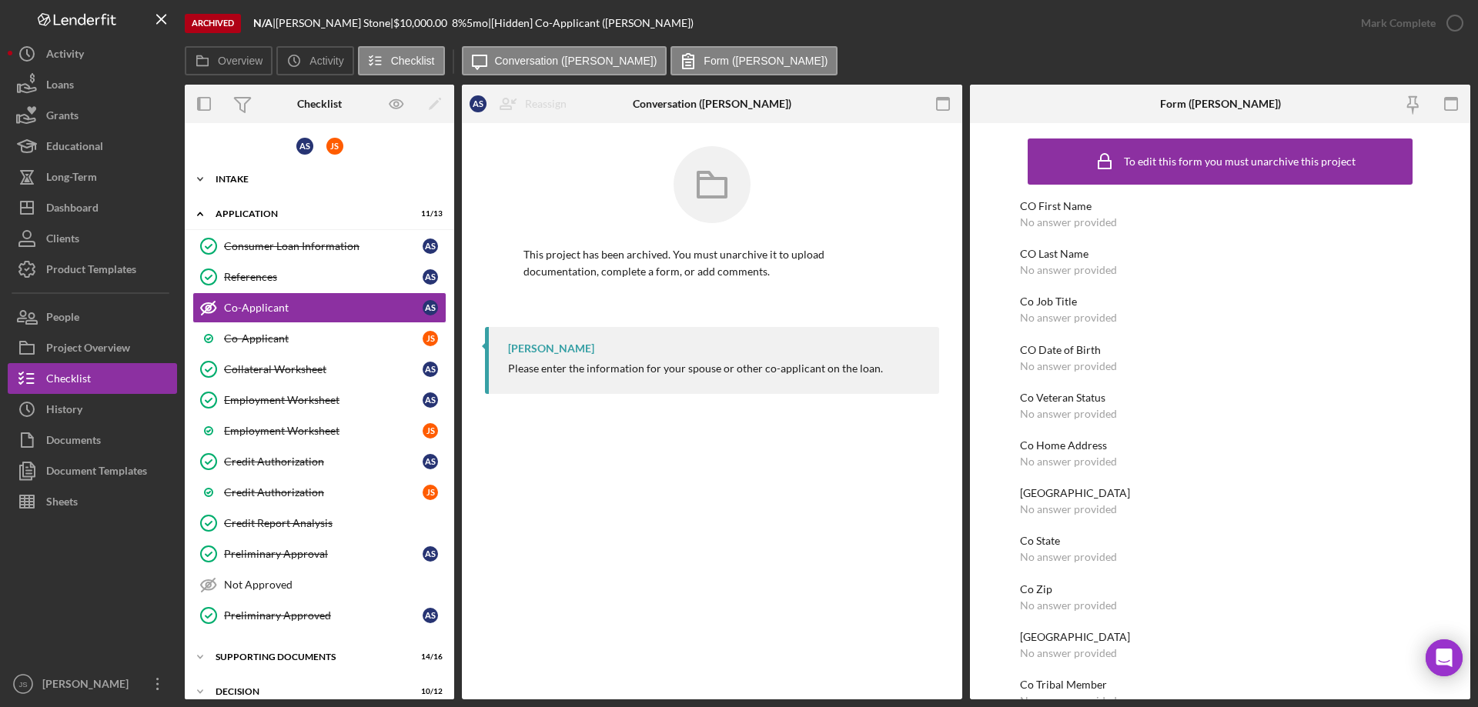
click at [199, 175] on icon "Icon/Expander" at bounding box center [200, 179] width 31 height 31
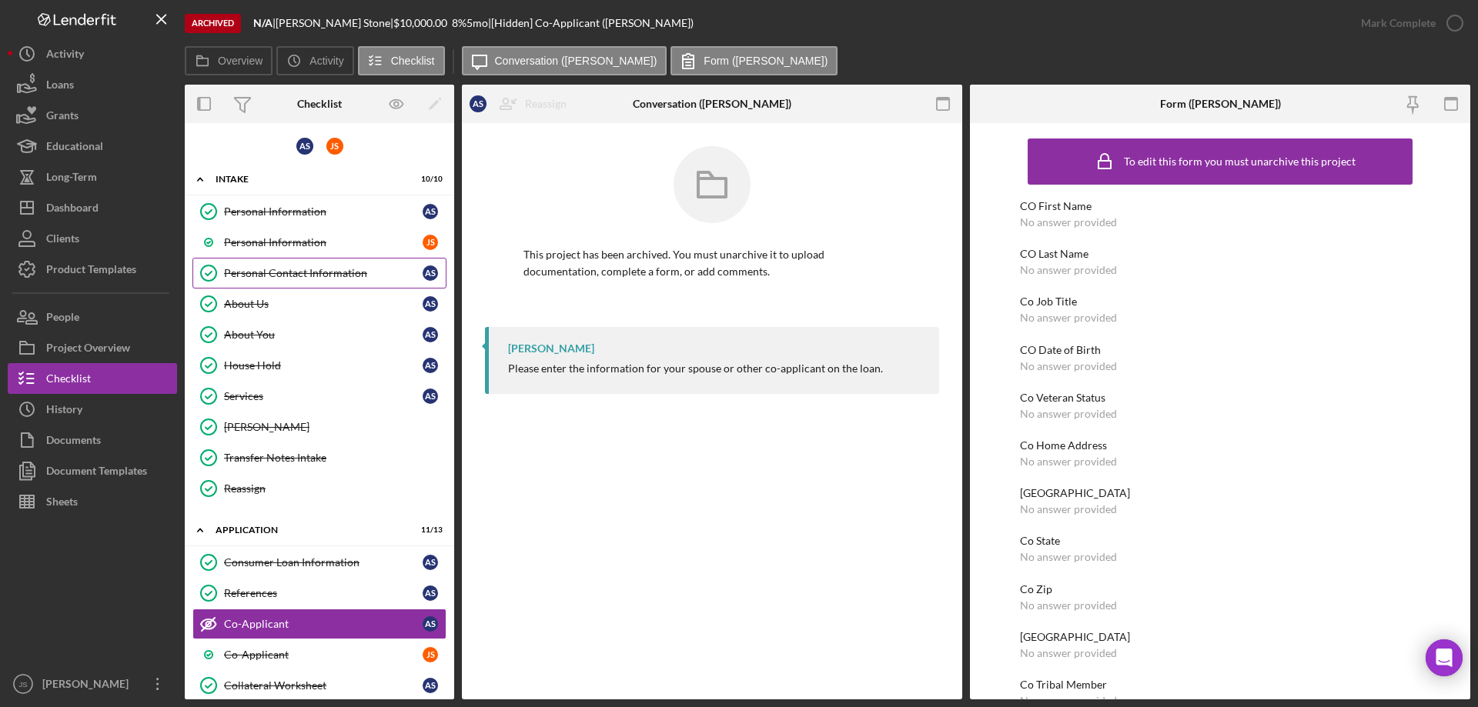
click at [282, 277] on div "Personal Contact Information" at bounding box center [323, 273] width 199 height 12
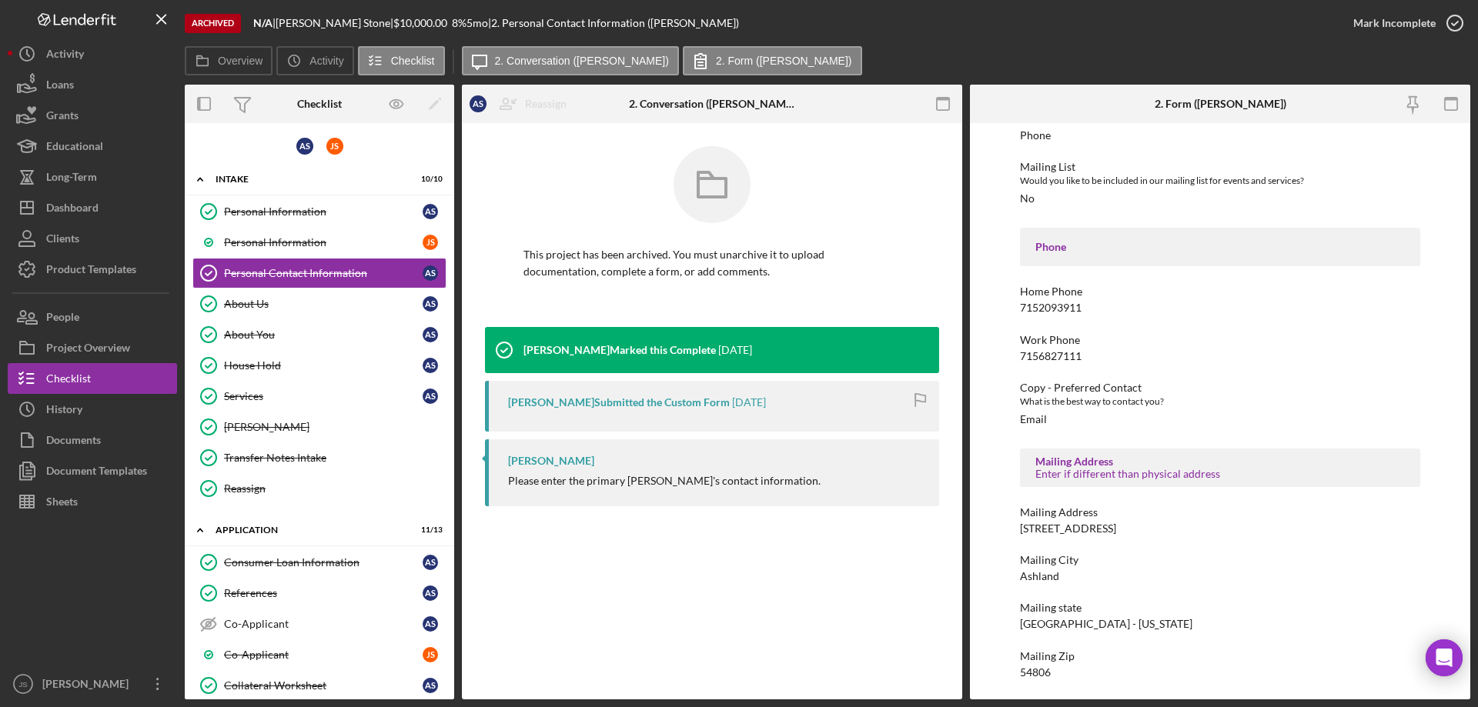
scroll to position [162, 0]
click at [320, 240] on div "Personal Information" at bounding box center [323, 242] width 199 height 12
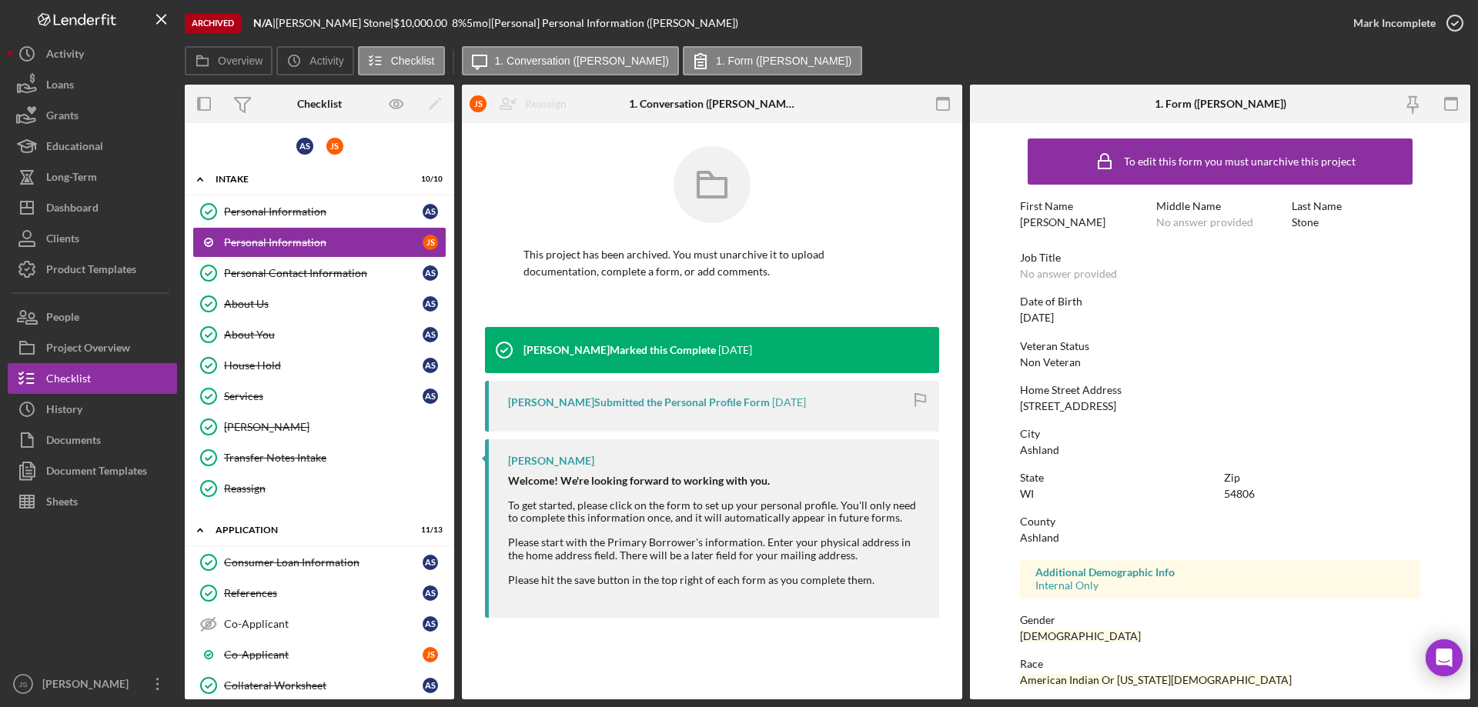
drag, startPoint x: 307, startPoint y: 213, endPoint x: 513, endPoint y: 194, distance: 207.1
click at [310, 212] on div "Personal Information" at bounding box center [323, 211] width 199 height 12
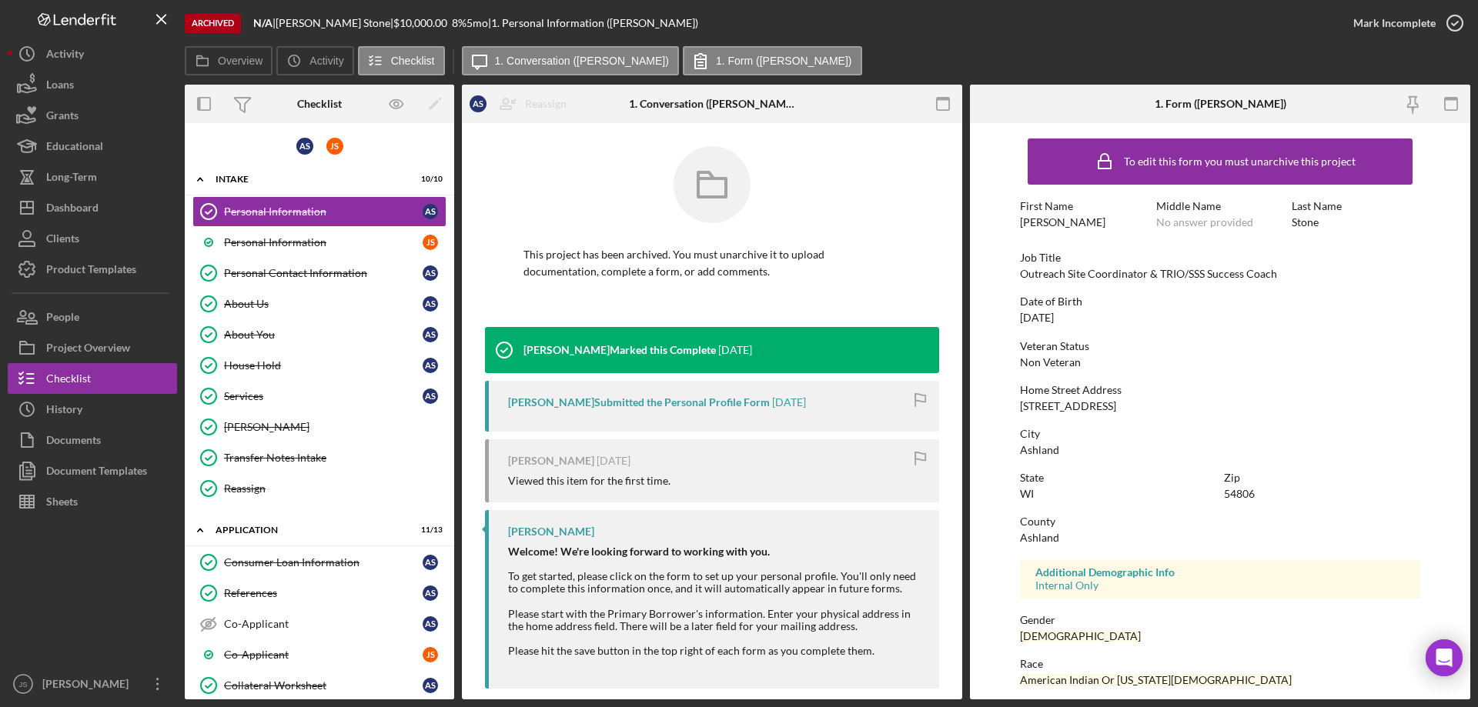
scroll to position [142, 0]
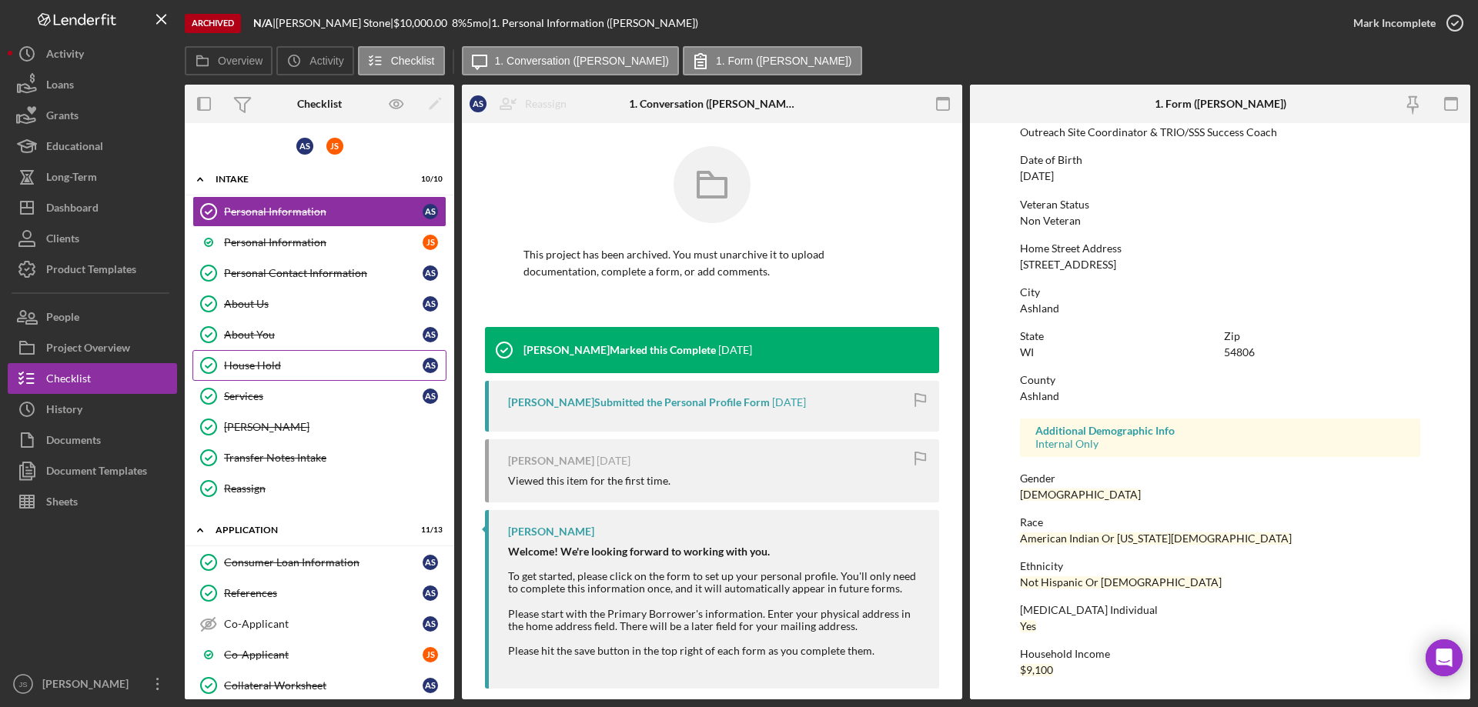
click at [307, 368] on div "House Hold" at bounding box center [323, 365] width 199 height 12
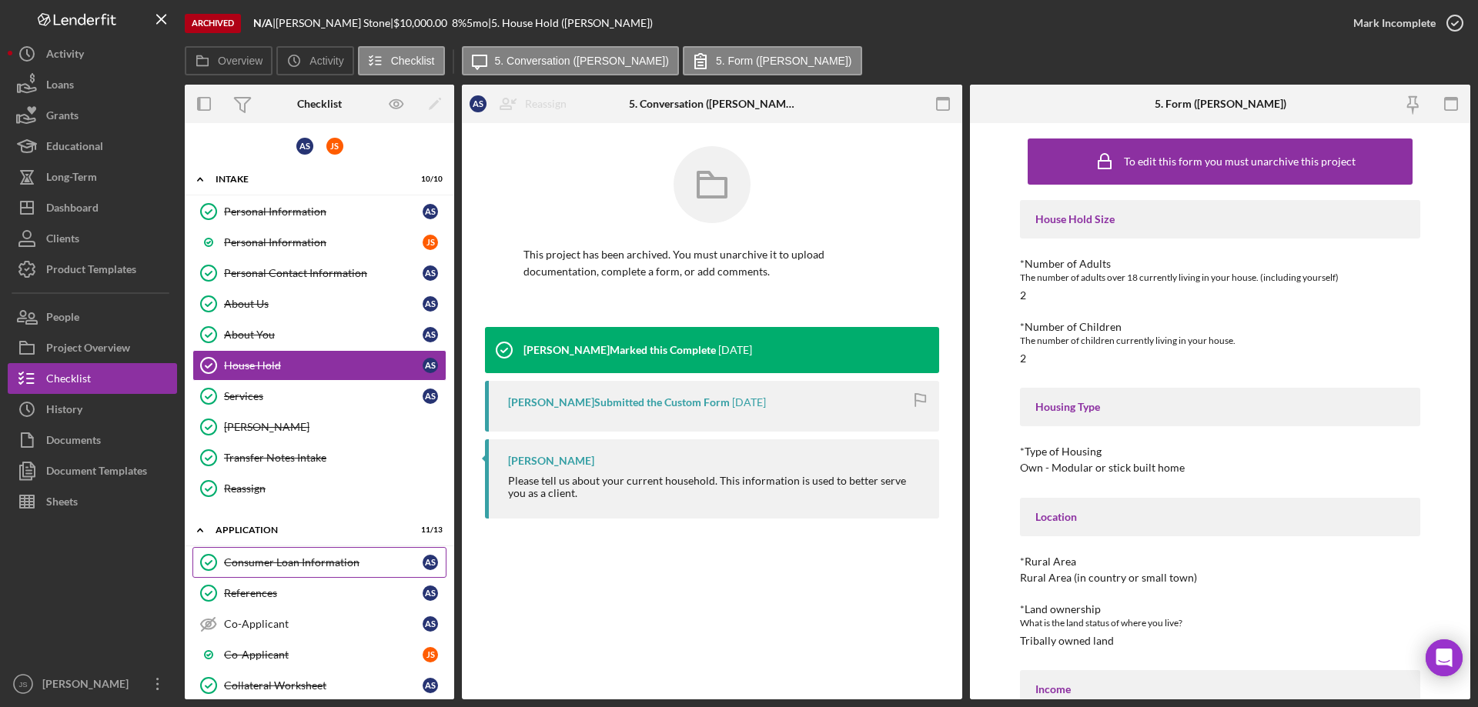
click at [267, 556] on link "Consumer Loan Information Consumer Loan Information A S" at bounding box center [319, 562] width 254 height 31
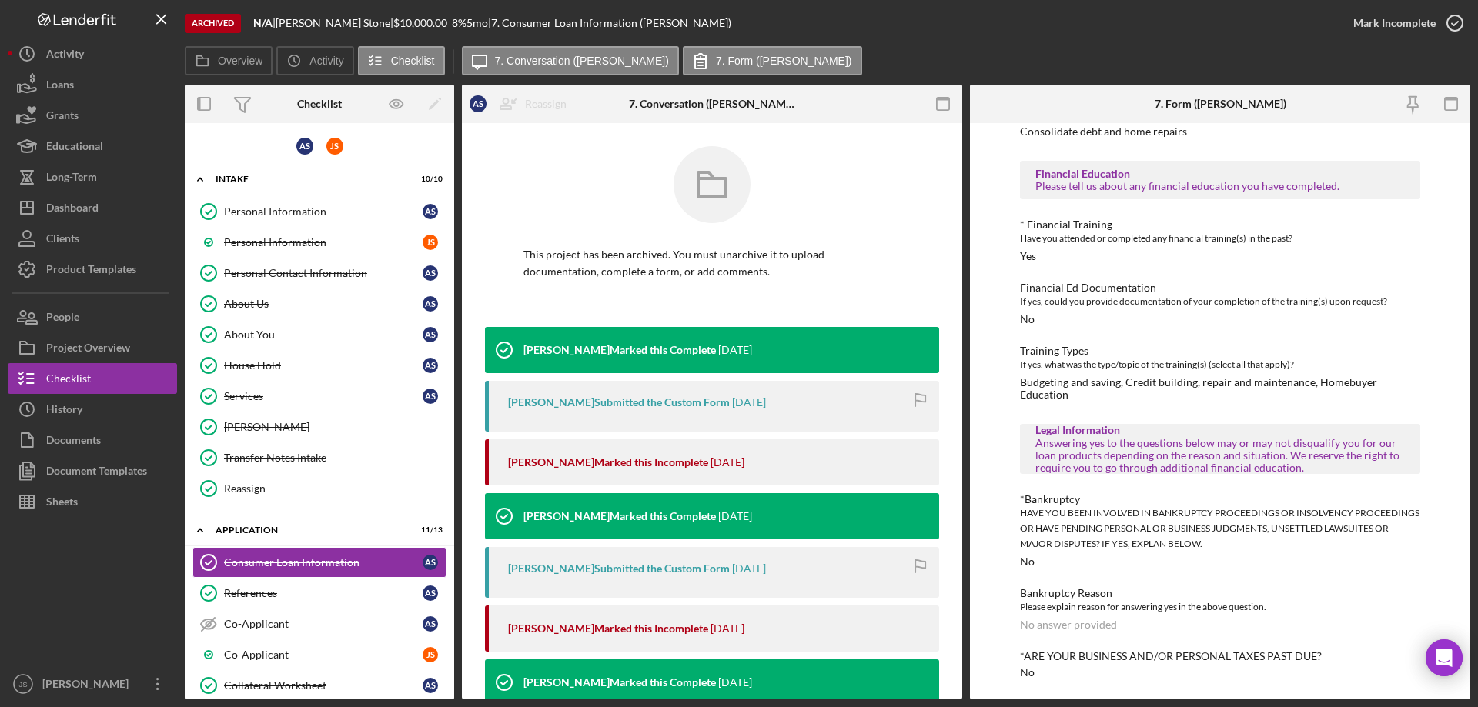
scroll to position [356, 0]
click at [95, 55] on button "Icon/History Activity" at bounding box center [92, 53] width 169 height 31
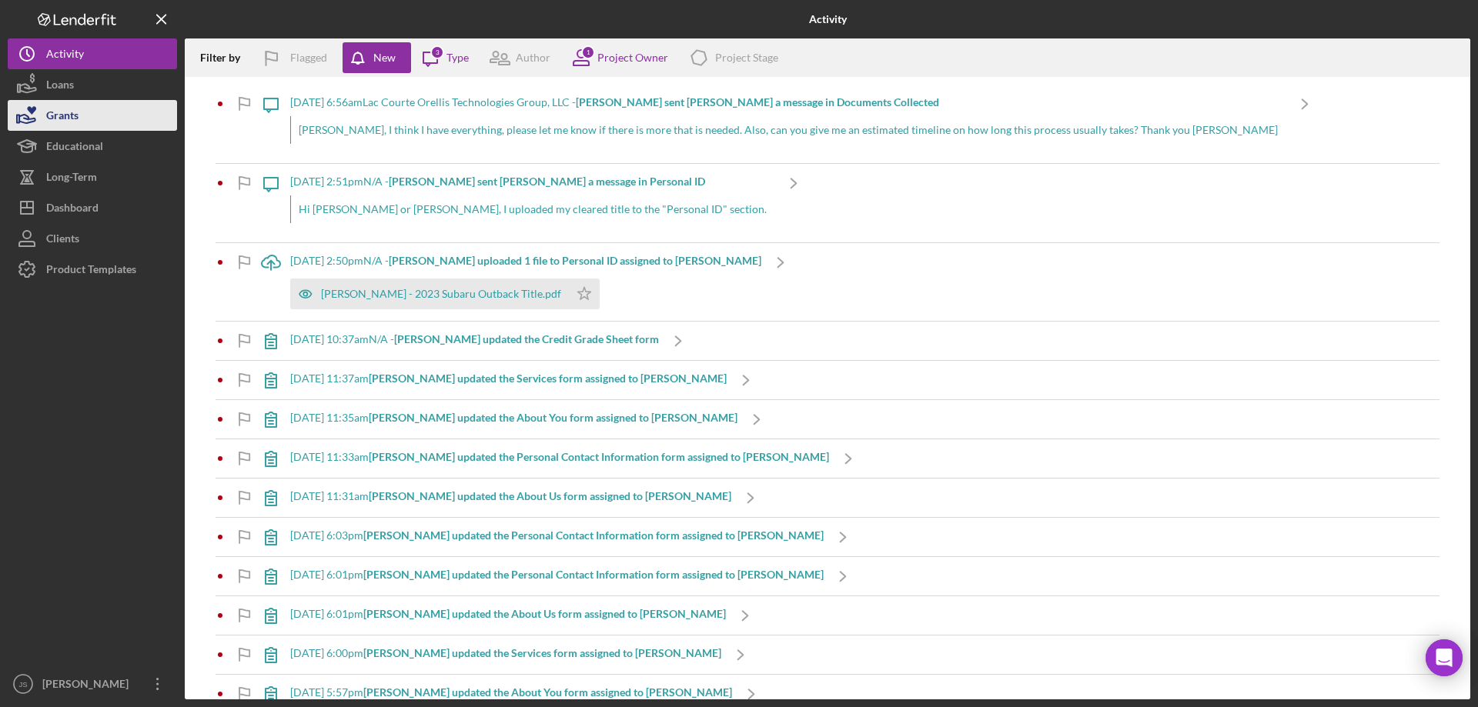
click at [106, 120] on button "Grants" at bounding box center [92, 115] width 169 height 31
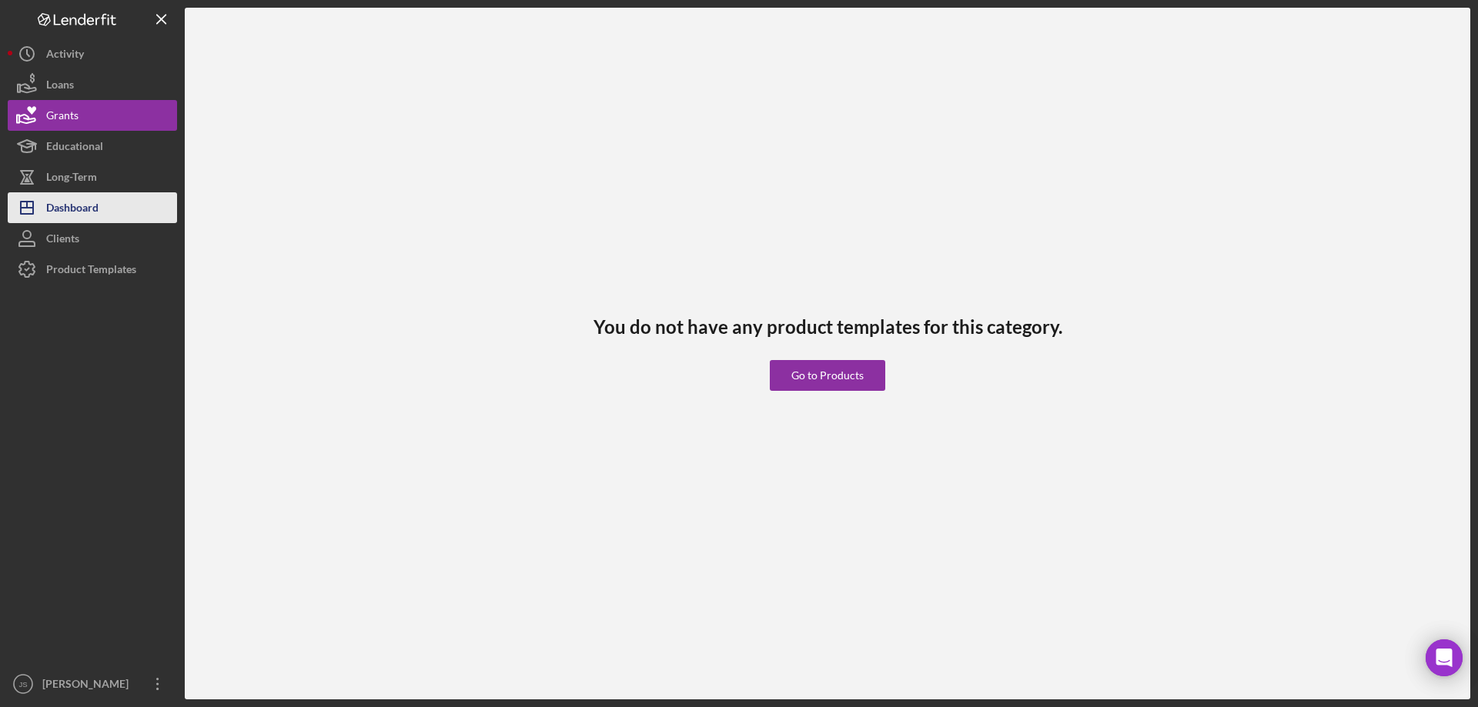
click at [120, 210] on button "Icon/Dashboard Dashboard" at bounding box center [92, 207] width 169 height 31
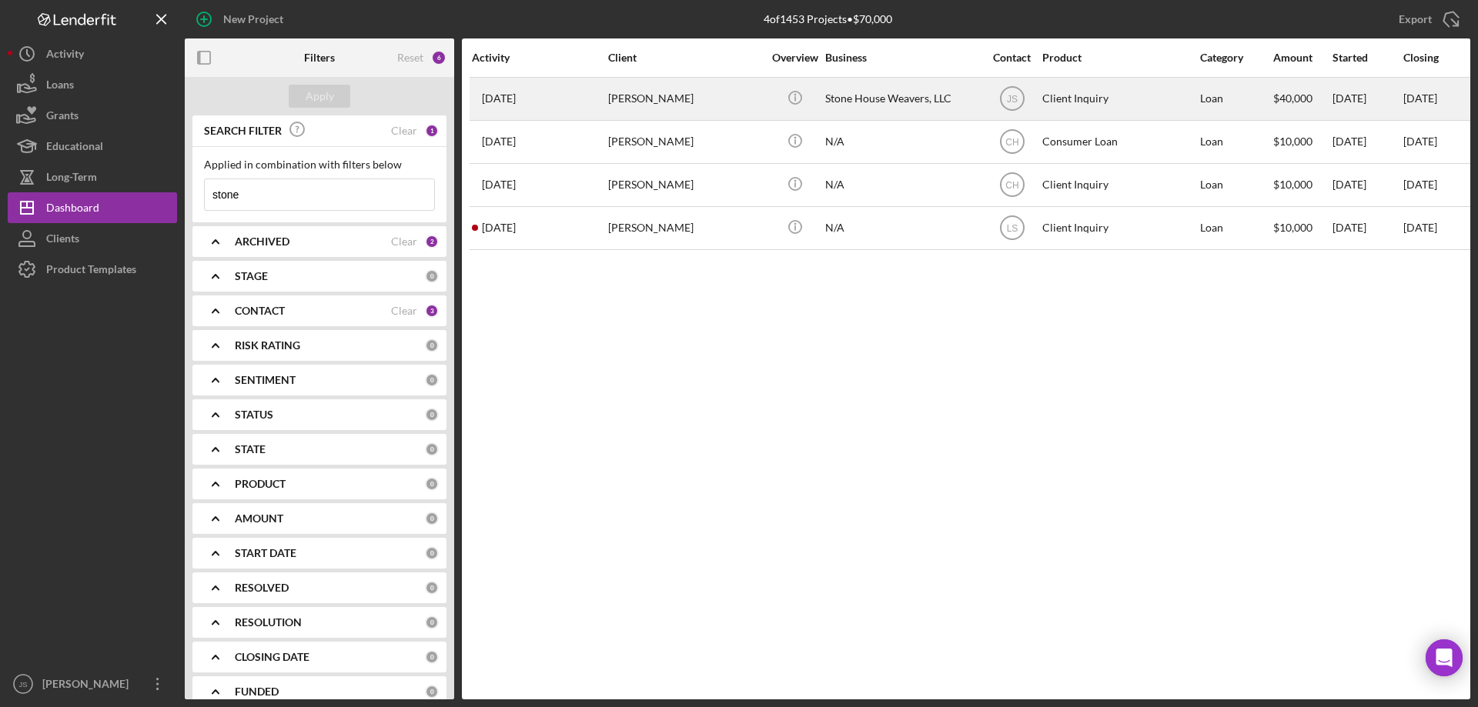
click at [729, 105] on div "[PERSON_NAME]" at bounding box center [685, 98] width 154 height 41
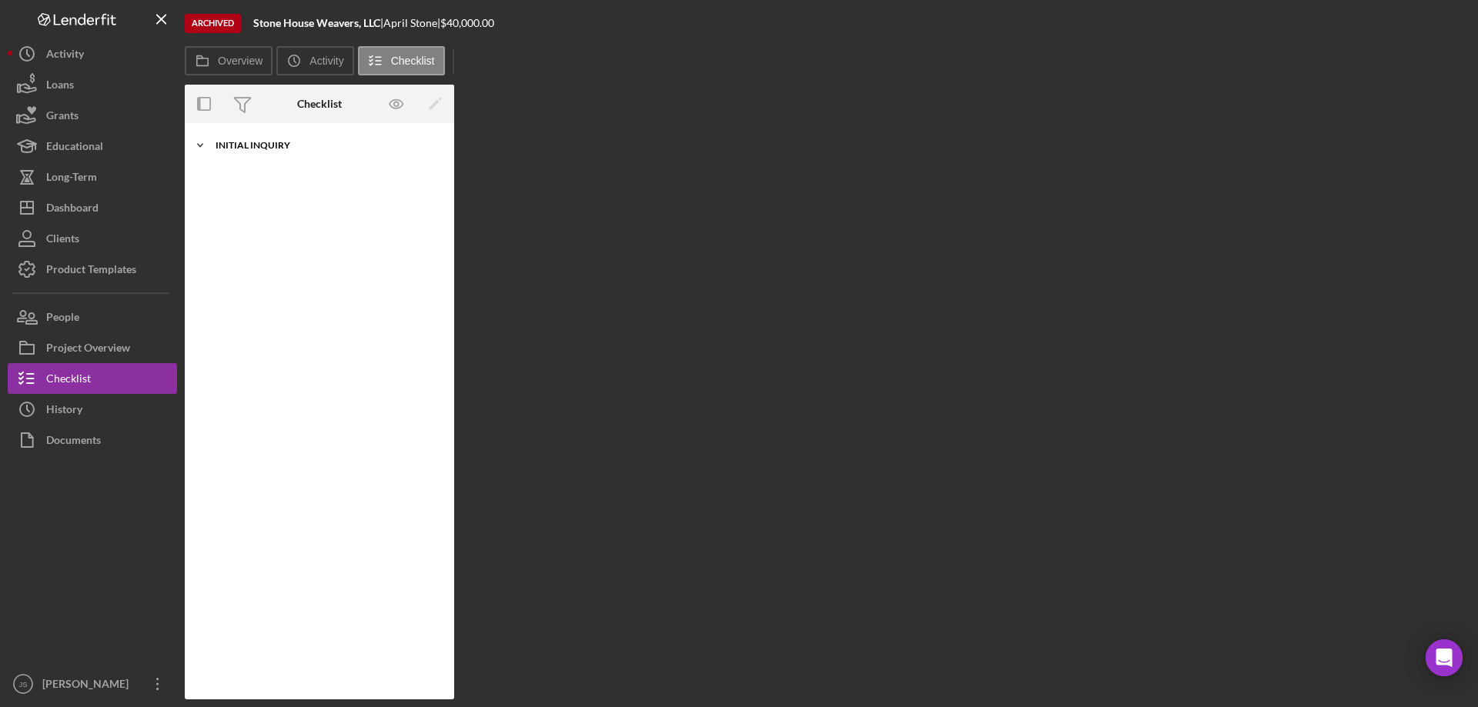
click at [202, 143] on icon "Icon/Expander" at bounding box center [200, 145] width 31 height 31
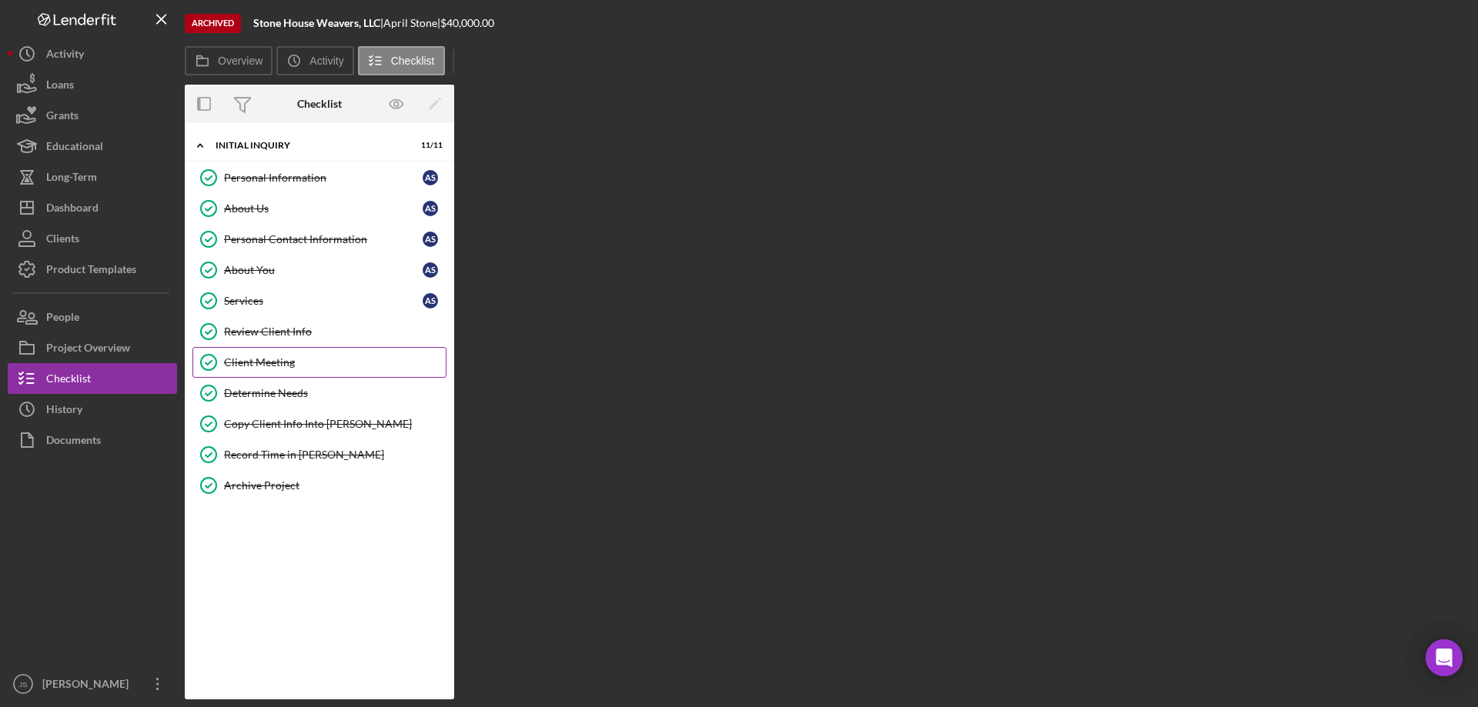
click at [339, 364] on div "Client Meeting" at bounding box center [335, 362] width 222 height 12
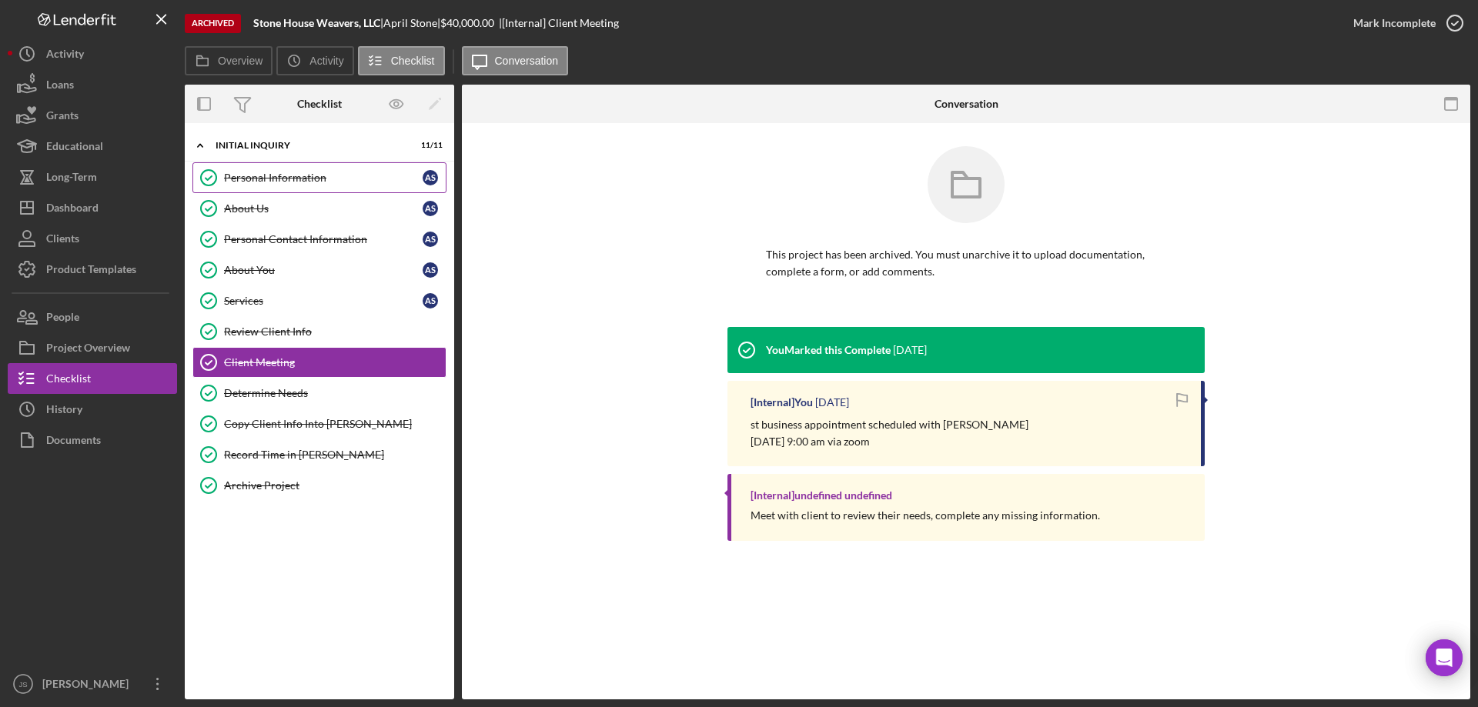
click at [350, 169] on link "Personal Information Personal Information A S" at bounding box center [319, 177] width 254 height 31
